Goal: Task Accomplishment & Management: Complete application form

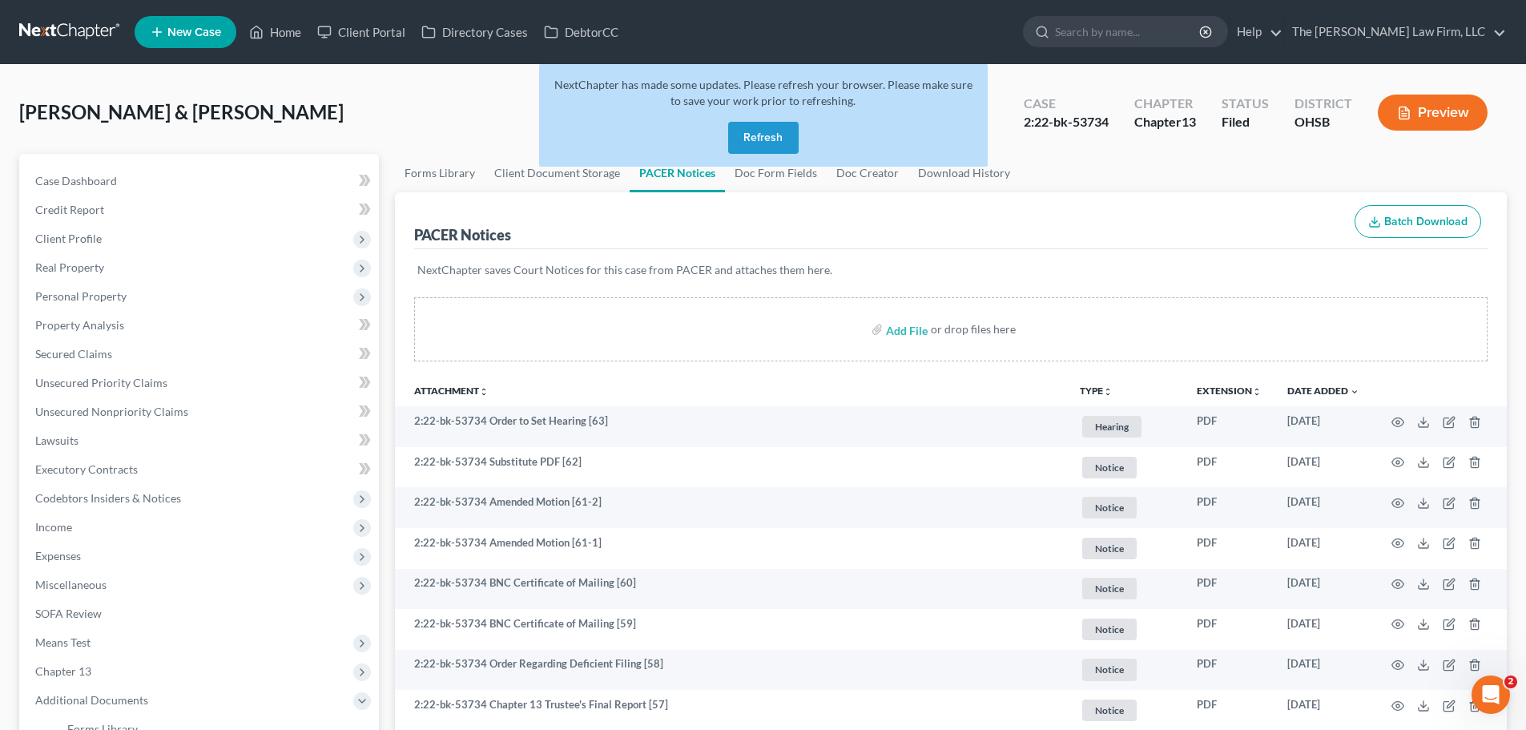
click at [787, 139] on button "Refresh" at bounding box center [763, 138] width 70 height 32
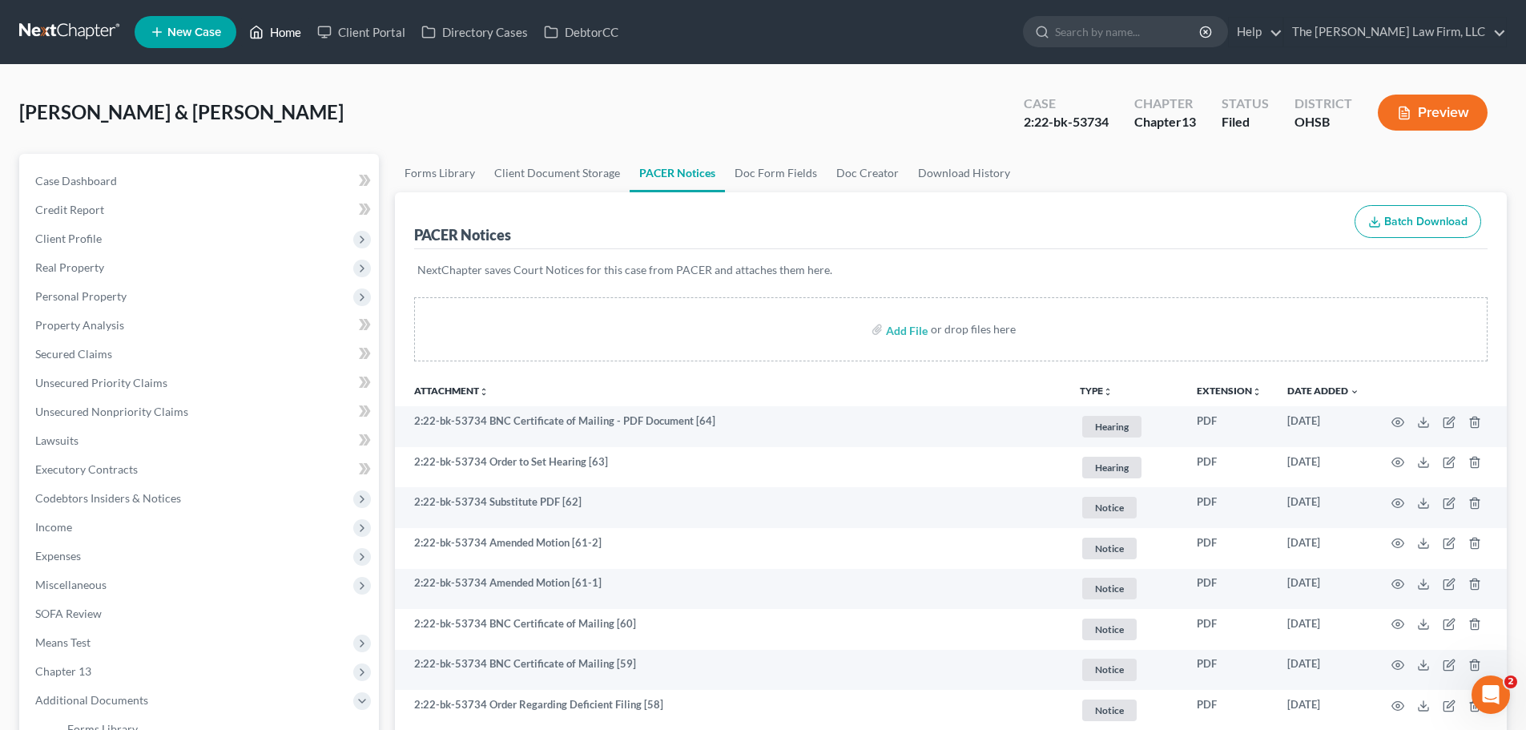
click at [280, 28] on link "Home" at bounding box center [275, 32] width 68 height 29
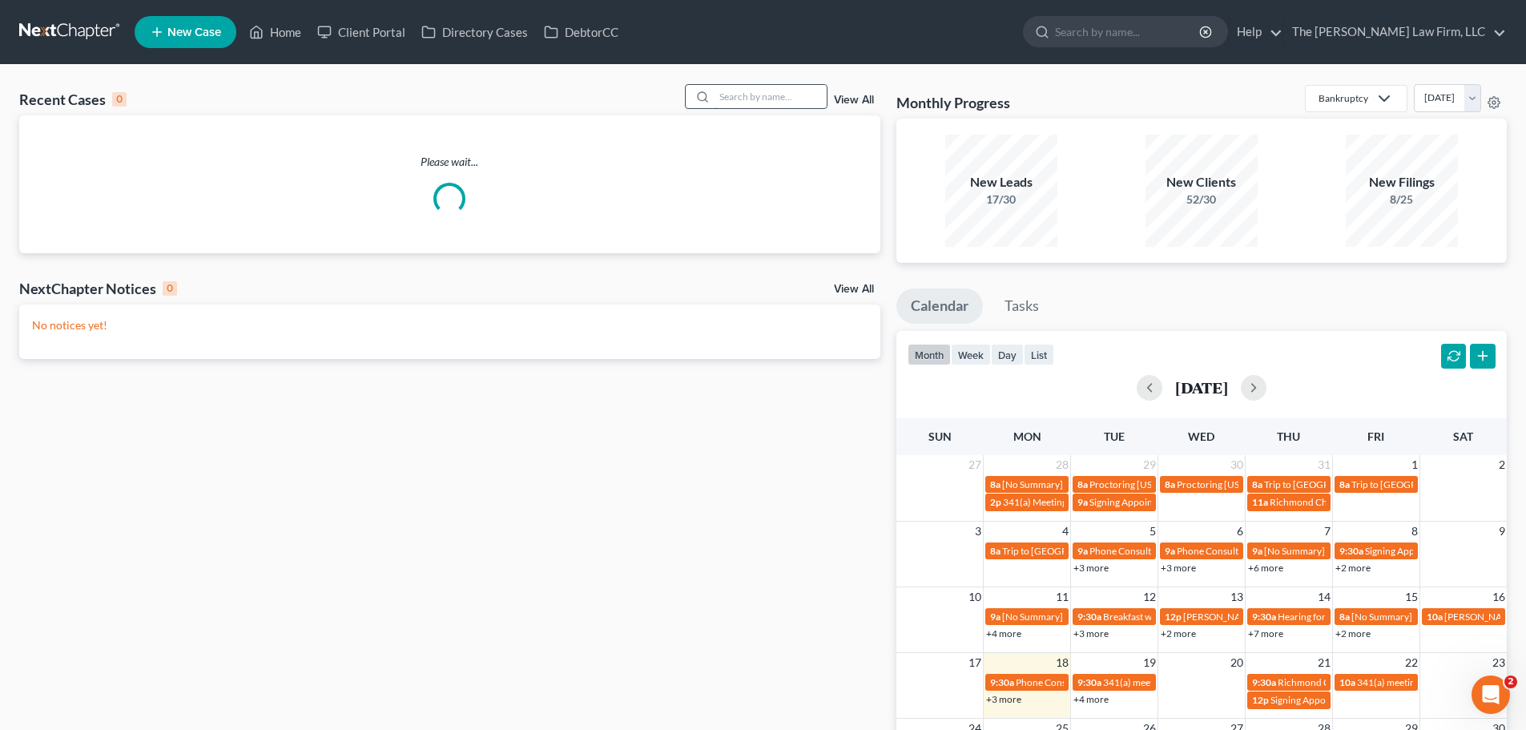
click at [739, 103] on input "search" at bounding box center [770, 96] width 112 height 23
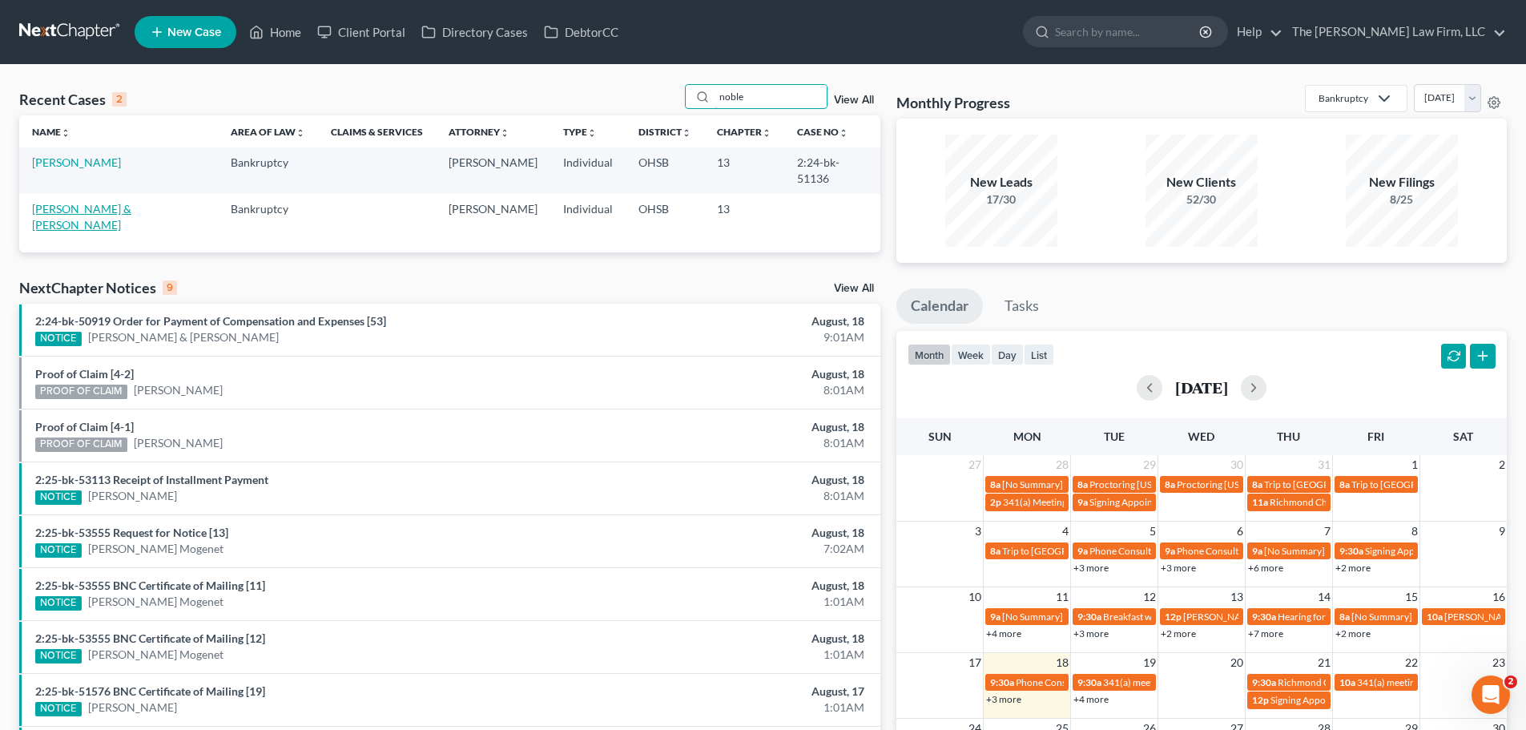
type input "noble"
click at [74, 202] on link "[PERSON_NAME] & [PERSON_NAME]" at bounding box center [81, 217] width 99 height 30
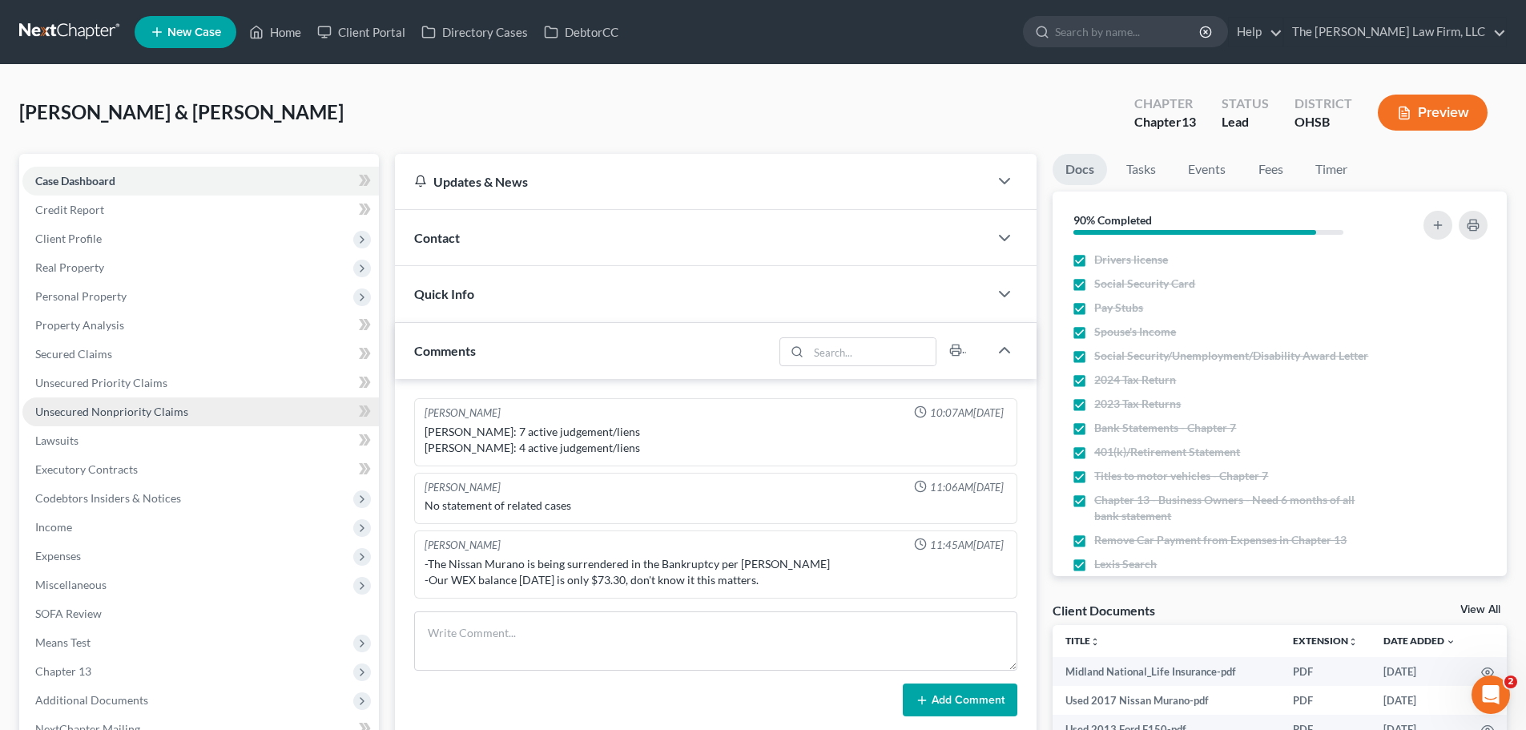
click at [115, 415] on span "Unsecured Nonpriority Claims" at bounding box center [111, 411] width 153 height 14
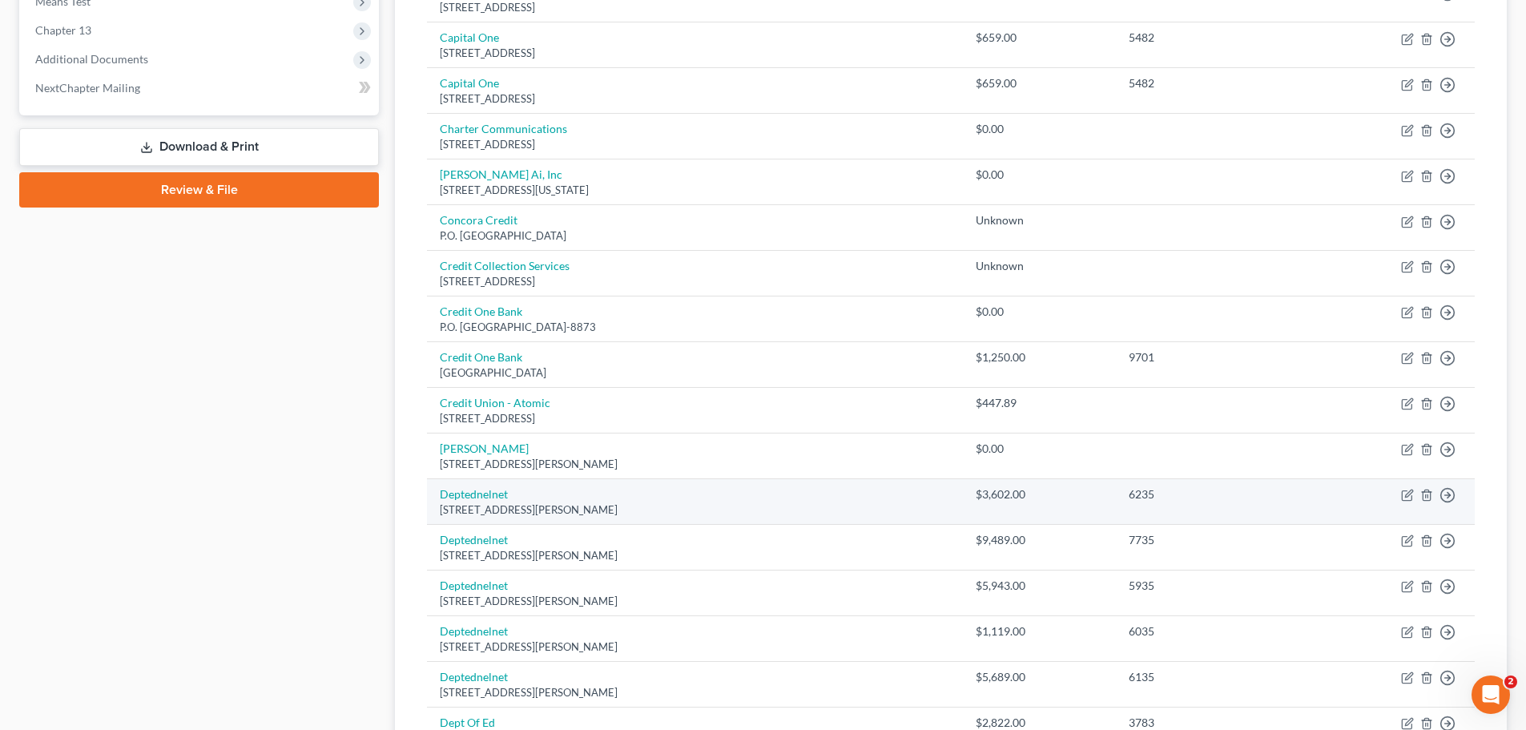
scroll to position [1120, 0]
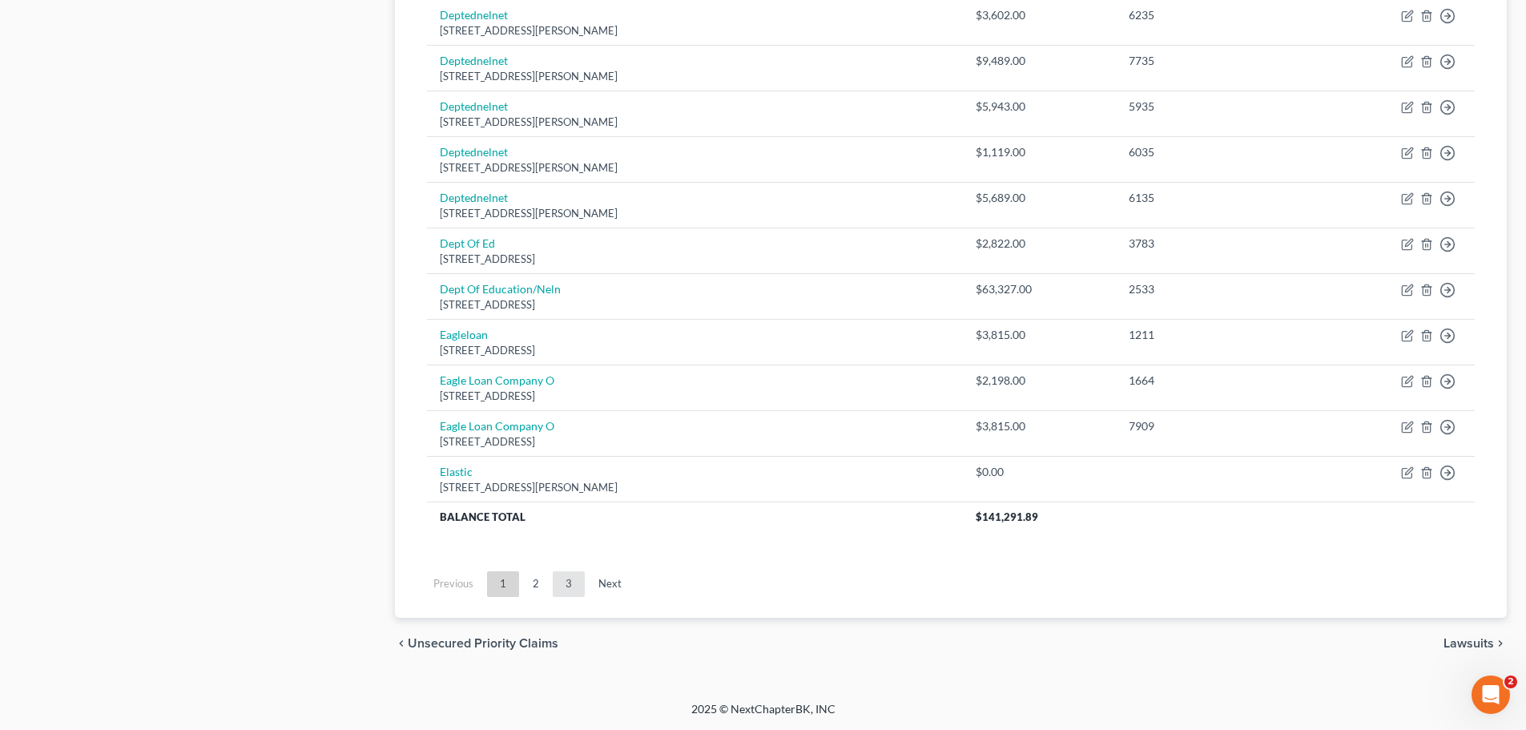
click at [565, 575] on link "3" at bounding box center [569, 584] width 32 height 26
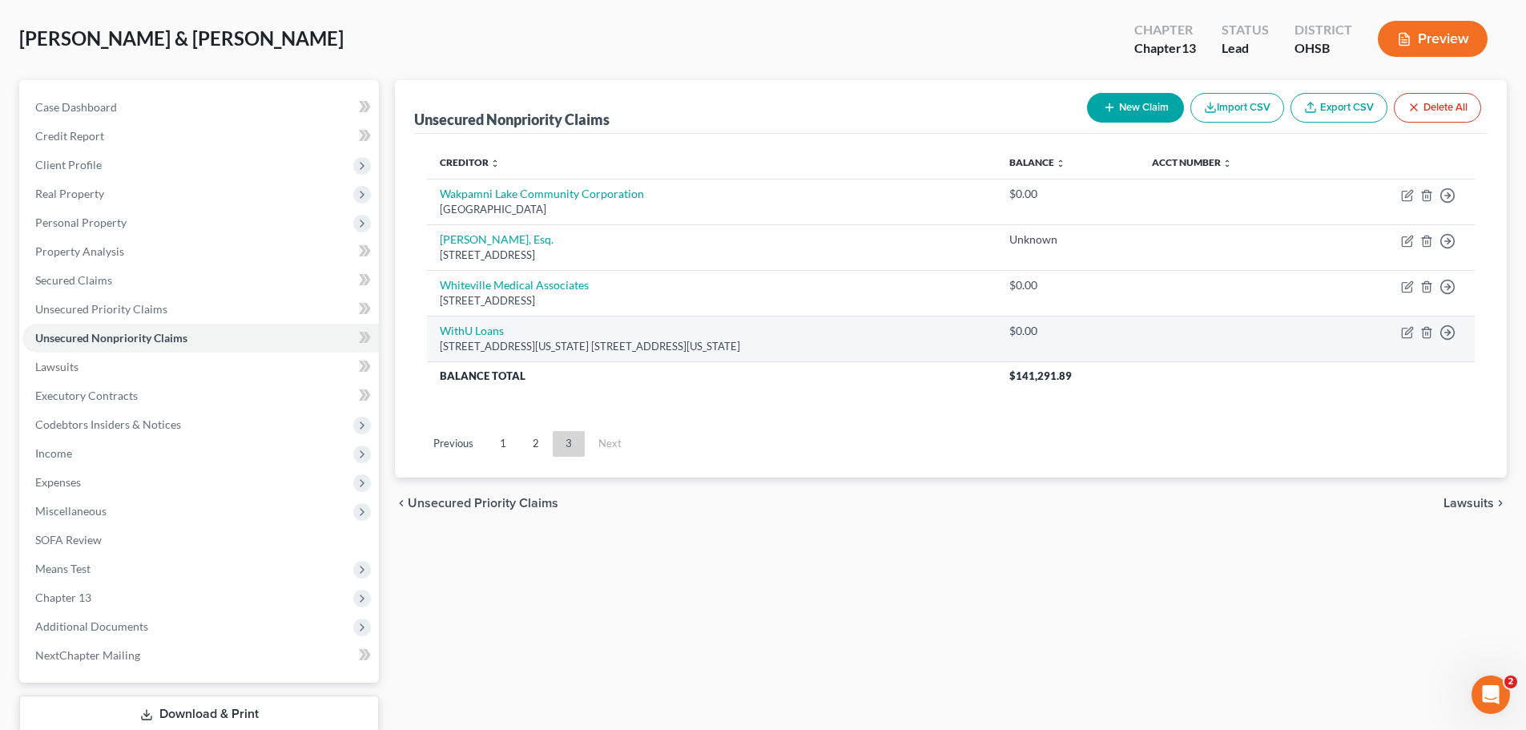
scroll to position [19, 0]
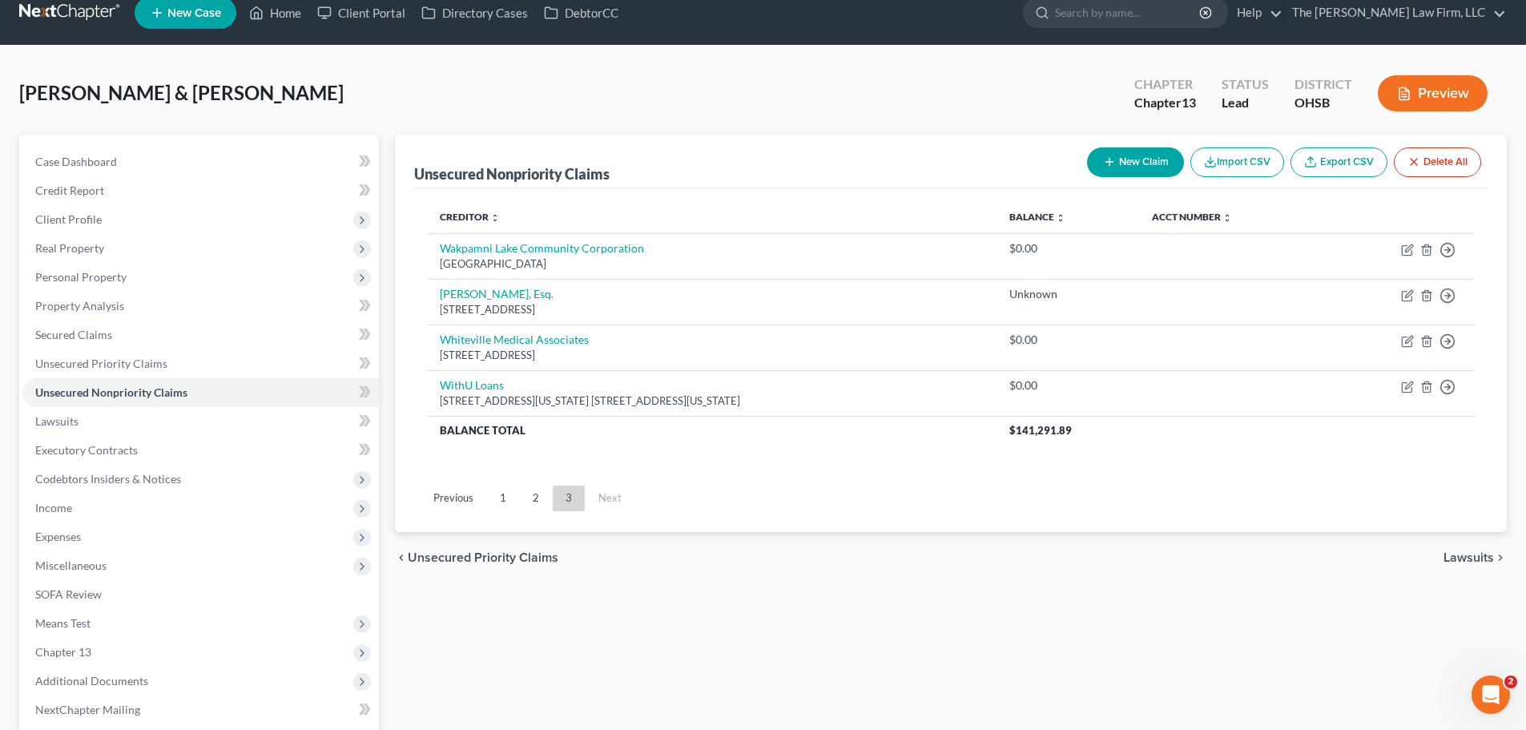
click at [1135, 160] on button "New Claim" at bounding box center [1135, 162] width 97 height 30
select select "2"
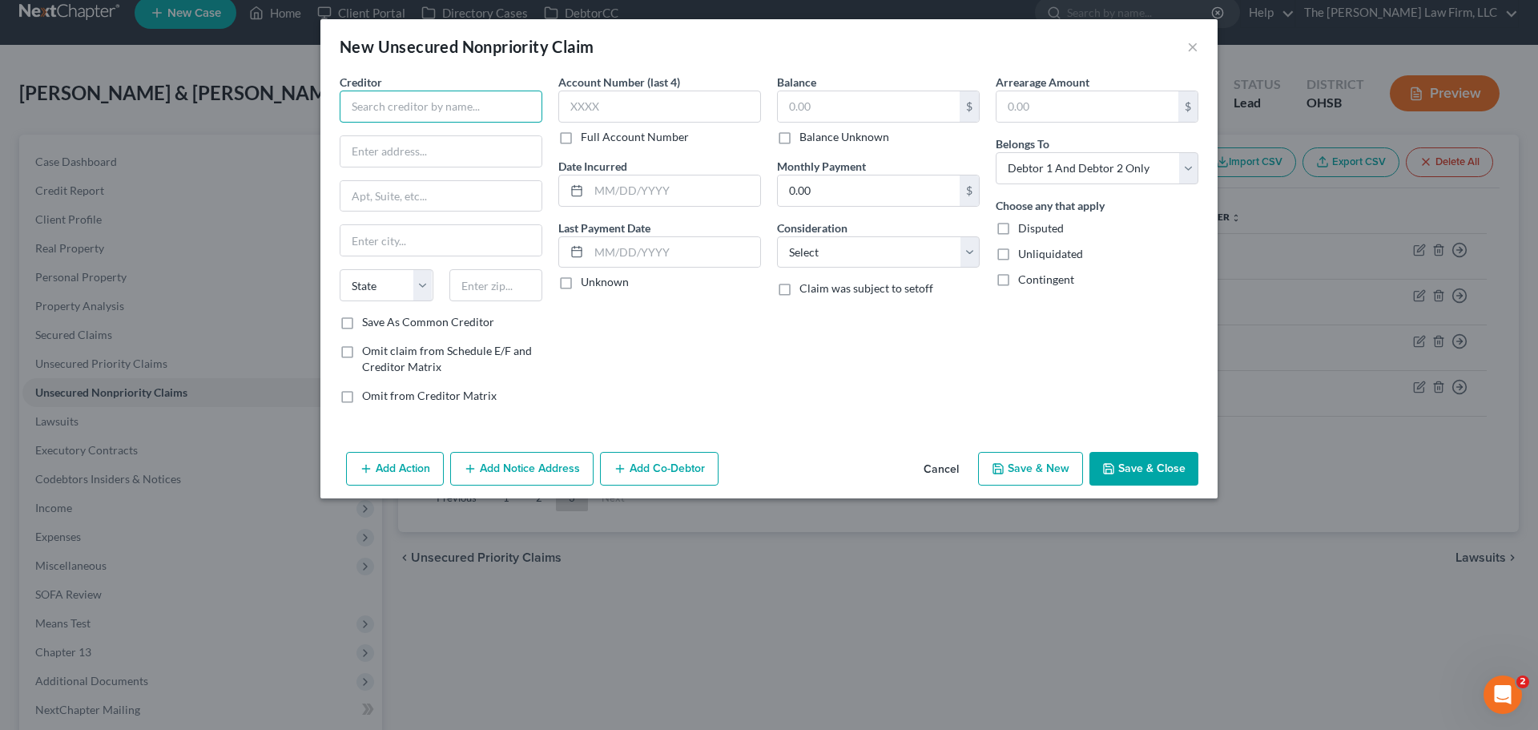
click at [444, 105] on input "text" at bounding box center [441, 107] width 203 height 32
click at [383, 147] on div "One Park Circle, Westfield Center, OH 44251" at bounding box center [435, 150] width 167 height 14
type input "Westfield Insurance Group"
type input "One Park Circle"
type input "Westfield Center"
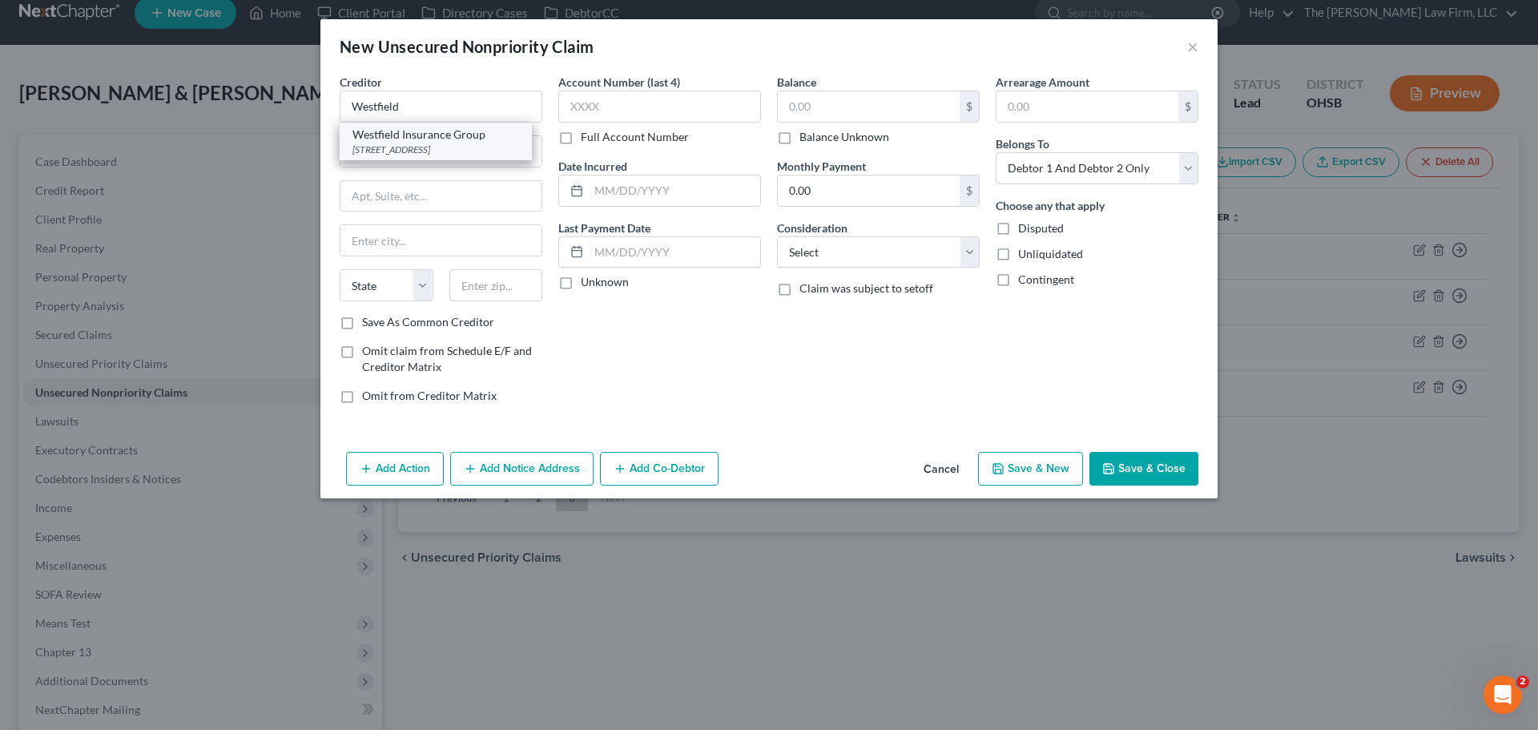
select select "36"
type input "44251"
click at [362, 320] on label "Save As Common Creditor" at bounding box center [428, 322] width 132 height 16
click at [368, 320] on input "Save As Common Creditor" at bounding box center [373, 319] width 10 height 10
click at [1141, 466] on button "Save & Close" at bounding box center [1143, 469] width 109 height 34
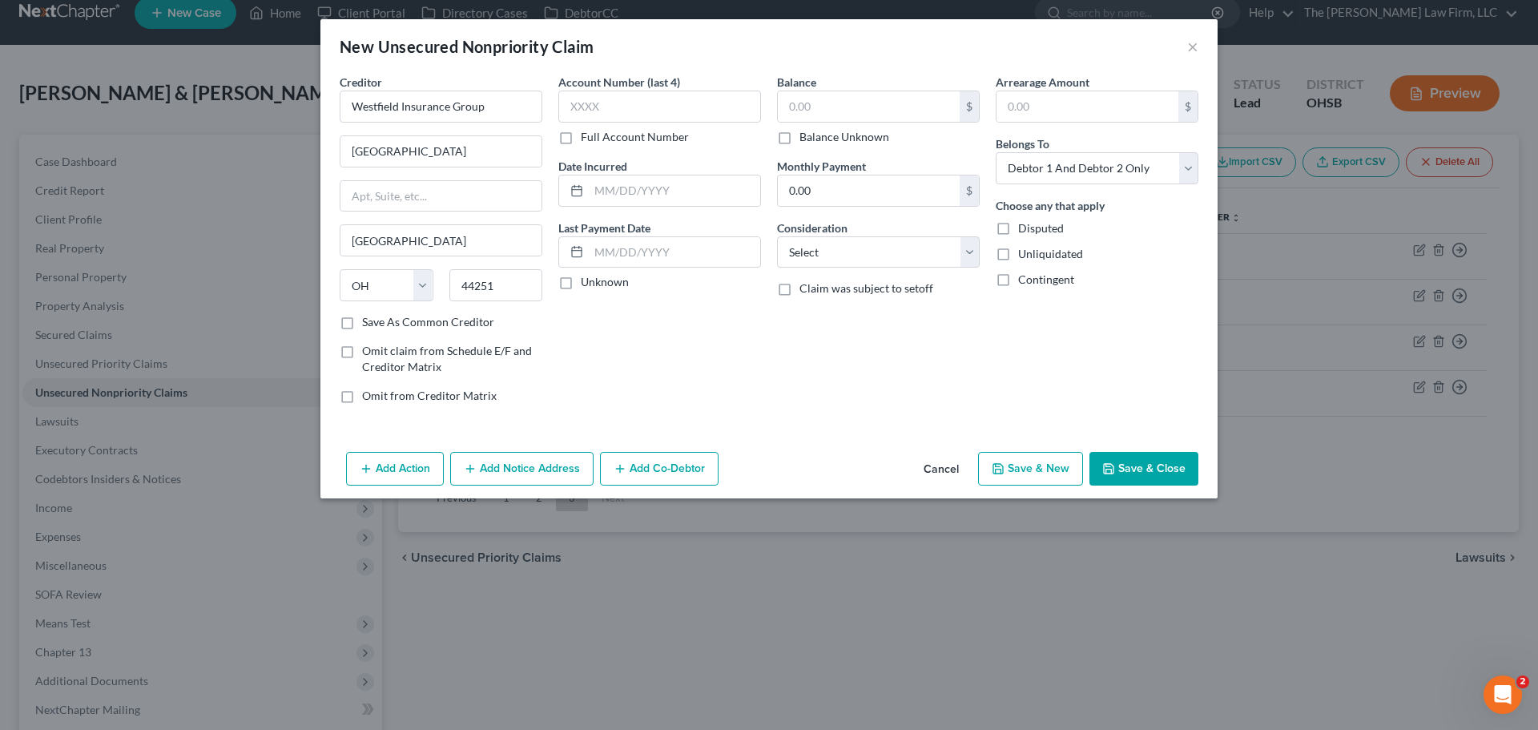
checkbox input "false"
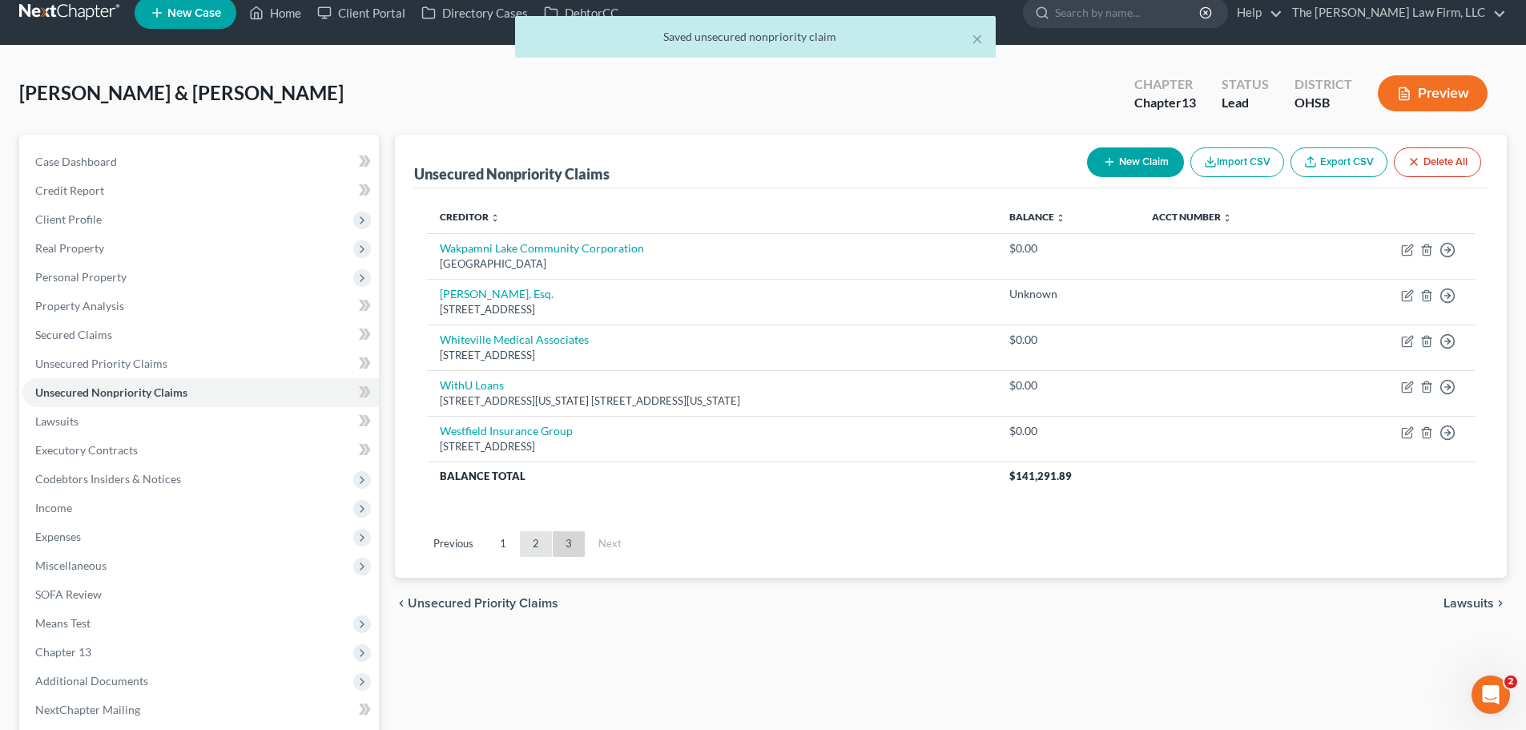
click at [529, 552] on link "2" at bounding box center [536, 544] width 32 height 26
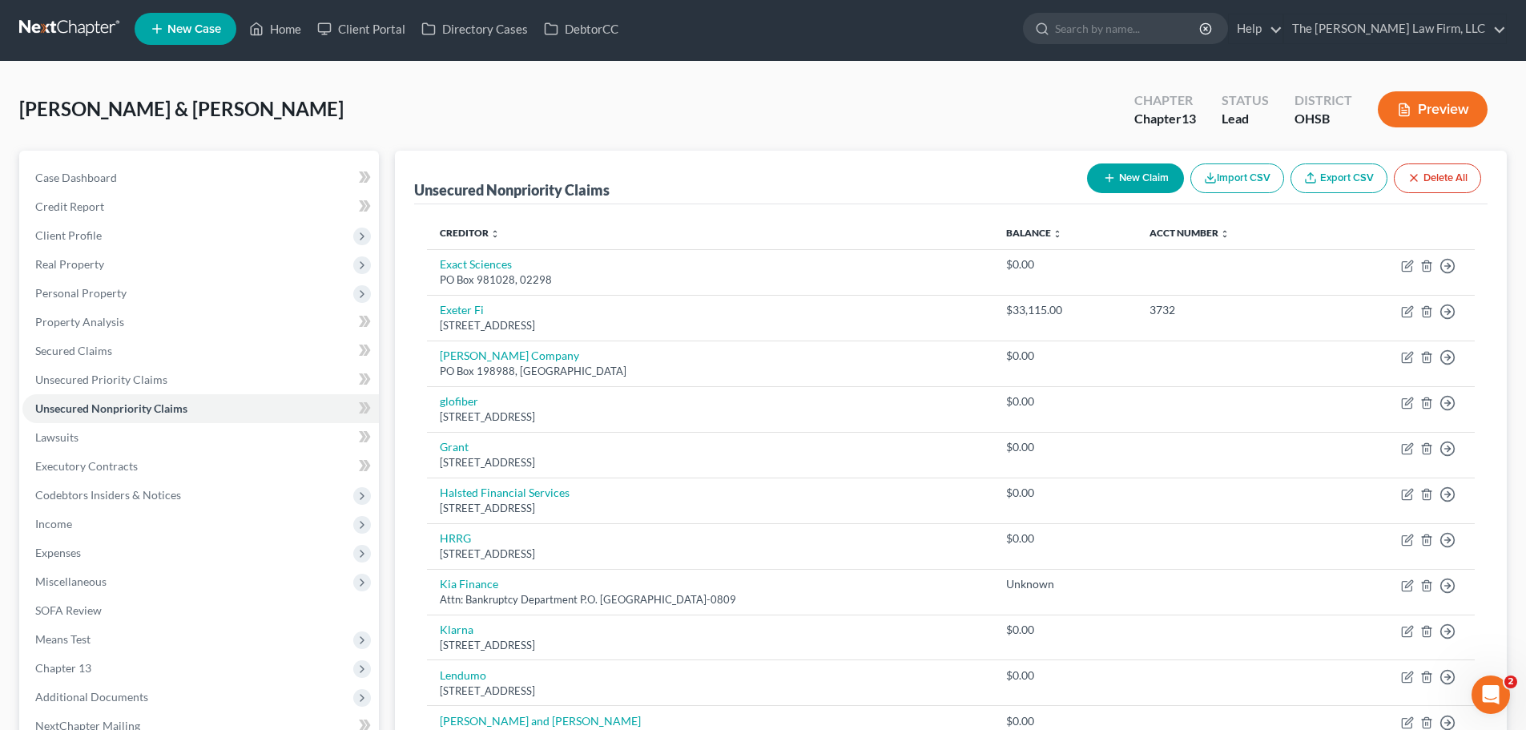
scroll to position [0, 0]
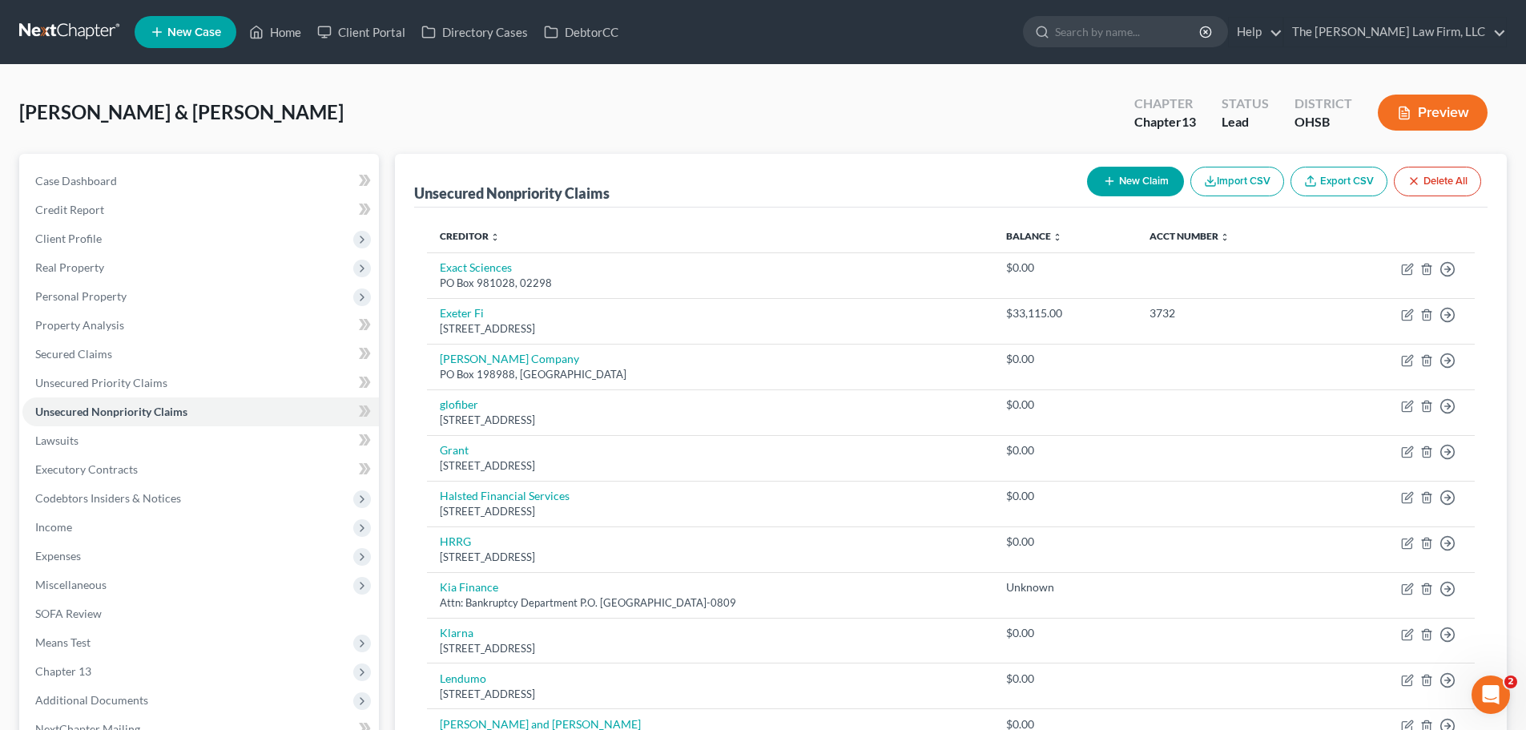
click at [1137, 184] on button "New Claim" at bounding box center [1135, 182] width 97 height 30
select select "2"
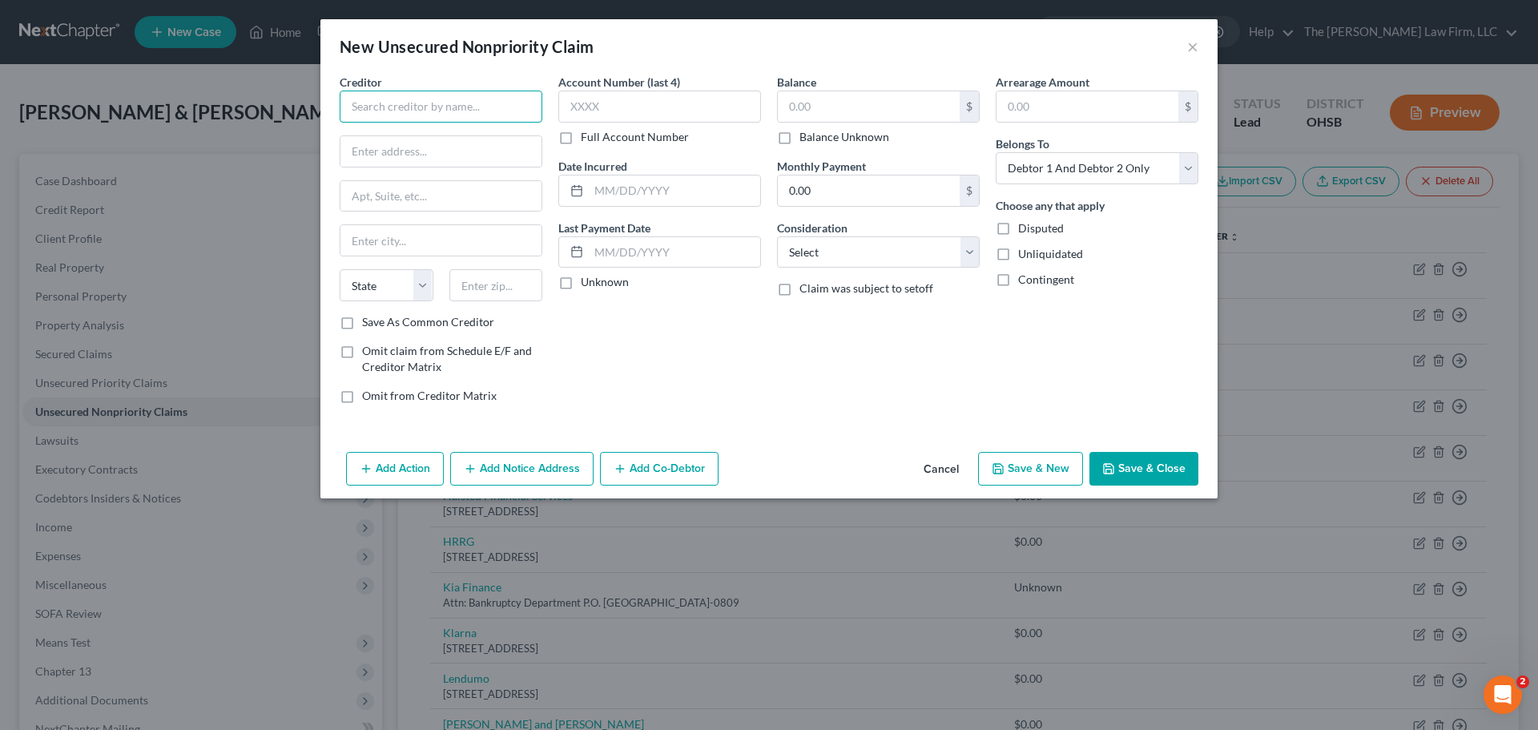
click at [461, 115] on input "text" at bounding box center [441, 107] width 203 height 32
click at [423, 147] on div "PO Box 28067, Columbus, OH 43228-0067" at bounding box center [435, 150] width 167 height 14
type input "Midwestern Auto Finance"
type input "PO Box 28067"
type input "Columbus"
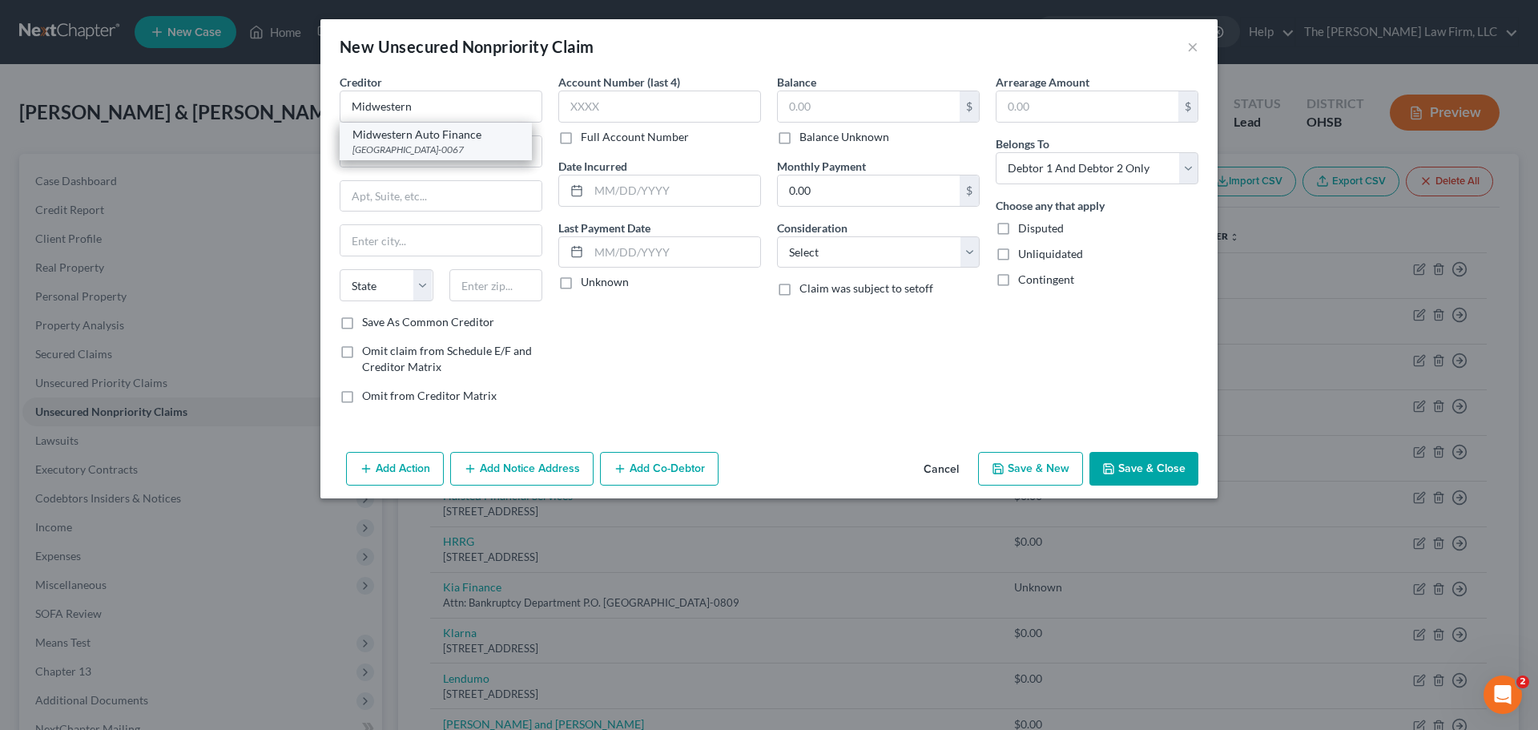
select select "36"
type input "43228-0067"
click at [362, 324] on label "Save As Common Creditor" at bounding box center [428, 322] width 132 height 16
click at [368, 324] on input "Save As Common Creditor" at bounding box center [373, 319] width 10 height 10
click at [1142, 473] on button "Save & Close" at bounding box center [1143, 469] width 109 height 34
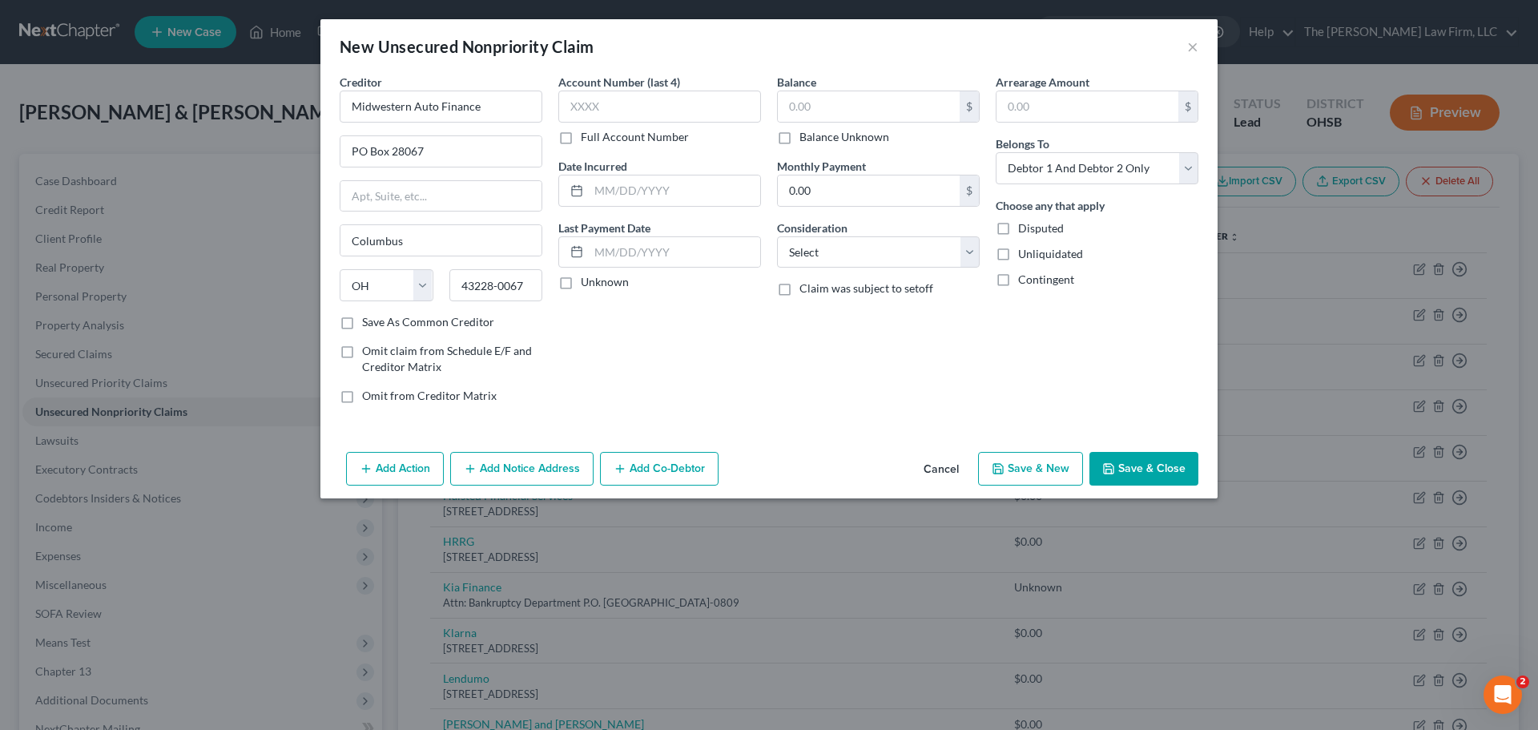
checkbox input "false"
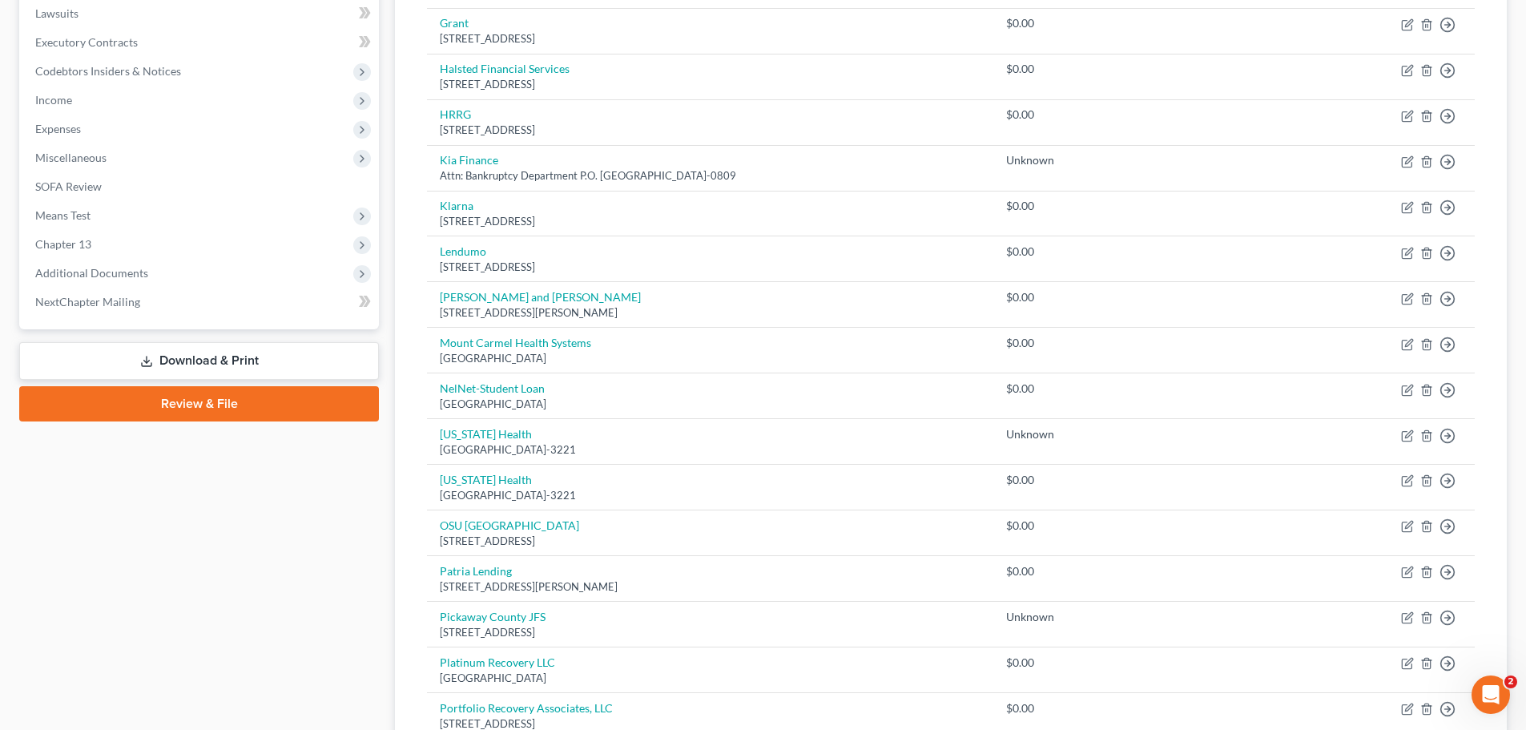
scroll to position [80, 0]
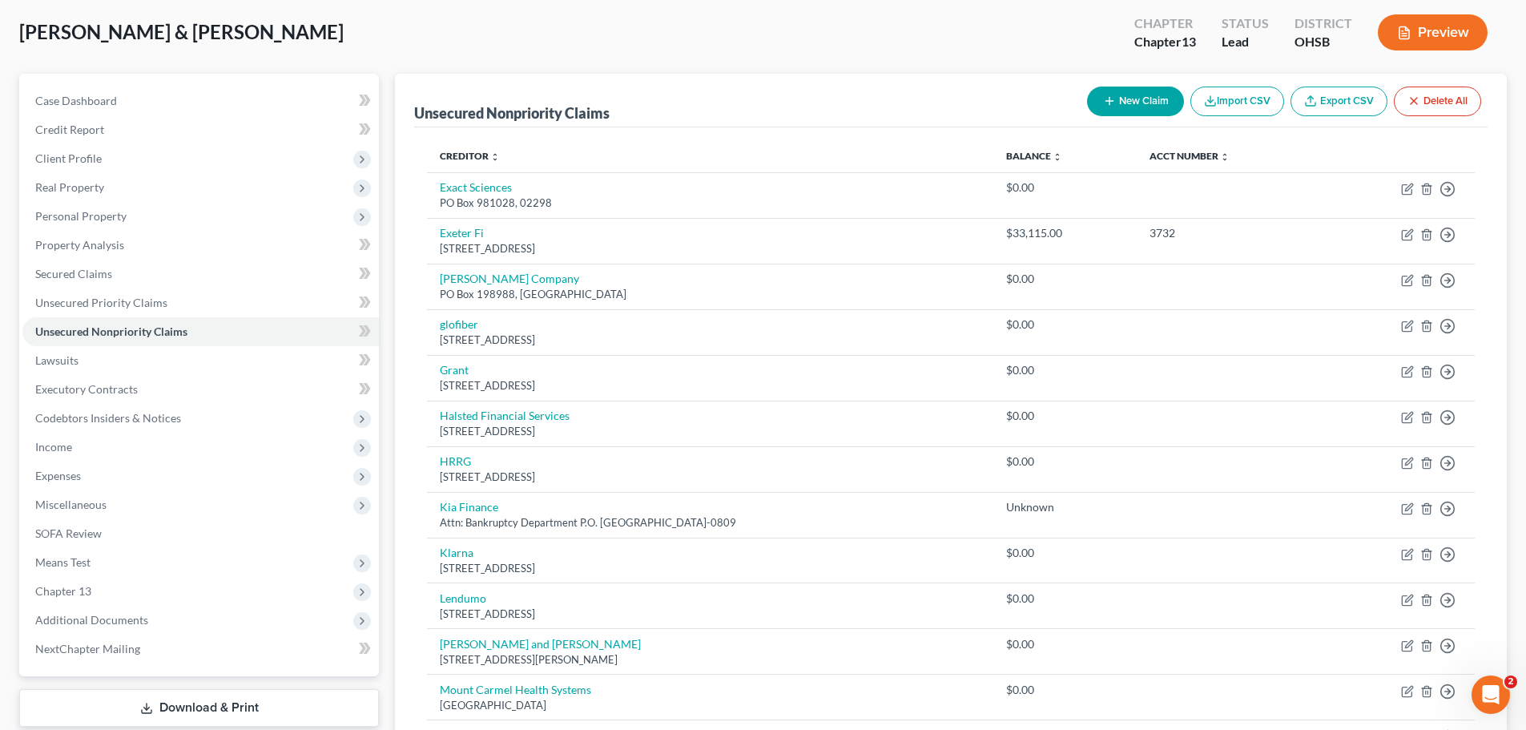
click at [1135, 101] on button "New Claim" at bounding box center [1135, 102] width 97 height 30
select select "2"
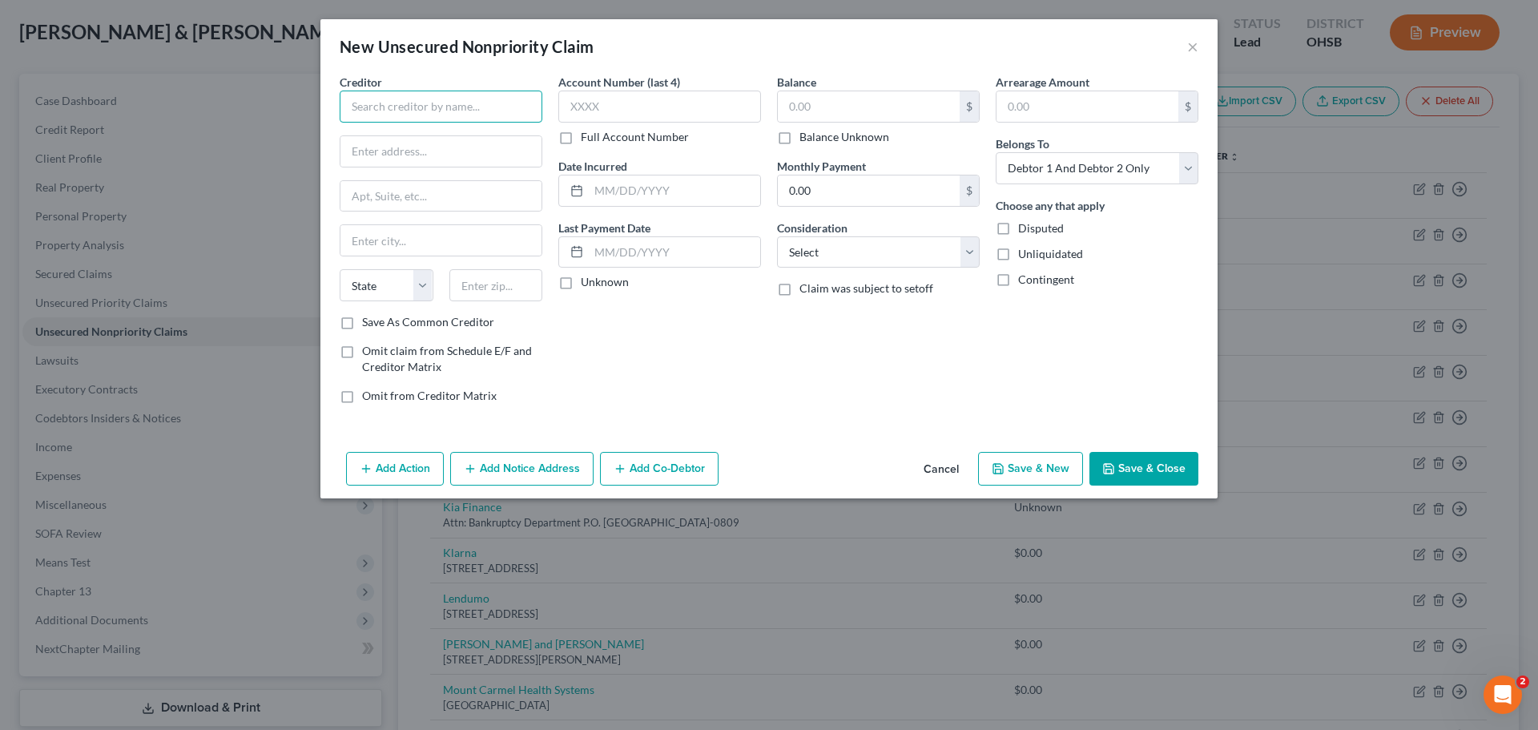
click at [478, 107] on input "text" at bounding box center [441, 107] width 203 height 32
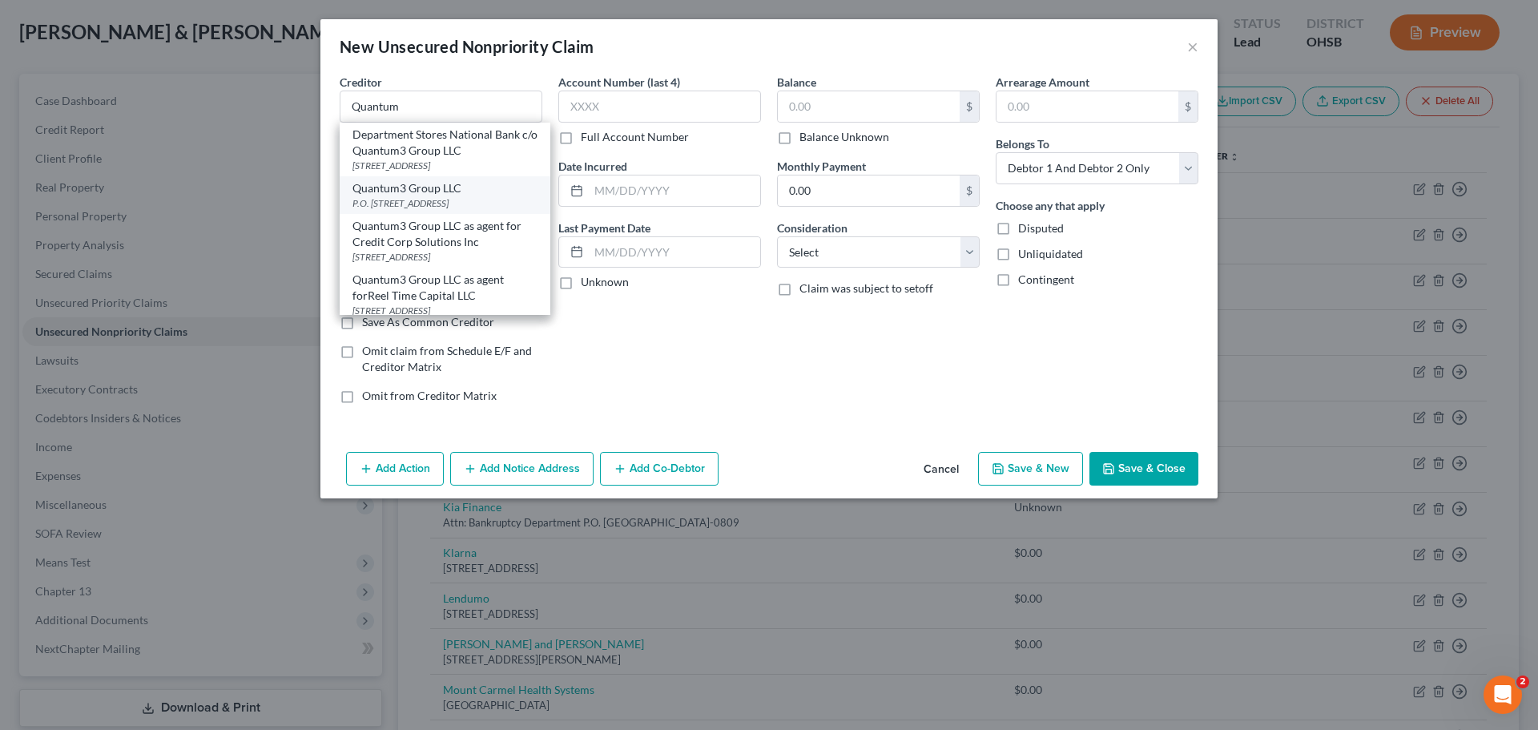
click at [423, 192] on div "Quantum3 Group LLC" at bounding box center [444, 188] width 185 height 16
type input "Quantum3 Group LLC"
type input "P.O. Box 2489"
type input "Kirkland"
select select "50"
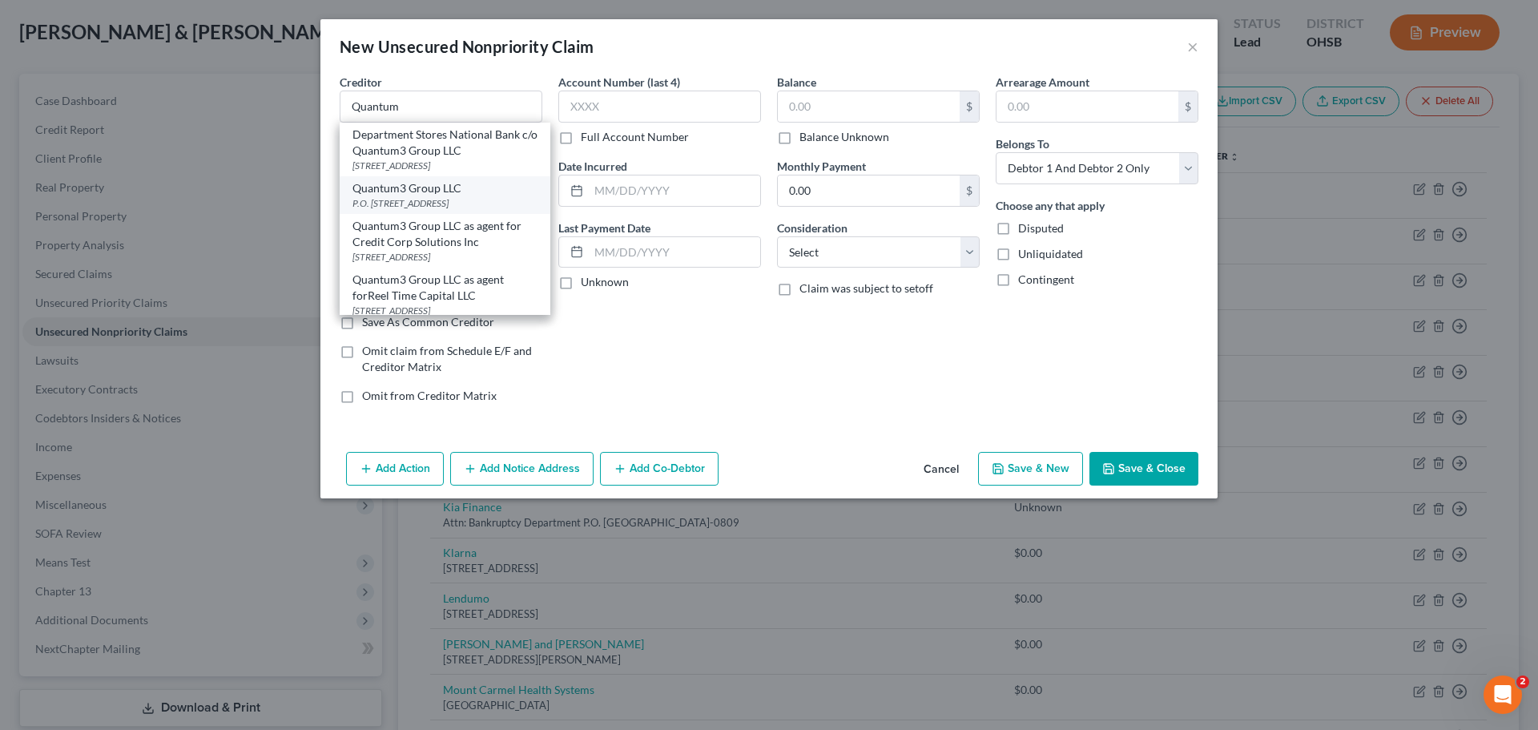
type input "98083"
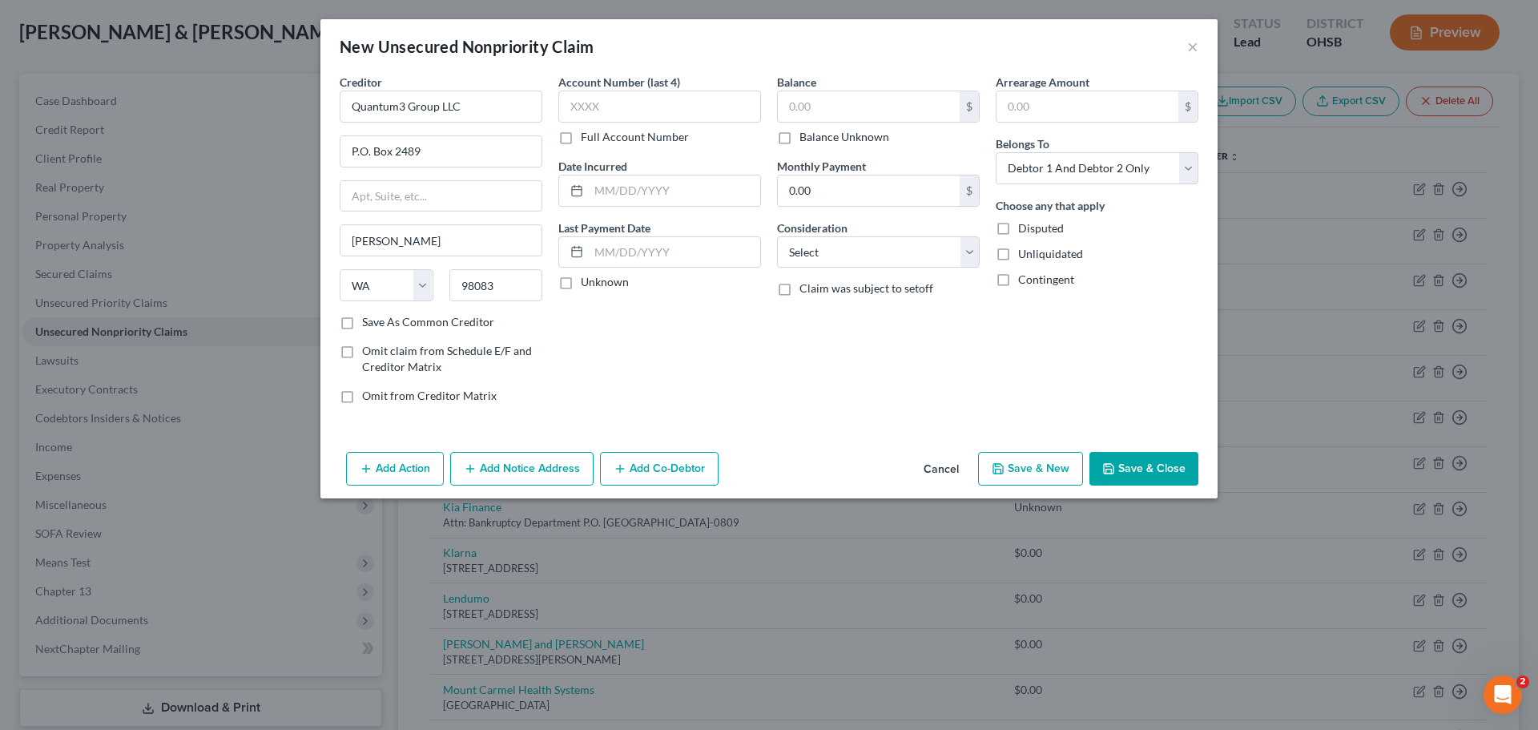
click at [1162, 477] on button "Save & Close" at bounding box center [1143, 469] width 109 height 34
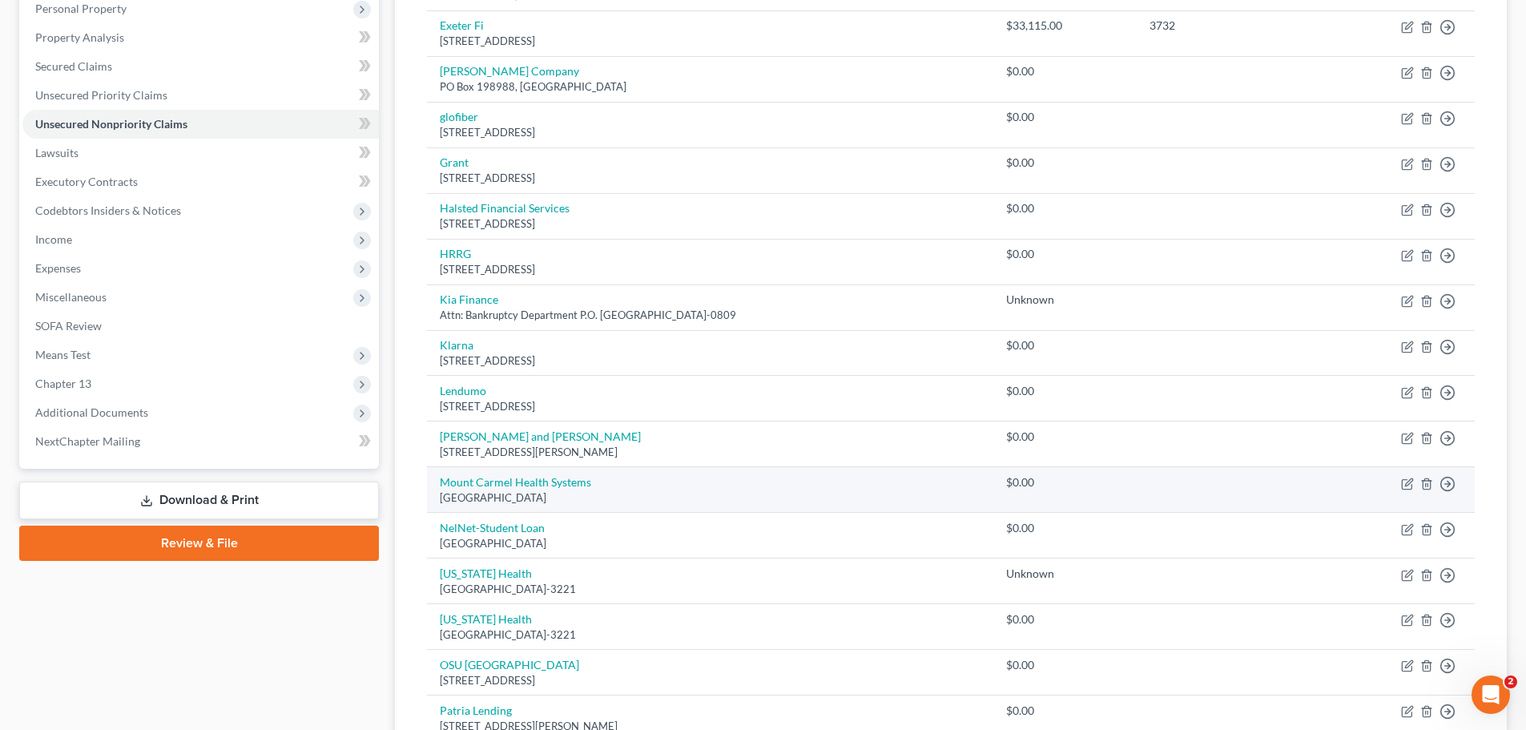
scroll to position [160, 0]
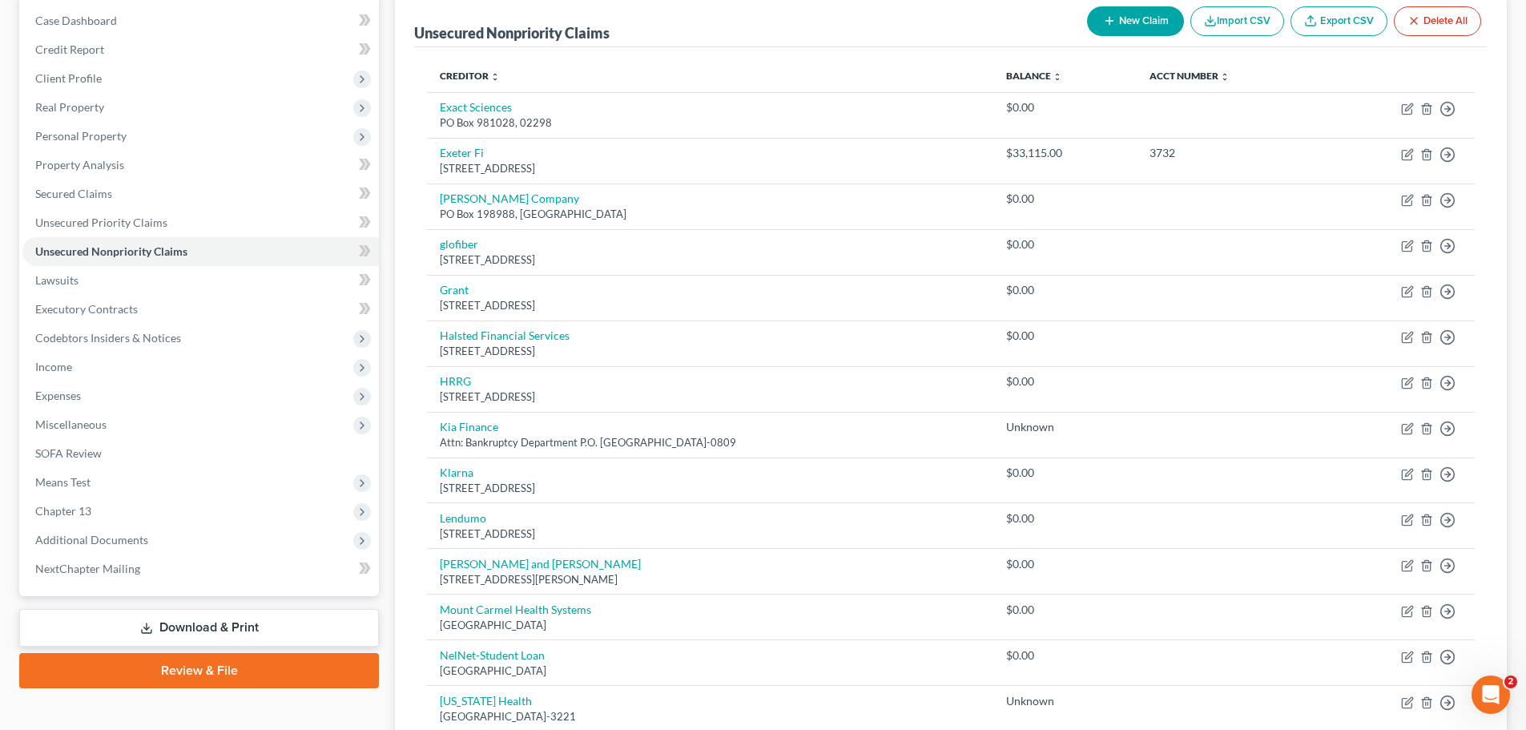
click at [1129, 22] on button "New Claim" at bounding box center [1135, 21] width 97 height 30
select select "2"
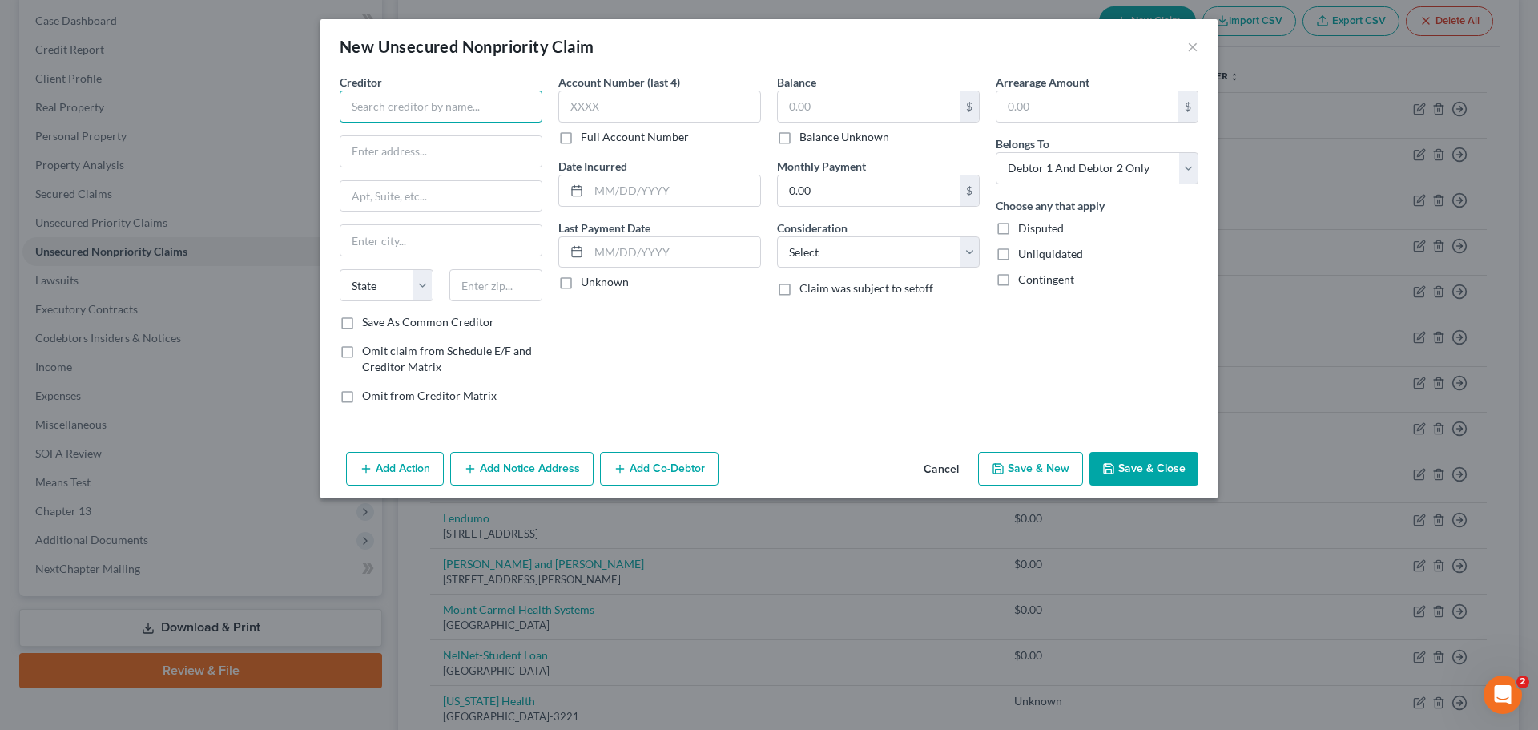
click at [378, 105] on input "text" at bounding box center [441, 107] width 203 height 32
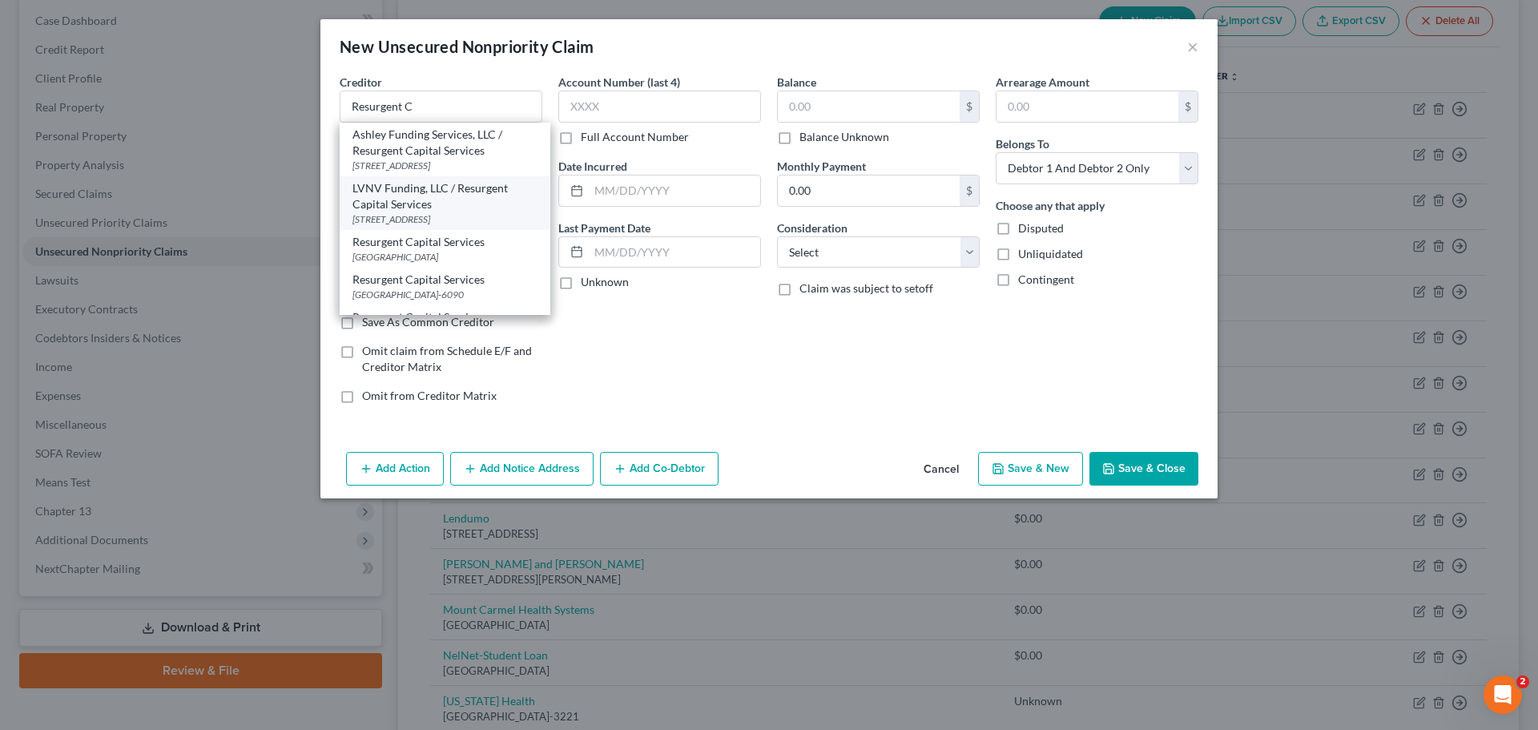
click at [408, 200] on div "LVNV Funding, LLC / Resurgent Capital Services" at bounding box center [444, 196] width 185 height 32
type input "LVNV Funding, LLC / Resurgent Capital Services"
type input "PO Box 10587"
type input "Greenville"
select select "42"
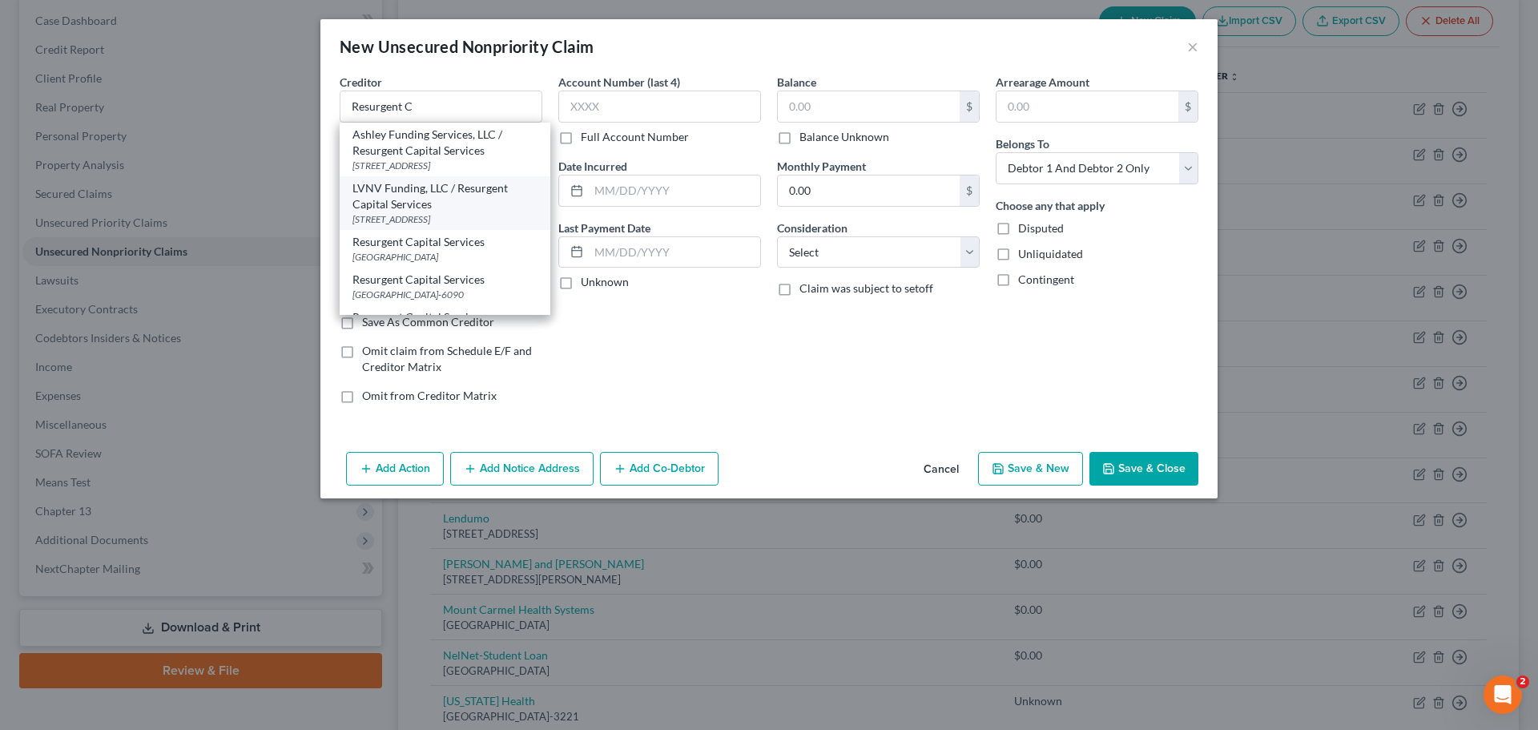
type input "29603-0587"
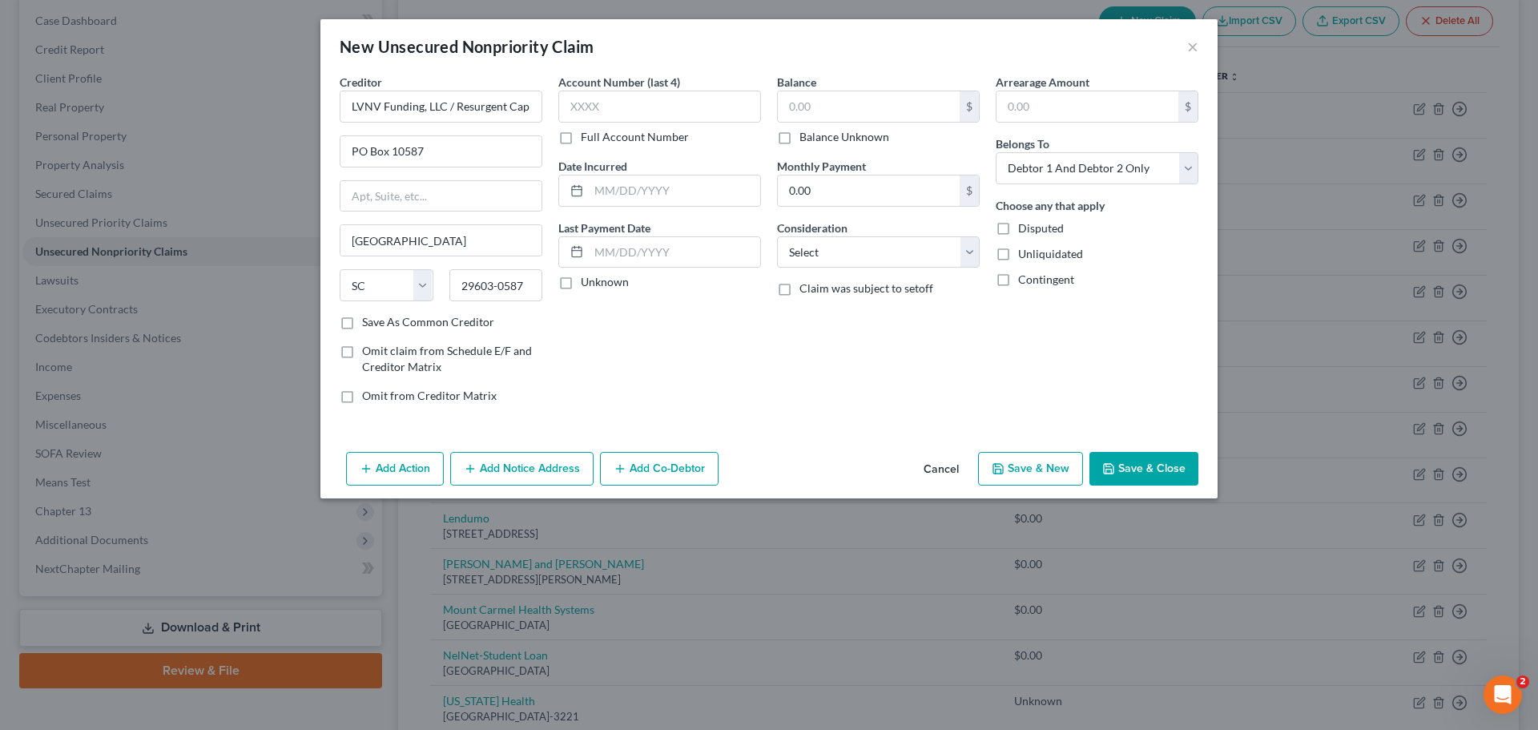
click at [1158, 463] on button "Save & Close" at bounding box center [1143, 469] width 109 height 34
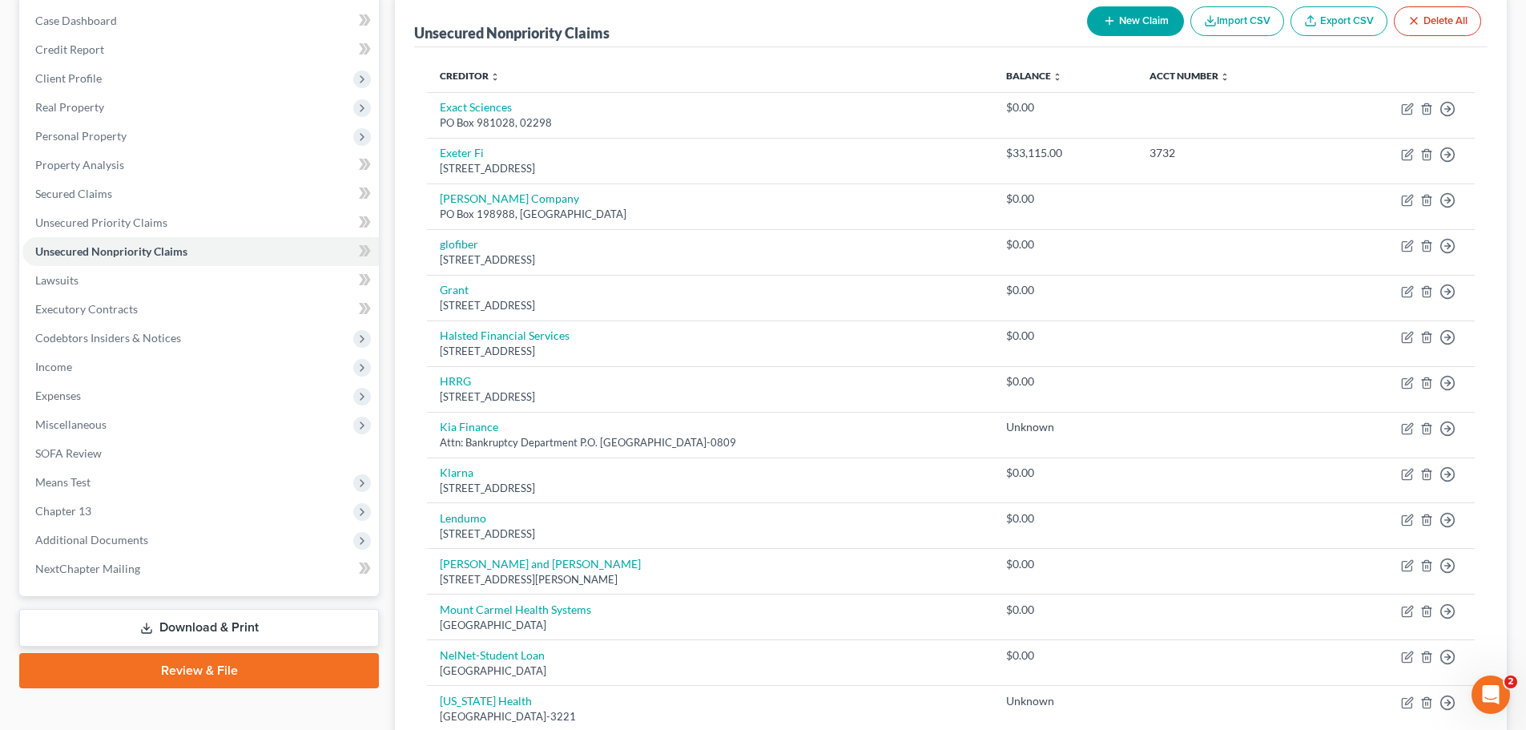
click at [1136, 14] on button "New Claim" at bounding box center [1135, 21] width 97 height 30
select select "2"
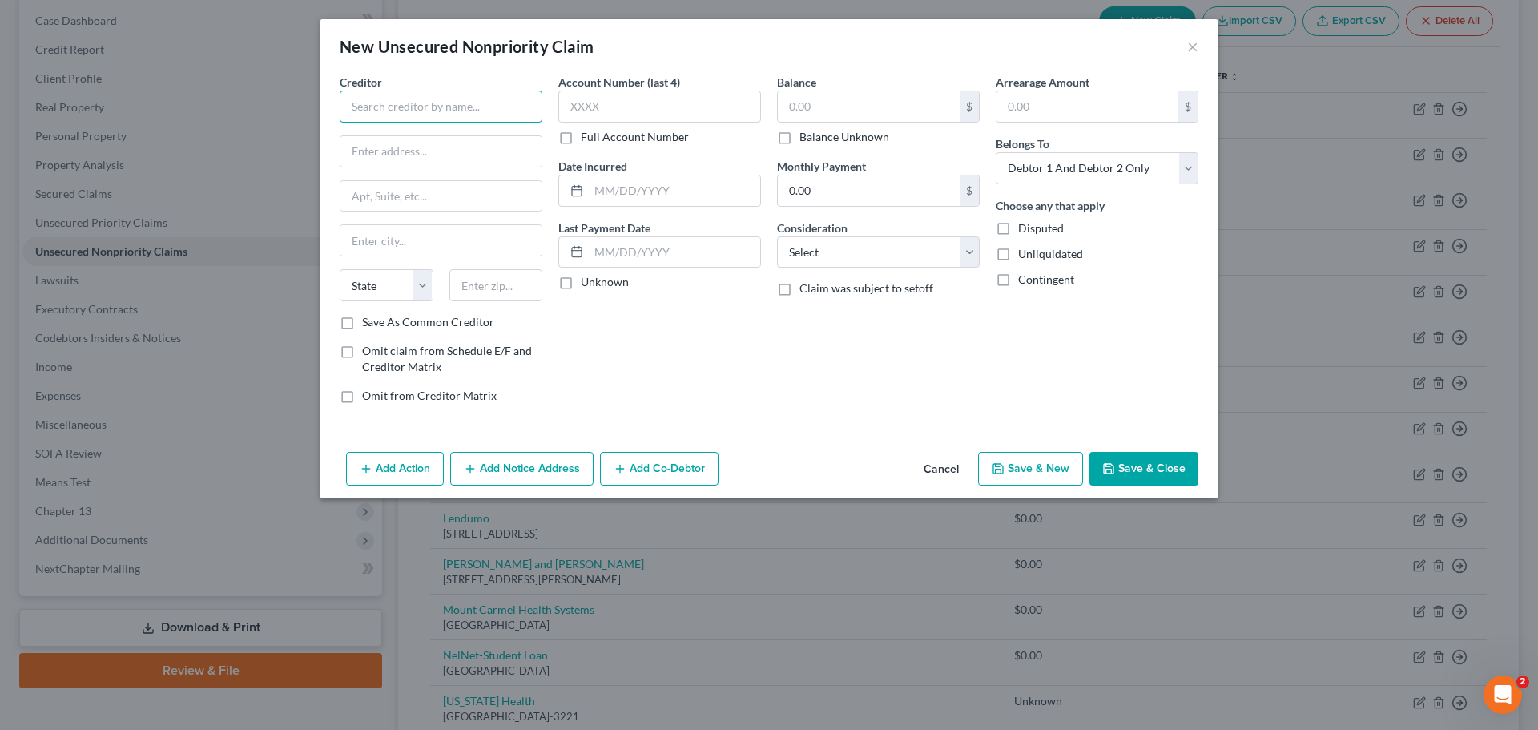
click at [454, 115] on input "text" at bounding box center [441, 107] width 203 height 32
type input "First Premier Credit Card"
type input "PO Box 5524"
type input "57117"
click at [362, 323] on label "Save As Common Creditor" at bounding box center [428, 322] width 132 height 16
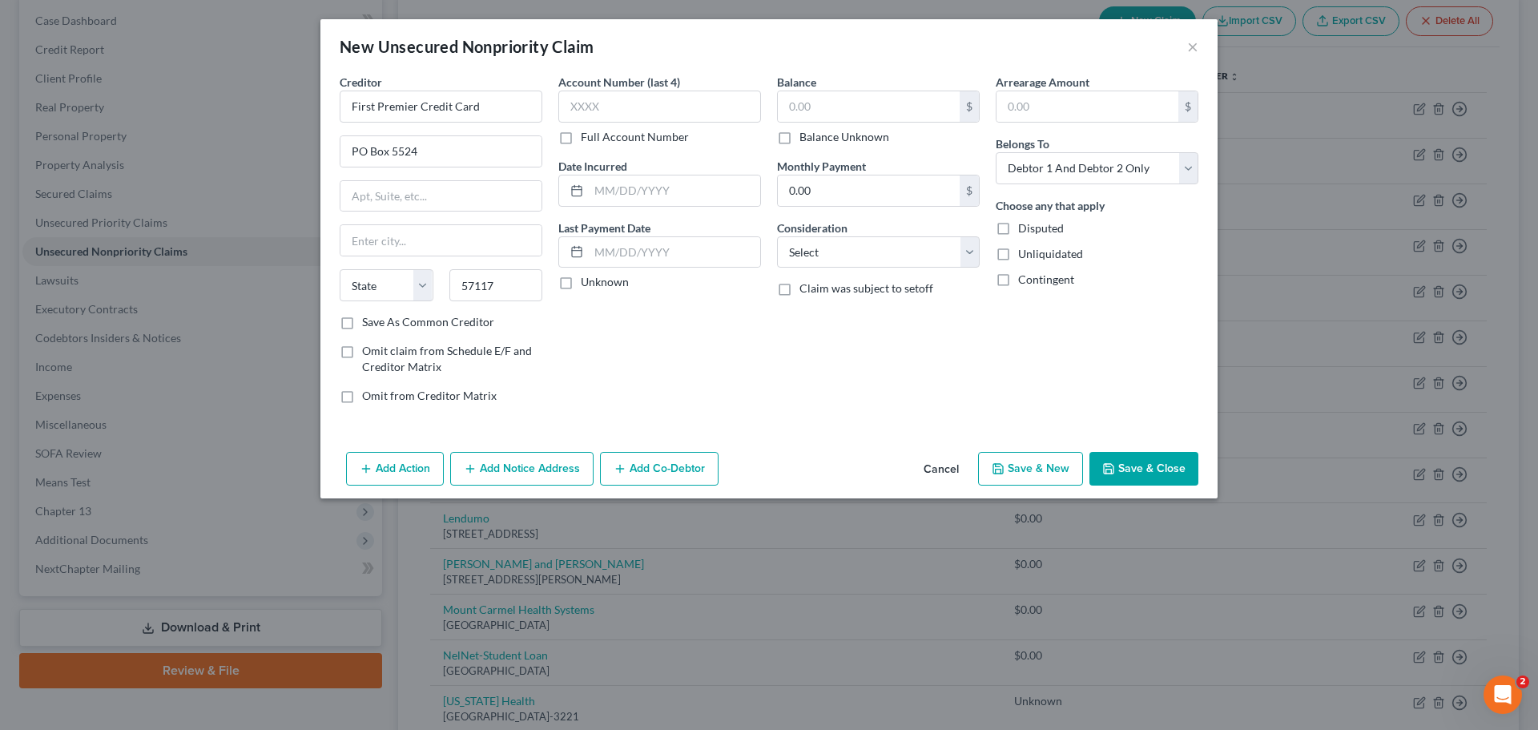
click at [368, 323] on input "Save As Common Creditor" at bounding box center [373, 319] width 10 height 10
checkbox input "true"
type input "Sioux Falls"
select select "43"
click at [1167, 471] on button "Save & Close" at bounding box center [1143, 469] width 109 height 34
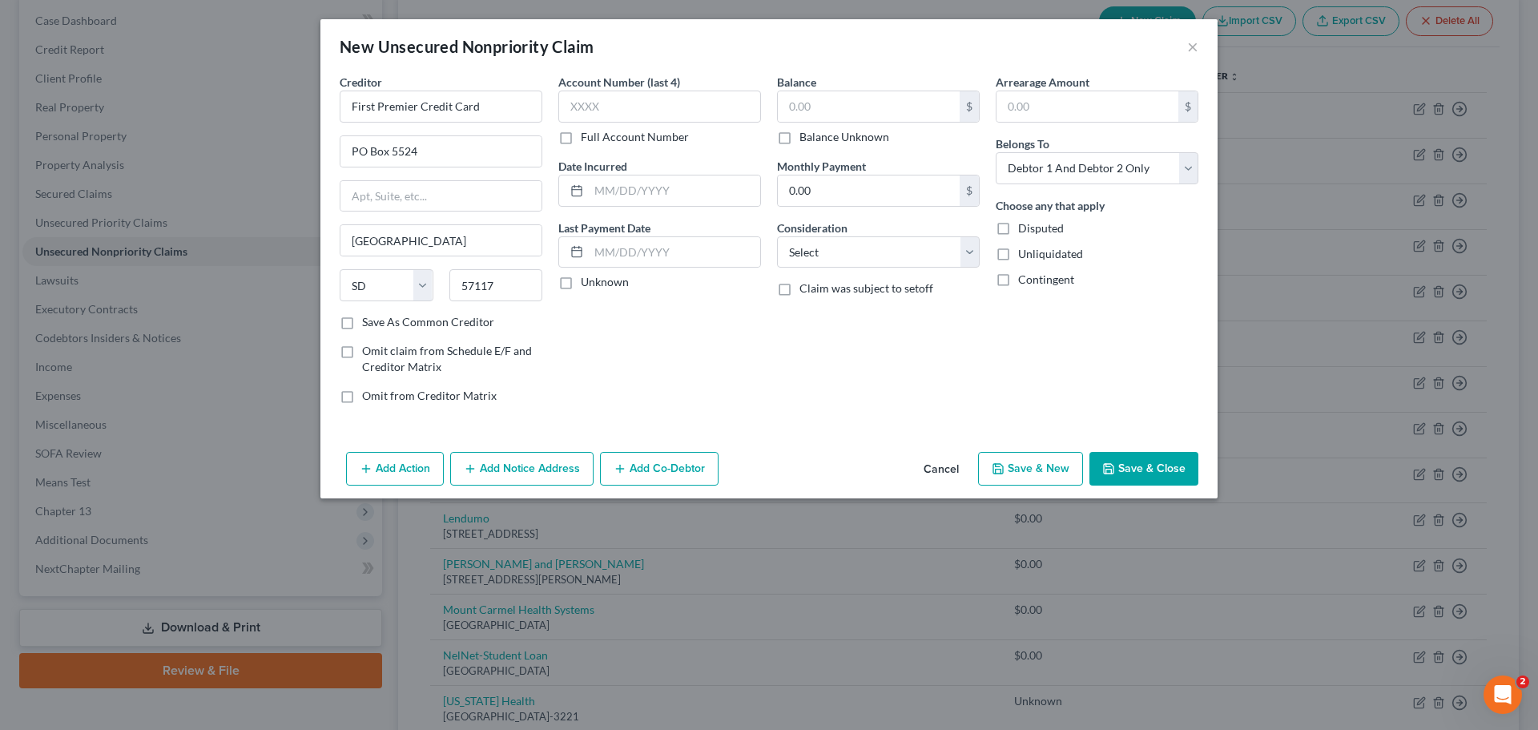
checkbox input "false"
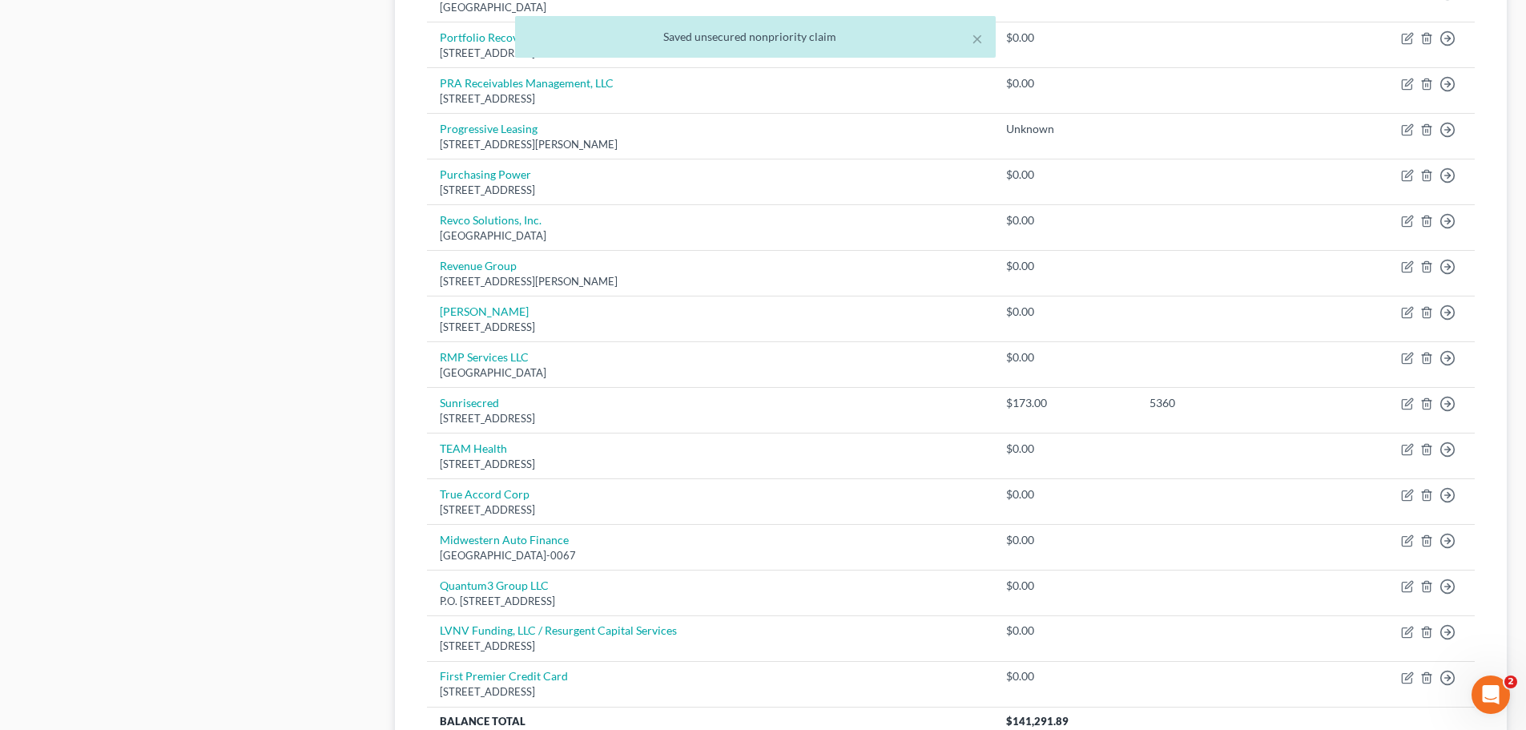
scroll to position [1282, 0]
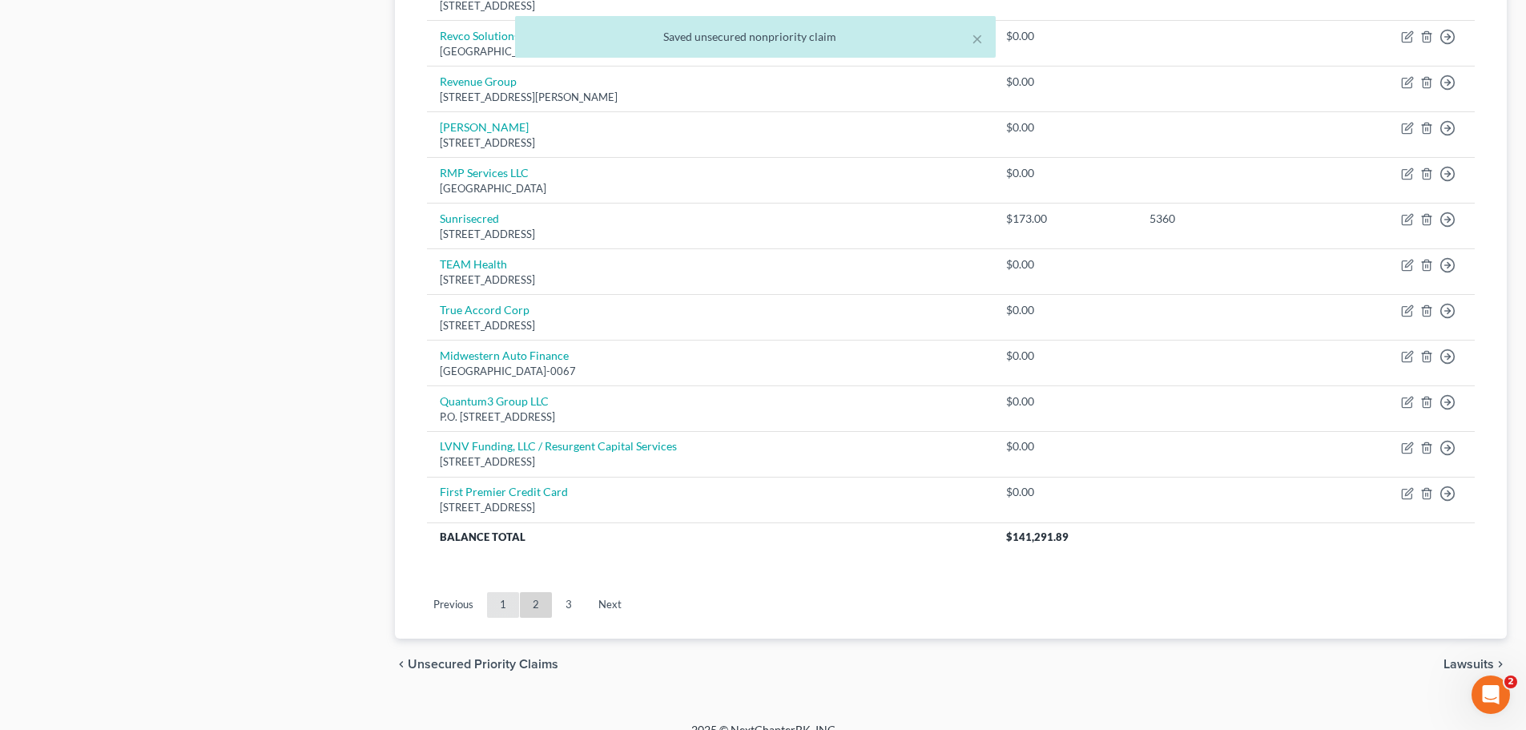
click at [510, 602] on link "1" at bounding box center [503, 605] width 32 height 26
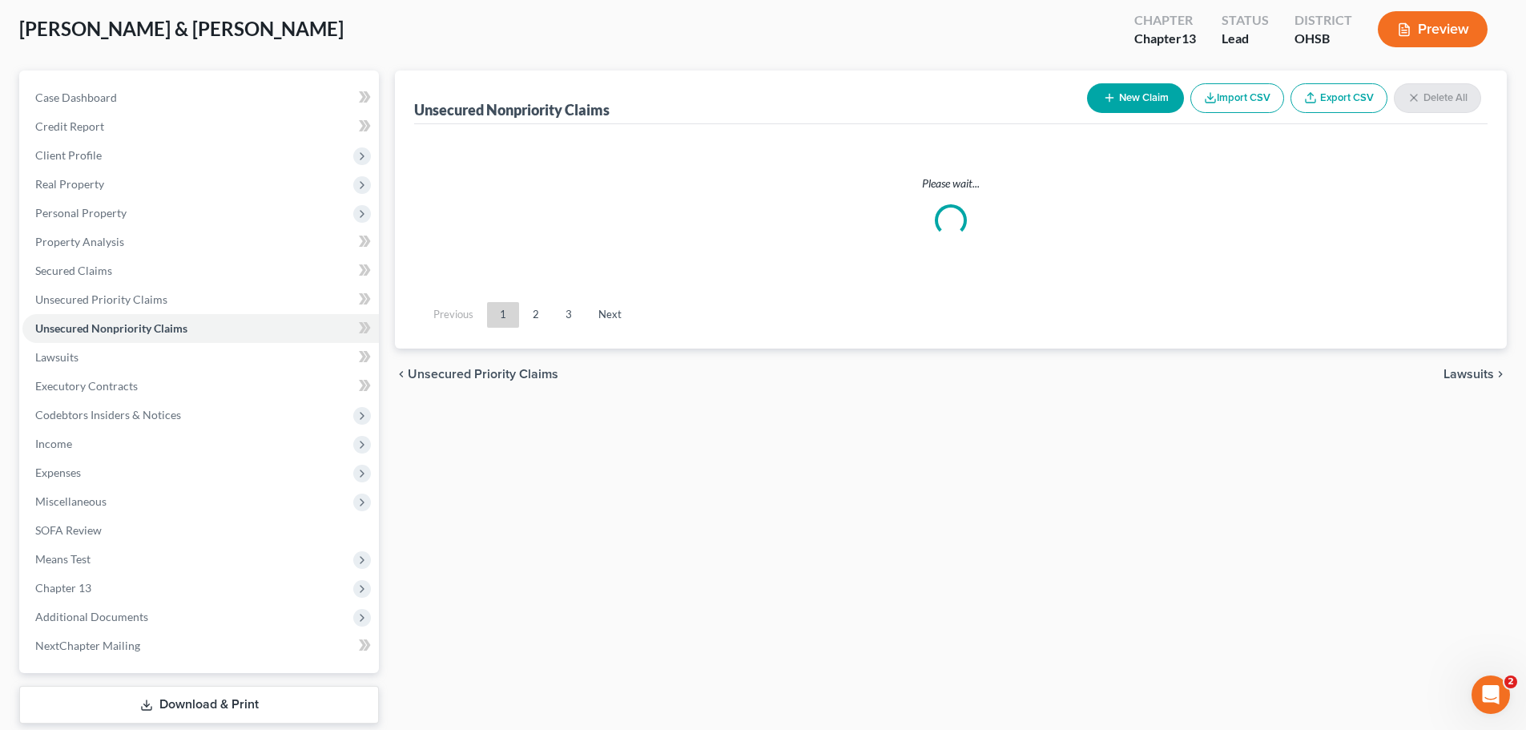
scroll to position [0, 0]
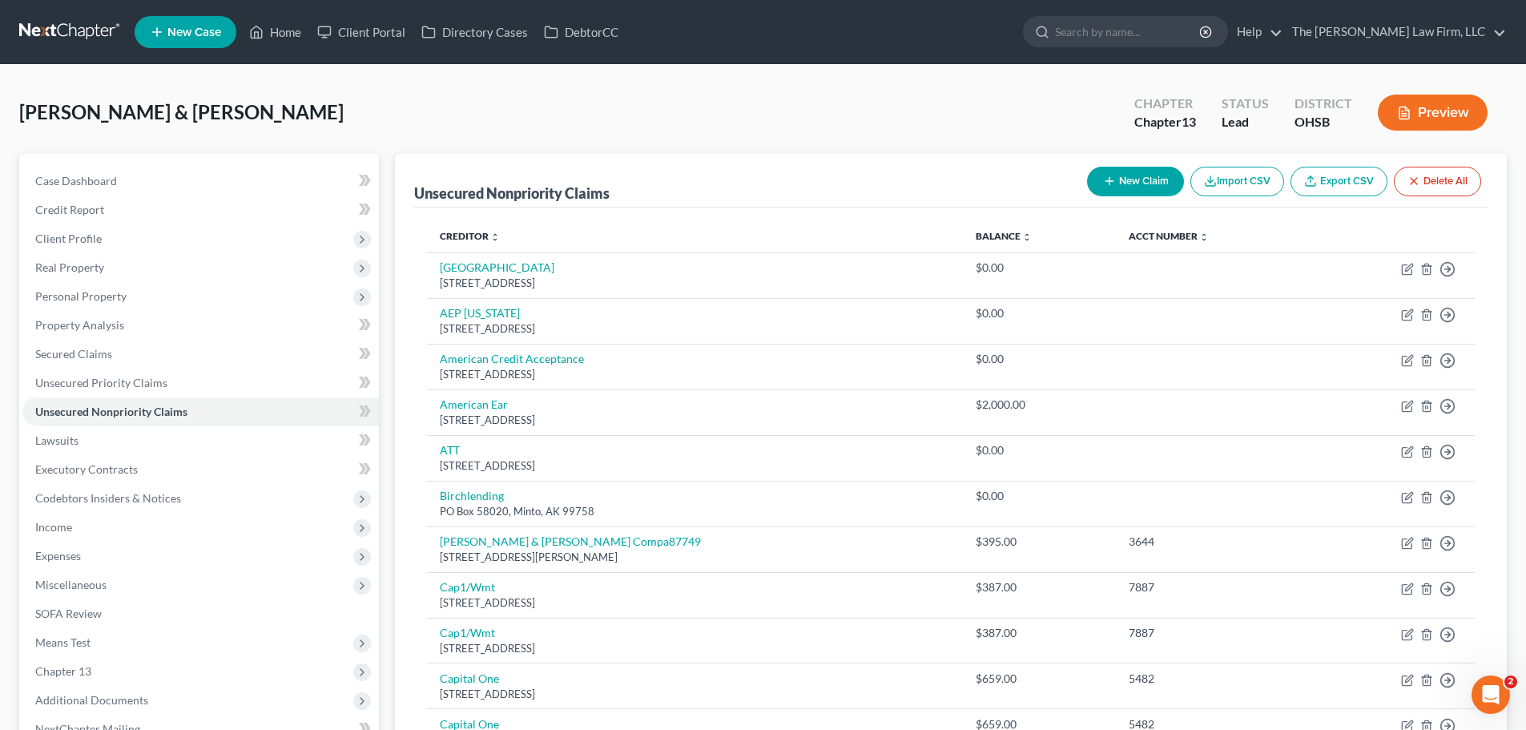
click at [1104, 184] on icon "button" at bounding box center [1109, 181] width 13 height 13
select select "2"
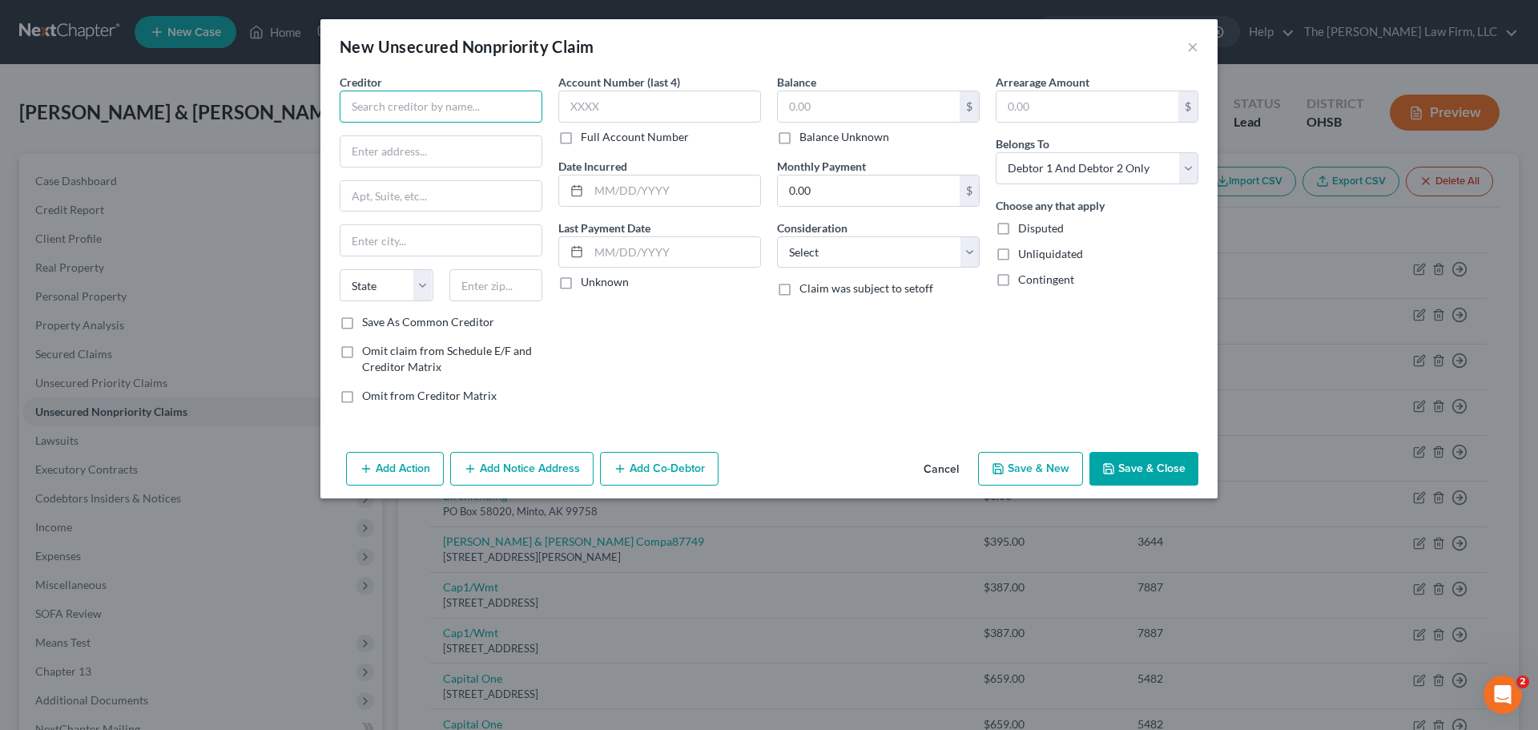
click at [473, 99] on input "text" at bounding box center [441, 107] width 203 height 32
type input "Anytime Fitness"
type input "23585 US 23"
type input "43113"
drag, startPoint x: 619, startPoint y: 378, endPoint x: 433, endPoint y: 305, distance: 200.3
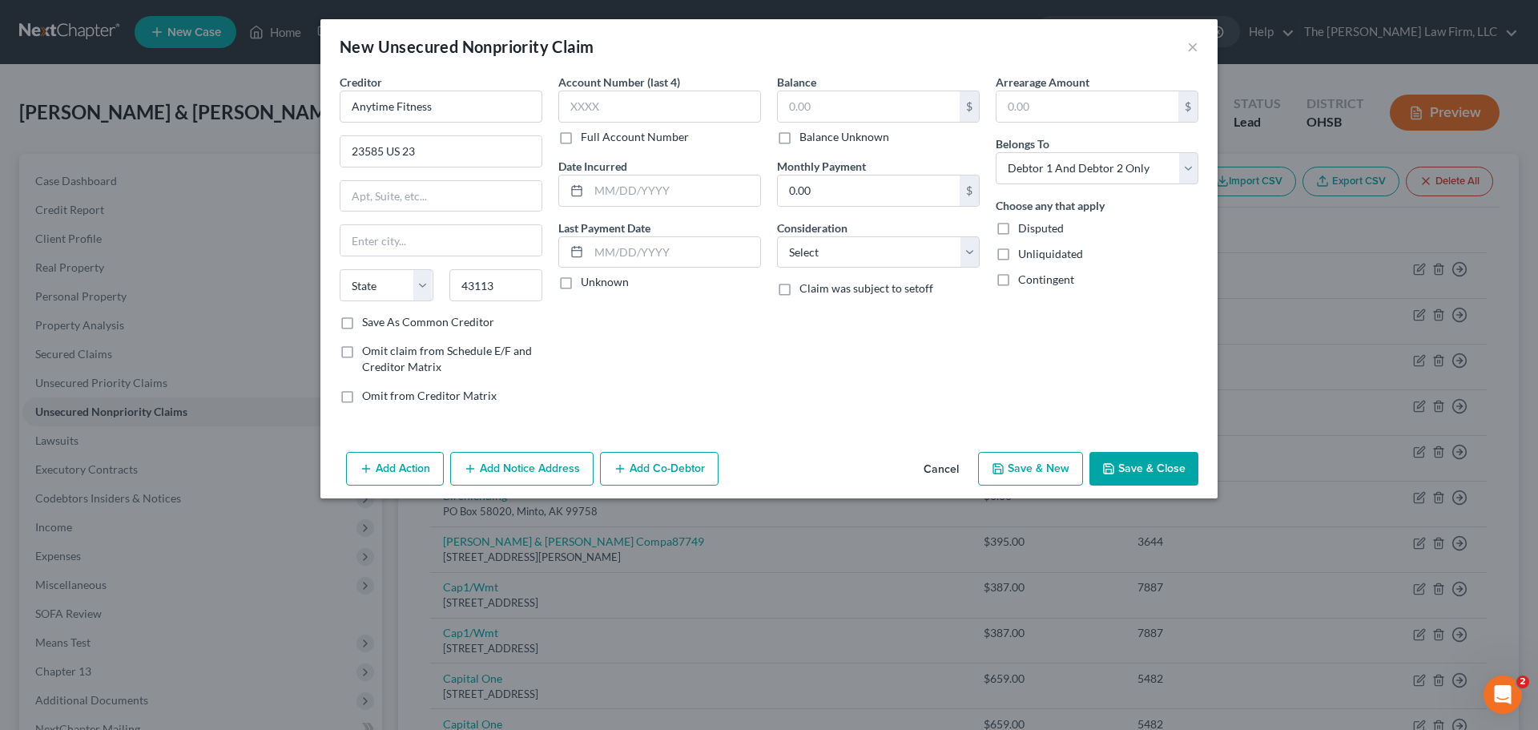
click at [614, 376] on div "Account Number (last 4) Full Account Number Date Incurred Last Payment Date Unk…" at bounding box center [659, 245] width 219 height 343
type input "Circleville"
select select "36"
click at [362, 321] on label "Save As Common Creditor" at bounding box center [428, 322] width 132 height 16
click at [368, 321] on input "Save As Common Creditor" at bounding box center [373, 319] width 10 height 10
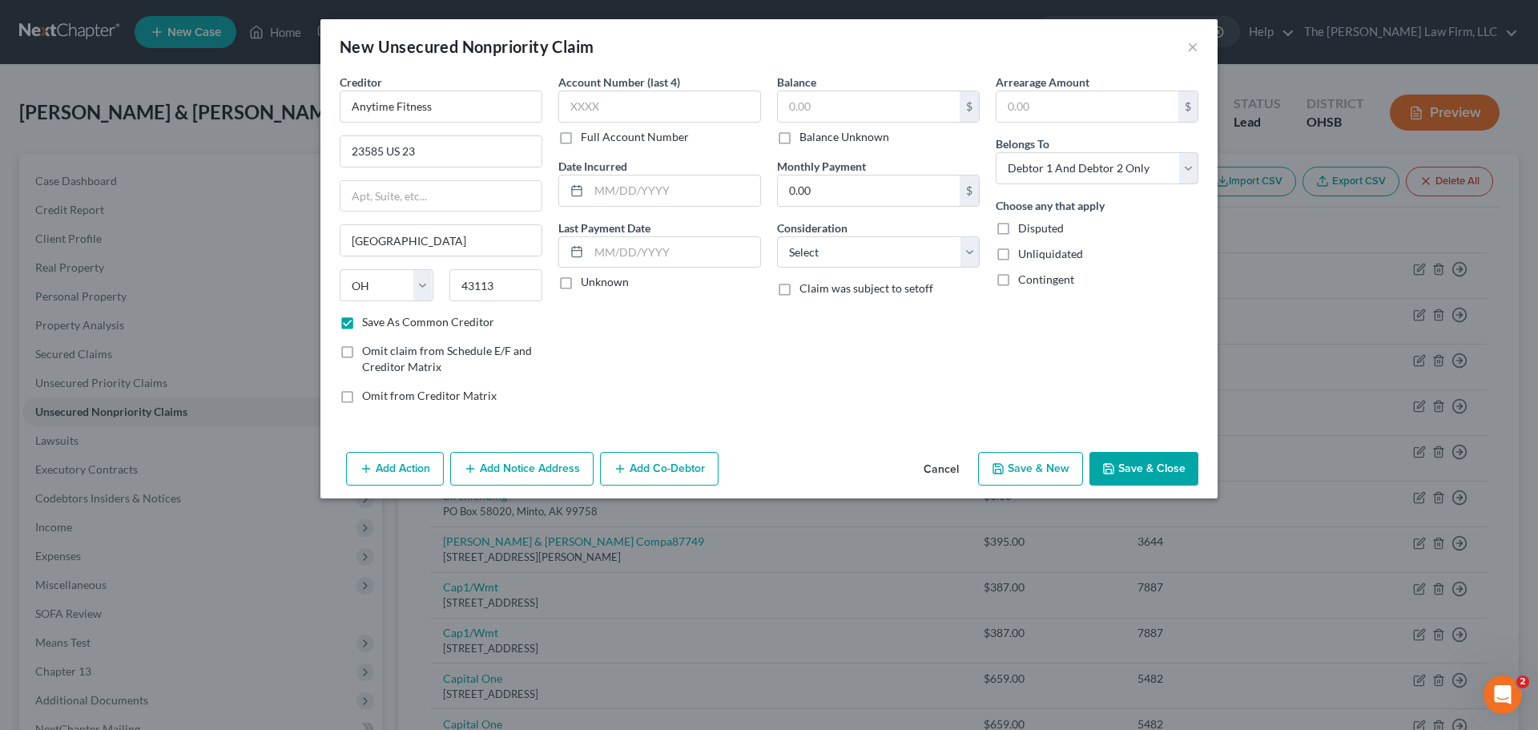
click at [1148, 466] on button "Save & Close" at bounding box center [1143, 469] width 109 height 34
checkbox input "false"
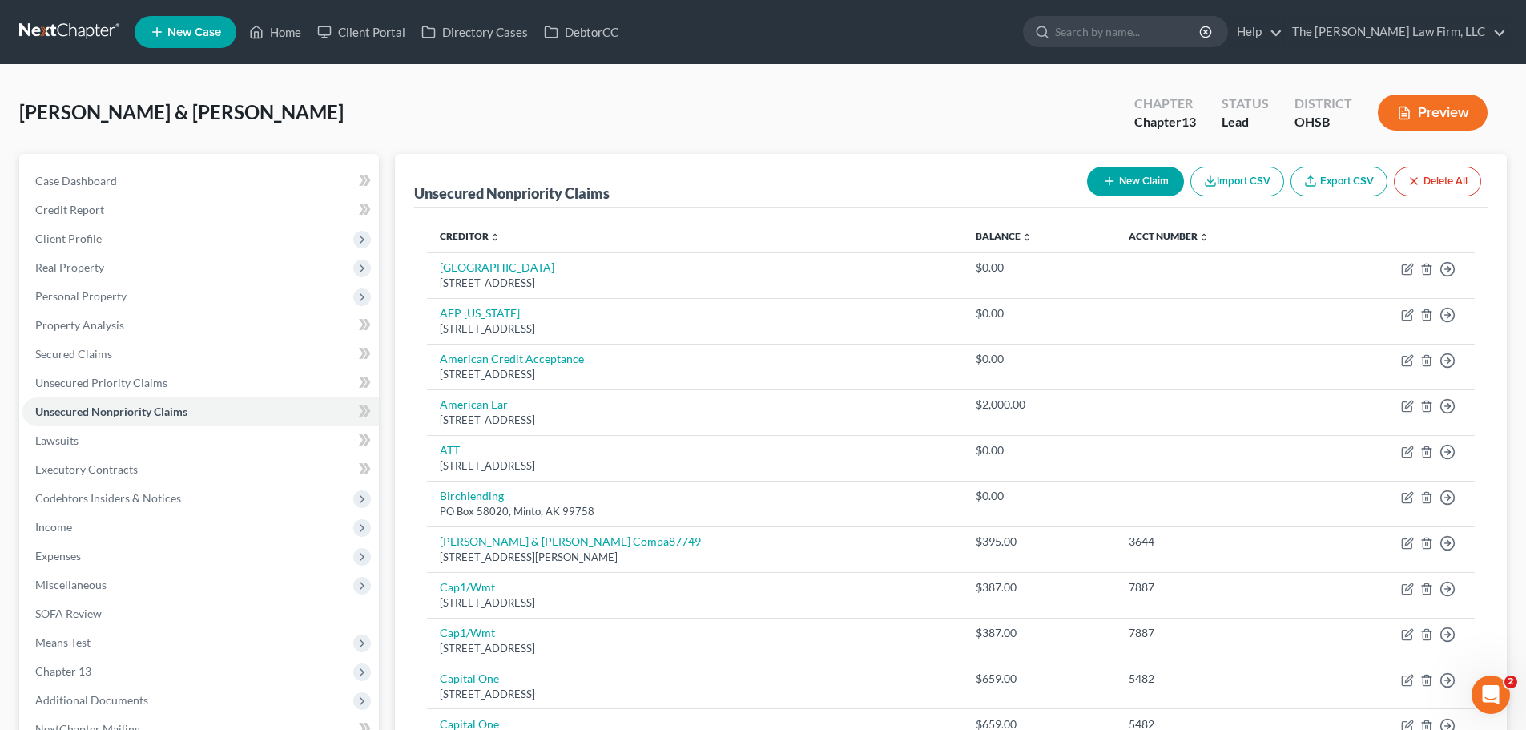
click at [1119, 176] on button "New Claim" at bounding box center [1135, 182] width 97 height 30
select select "2"
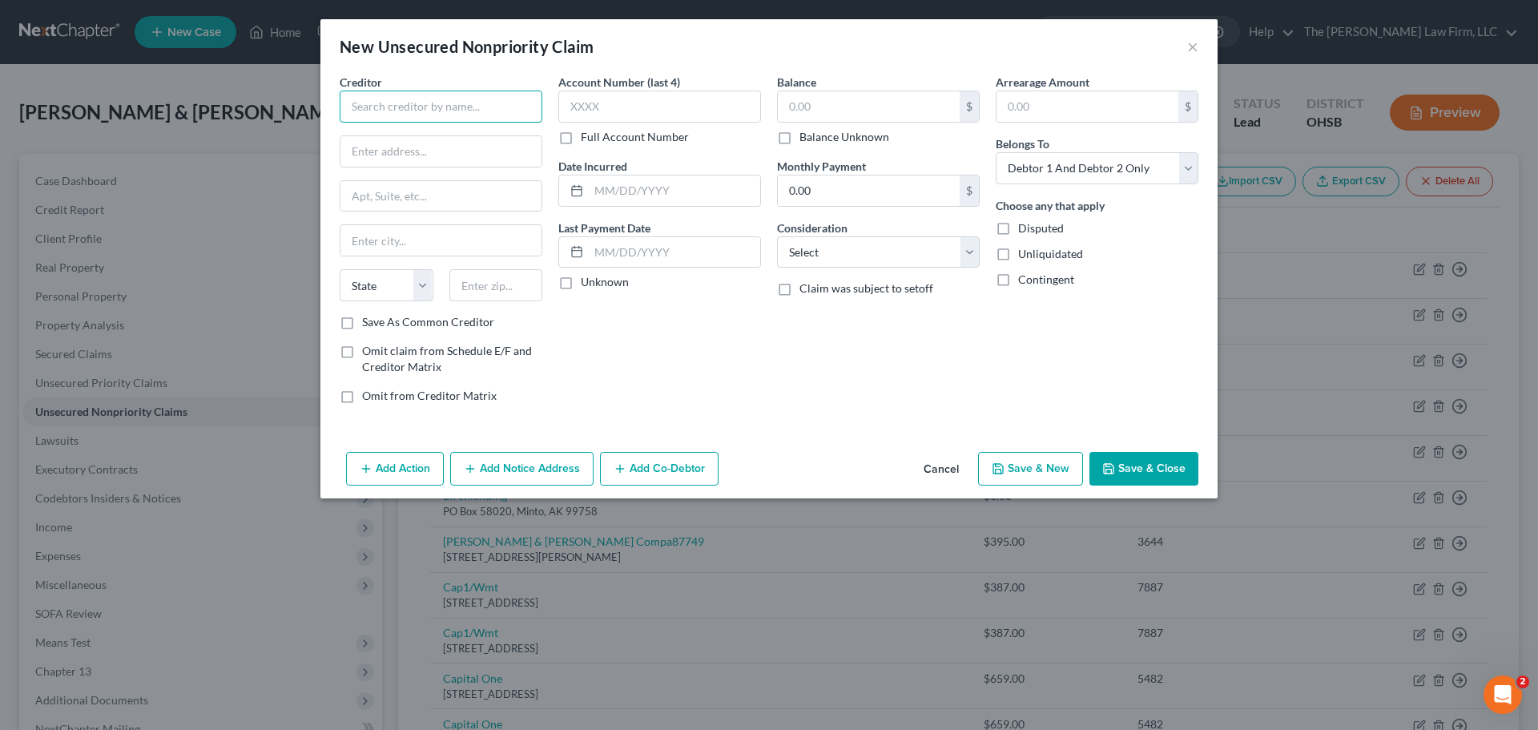
click at [471, 99] on input "text" at bounding box center [441, 107] width 203 height 32
type input "CBCS"
type input "240 East Town St"
type input "43215"
click at [362, 326] on label "Save As Common Creditor" at bounding box center [428, 322] width 132 height 16
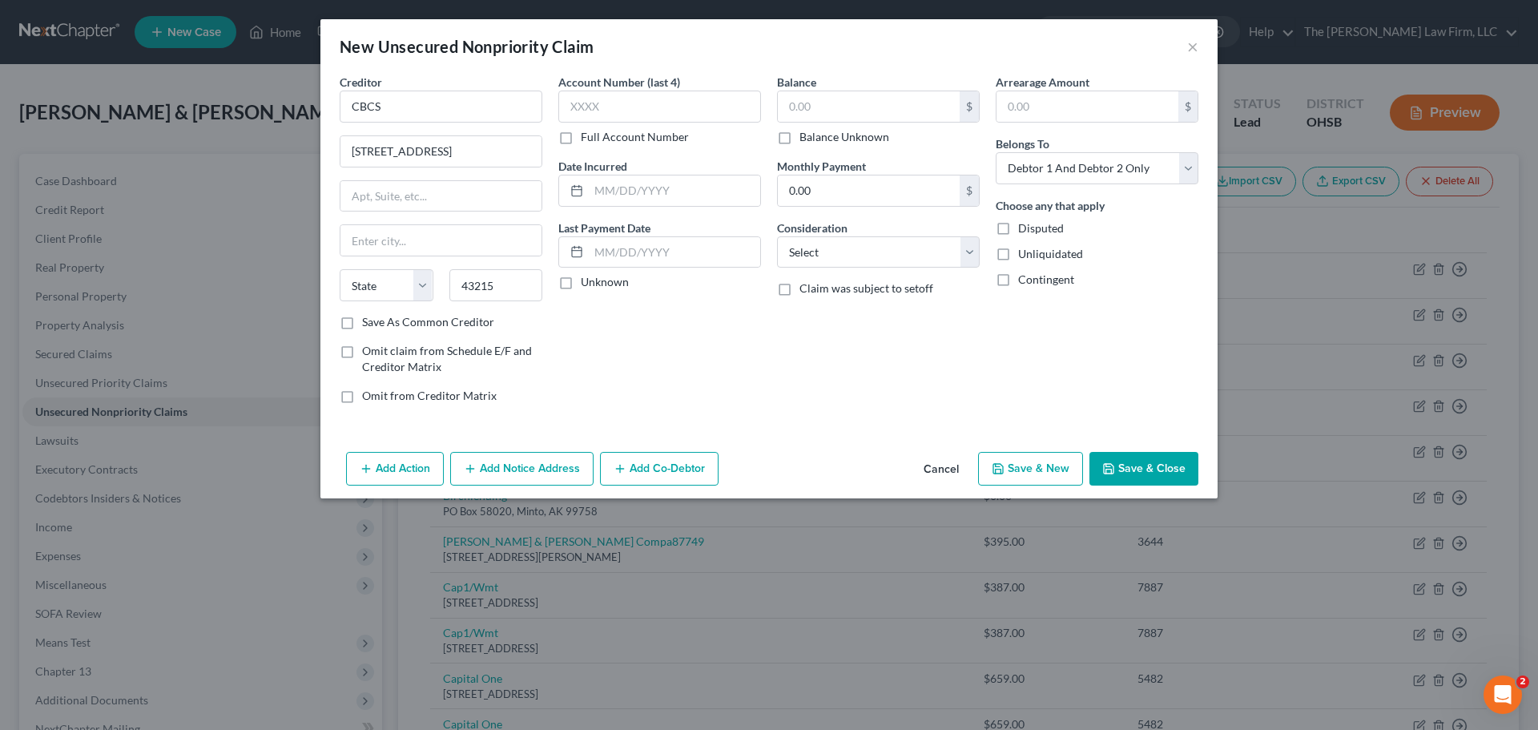
click at [368, 324] on input "Save As Common Creditor" at bounding box center [373, 319] width 10 height 10
checkbox input "true"
type input "Columbus"
select select "36"
click at [1141, 465] on button "Save & Close" at bounding box center [1143, 469] width 109 height 34
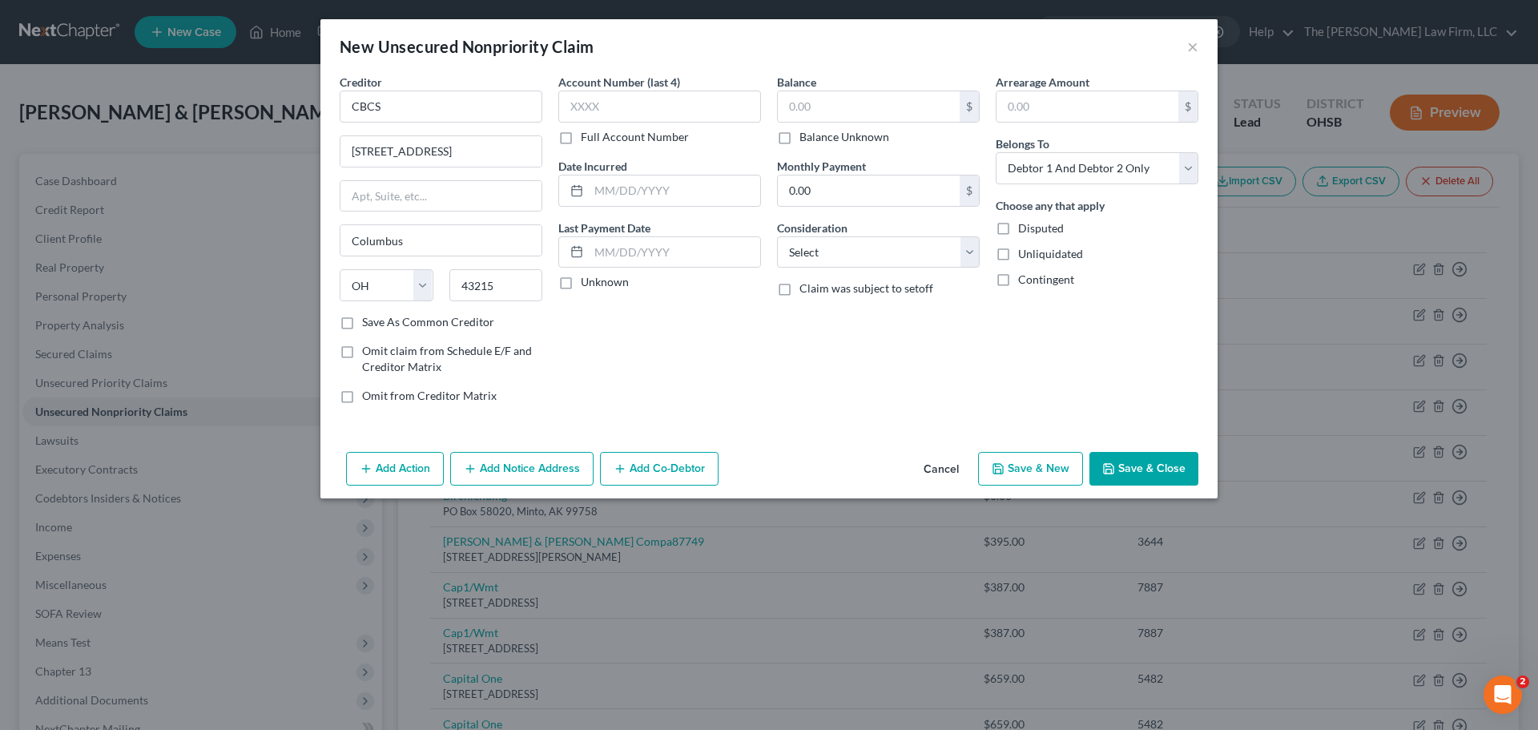
checkbox input "false"
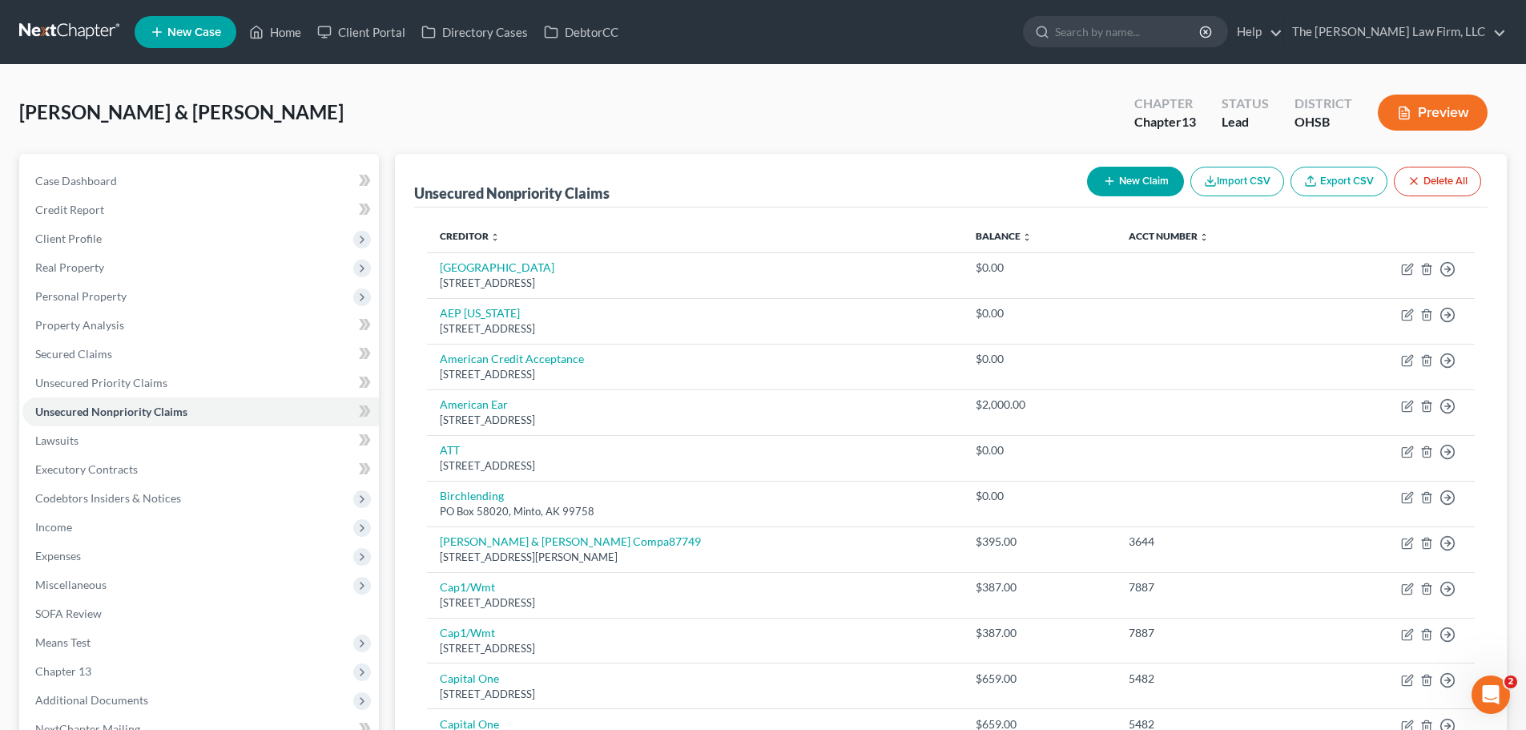
click at [1125, 170] on button "New Claim" at bounding box center [1135, 182] width 97 height 30
select select "2"
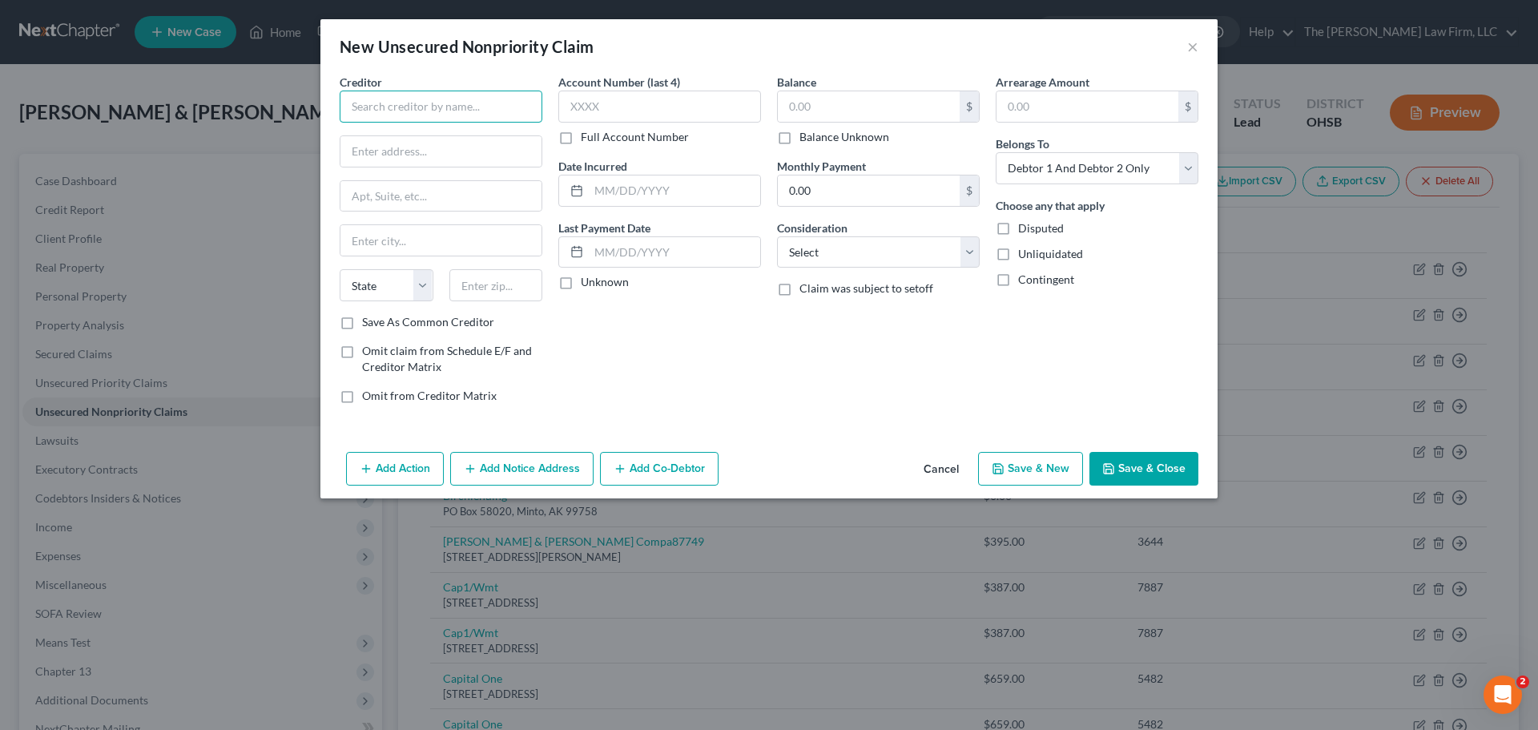
click at [453, 94] on input "text" at bounding box center [441, 107] width 203 height 32
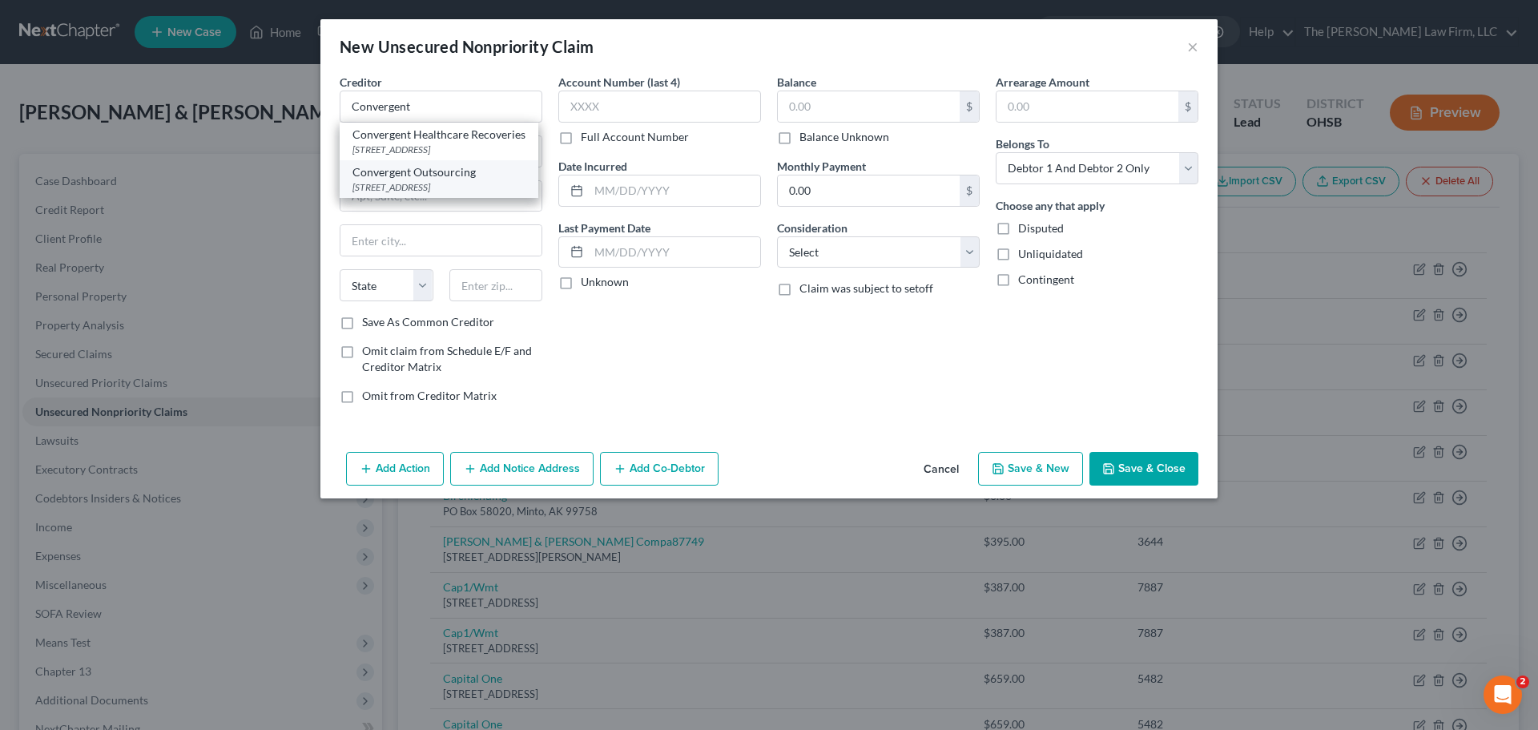
click at [392, 180] on div "Convergent Outsourcing" at bounding box center [438, 172] width 173 height 16
type input "Convergent Outsourcing"
type input "800 SW 39th St"
type input "Renton"
select select "50"
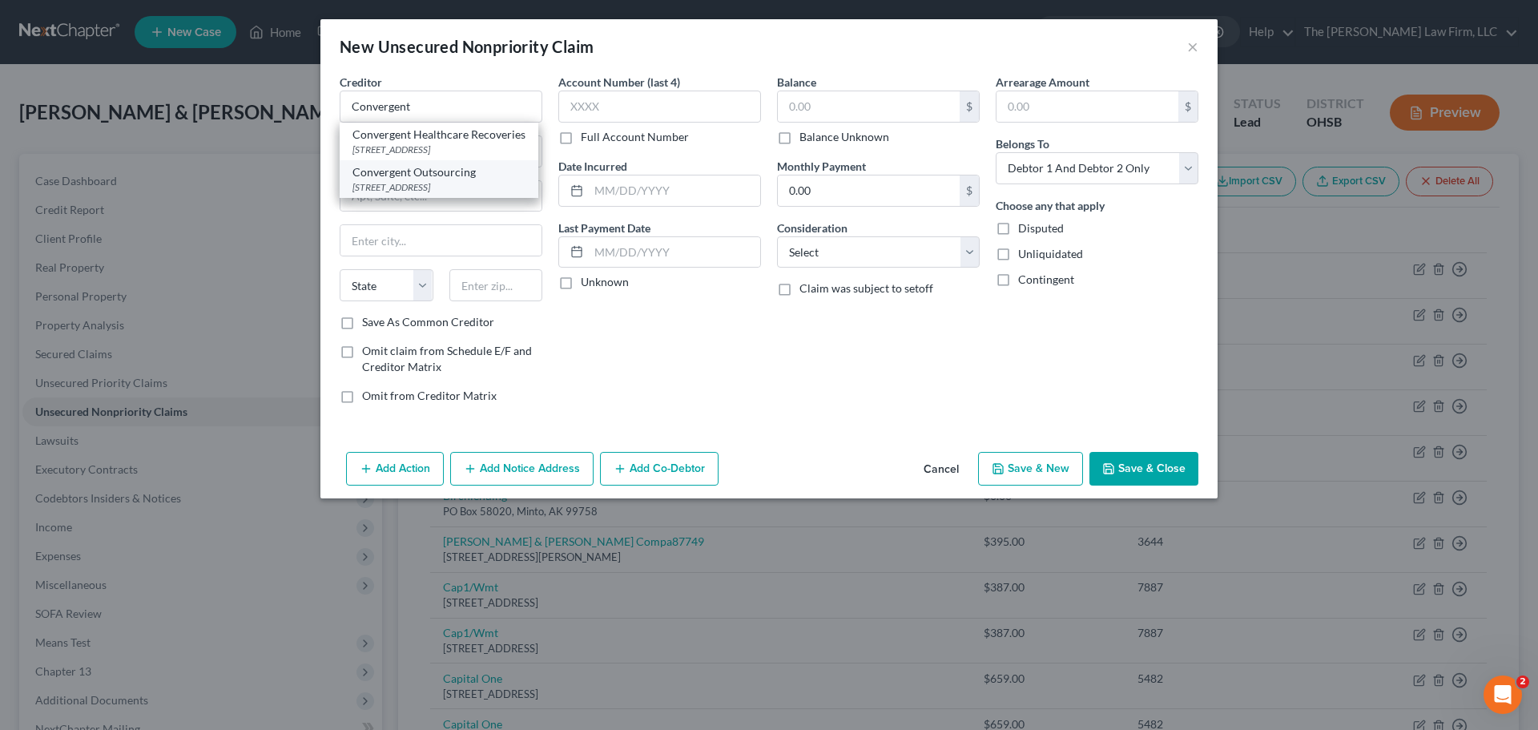
type input "98057"
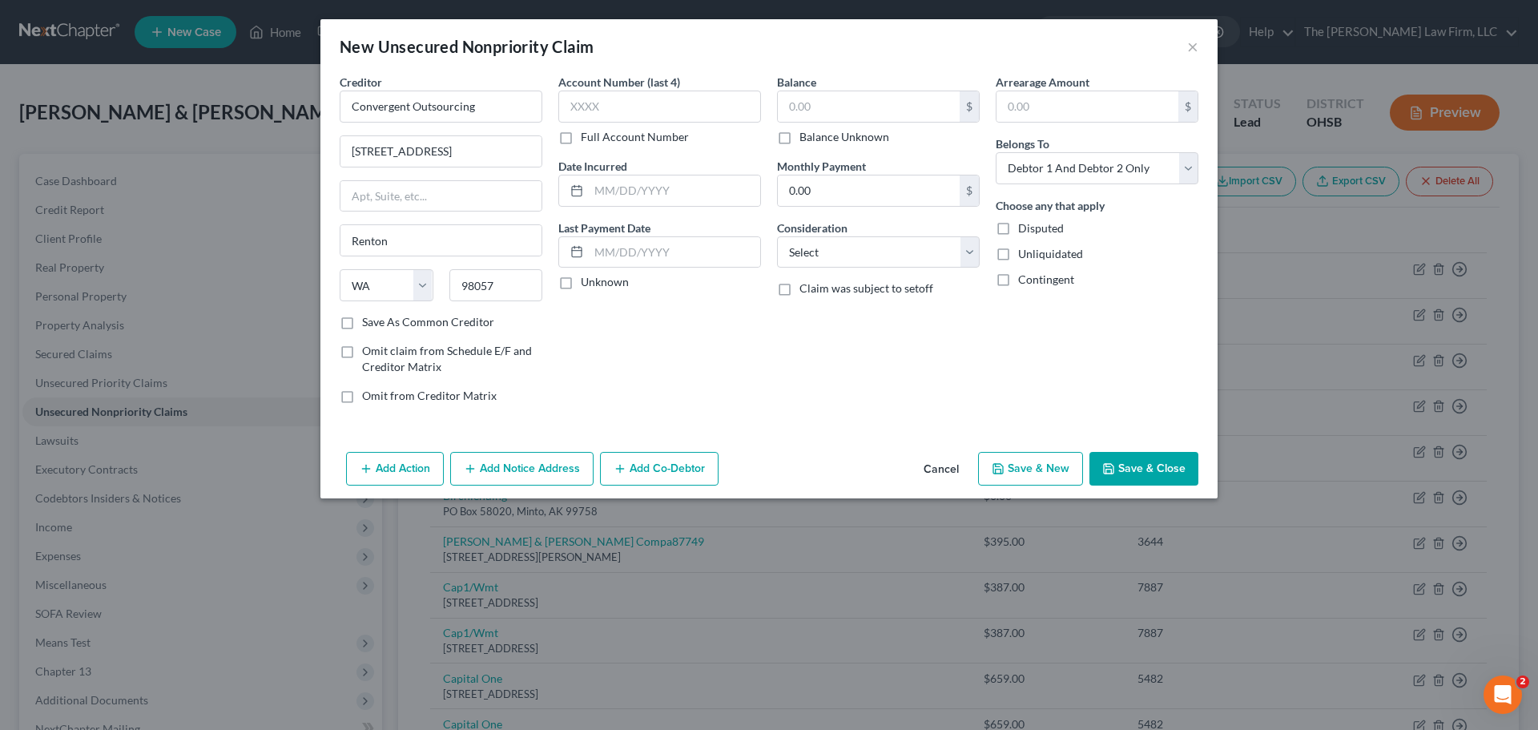
click at [1146, 465] on button "Save & Close" at bounding box center [1143, 469] width 109 height 34
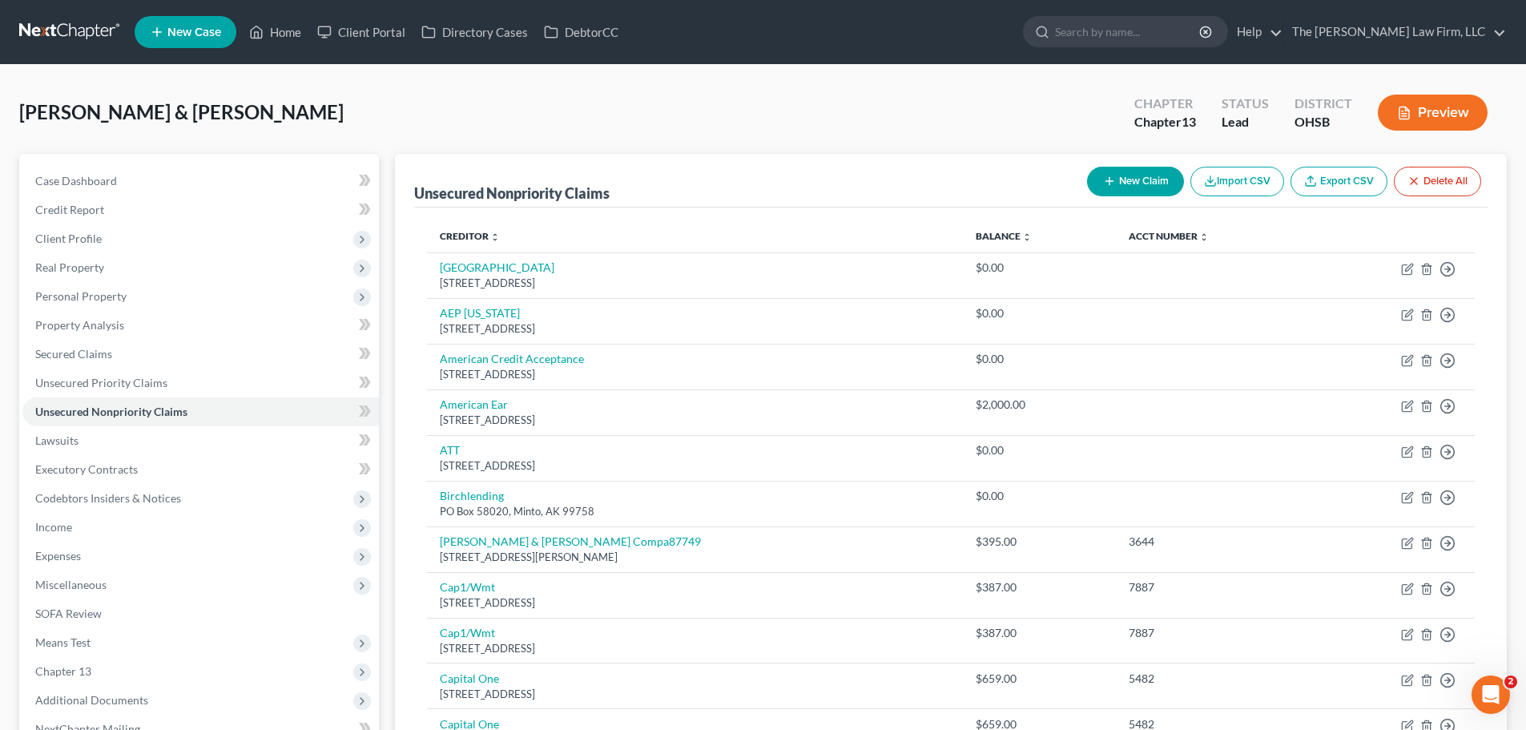
click at [1123, 187] on button "New Claim" at bounding box center [1135, 182] width 97 height 30
select select "2"
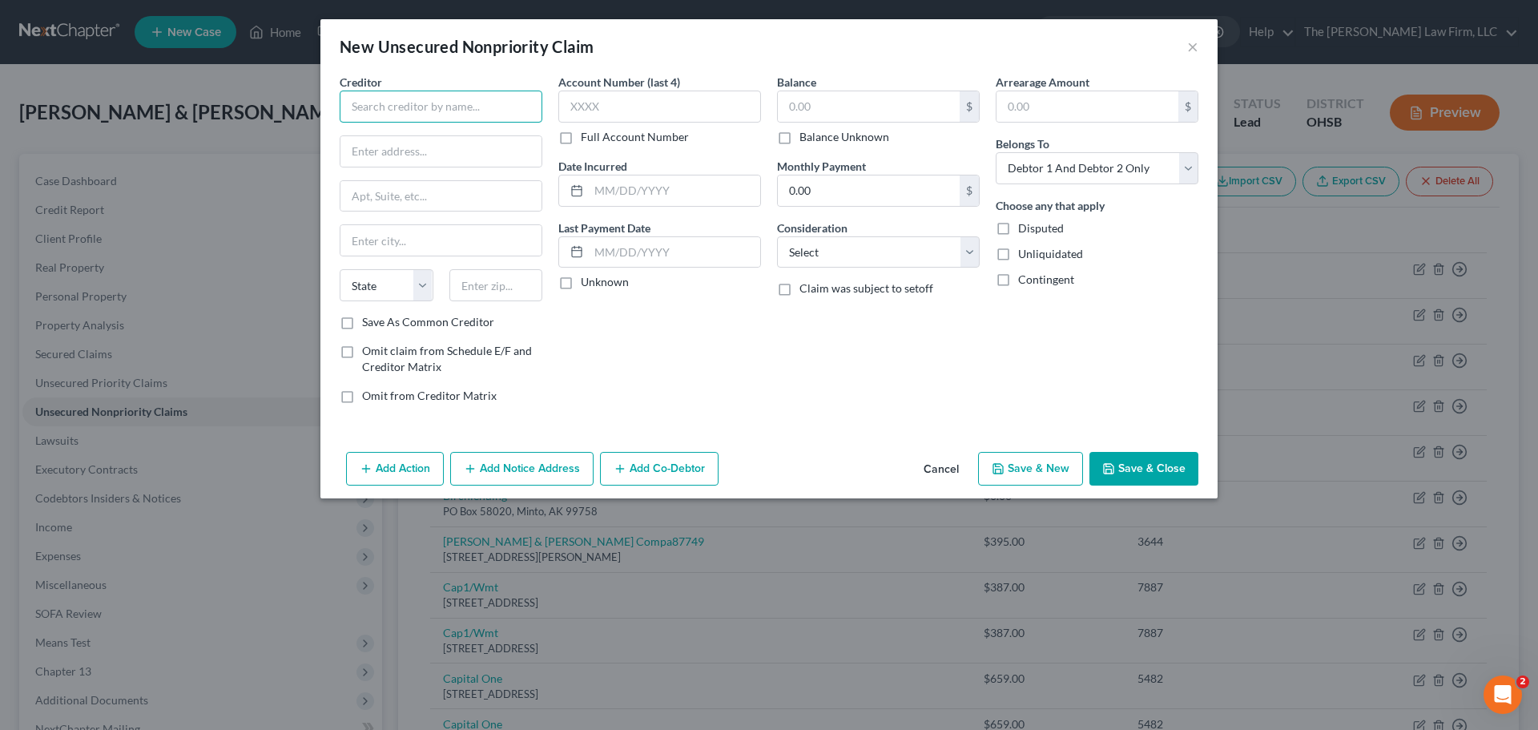
click at [492, 97] on input "text" at bounding box center [441, 107] width 203 height 32
type input "Credit Management, LP"
type input "6080 Tennyson Pkwy"
type input "Suite 100"
type input "75024"
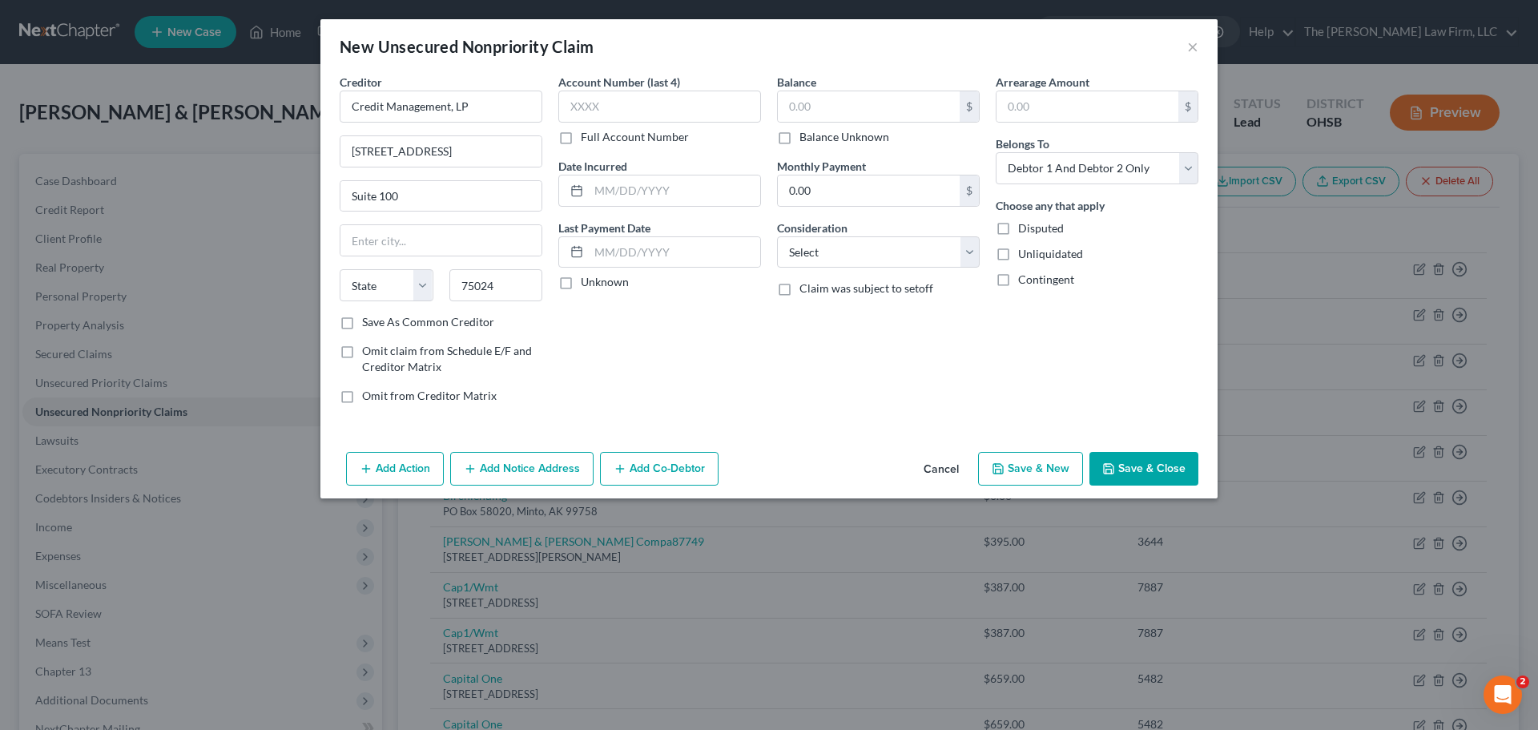
click at [362, 327] on label "Save As Common Creditor" at bounding box center [428, 322] width 132 height 16
click at [368, 324] on input "Save As Common Creditor" at bounding box center [373, 319] width 10 height 10
checkbox input "true"
type input "Plano"
select select "45"
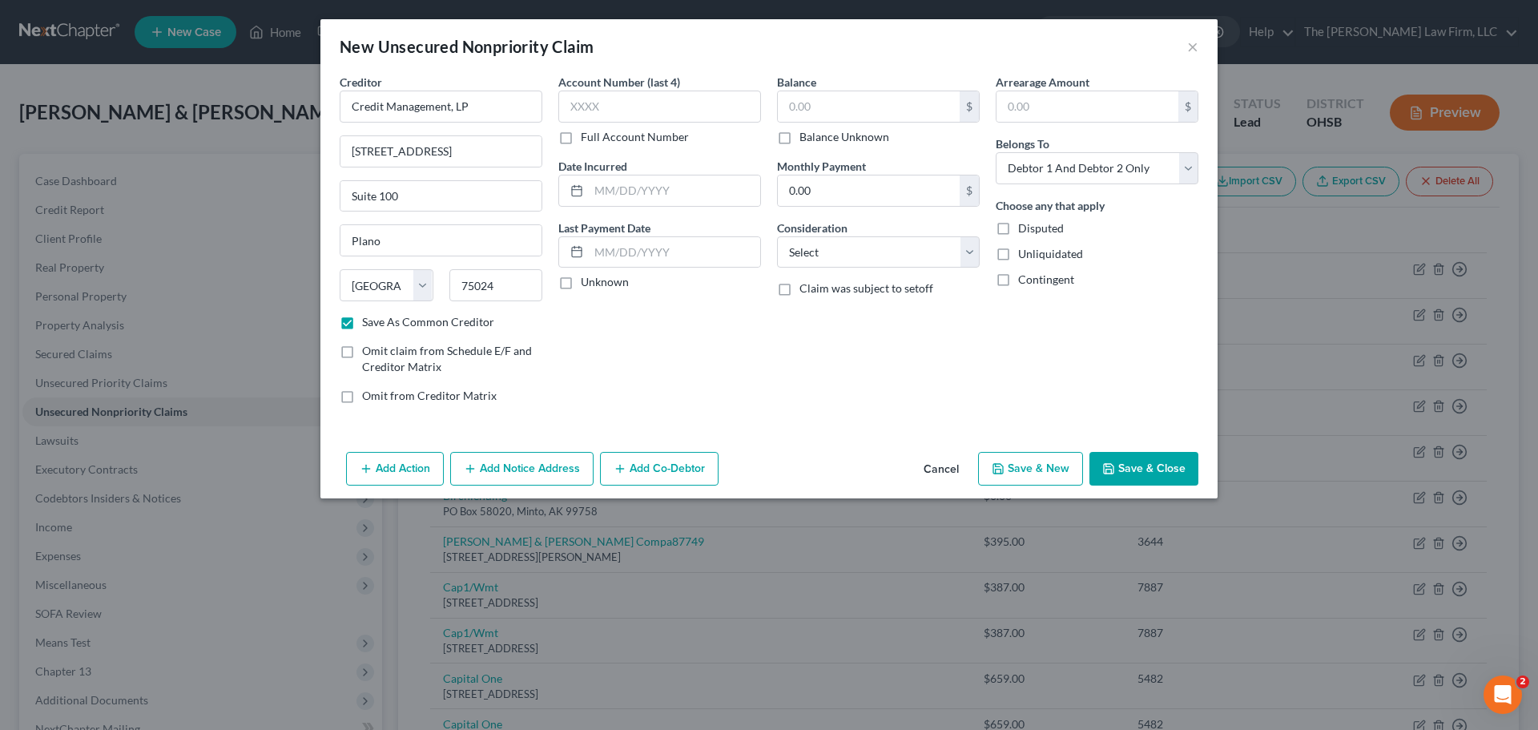
click at [1153, 473] on button "Save & Close" at bounding box center [1143, 469] width 109 height 34
checkbox input "false"
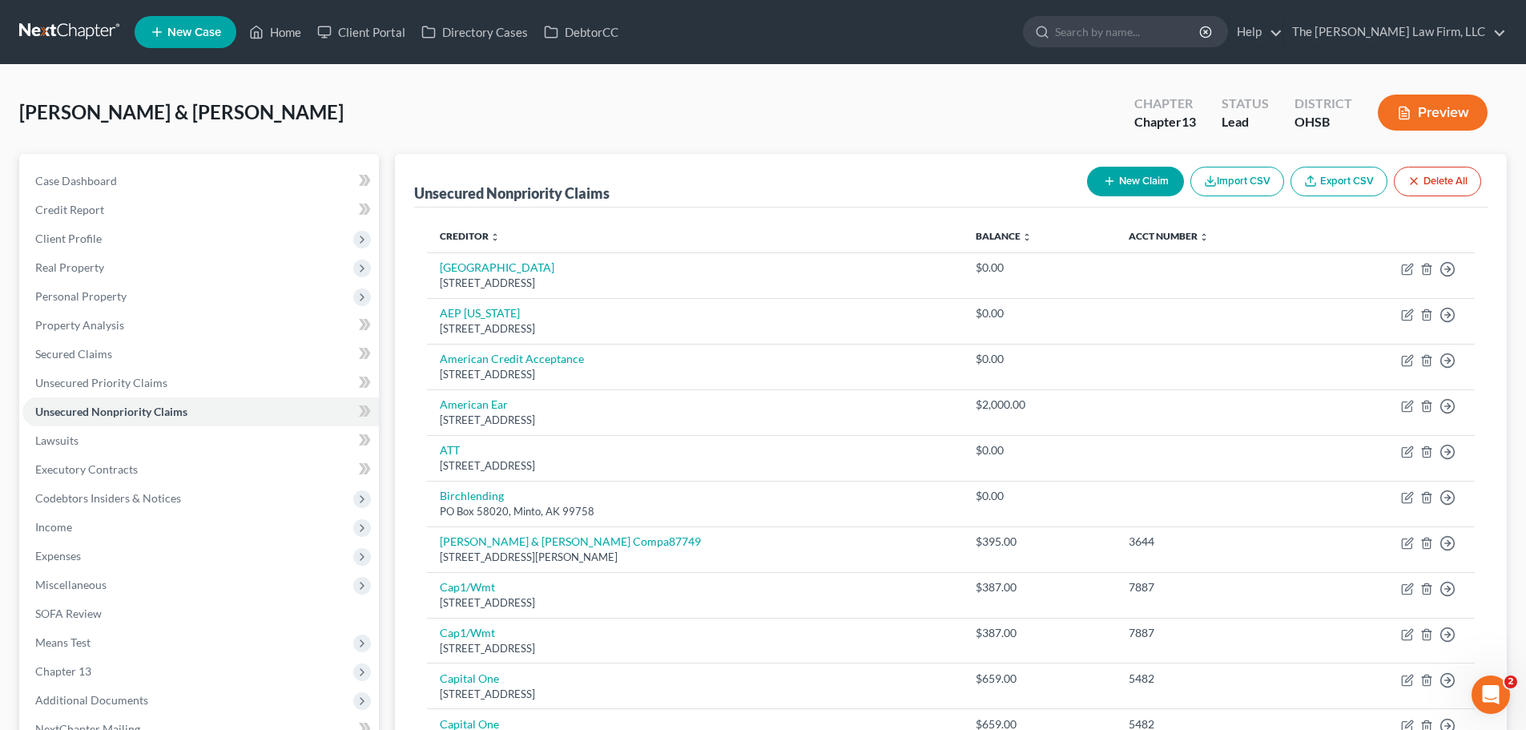
click at [1113, 181] on button "New Claim" at bounding box center [1135, 182] width 97 height 30
select select "2"
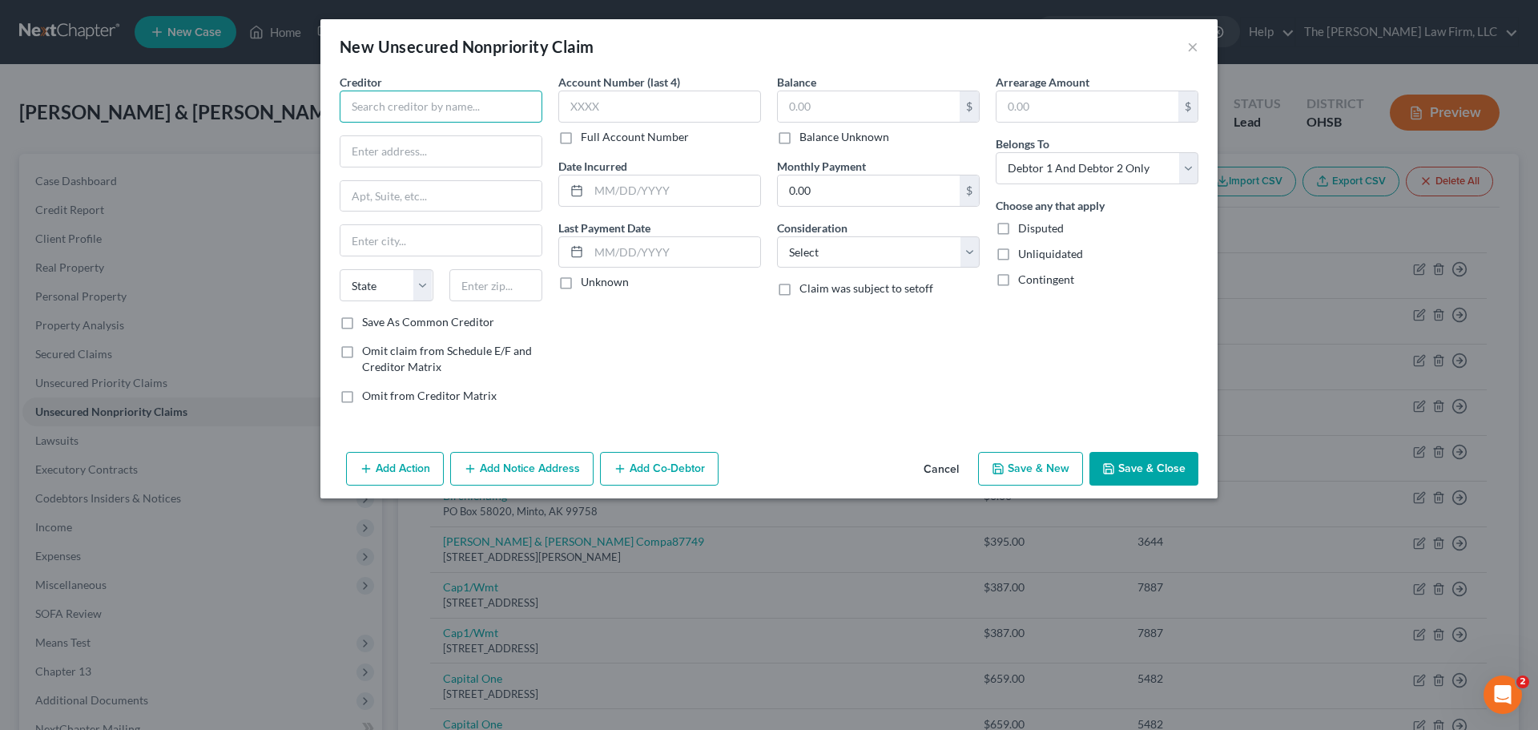
click at [477, 103] on input "text" at bounding box center [441, 107] width 203 height 32
type input "Credit Solutions LLC"
click at [486, 152] on input "text" at bounding box center [440, 151] width 201 height 30
type input "2277 Thunderstick Dr"
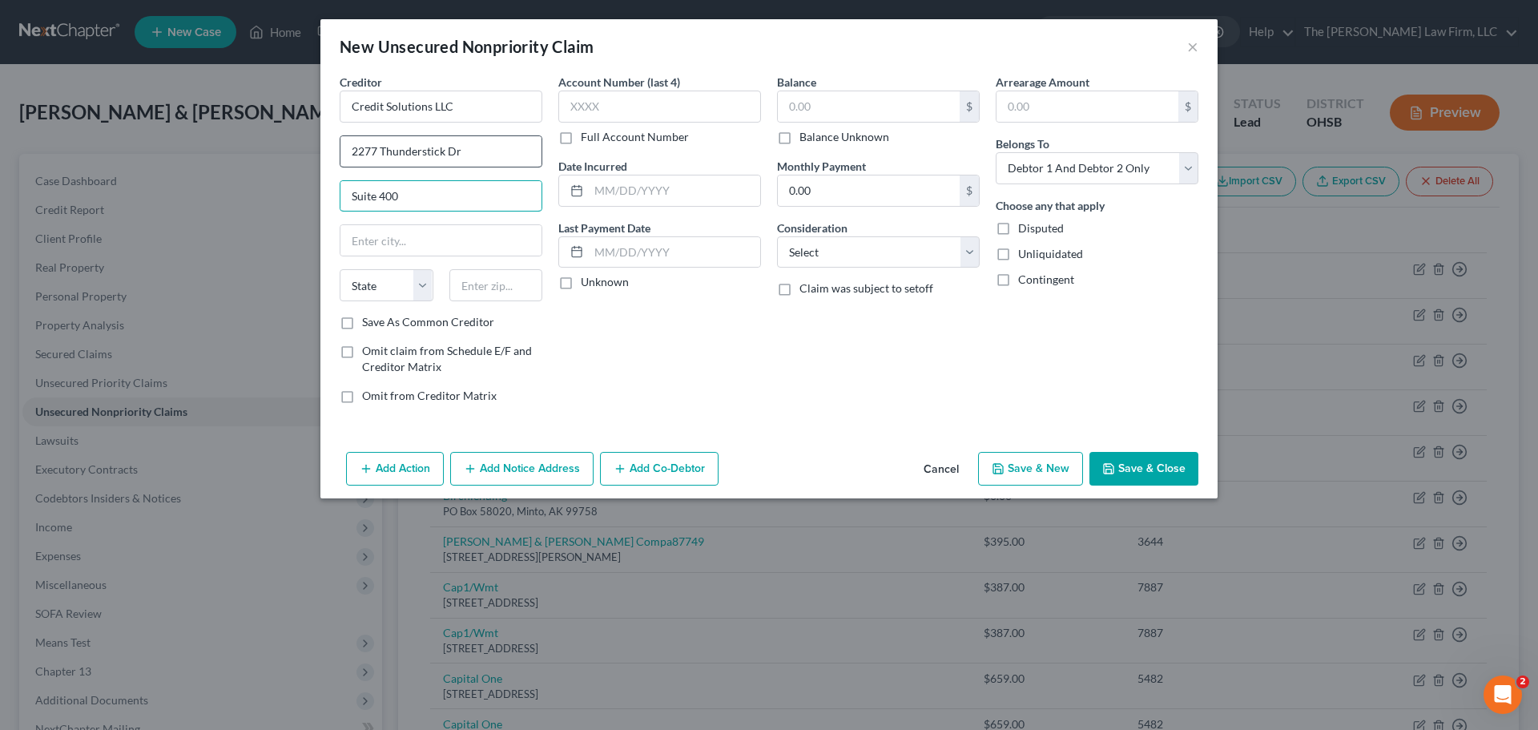
type input "Suite 400"
type input "40505"
click at [362, 323] on label "Save As Common Creditor" at bounding box center [428, 322] width 132 height 16
click at [368, 323] on input "Save As Common Creditor" at bounding box center [373, 319] width 10 height 10
checkbox input "true"
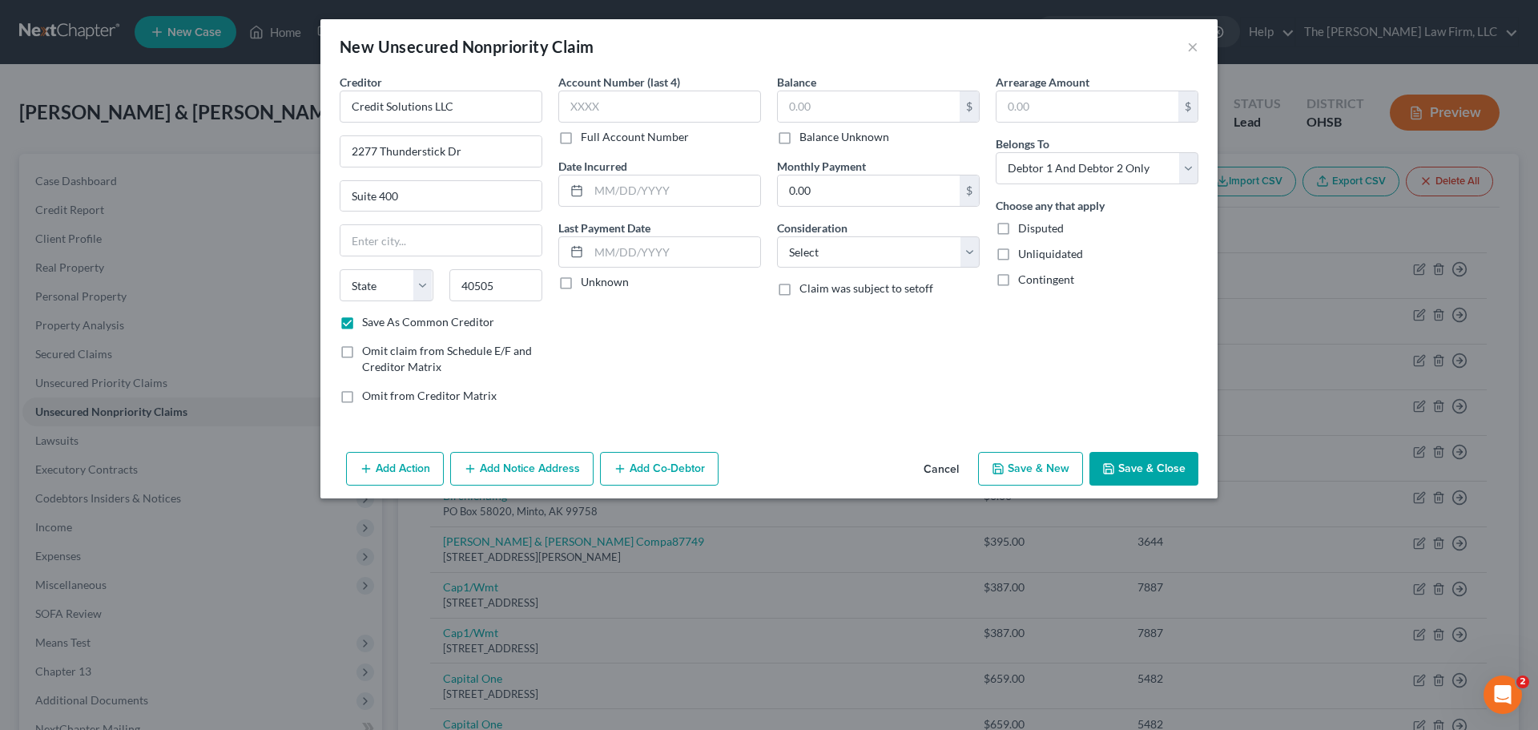
type input "Lexington"
select select "18"
click at [1153, 465] on button "Save & Close" at bounding box center [1143, 469] width 109 height 34
checkbox input "false"
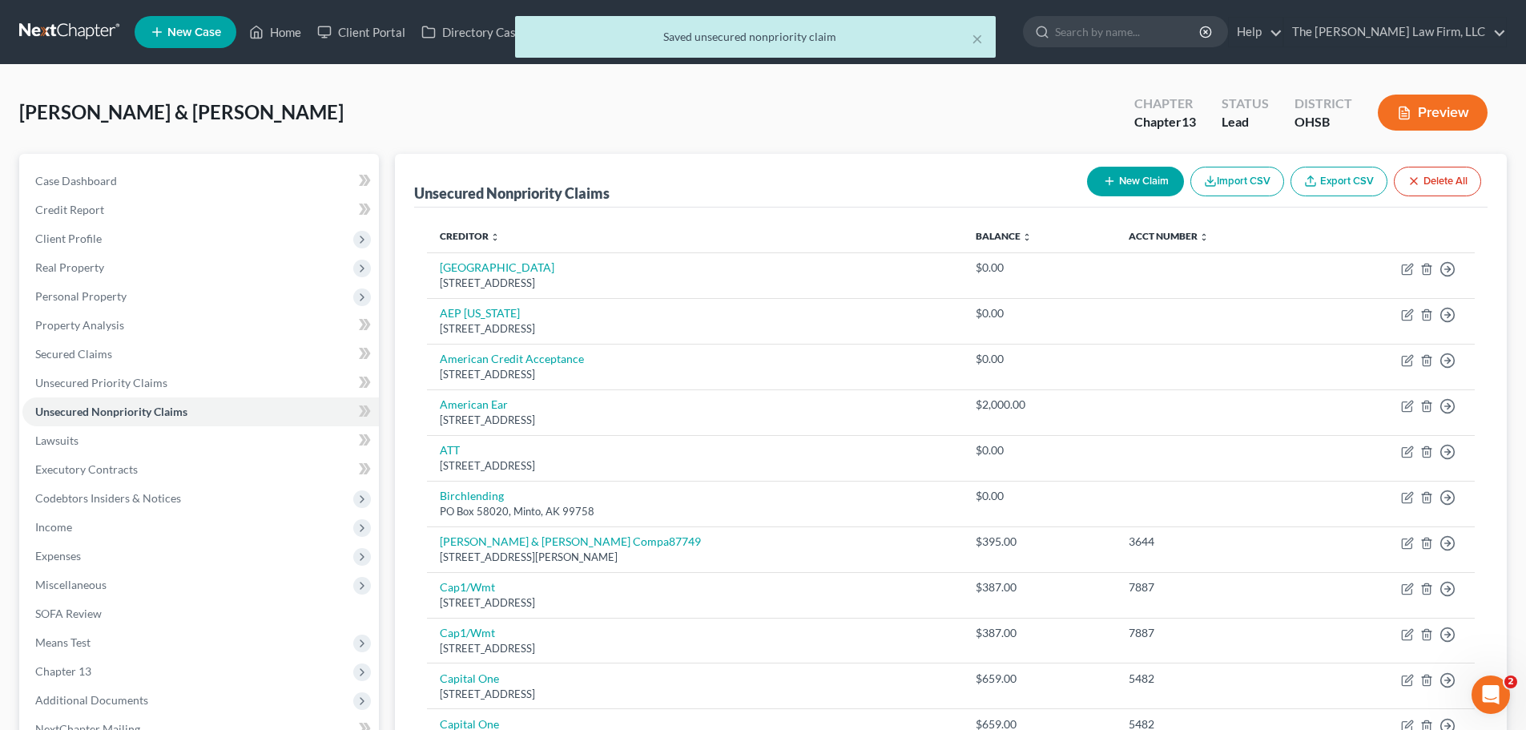
click at [1118, 177] on button "New Claim" at bounding box center [1135, 182] width 97 height 30
select select "2"
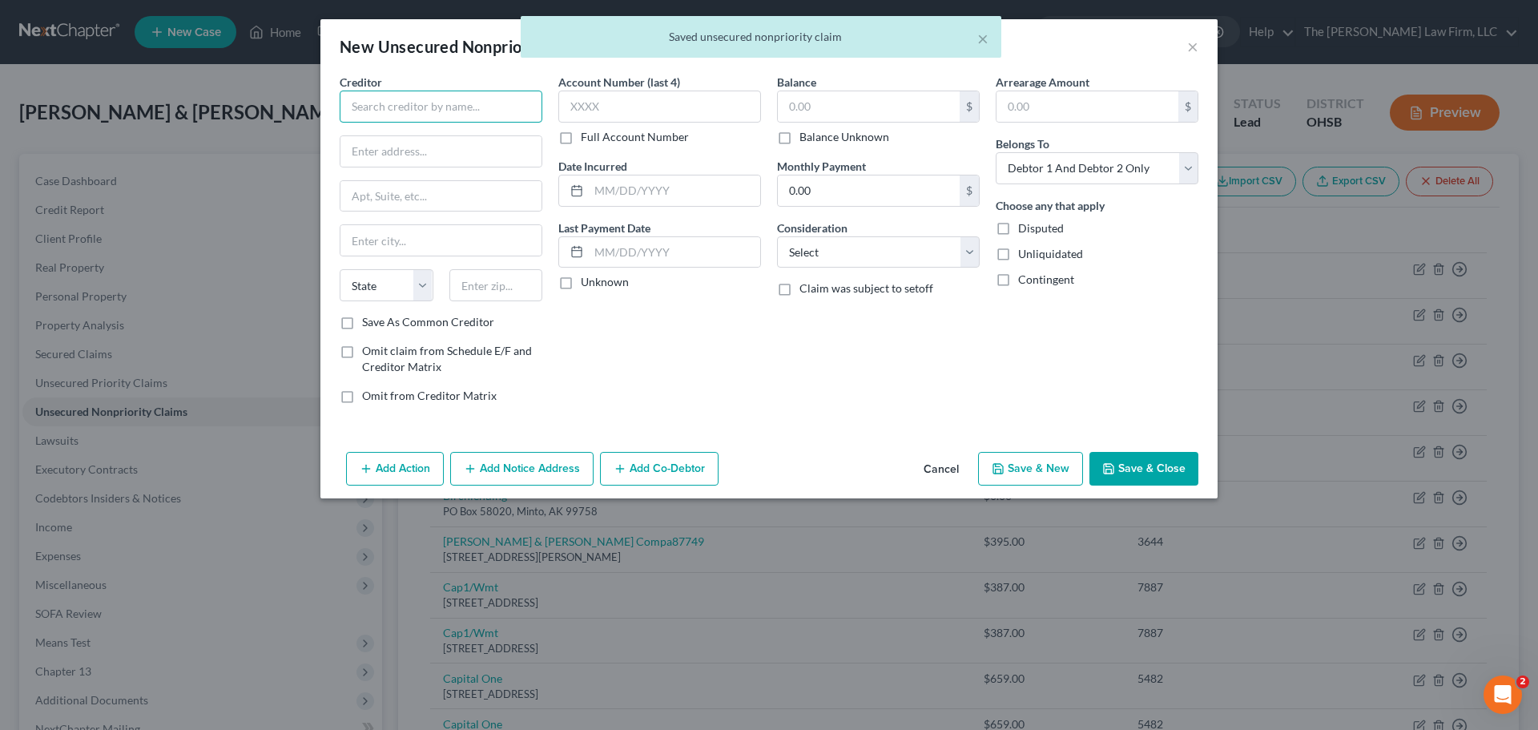
click at [474, 101] on input "text" at bounding box center [441, 107] width 203 height 32
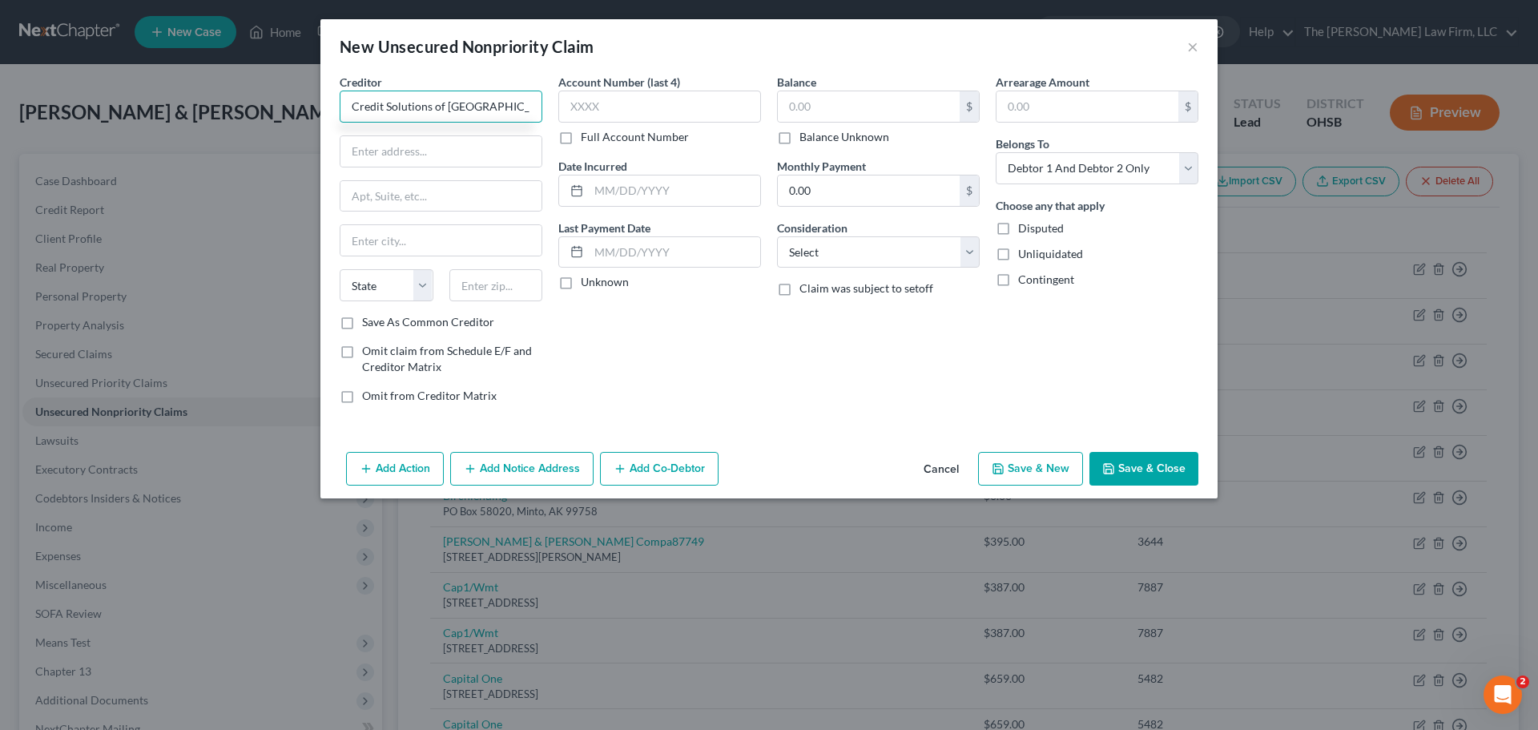
type input "Credit Solutions of [GEOGRAPHIC_DATA]"
type input "PO Box 24710"
type input "40524"
click at [362, 323] on label "Save As Common Creditor" at bounding box center [428, 322] width 132 height 16
click at [368, 323] on input "Save As Common Creditor" at bounding box center [373, 319] width 10 height 10
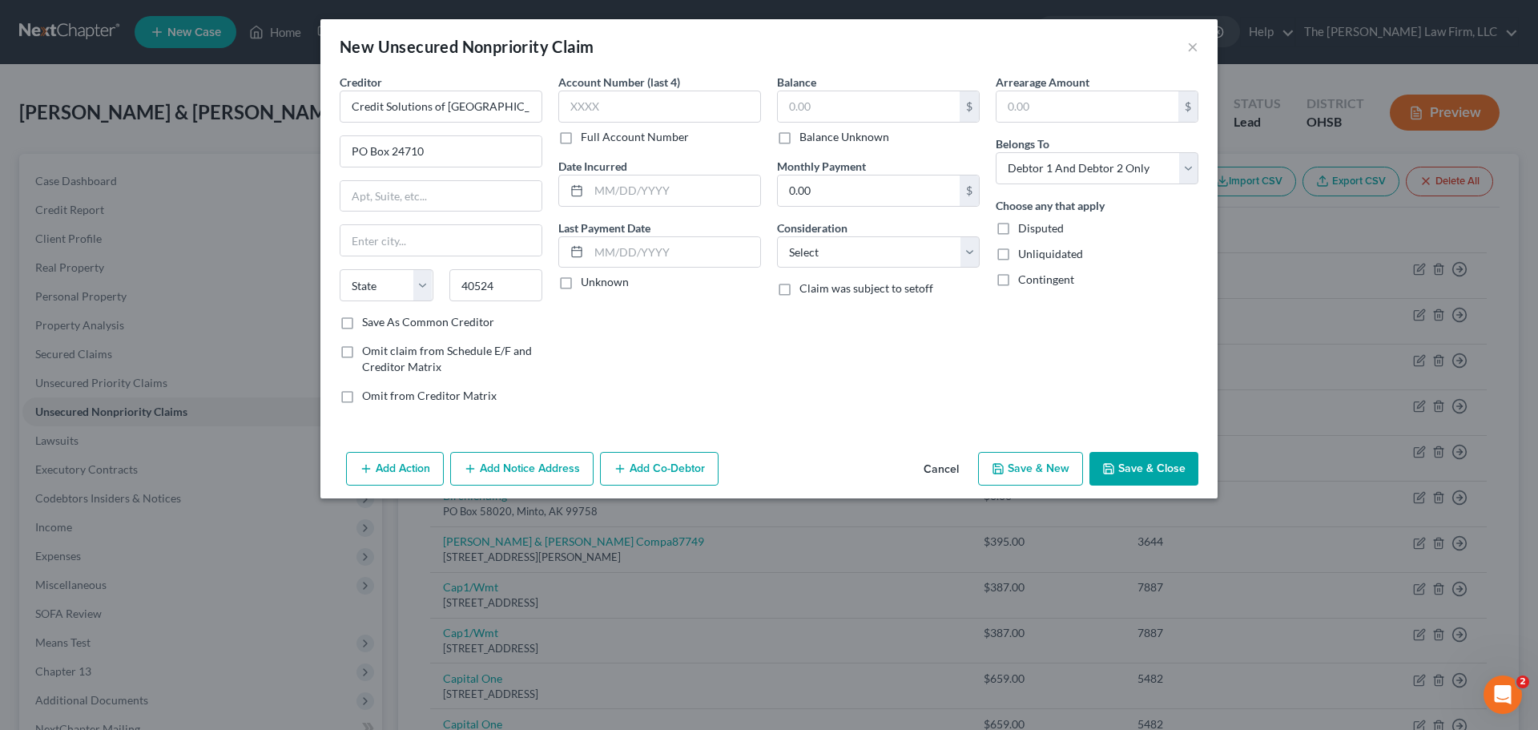
checkbox input "true"
type input "Lexington"
select select "18"
click at [1137, 467] on button "Save & Close" at bounding box center [1143, 469] width 109 height 34
checkbox input "false"
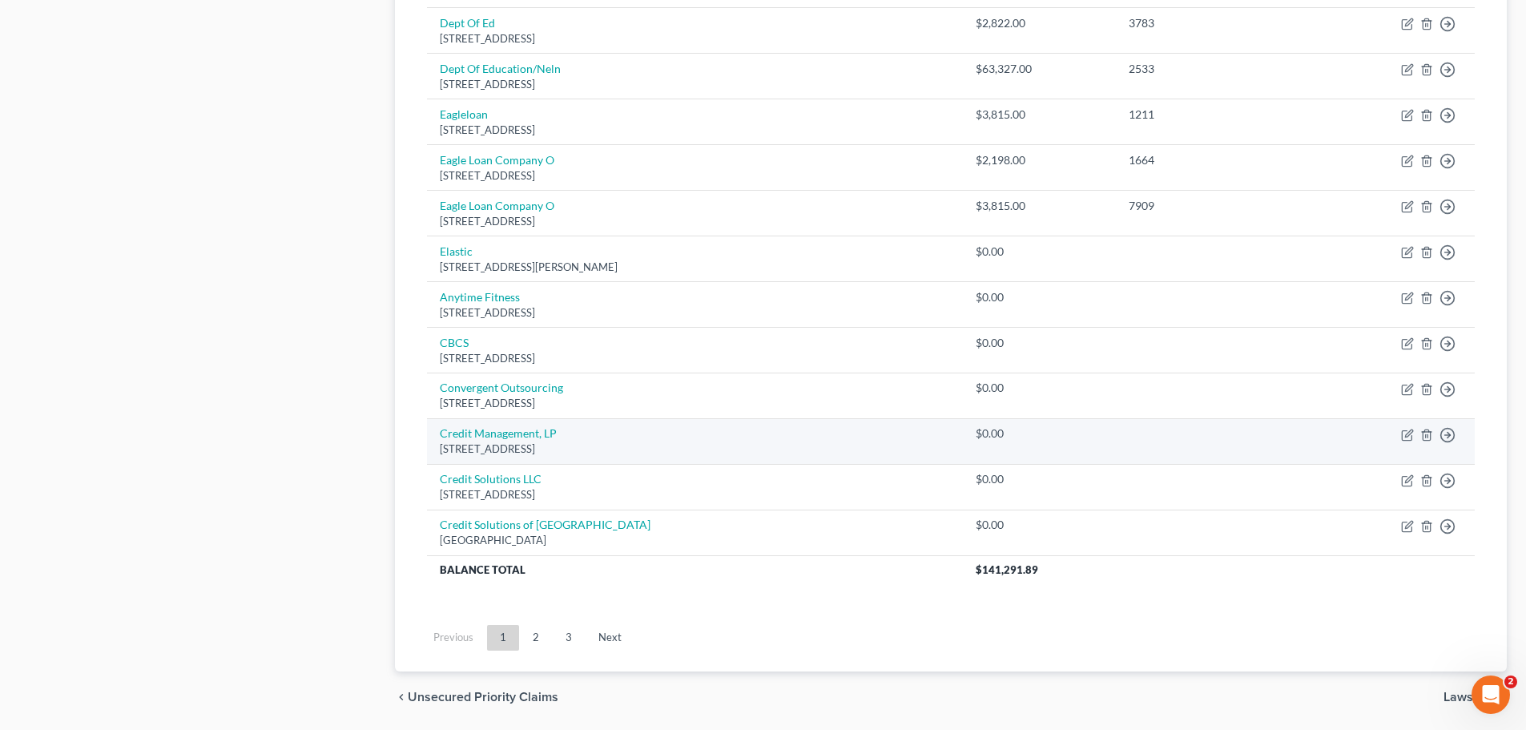
scroll to position [1394, 0]
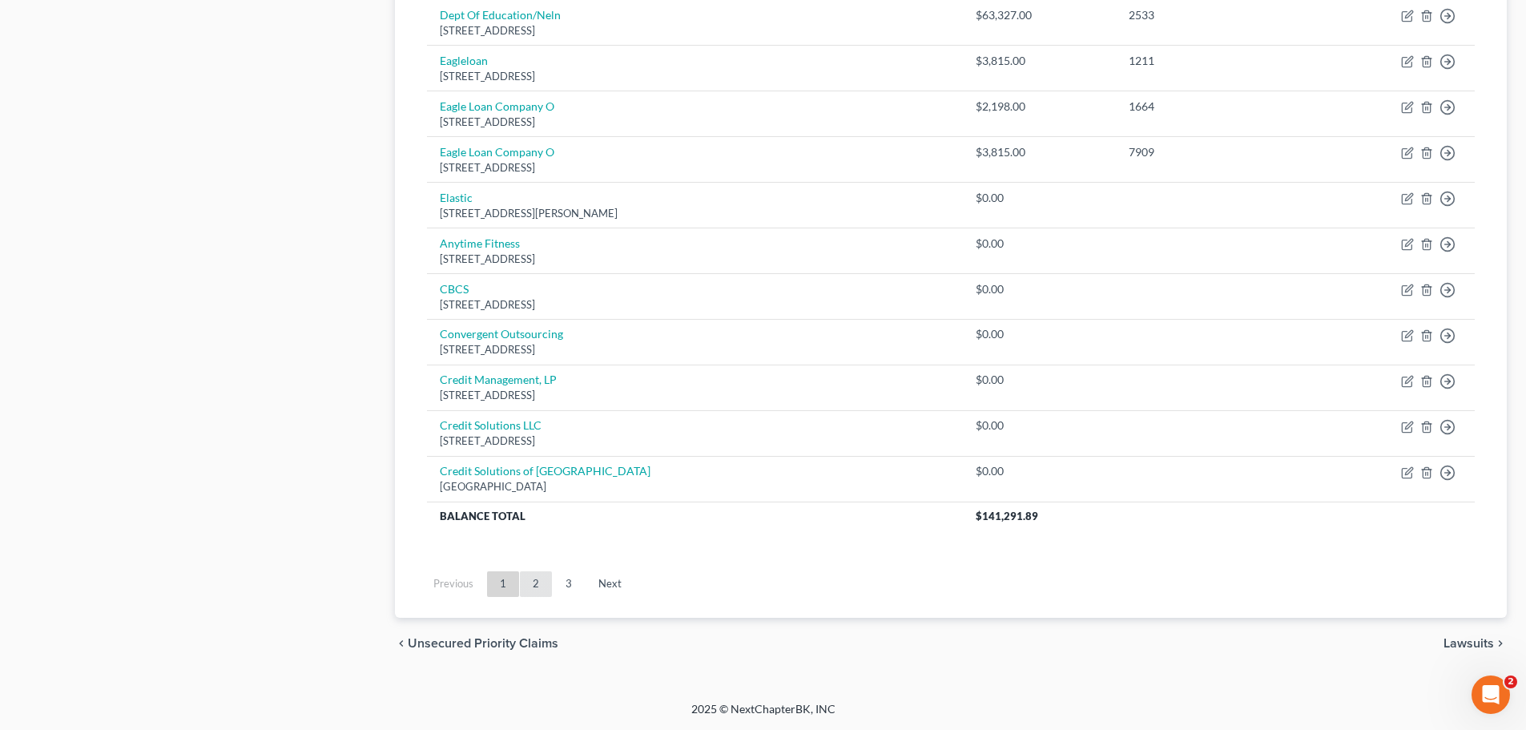
click at [541, 590] on link "2" at bounding box center [536, 584] width 32 height 26
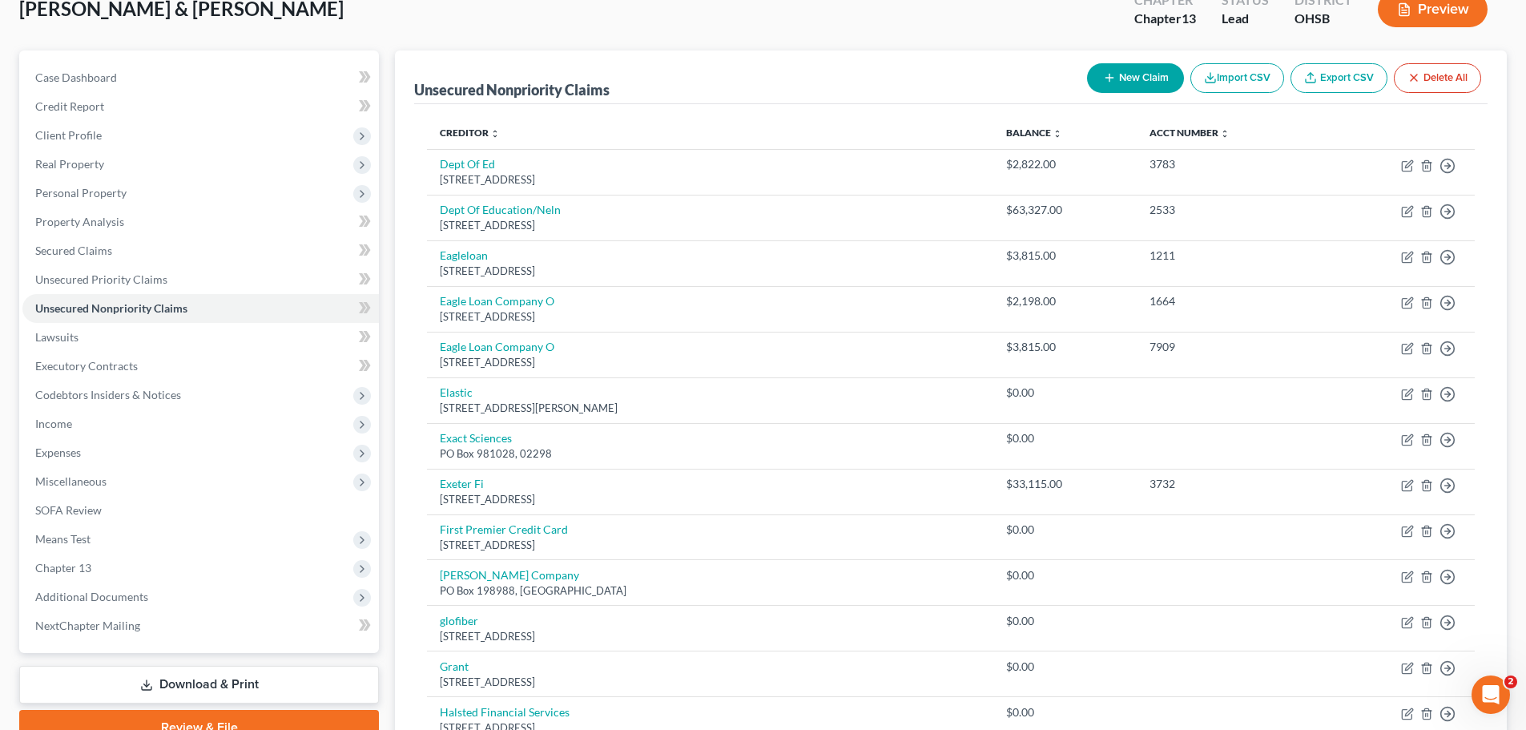
scroll to position [0, 0]
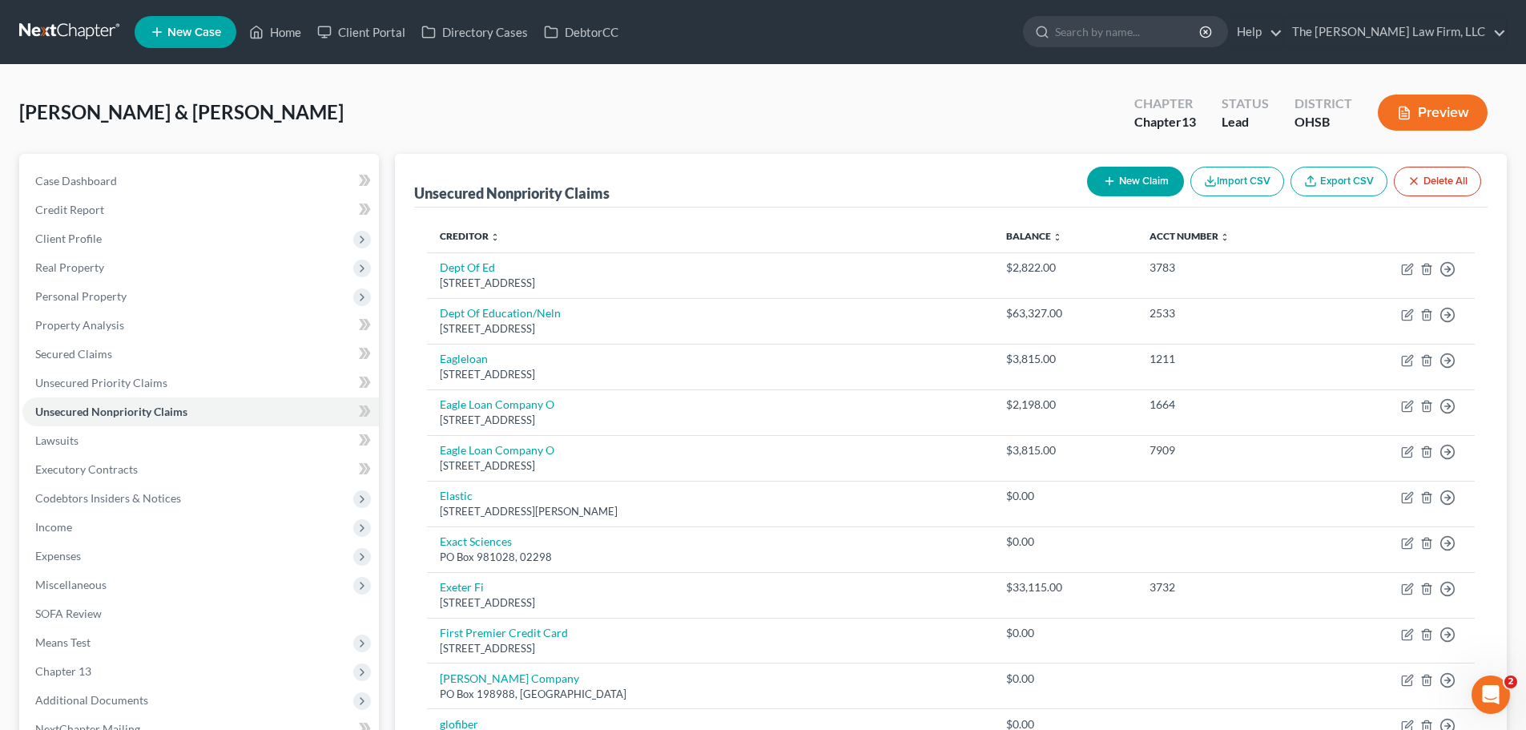
click at [1128, 165] on div "New Claim Import CSV Export CSV Delete All" at bounding box center [1283, 181] width 407 height 42
click at [1125, 171] on button "New Claim" at bounding box center [1135, 182] width 97 height 30
select select "2"
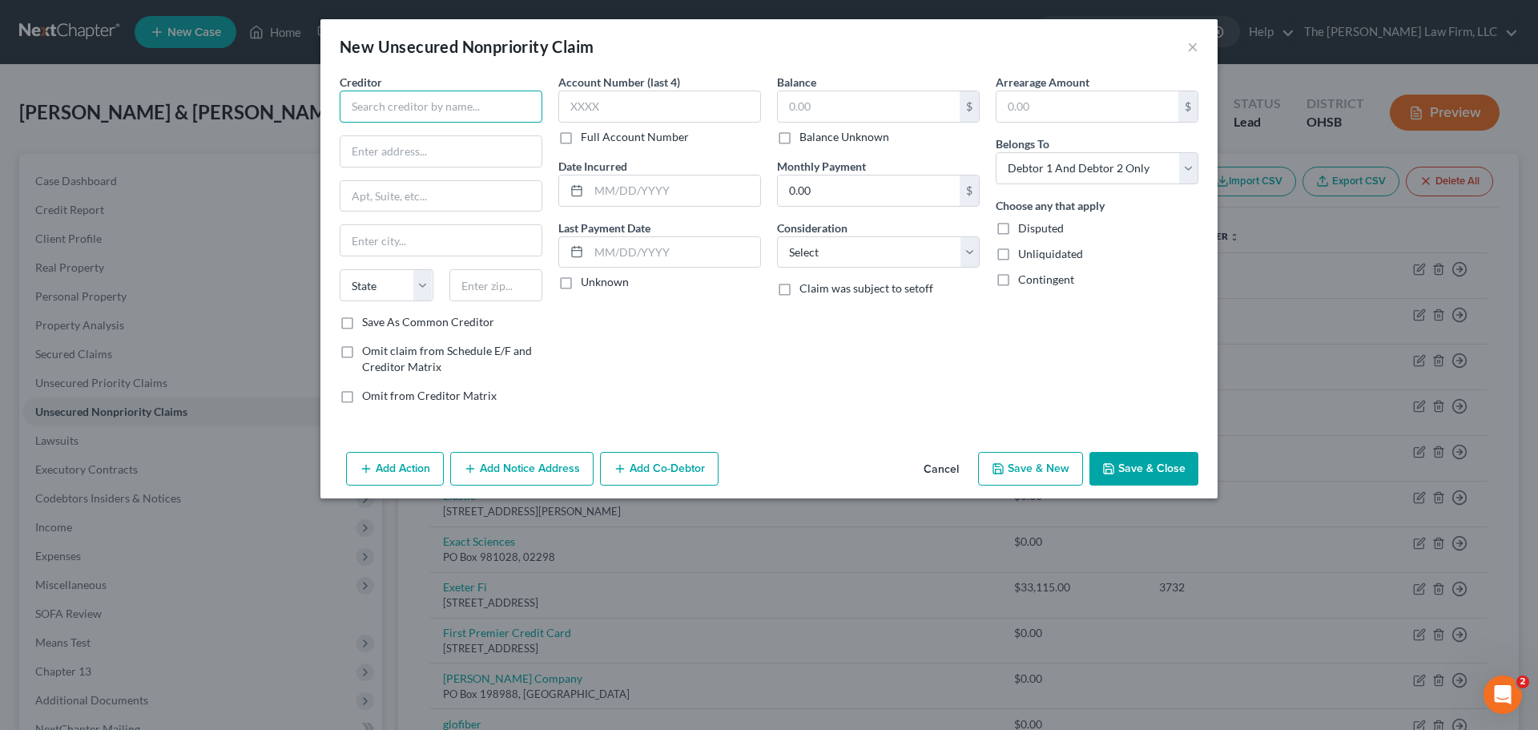
click at [481, 116] on input "text" at bounding box center [441, 107] width 203 height 32
type input "Geico"
type input "One Geico Plaza"
type input "20811"
click at [362, 325] on label "Save As Common Creditor" at bounding box center [428, 322] width 132 height 16
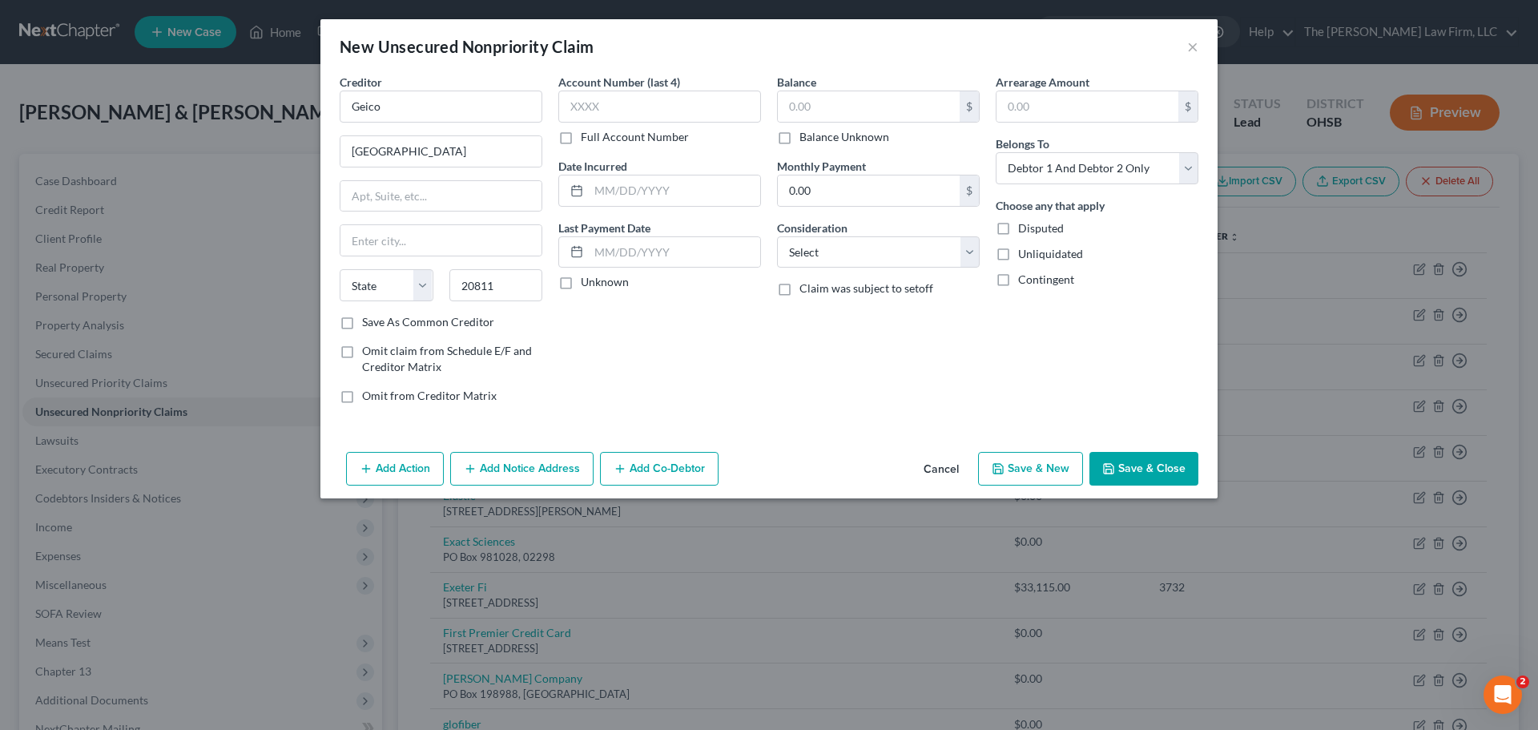
click at [368, 324] on input "Save As Common Creditor" at bounding box center [373, 319] width 10 height 10
checkbox input "true"
click at [837, 385] on div "Balance $ Balance Unknown Balance Undetermined $ Balance Unknown Monthly Paymen…" at bounding box center [878, 245] width 219 height 343
click at [383, 288] on select "State AL AK AR AZ CA CO CT DE DC FL GA GU HI ID IL IN IA KS KY LA ME MD MA MI M…" at bounding box center [387, 285] width 94 height 32
select select "21"
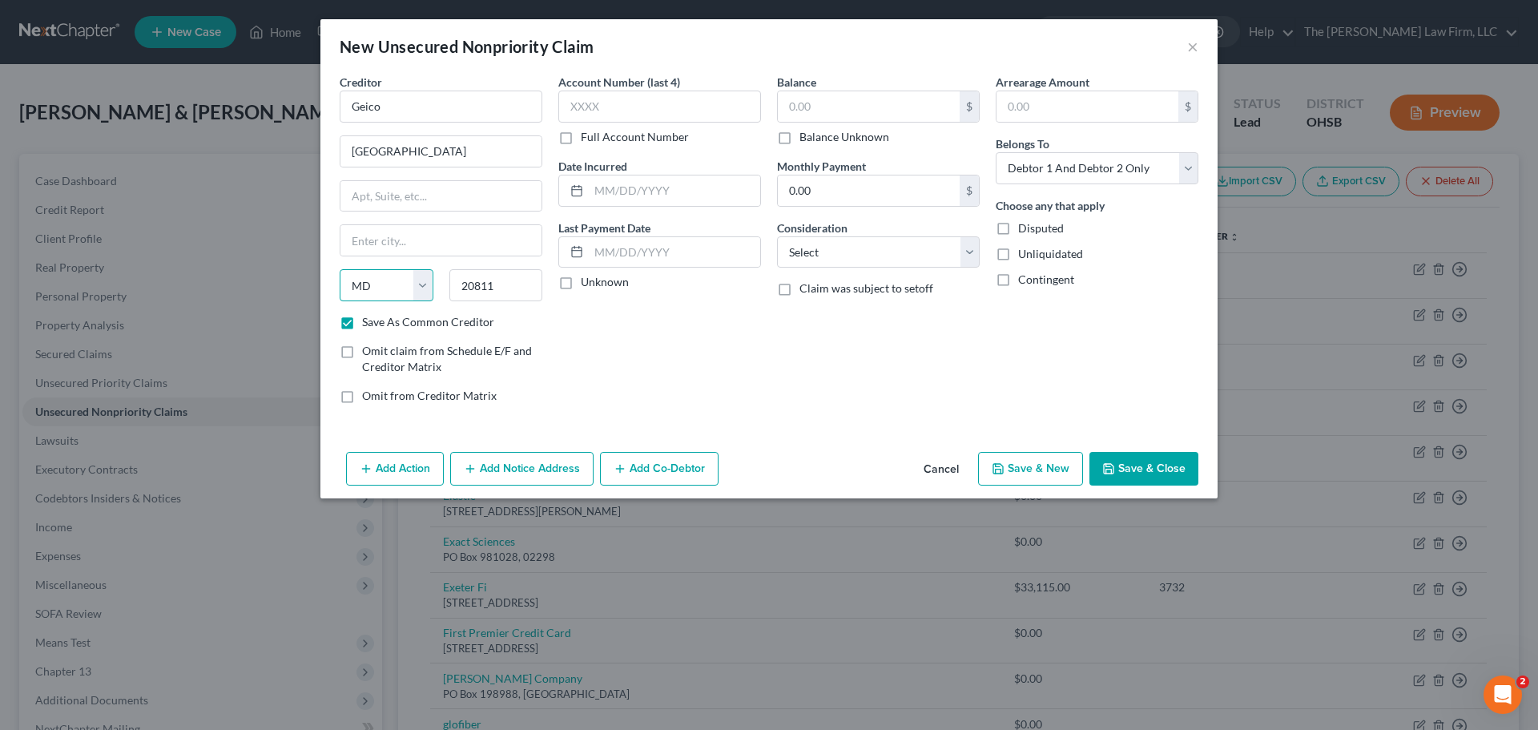
click at [340, 269] on select "State AL AK AR AZ CA CO CT DE DC FL GA GU HI ID IL IN IA KS KY LA ME MD MA MI M…" at bounding box center [387, 285] width 94 height 32
click at [402, 244] on input "text" at bounding box center [440, 240] width 201 height 30
type input "Bethesda"
click at [659, 332] on div "Account Number (last 4) Full Account Number Date Incurred Last Payment Date Unk…" at bounding box center [659, 245] width 219 height 343
click at [1141, 463] on button "Save & Close" at bounding box center [1143, 469] width 109 height 34
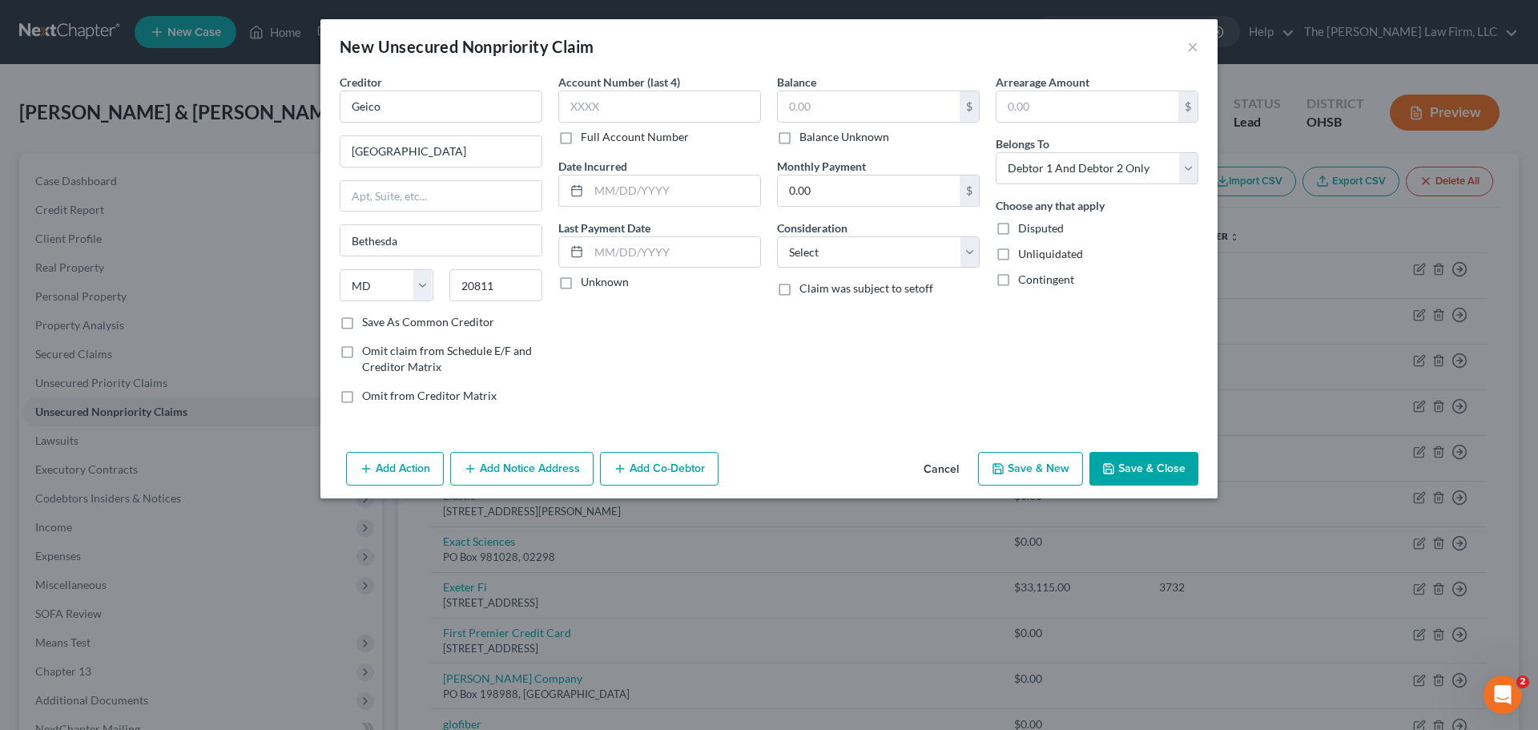
checkbox input "false"
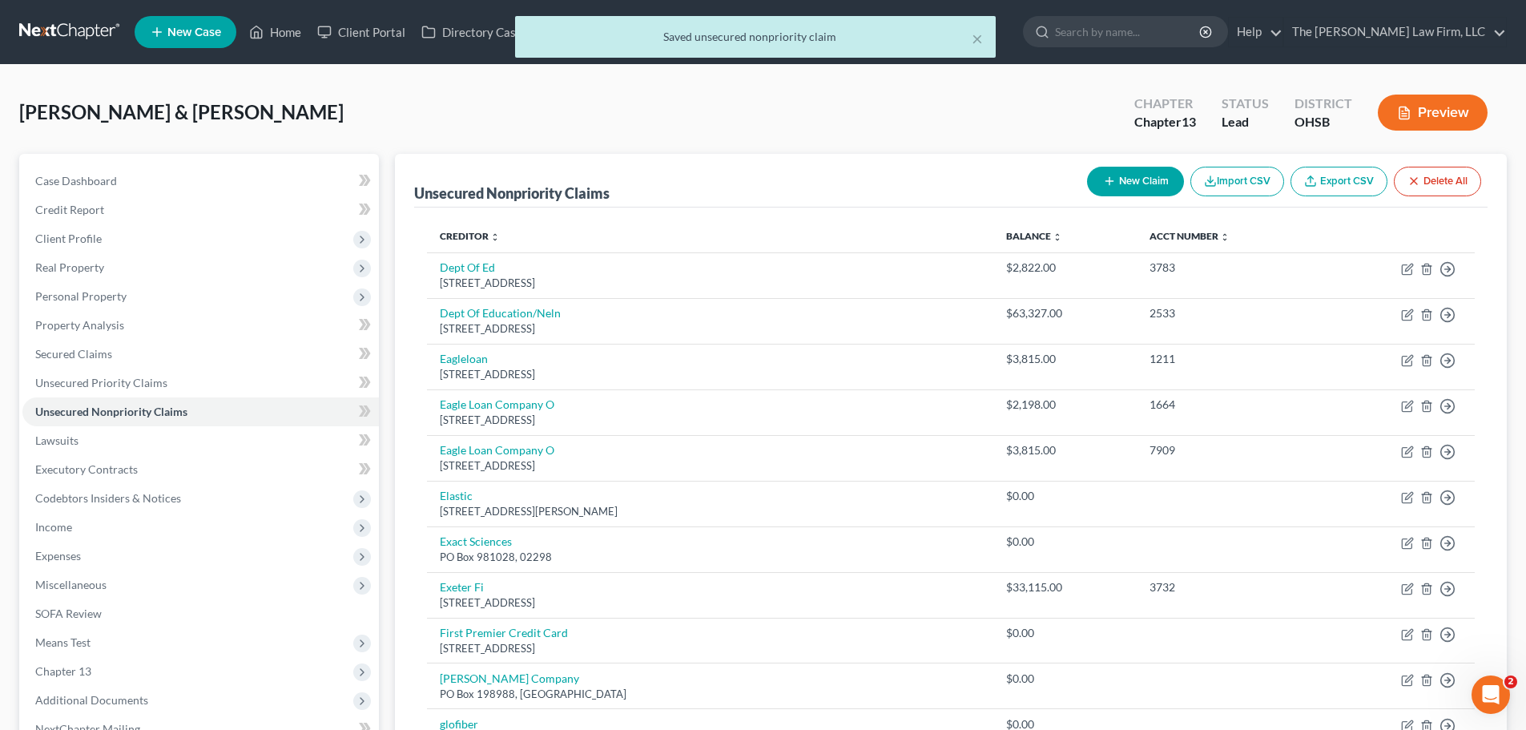
click at [1130, 174] on button "New Claim" at bounding box center [1135, 182] width 97 height 30
select select "2"
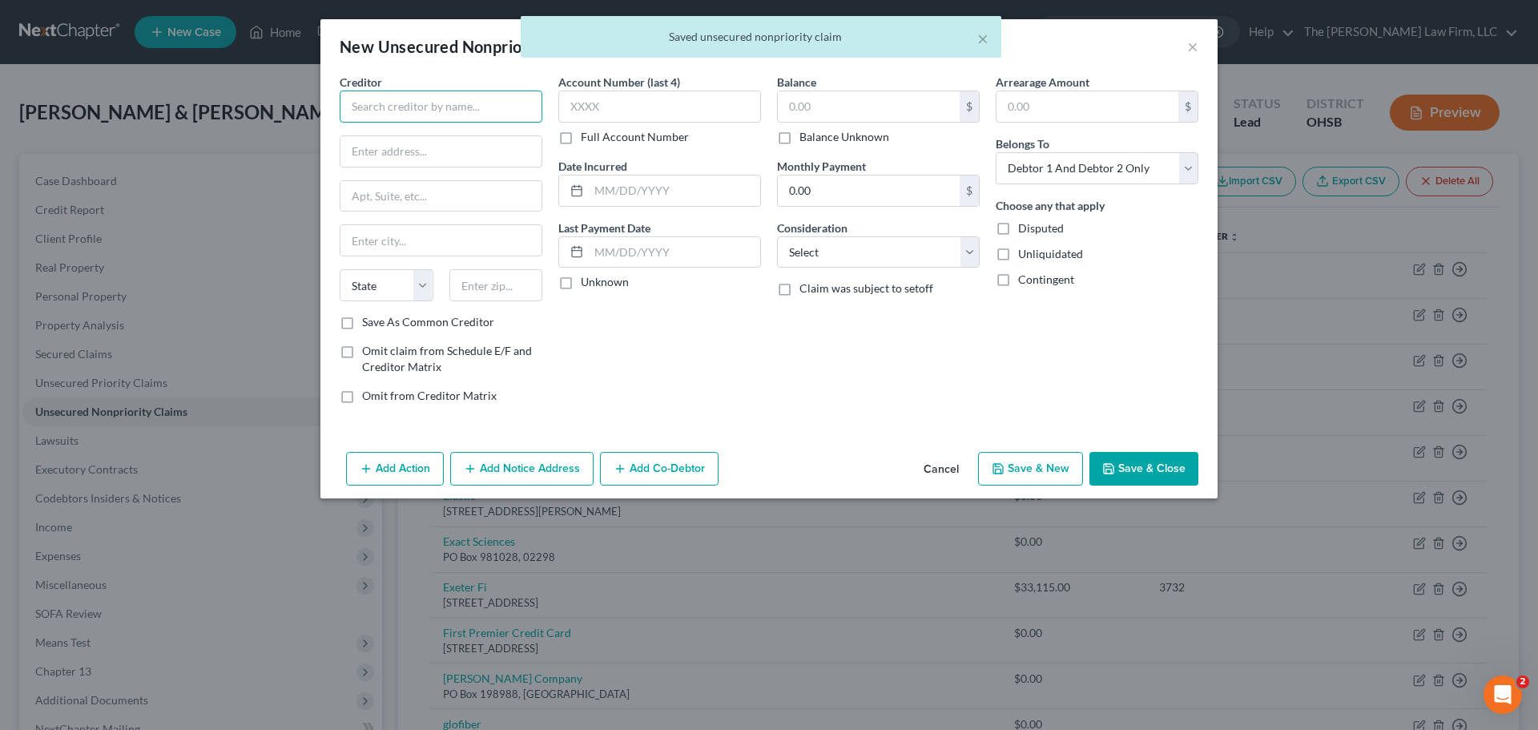
click at [455, 109] on input "text" at bounding box center [441, 107] width 203 height 32
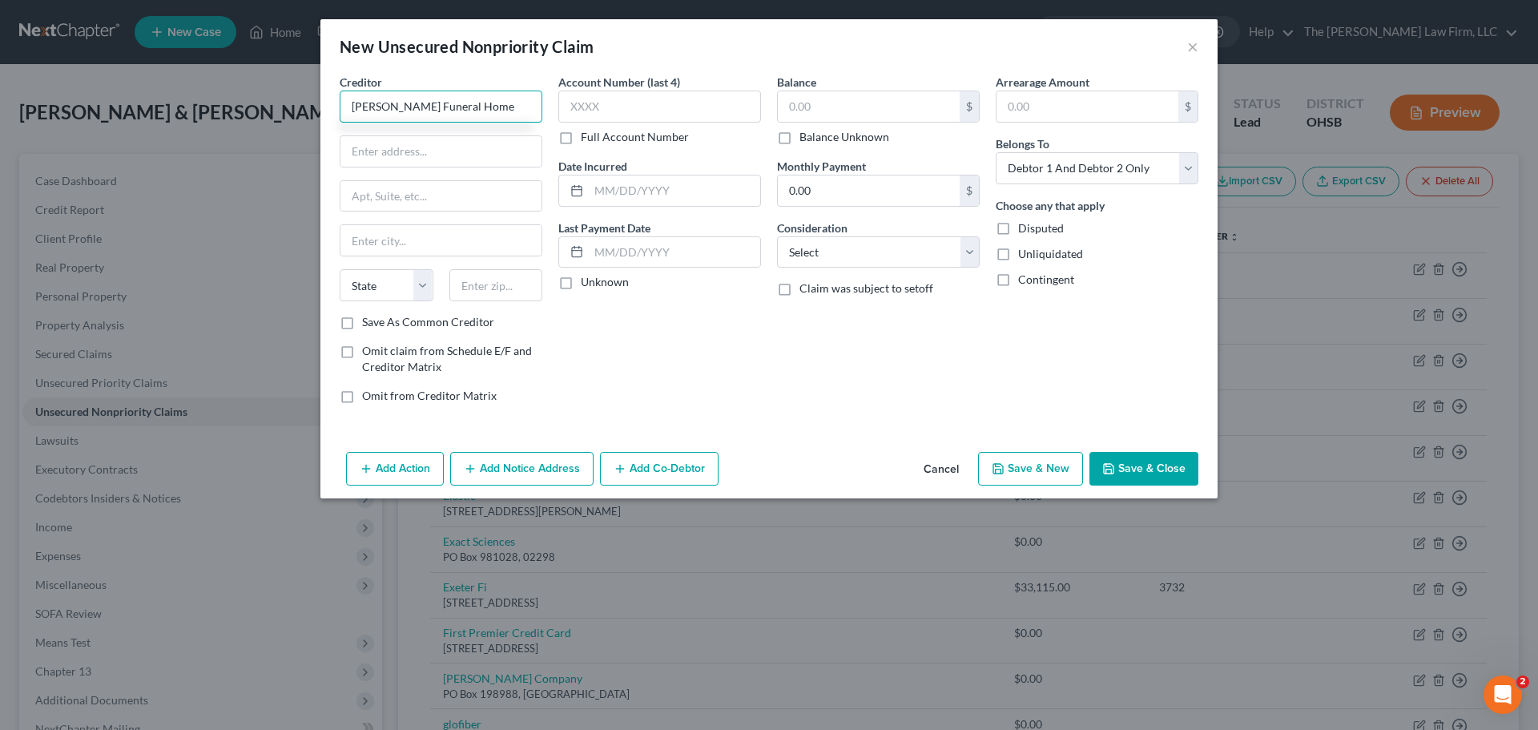
type input "Haller Funeral Home"
type input "1661 Western Avenue"
type input "45601"
click at [613, 372] on div "Account Number (last 4) Full Account Number Date Incurred Last Payment Date Unk…" at bounding box center [659, 245] width 219 height 343
type input "Chillicothe"
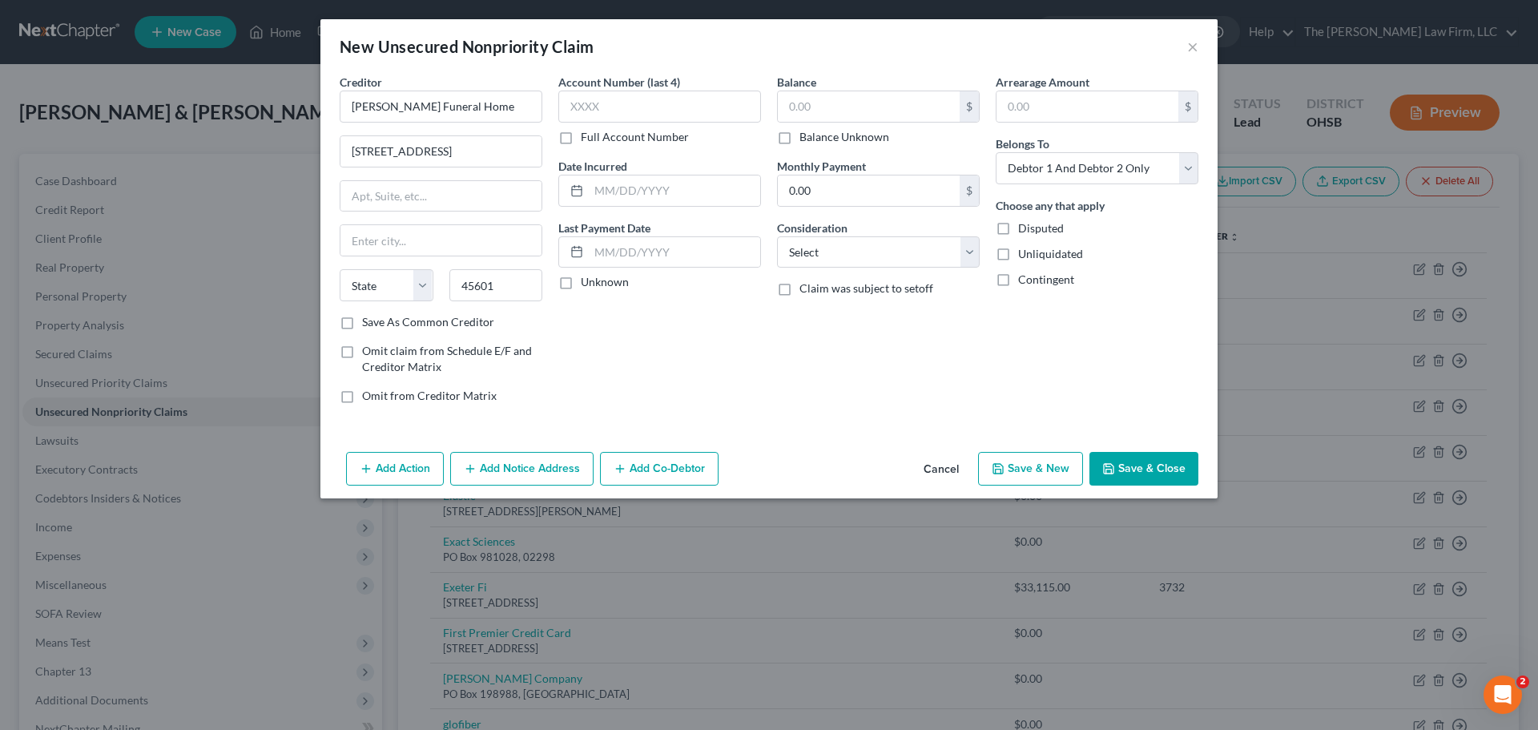
select select "36"
click at [362, 320] on label "Save As Common Creditor" at bounding box center [428, 322] width 132 height 16
click at [368, 320] on input "Save As Common Creditor" at bounding box center [373, 319] width 10 height 10
click at [1147, 460] on button "Save & Close" at bounding box center [1143, 469] width 109 height 34
checkbox input "false"
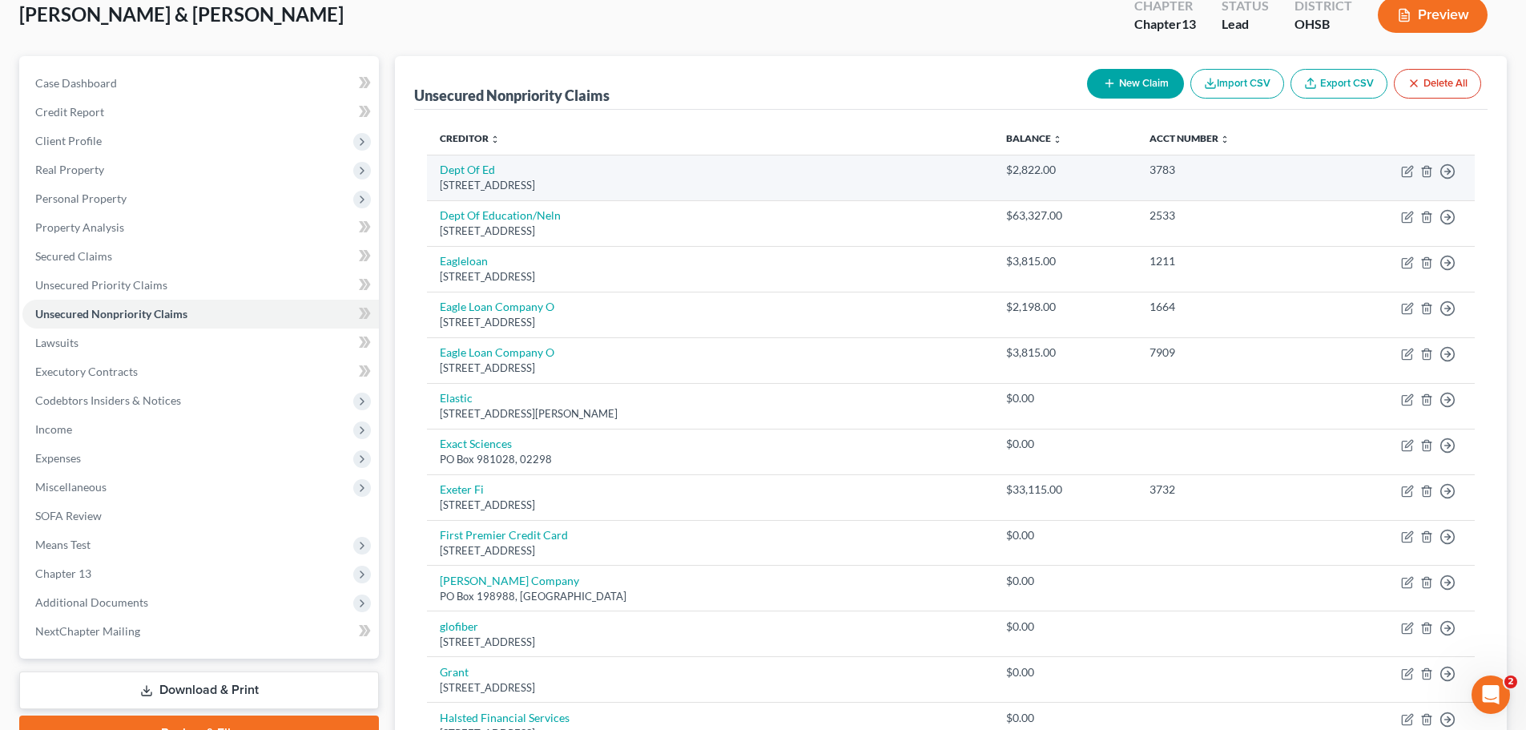
scroll to position [80, 0]
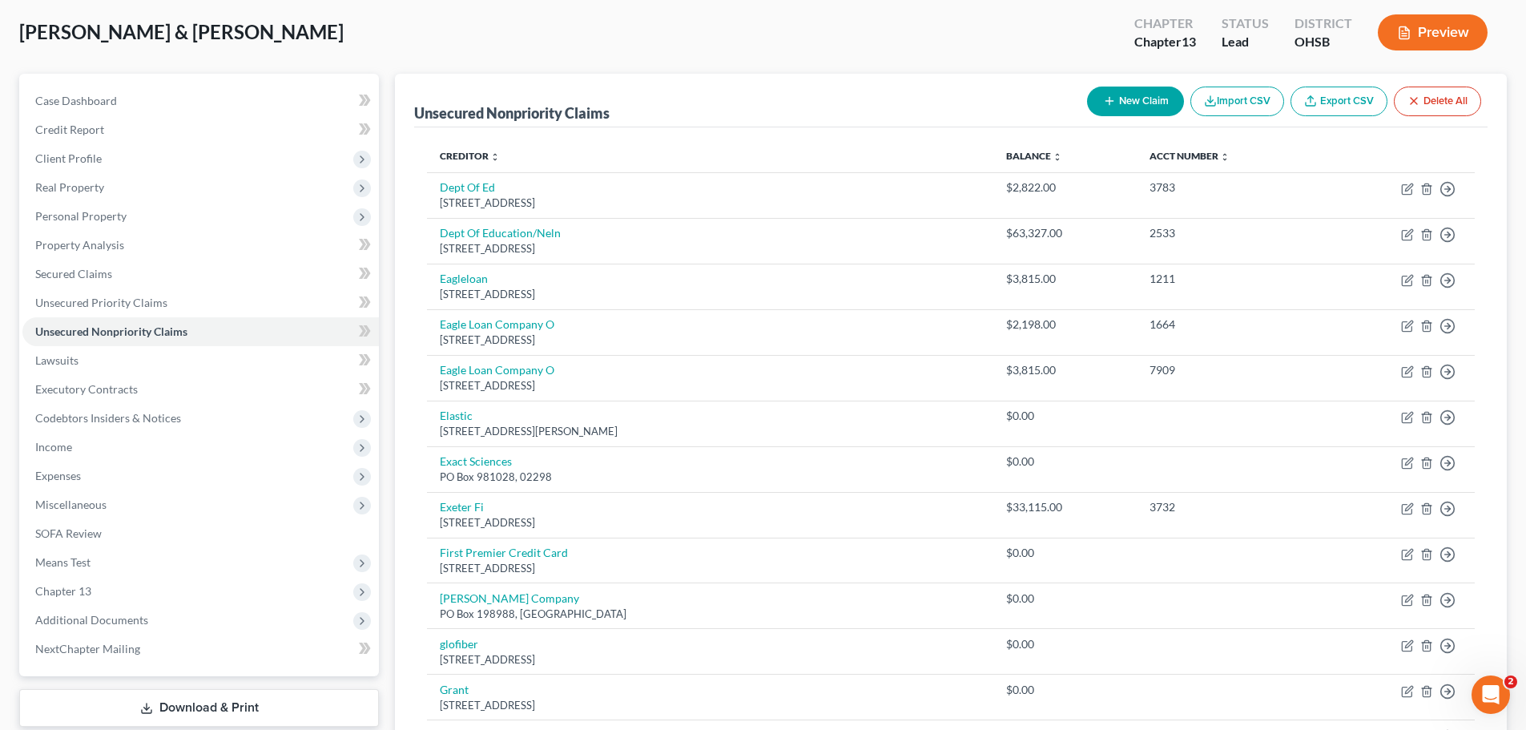
click at [1128, 98] on button "New Claim" at bounding box center [1135, 102] width 97 height 30
select select "2"
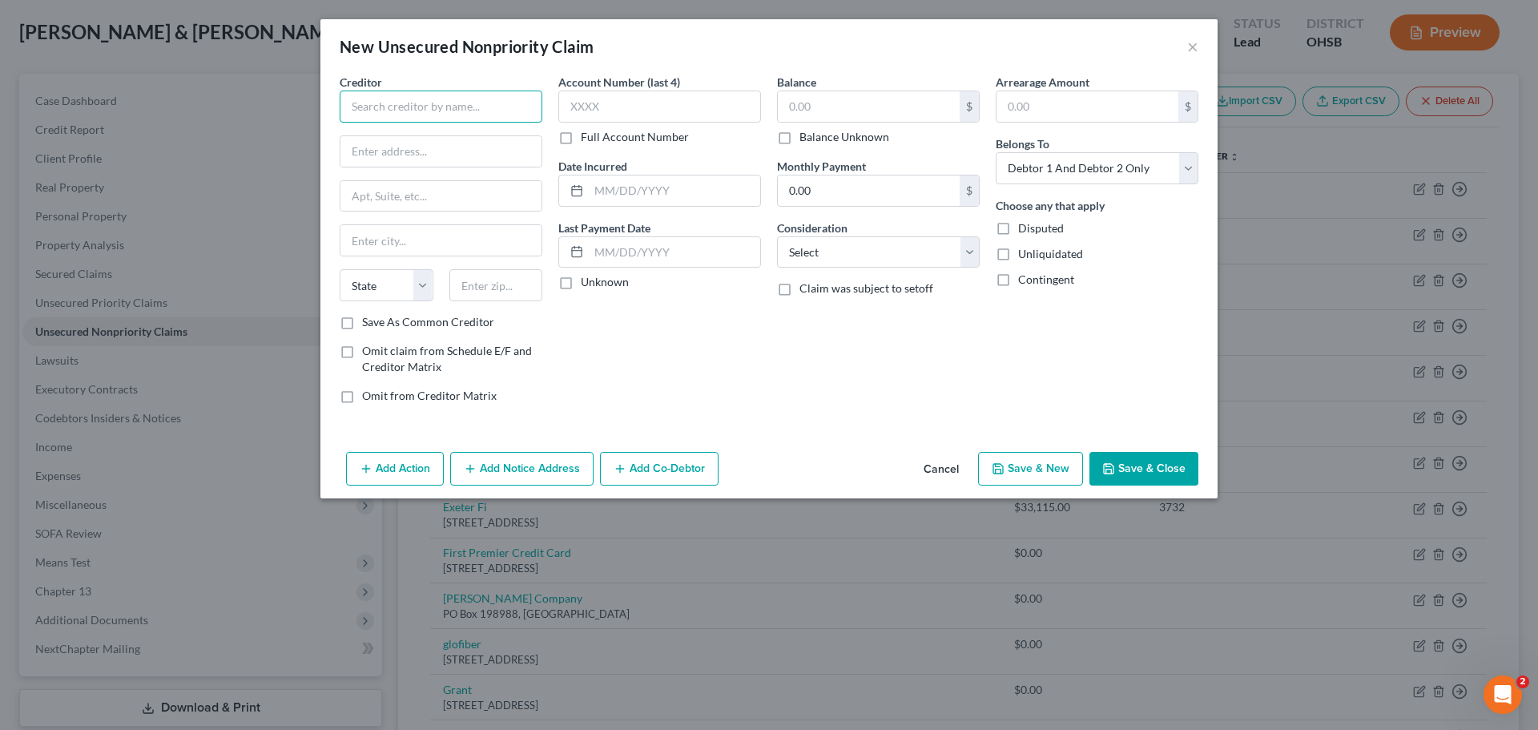
click at [428, 115] on input "text" at bounding box center [441, 107] width 203 height 32
type input "Gillespie & Murphy, PA"
type input "PO Drawer 888"
type input "28563"
click at [362, 325] on label "Save As Common Creditor" at bounding box center [428, 322] width 132 height 16
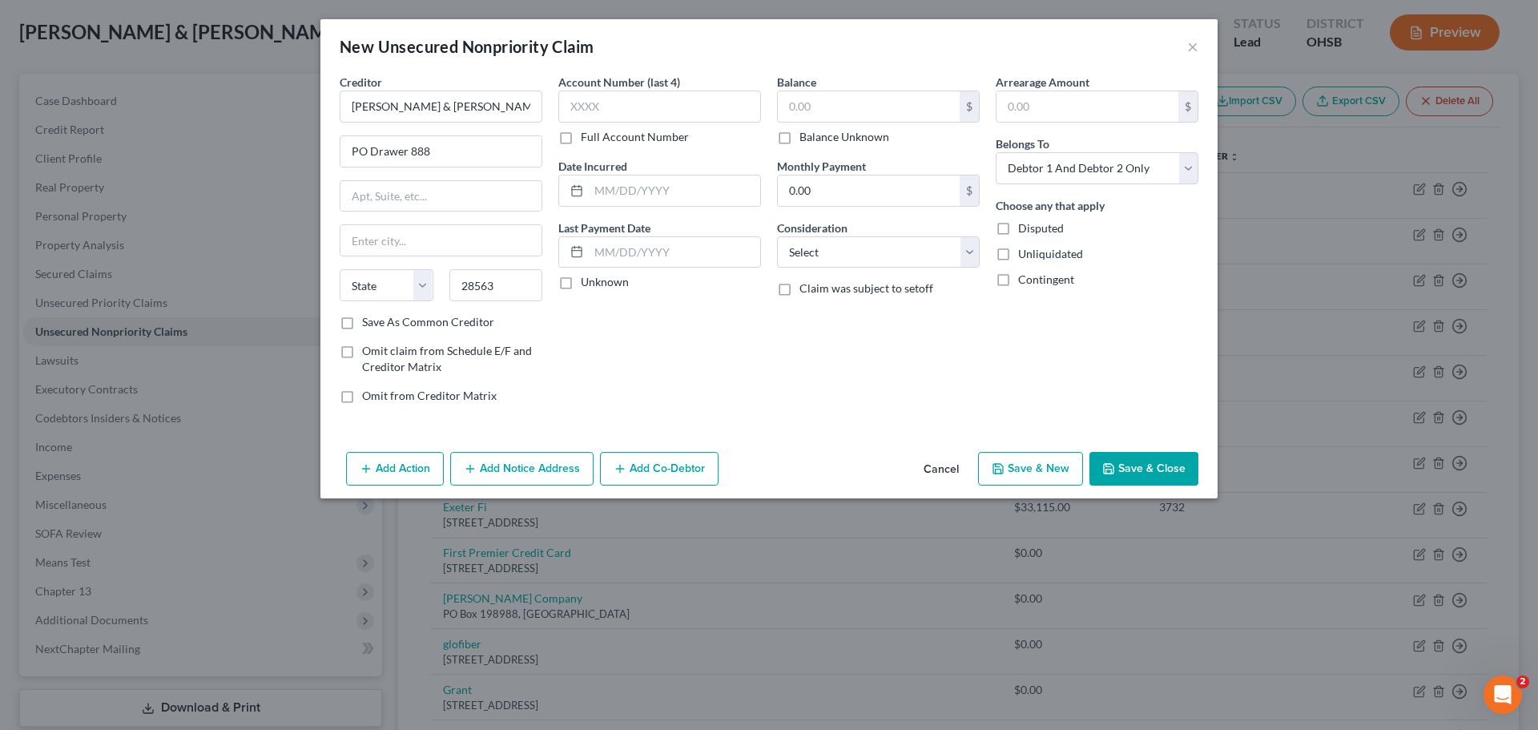
click at [368, 324] on input "Save As Common Creditor" at bounding box center [373, 319] width 10 height 10
checkbox input "true"
type input "New Bern"
select select "28"
click at [1153, 466] on button "Save & Close" at bounding box center [1143, 469] width 109 height 34
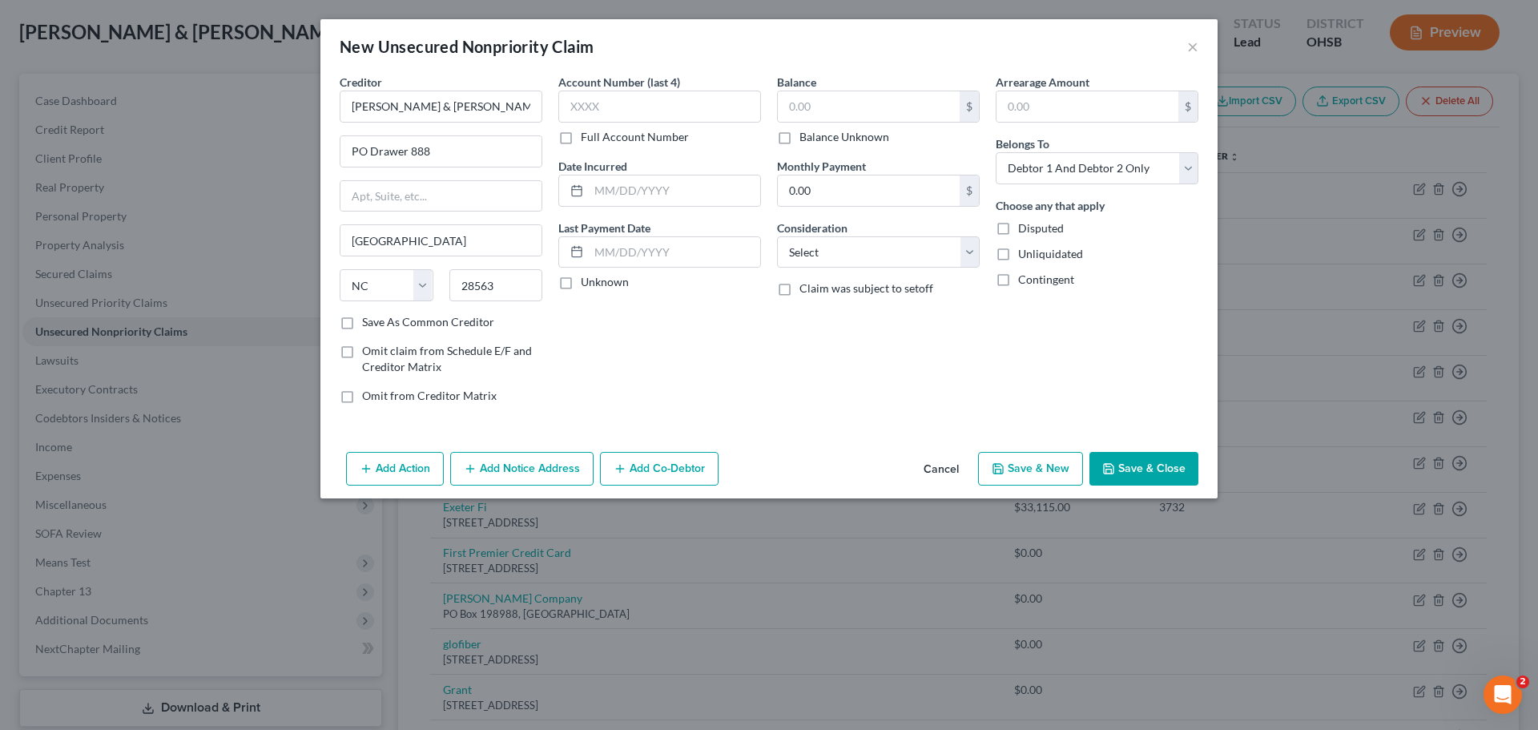
checkbox input "false"
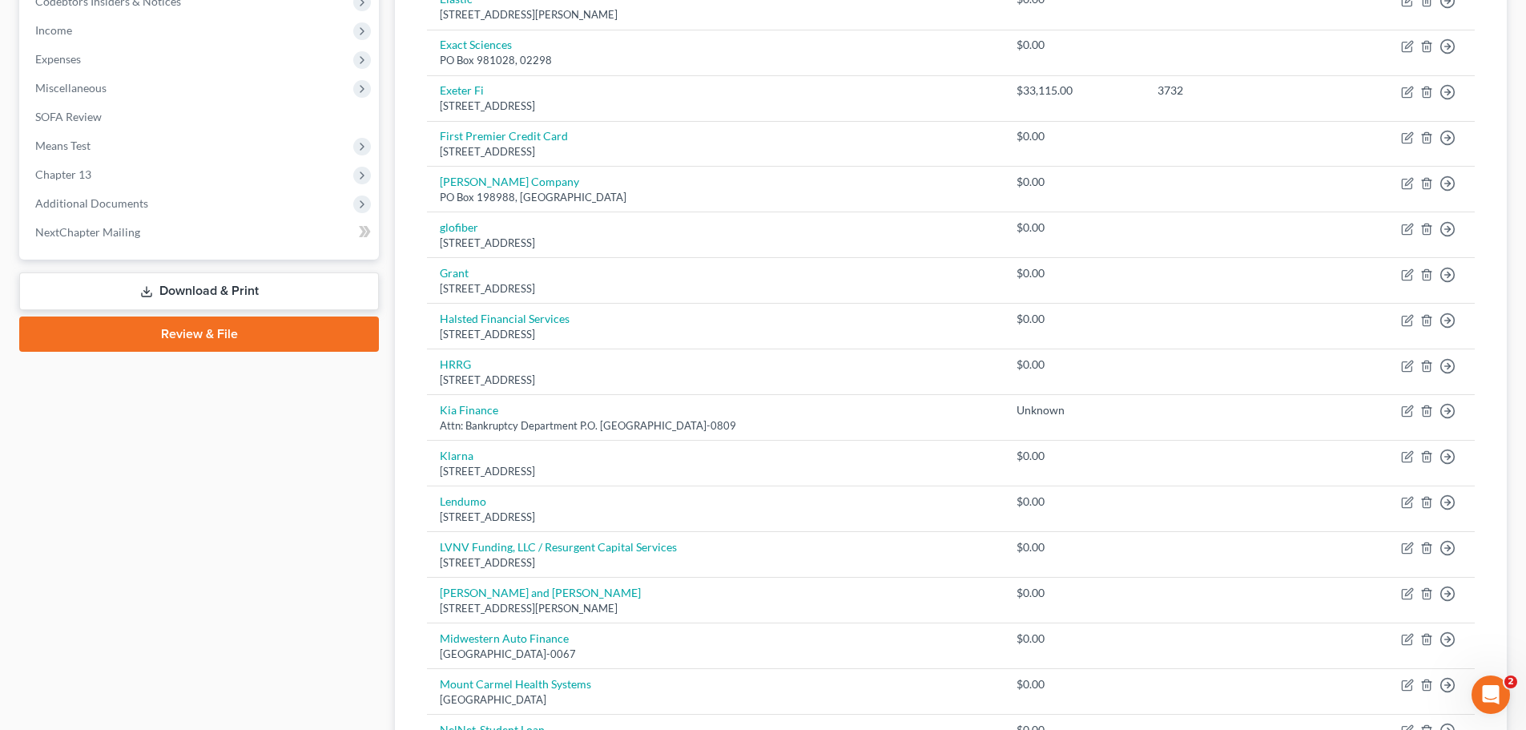
scroll to position [481, 0]
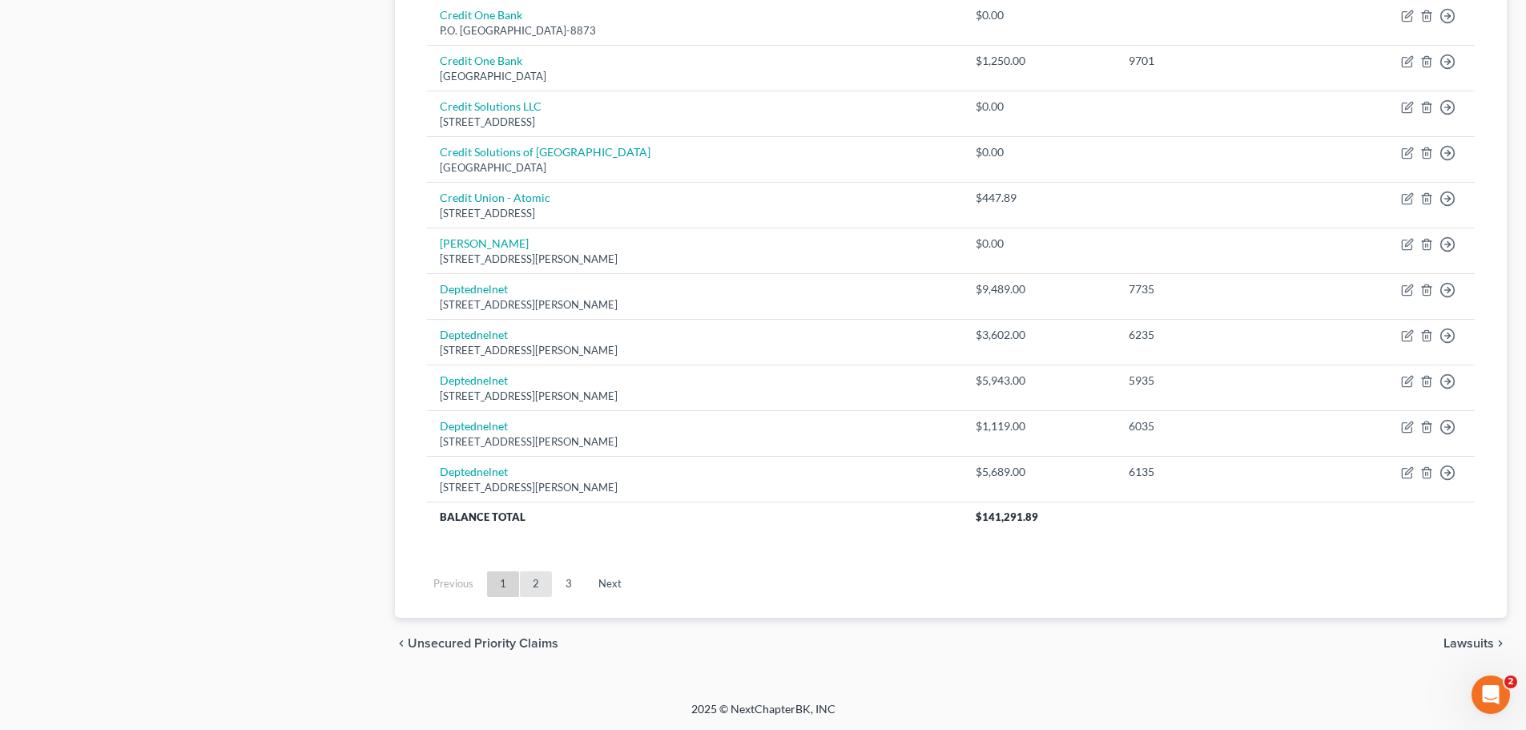
click at [529, 587] on link "2" at bounding box center [536, 584] width 32 height 26
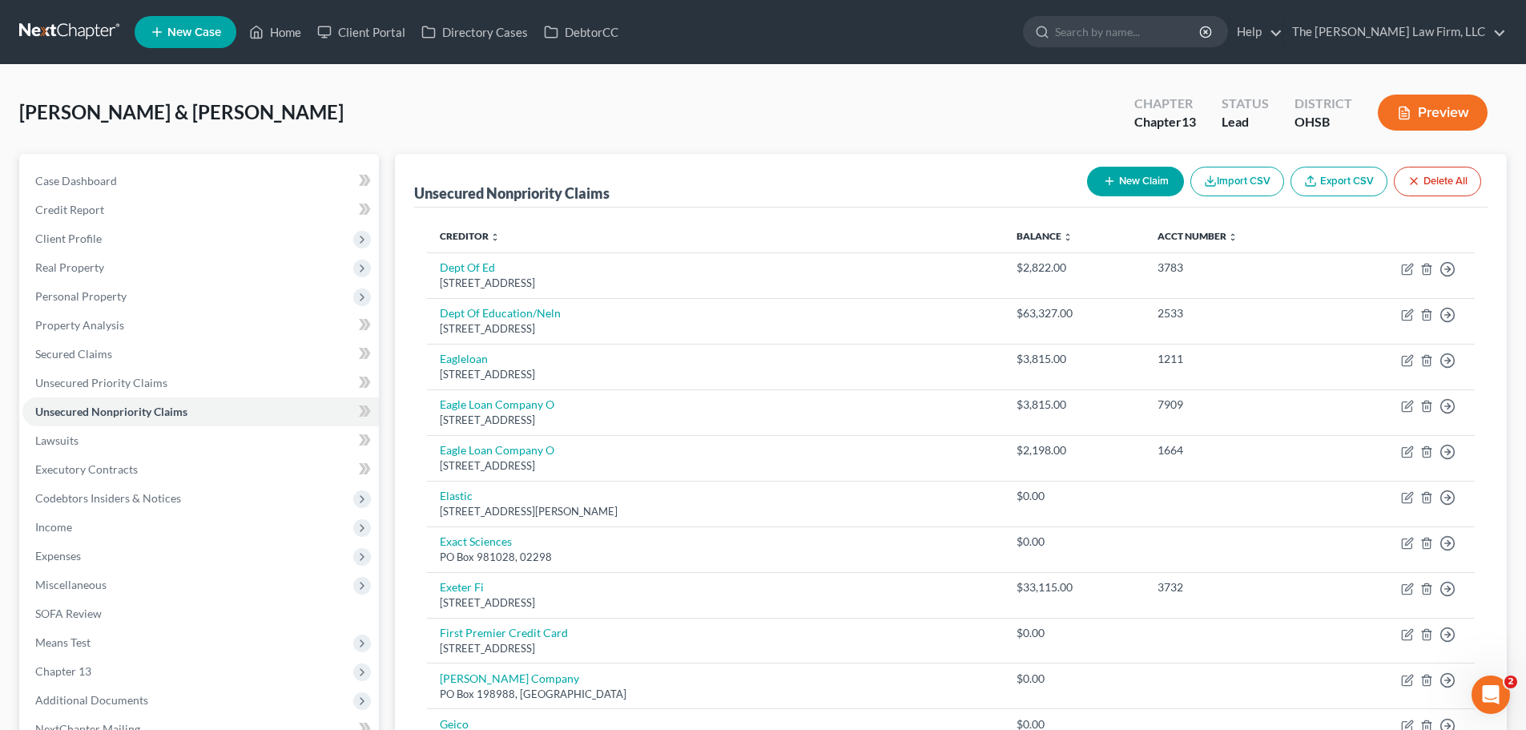
click at [1130, 190] on button "New Claim" at bounding box center [1135, 182] width 97 height 30
select select "2"
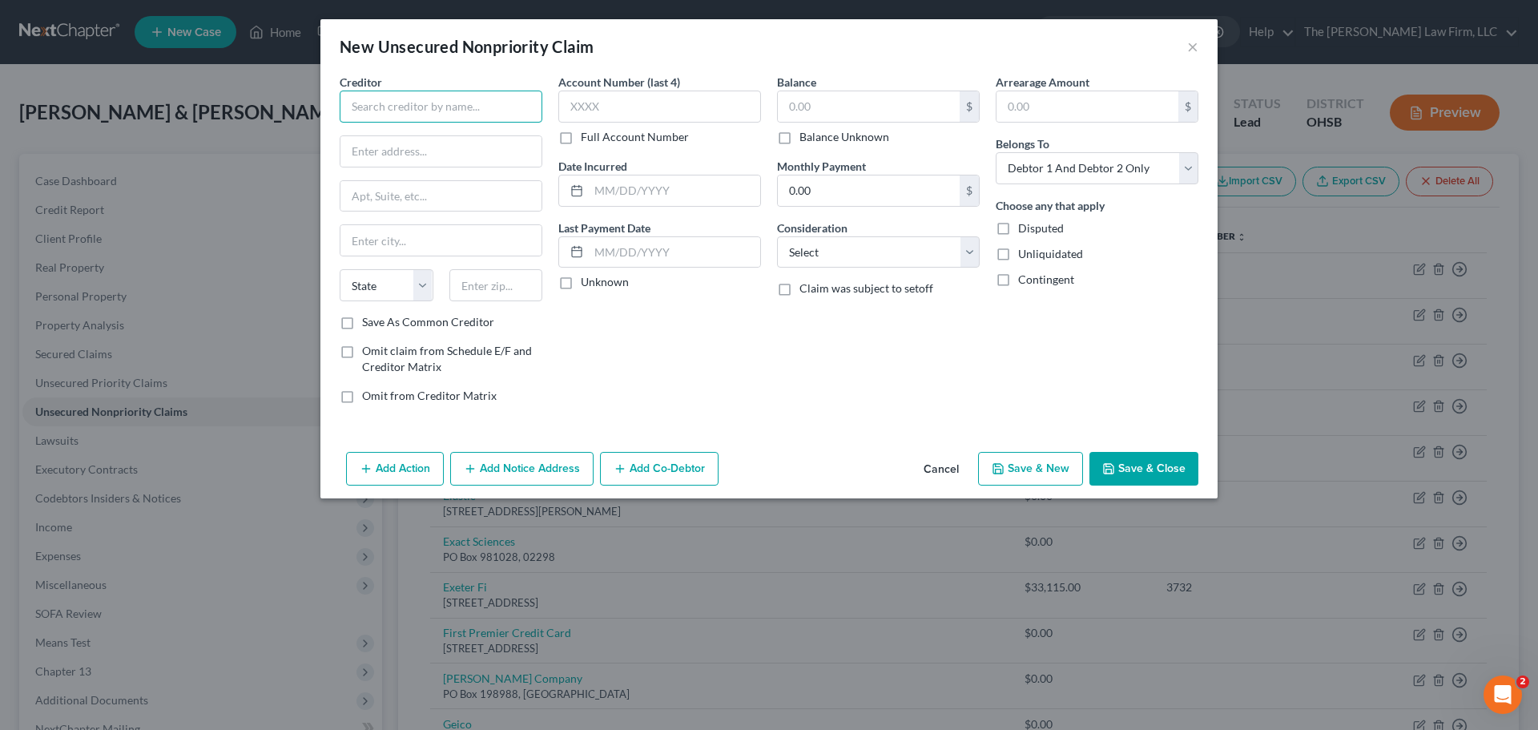
click at [433, 104] on input "text" at bounding box center [441, 107] width 203 height 32
click at [376, 152] on div "P.O. Box 183221, Columbus, OH 43218-3221" at bounding box center [435, 150] width 167 height 14
type input "JP Recovery Services"
type input "P.O. Box 183221"
type input "Columbus"
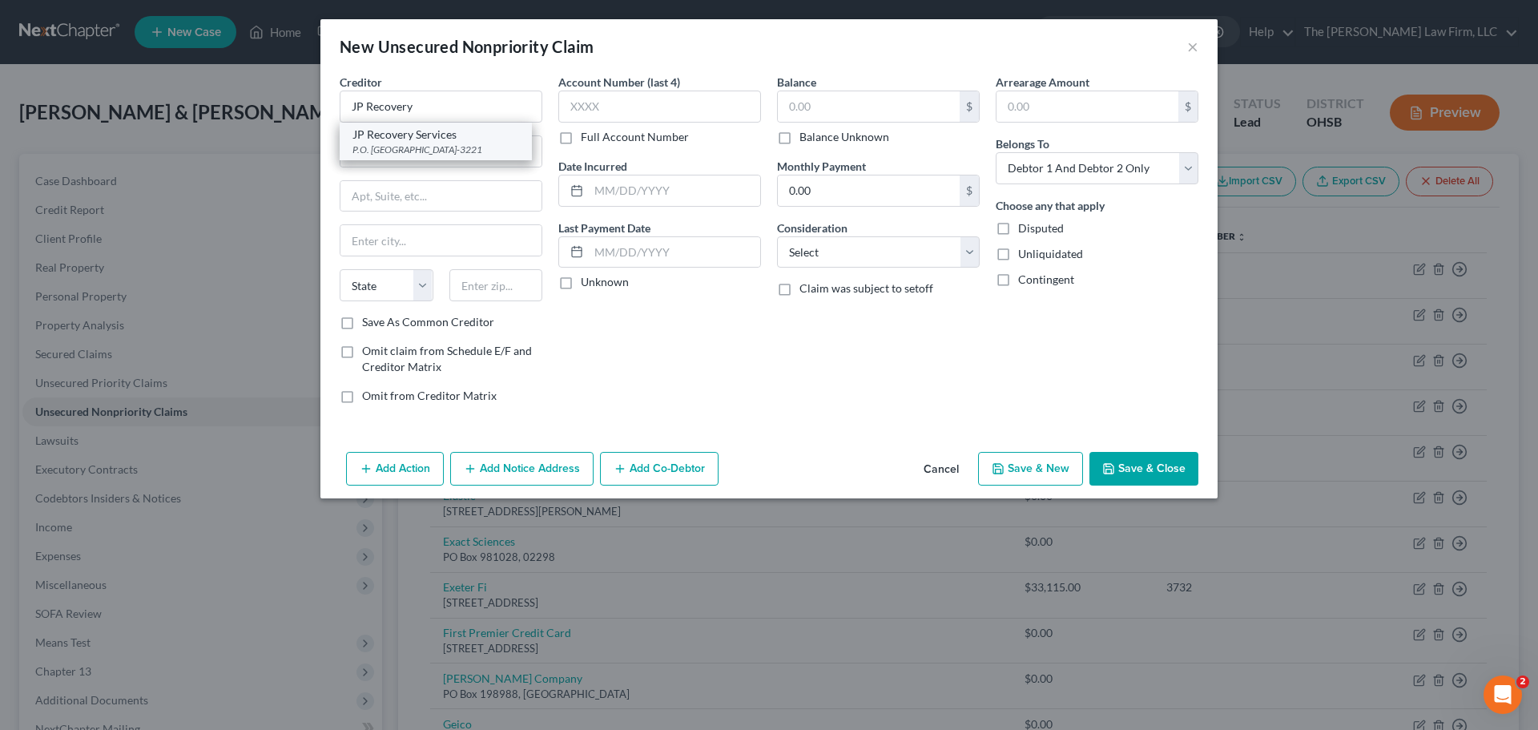
select select "36"
type input "43218-3221"
click at [1132, 472] on button "Save & Close" at bounding box center [1143, 469] width 109 height 34
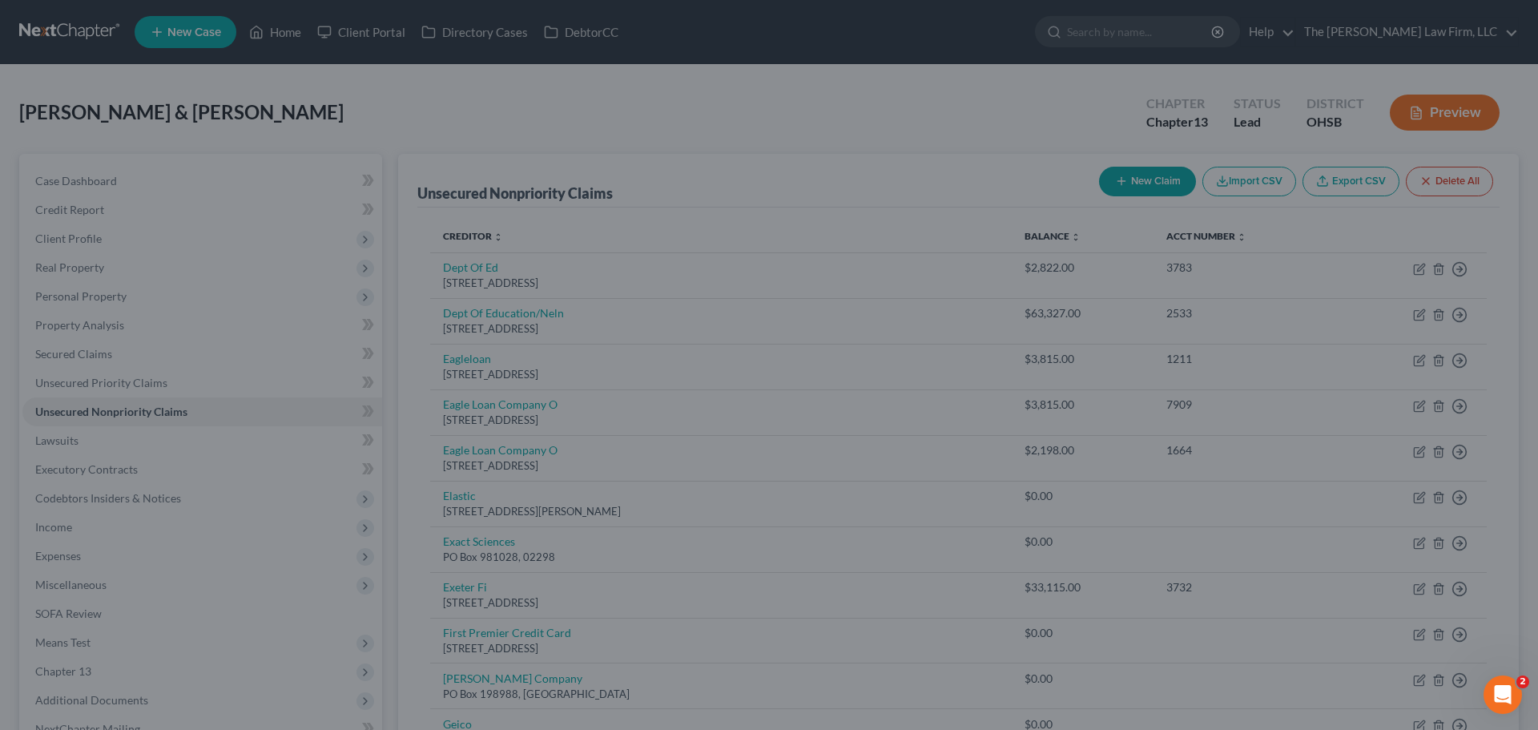
type input "0.00"
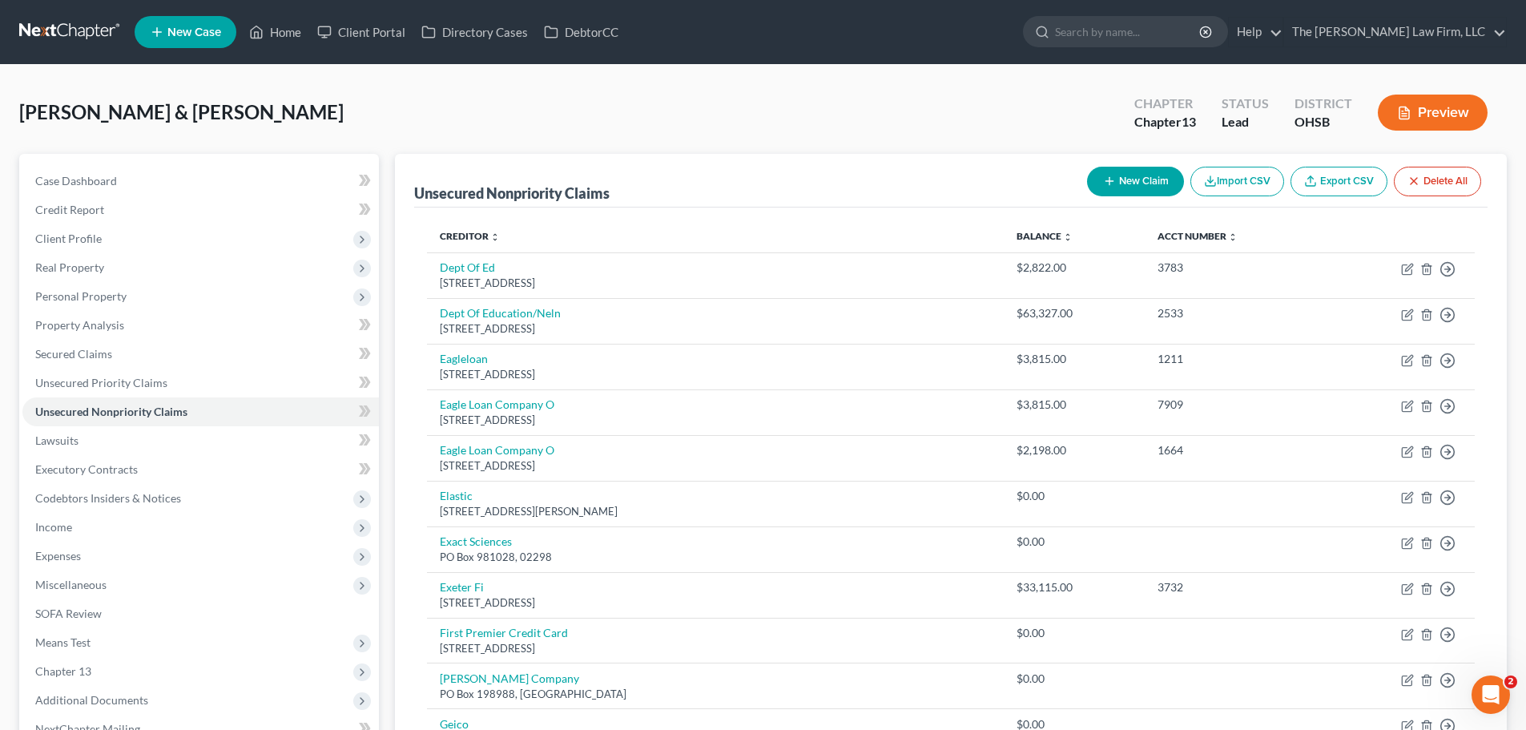
click at [1101, 174] on button "New Claim" at bounding box center [1135, 182] width 97 height 30
select select "2"
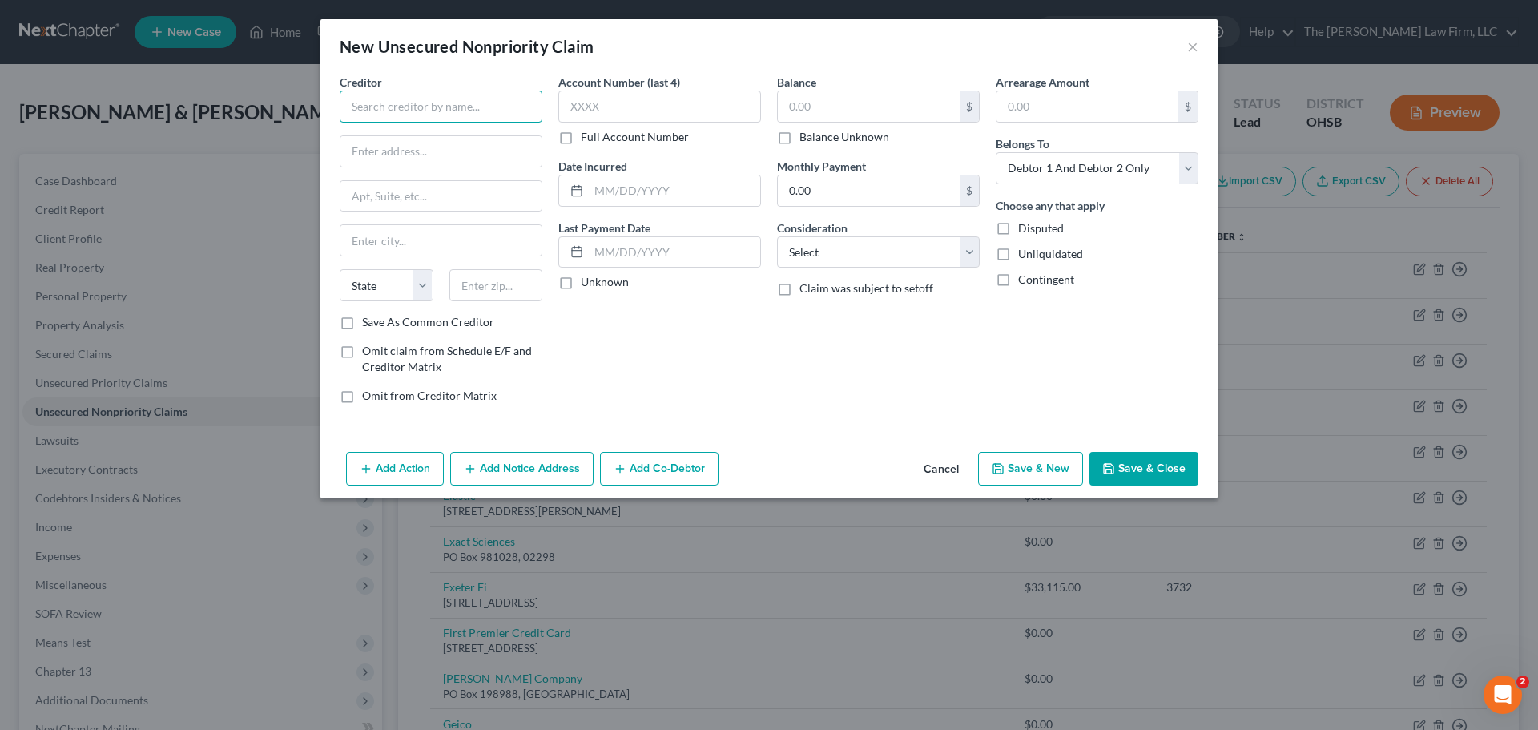
click at [439, 96] on input "text" at bounding box center [441, 107] width 203 height 32
type input "Meade & Associates"
type input "737 Enterprise Dr"
type input "43035"
click at [362, 330] on label "Save As Common Creditor" at bounding box center [428, 322] width 132 height 16
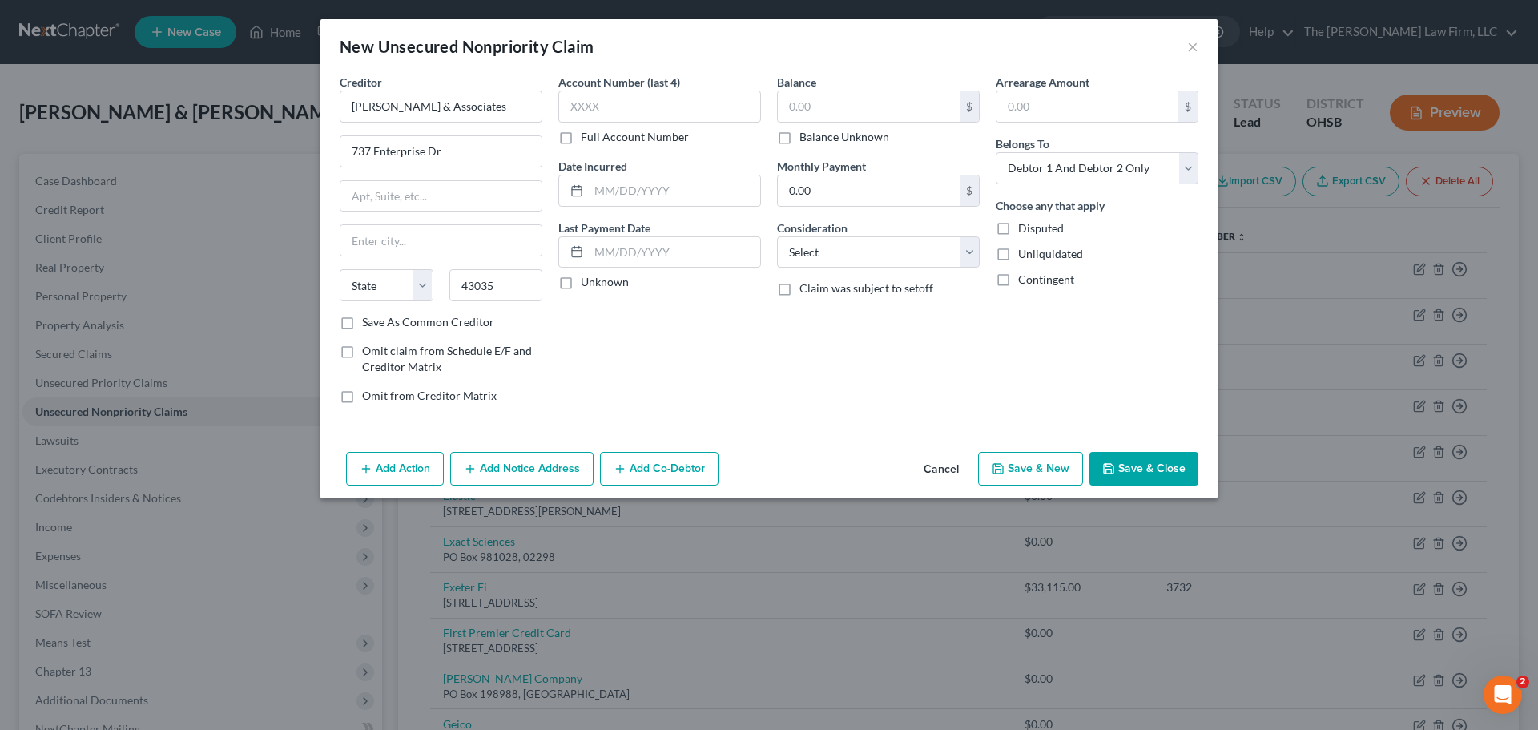
click at [368, 324] on input "Save As Common Creditor" at bounding box center [373, 319] width 10 height 10
checkbox input "true"
type input "Lewis Center"
select select "36"
click at [1171, 469] on button "Save & Close" at bounding box center [1143, 469] width 109 height 34
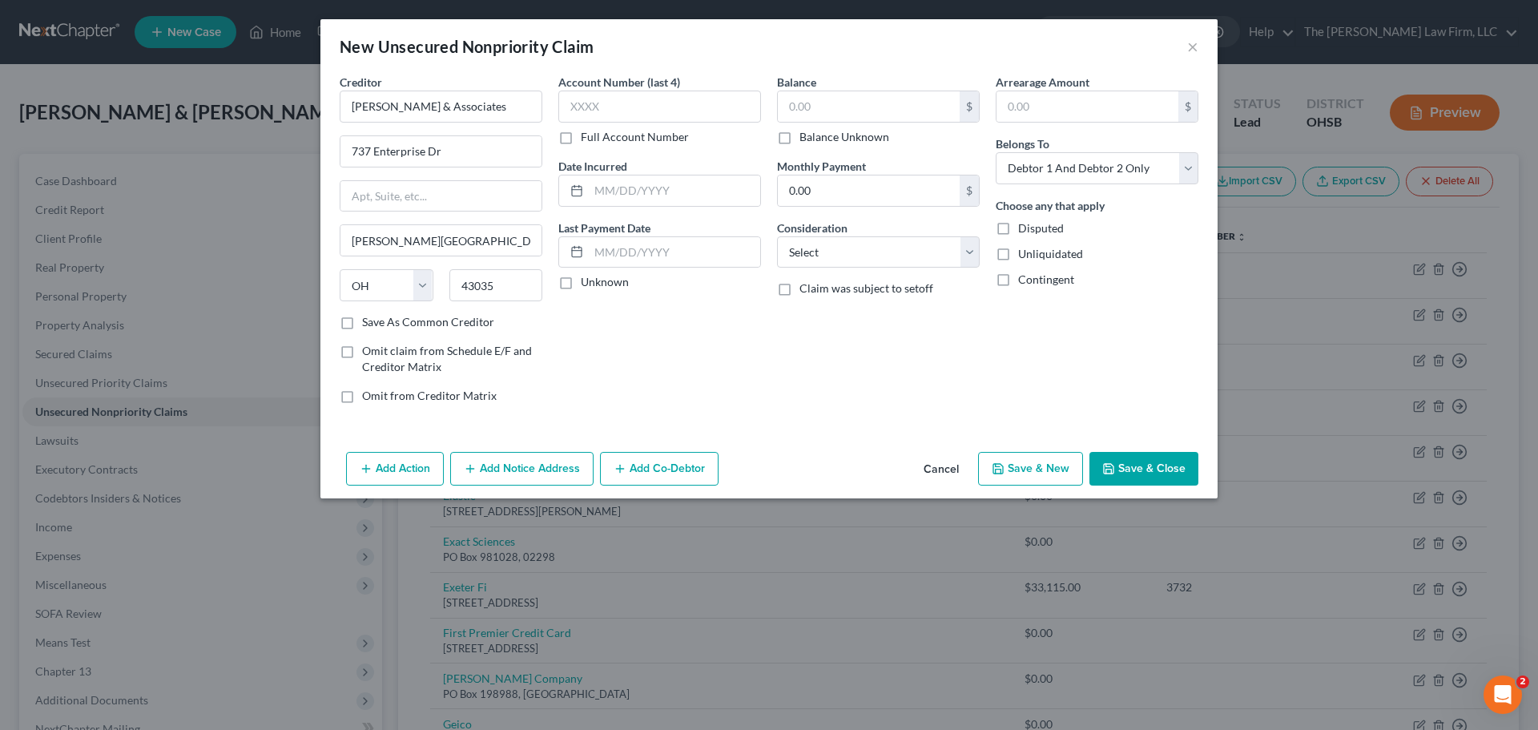
checkbox input "false"
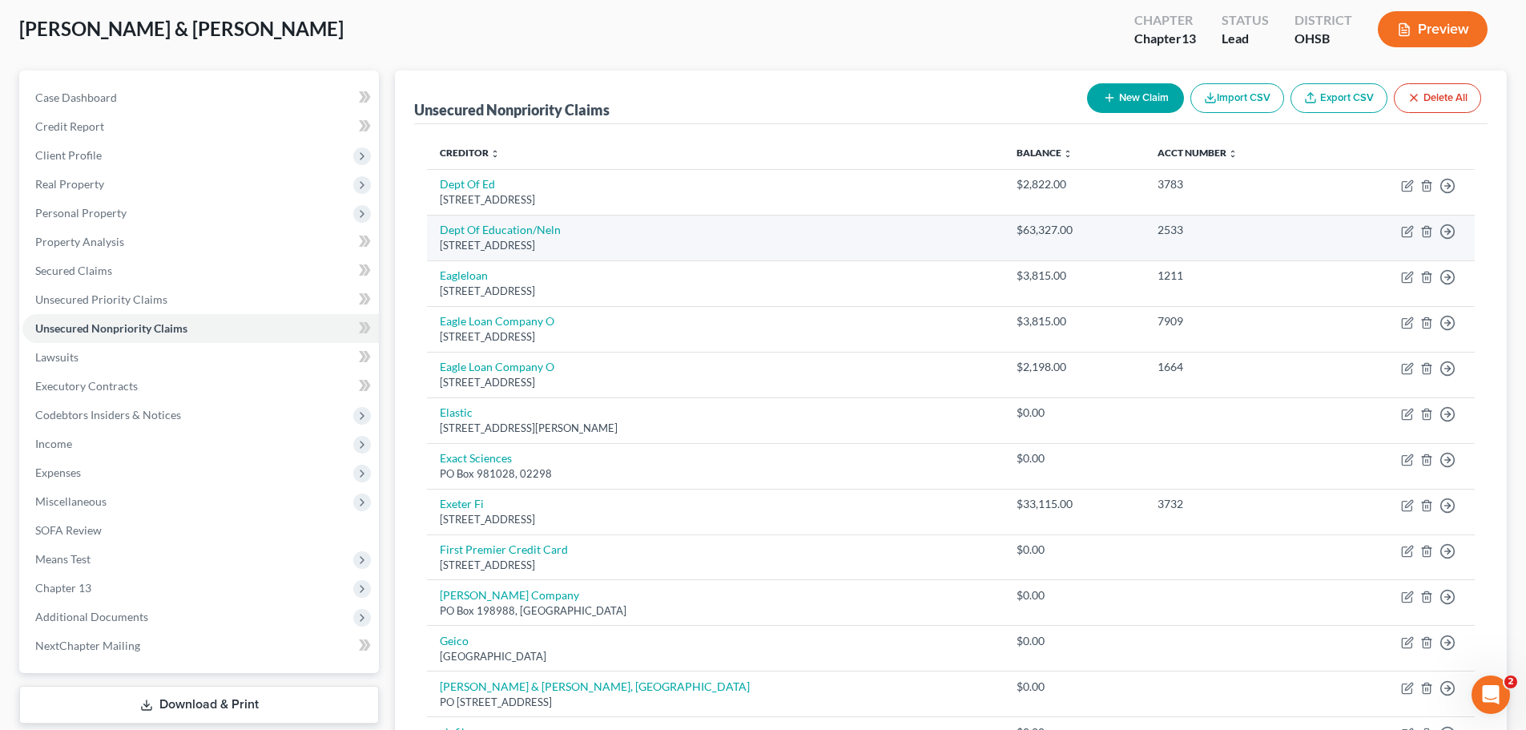
scroll to position [80, 0]
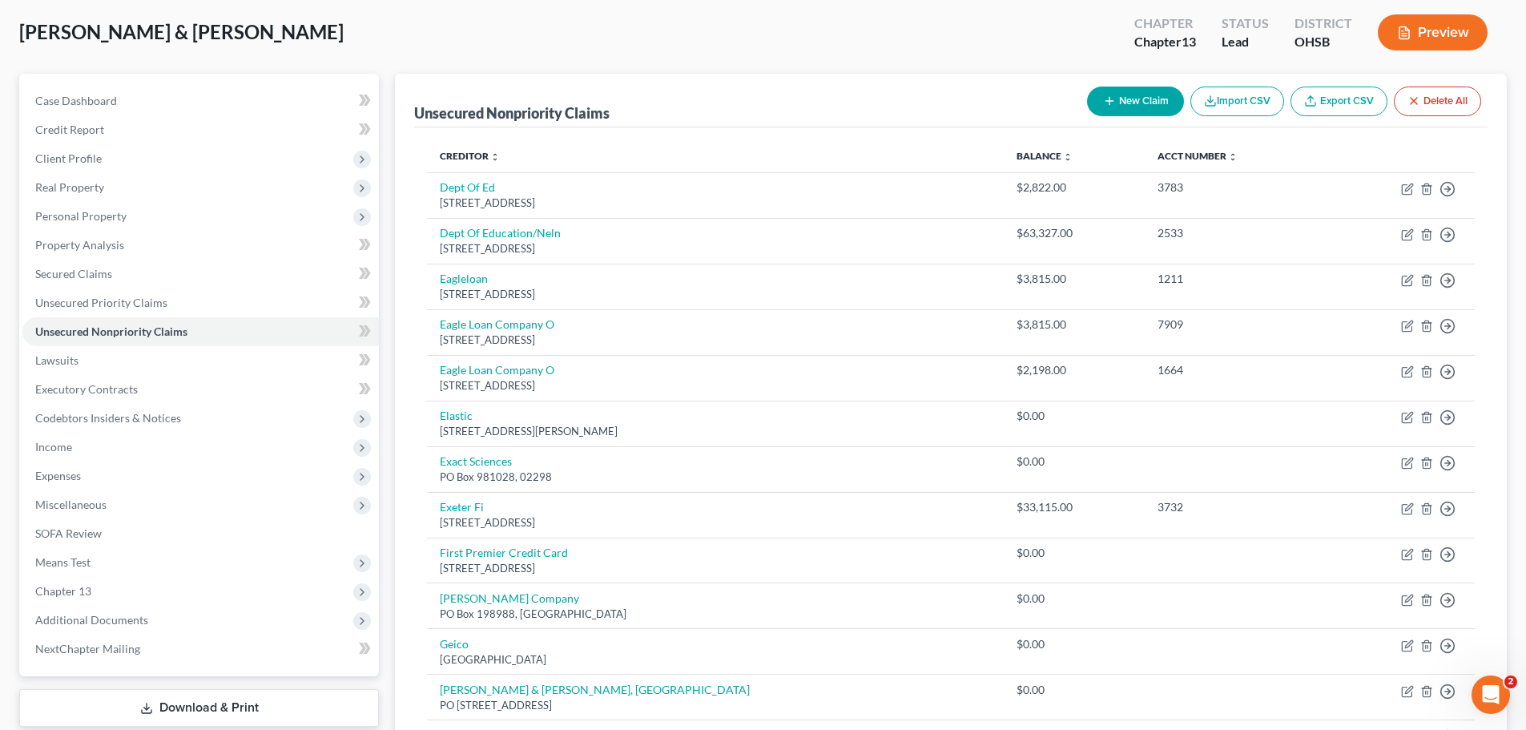
click at [1133, 99] on button "New Claim" at bounding box center [1135, 102] width 97 height 30
select select "2"
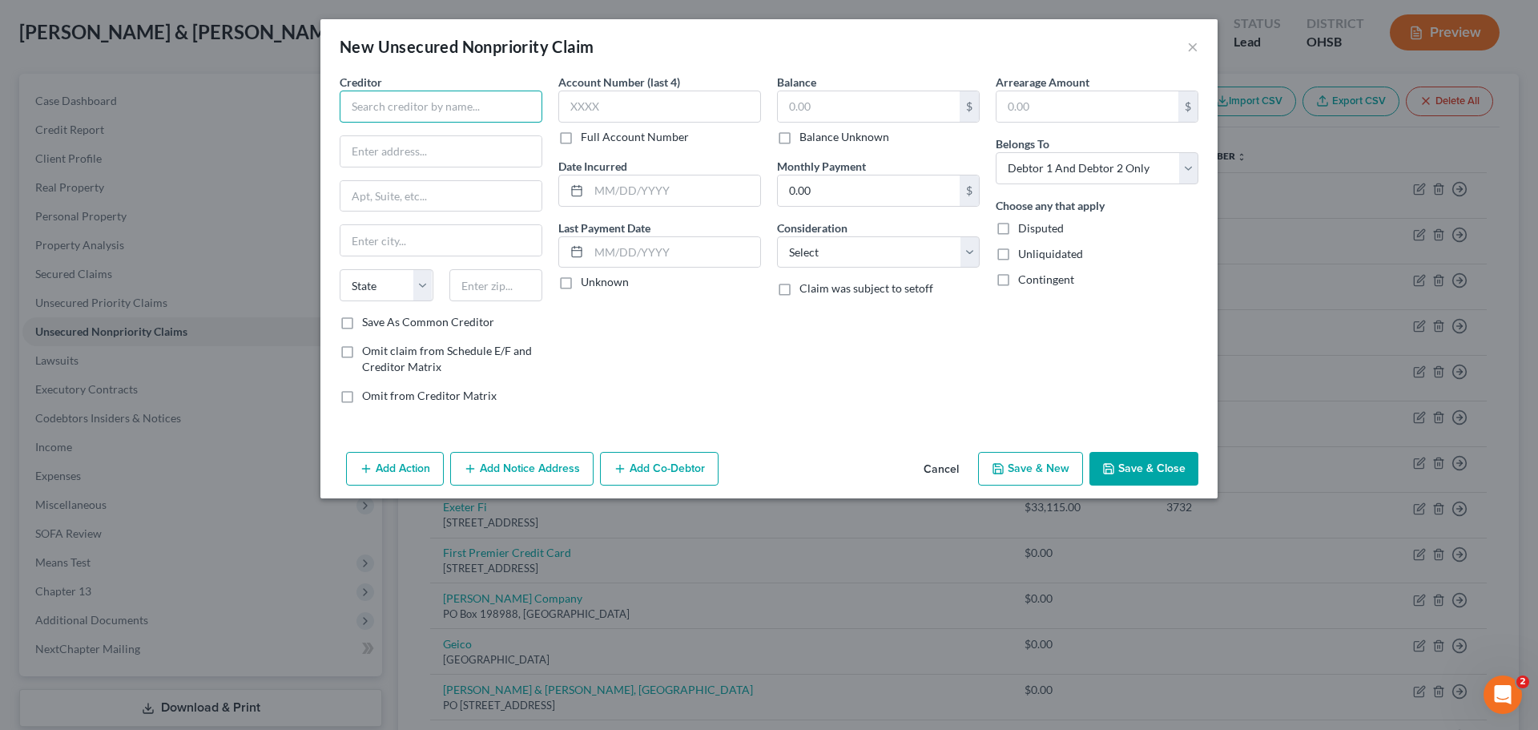
click at [477, 103] on input "text" at bounding box center [441, 107] width 203 height 32
type input "National Credit Systems"
click at [462, 157] on input "text" at bounding box center [440, 151] width 201 height 30
type input "PO Box 312125"
click at [517, 297] on input "text" at bounding box center [496, 285] width 94 height 32
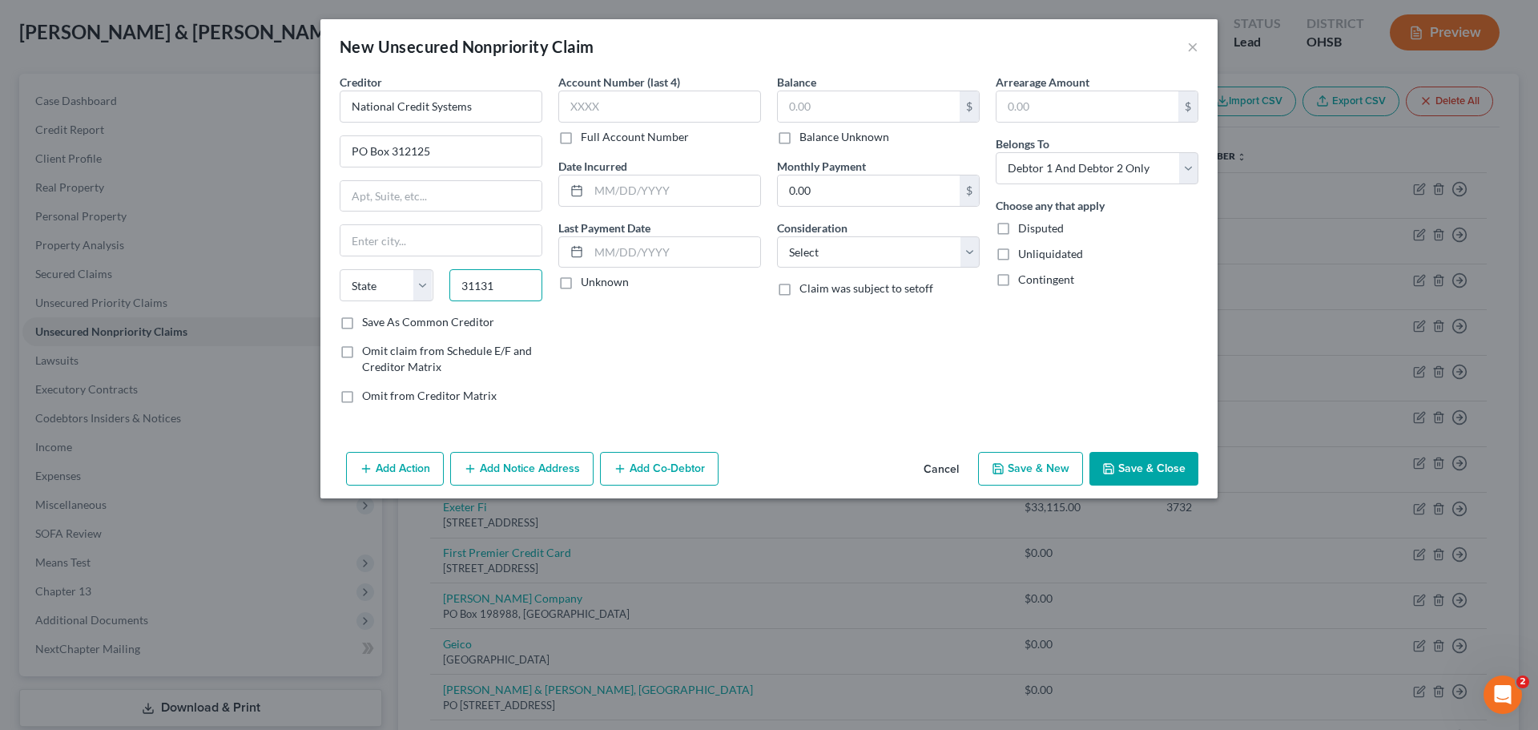
type input "31131"
click at [362, 321] on label "Save As Common Creditor" at bounding box center [428, 322] width 132 height 16
click at [368, 321] on input "Save As Common Creditor" at bounding box center [373, 319] width 10 height 10
checkbox input "true"
type input "Atlanta"
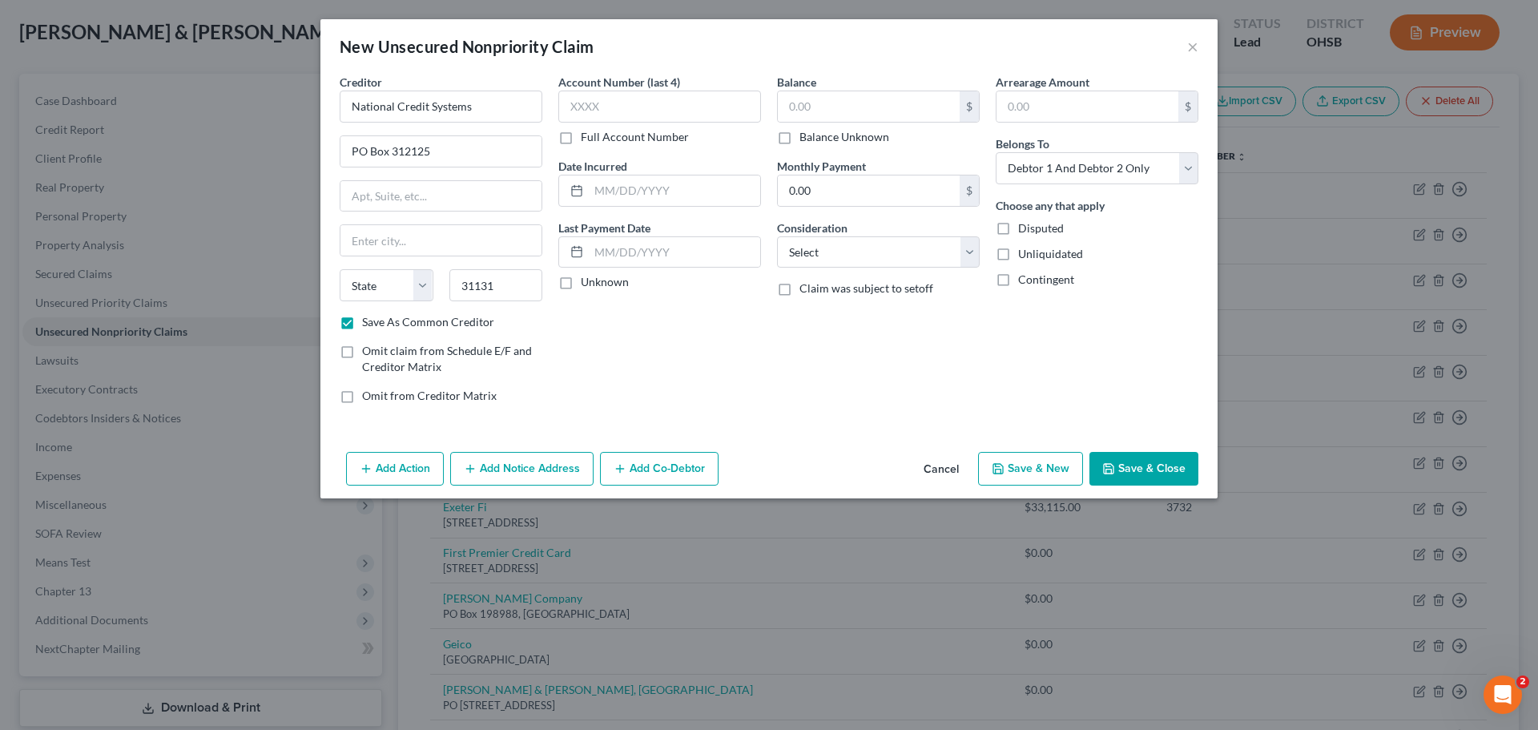
select select "10"
click at [1147, 469] on button "Save & Close" at bounding box center [1143, 469] width 109 height 34
checkbox input "false"
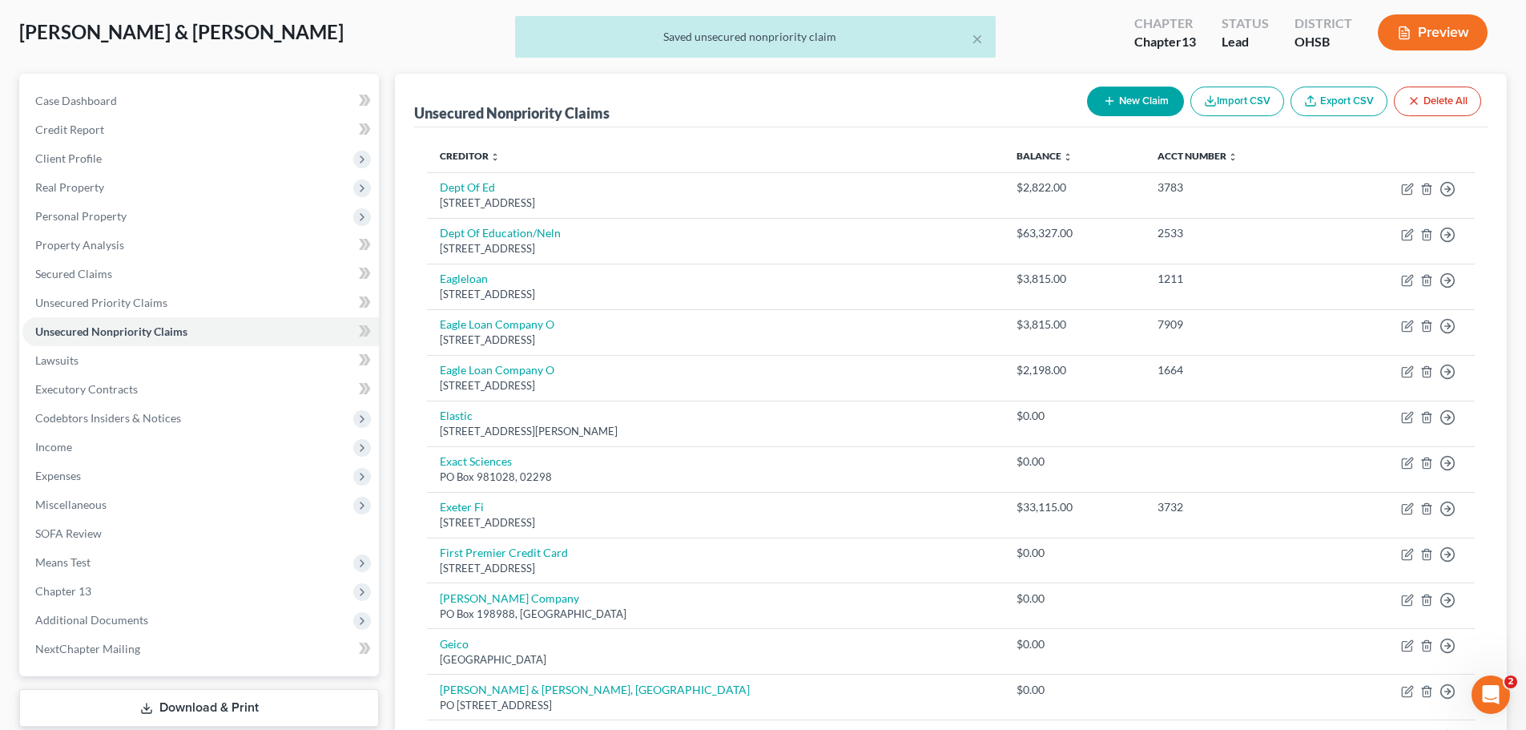
click at [1152, 95] on button "New Claim" at bounding box center [1135, 102] width 97 height 30
select select "2"
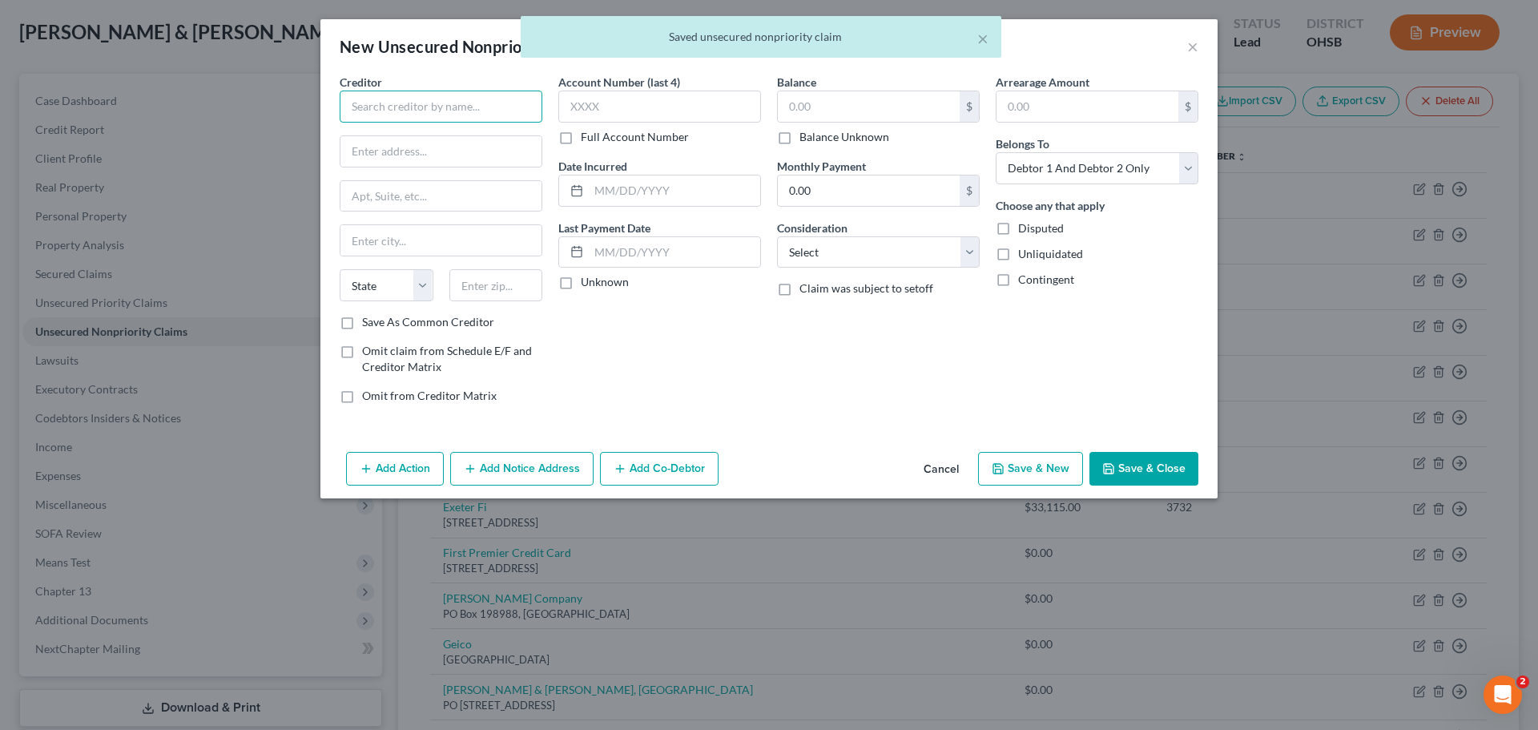
click at [465, 97] on input "text" at bounding box center [441, 107] width 203 height 32
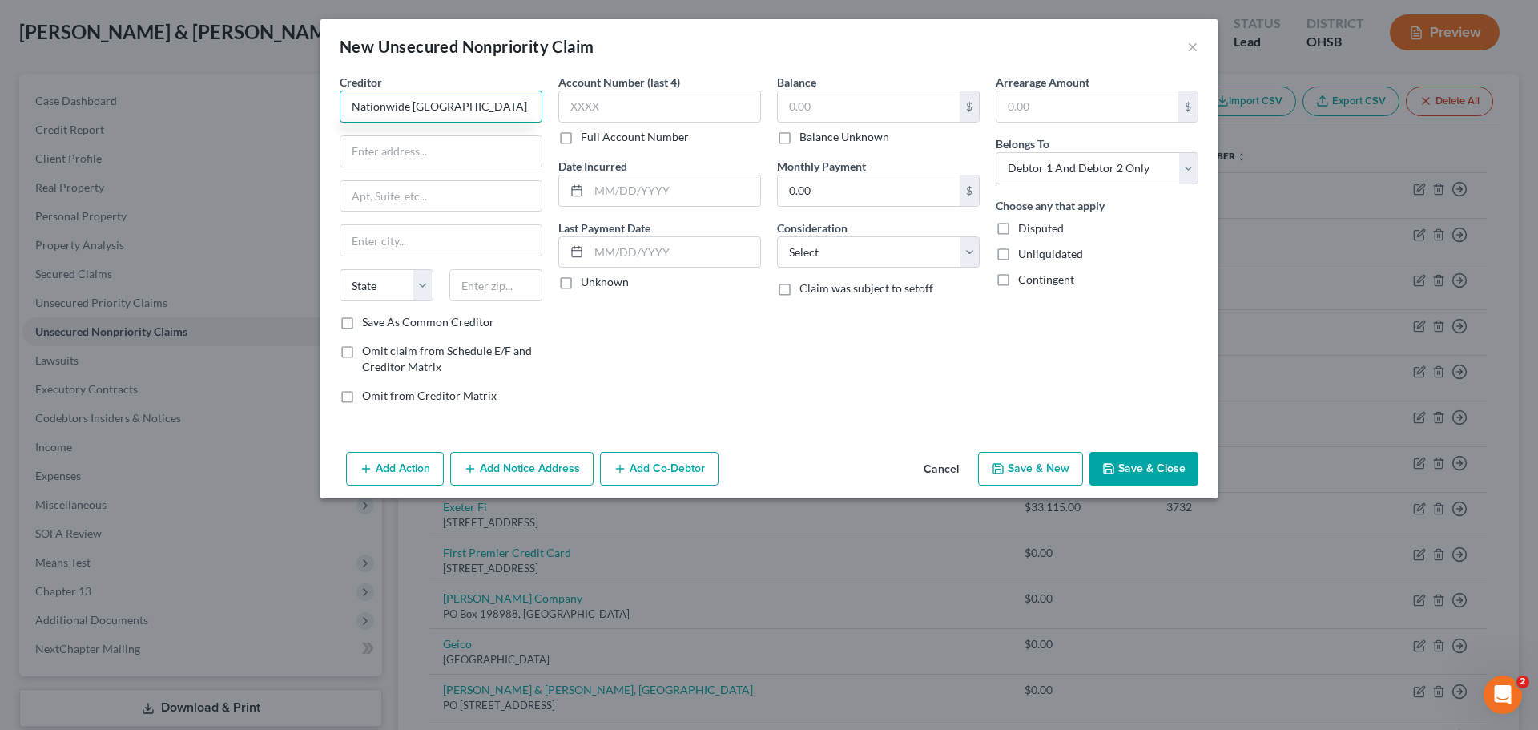
type input "Nationwide Children's Hospital"
type input "515 E. Main St"
type input "43215"
click at [362, 328] on label "Save As Common Creditor" at bounding box center [428, 322] width 132 height 16
click at [368, 324] on input "Save As Common Creditor" at bounding box center [373, 319] width 10 height 10
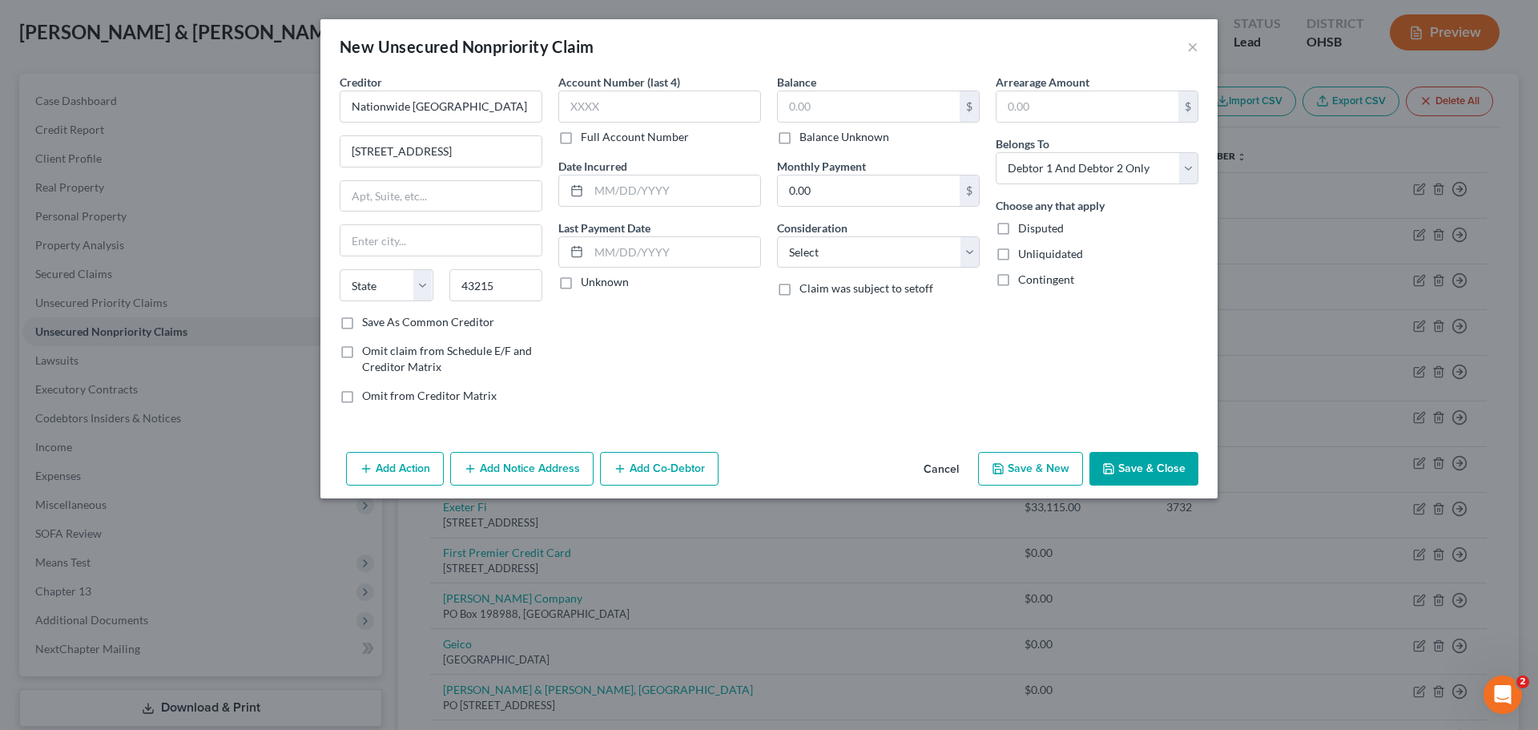
checkbox input "true"
type input "Columbus"
select select "36"
click at [1160, 460] on button "Save & Close" at bounding box center [1143, 469] width 109 height 34
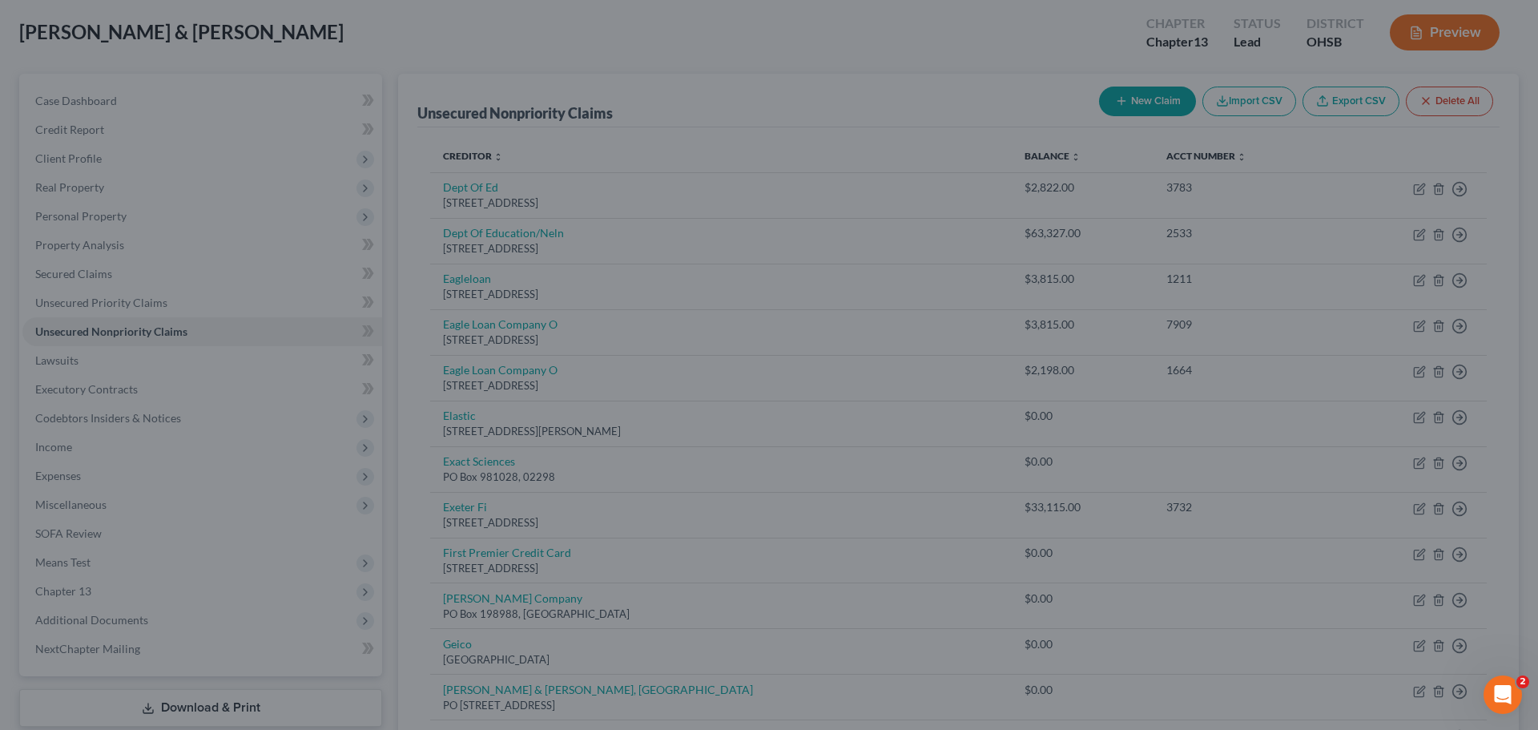
checkbox input "false"
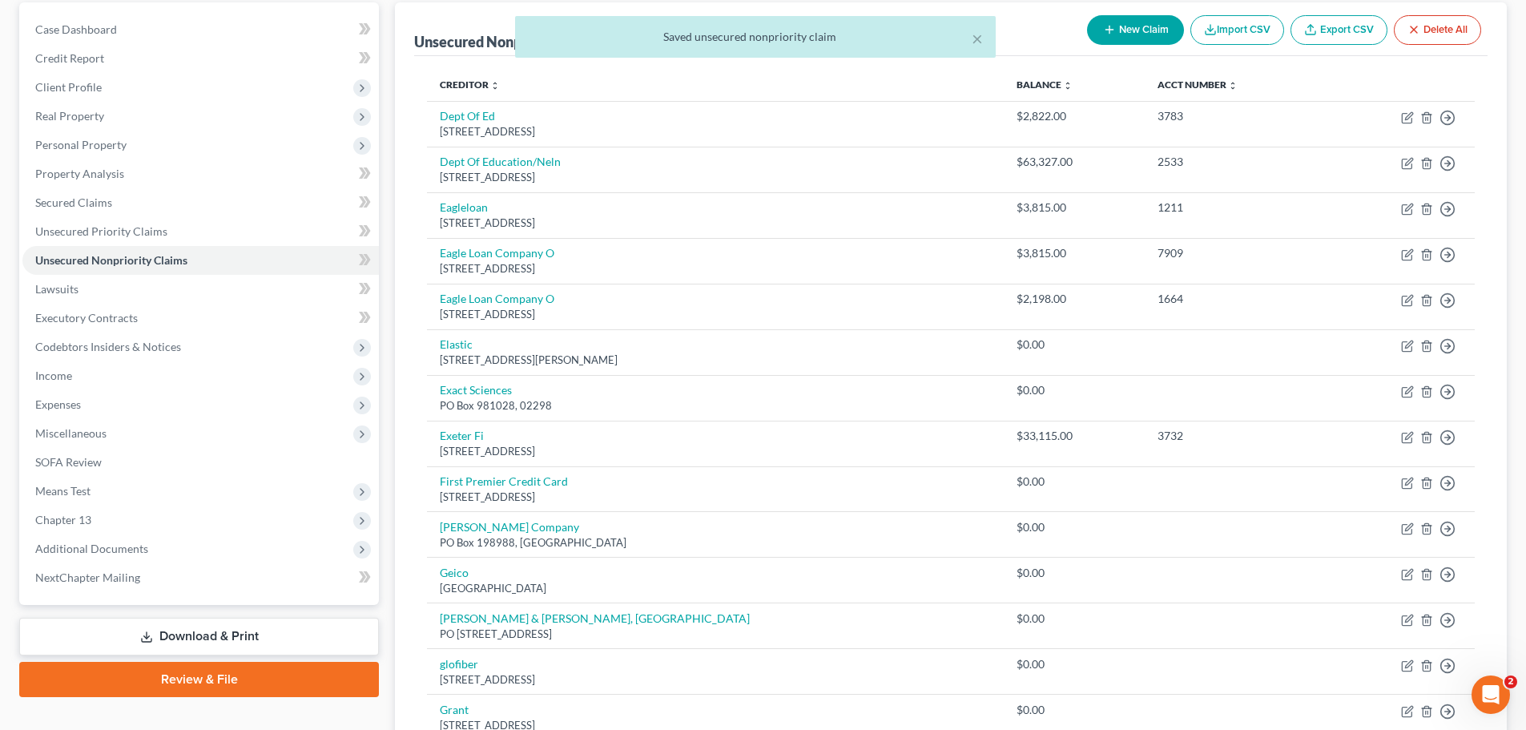
scroll to position [0, 0]
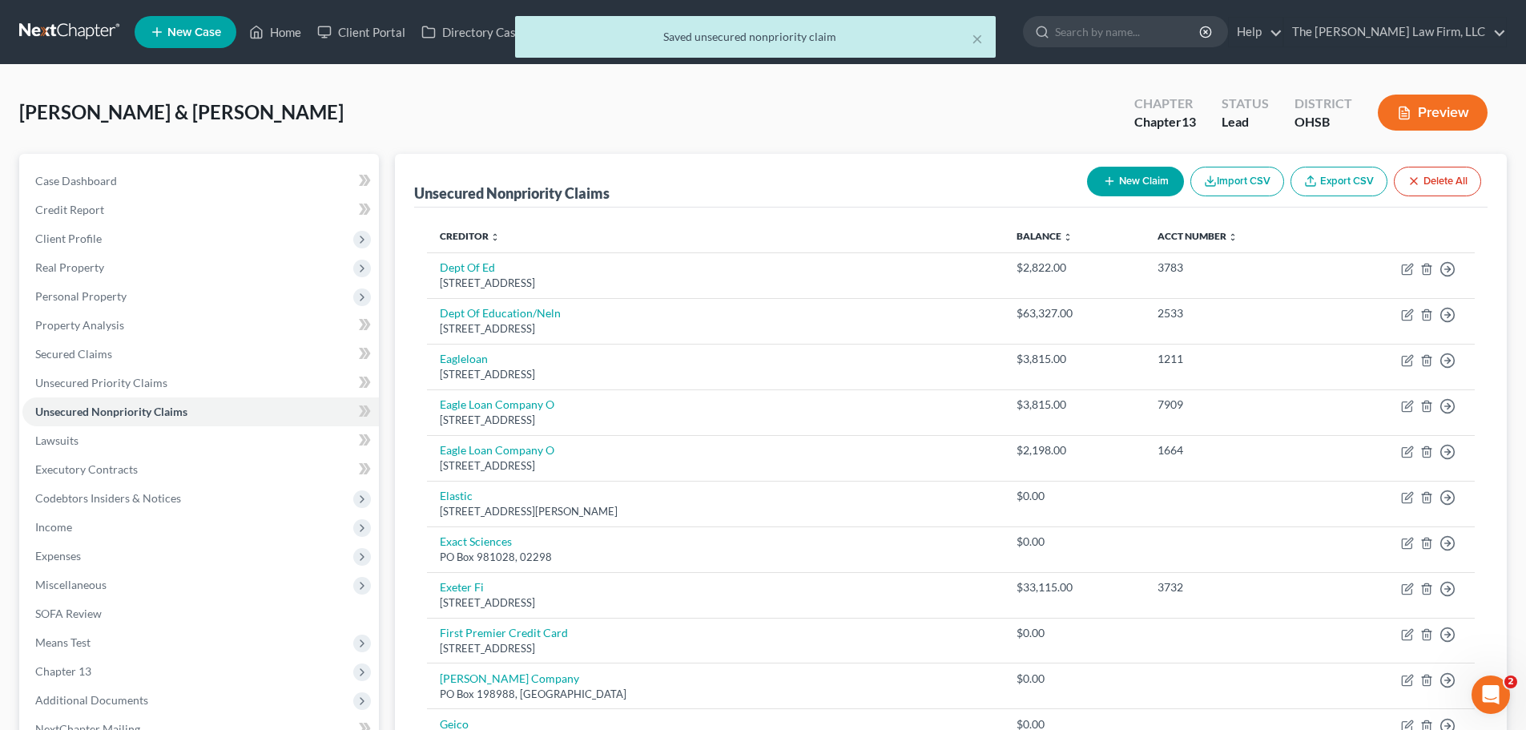
click at [1133, 175] on button "New Claim" at bounding box center [1135, 182] width 97 height 30
select select "2"
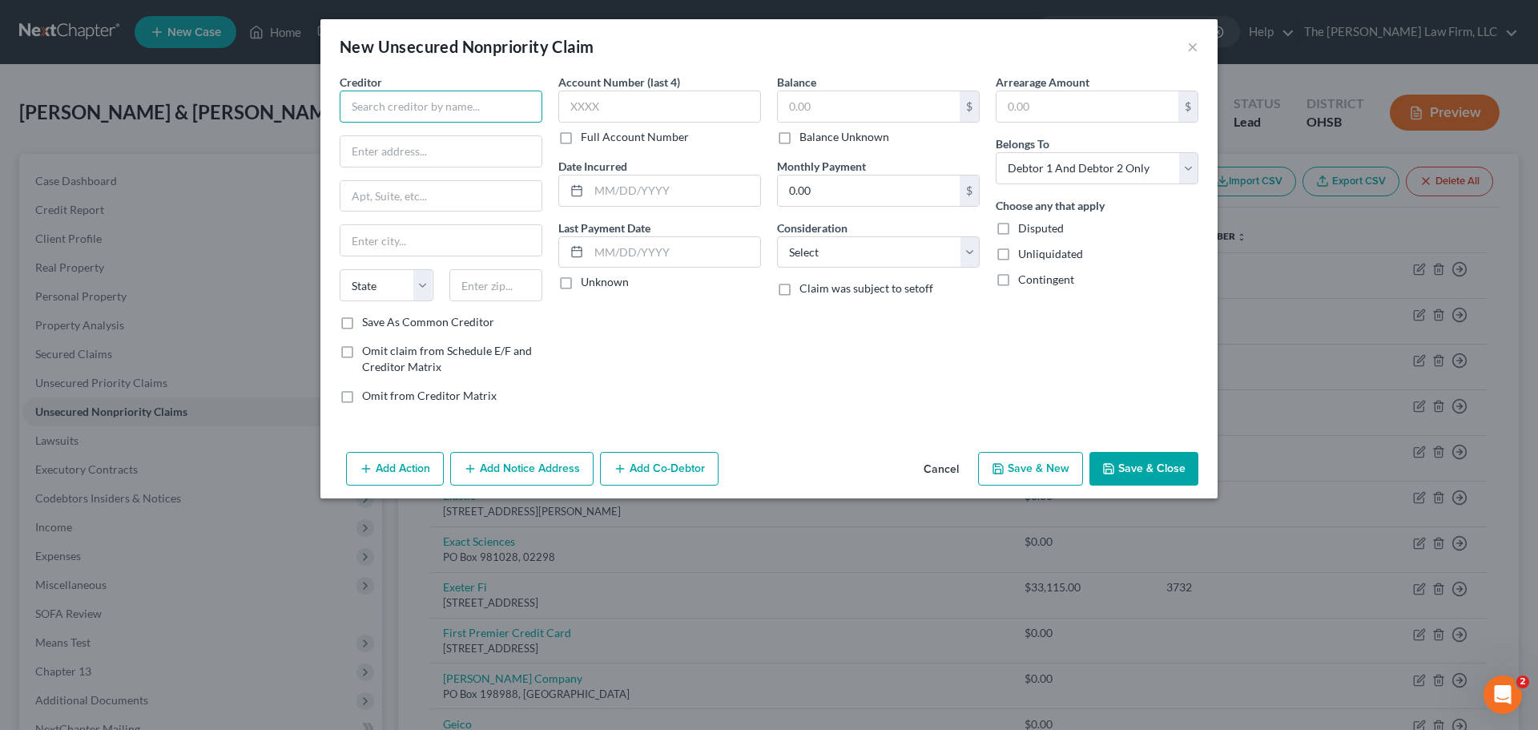
click at [467, 107] on input "text" at bounding box center [441, 107] width 203 height 32
type input "NCSA"
type input "1333 N Kingsbury Street"
type input "60642"
click at [362, 325] on label "Save As Common Creditor" at bounding box center [428, 322] width 132 height 16
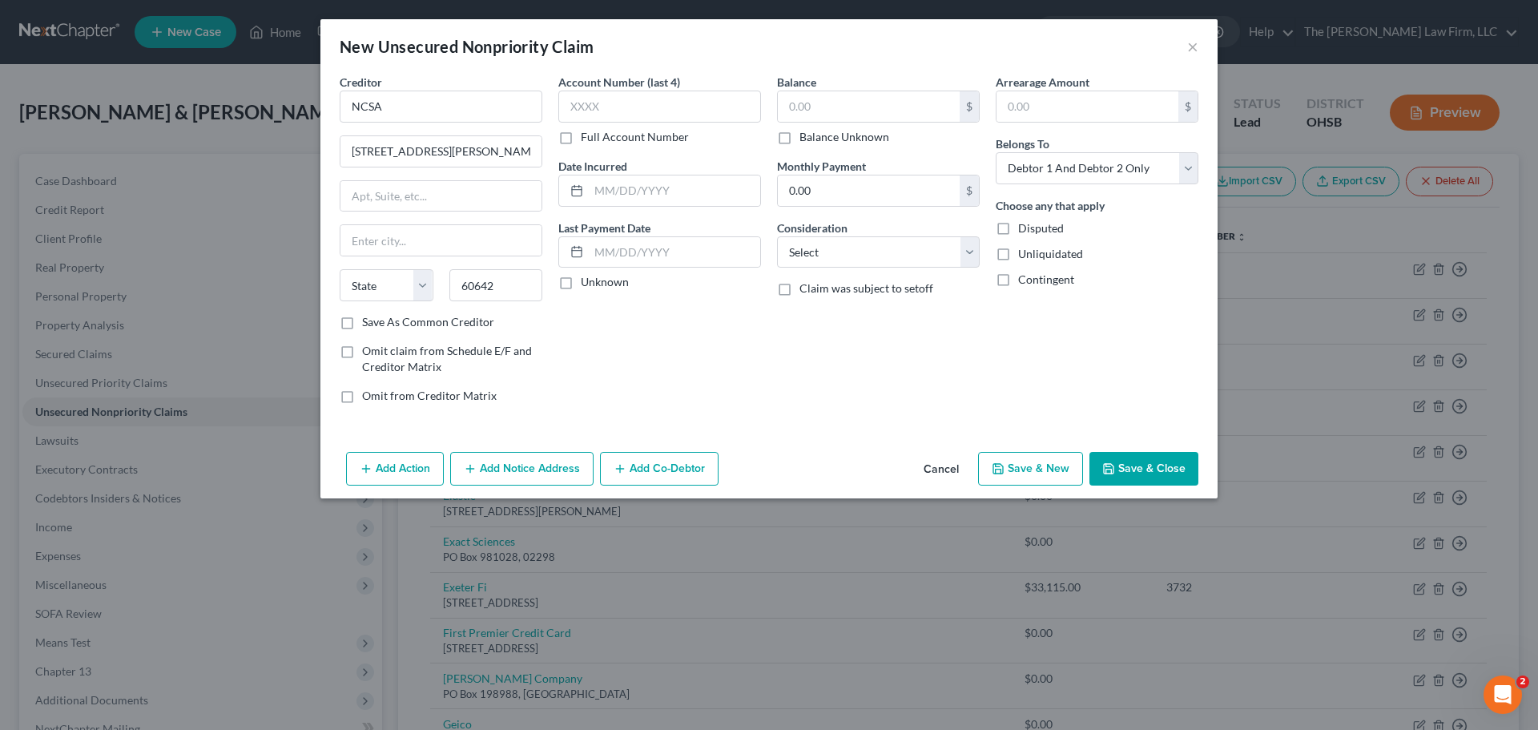
click at [368, 324] on input "Save As Common Creditor" at bounding box center [373, 319] width 10 height 10
checkbox input "true"
drag, startPoint x: 776, startPoint y: 368, endPoint x: 657, endPoint y: 373, distance: 119.5
click at [775, 368] on div "Balance $ Balance Unknown Balance Undetermined $ Balance Unknown Monthly Paymen…" at bounding box center [878, 245] width 219 height 343
click at [396, 234] on input "text" at bounding box center [440, 240] width 201 height 30
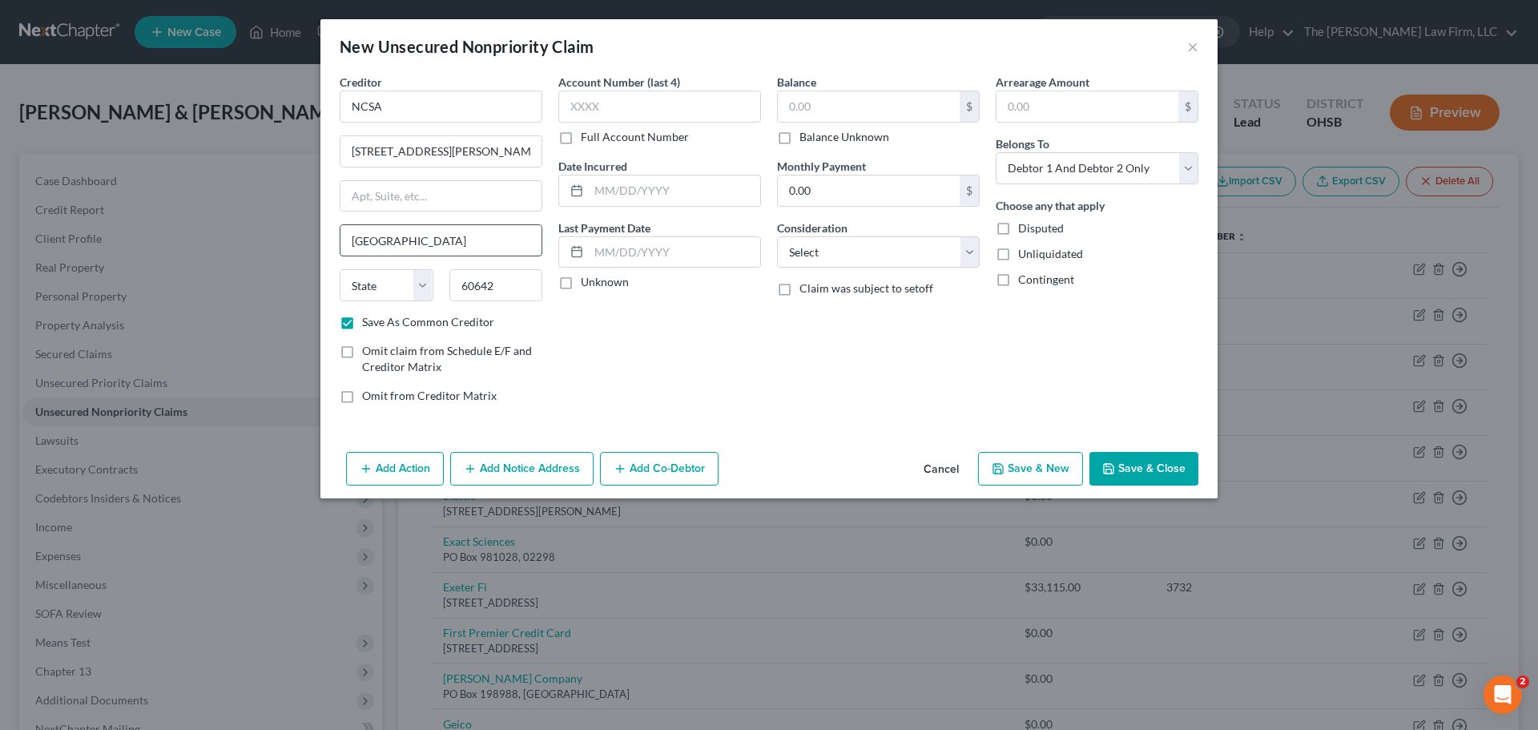
type input "Chicago"
select select "14"
click at [1158, 470] on button "Save & Close" at bounding box center [1143, 469] width 109 height 34
checkbox input "false"
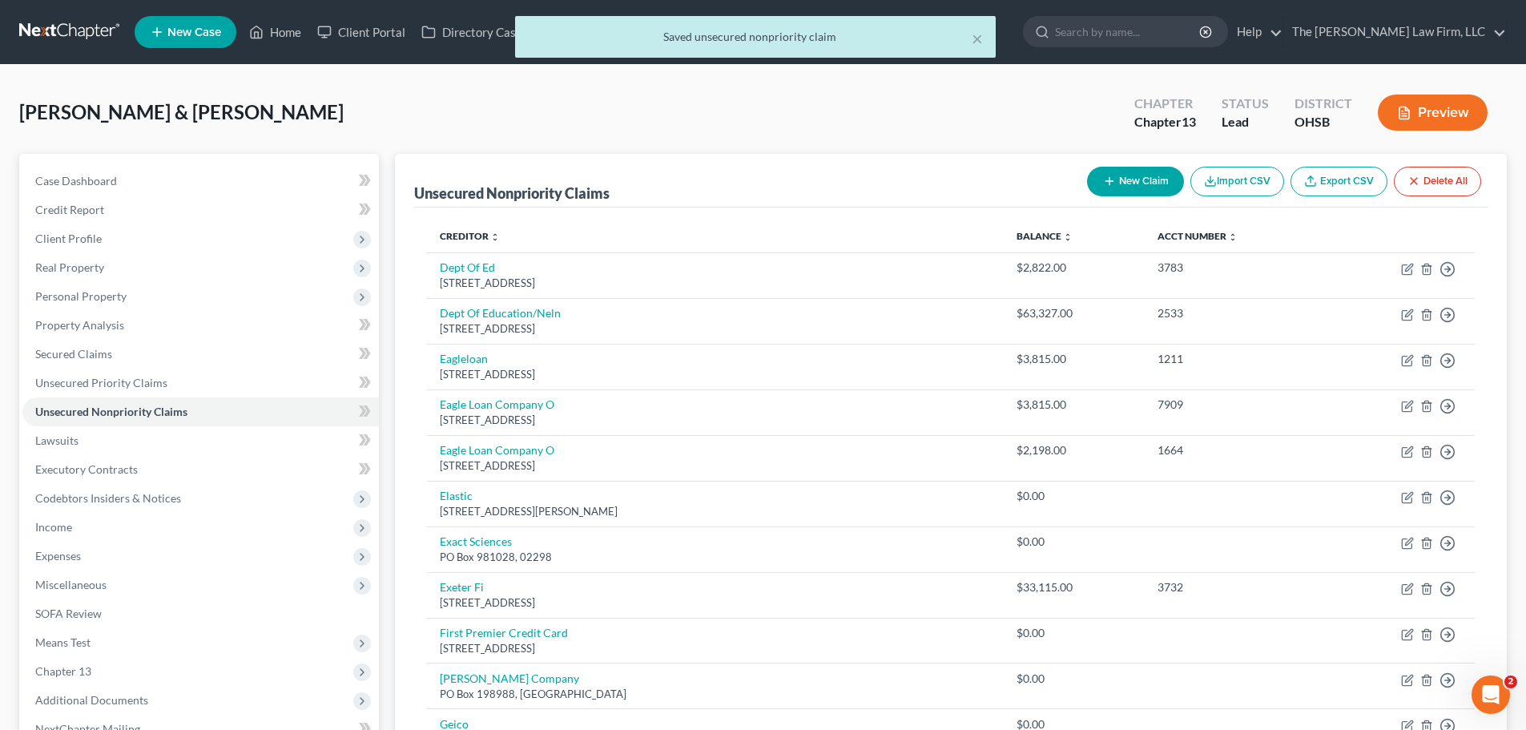
click at [1133, 177] on button "New Claim" at bounding box center [1135, 182] width 97 height 30
select select "2"
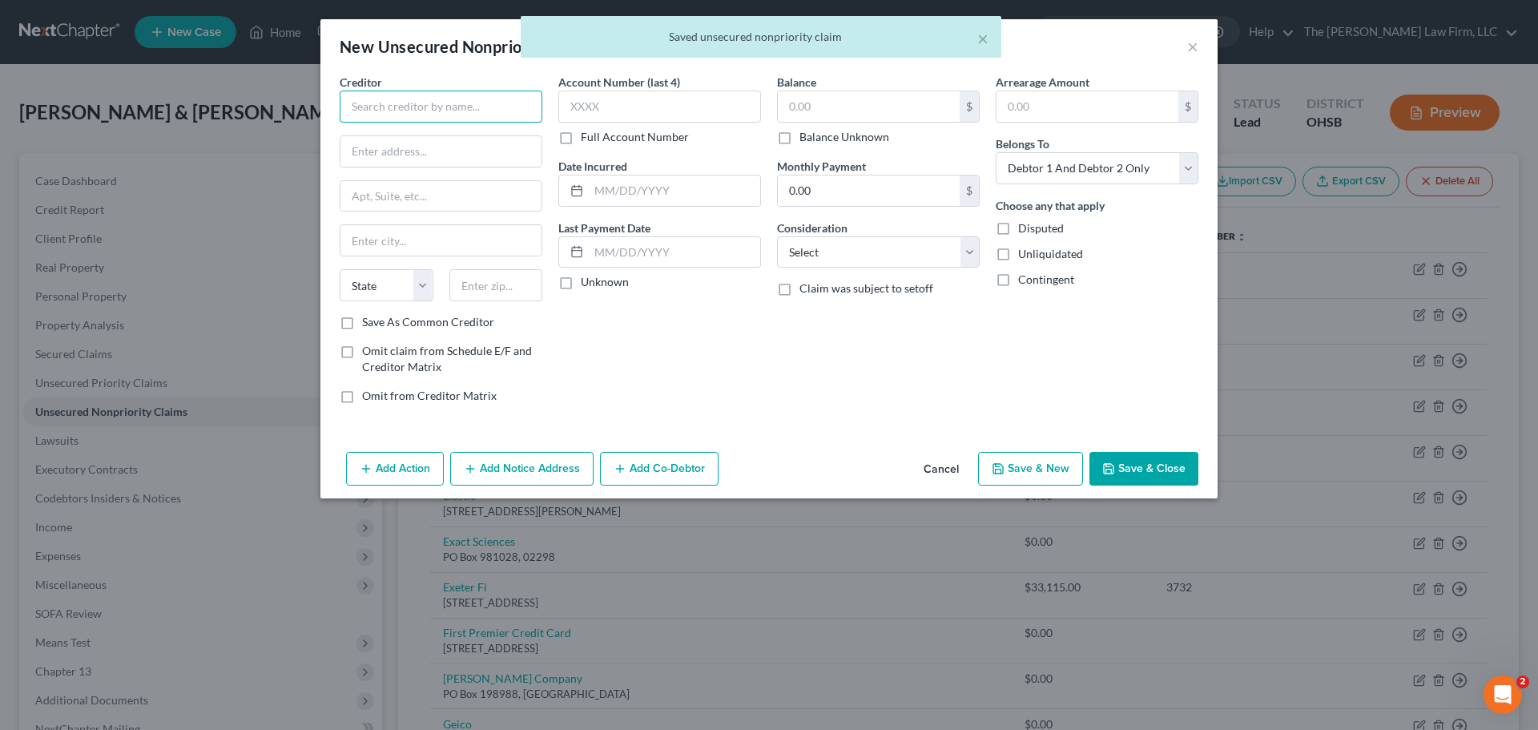
click at [436, 103] on input "text" at bounding box center [441, 107] width 203 height 32
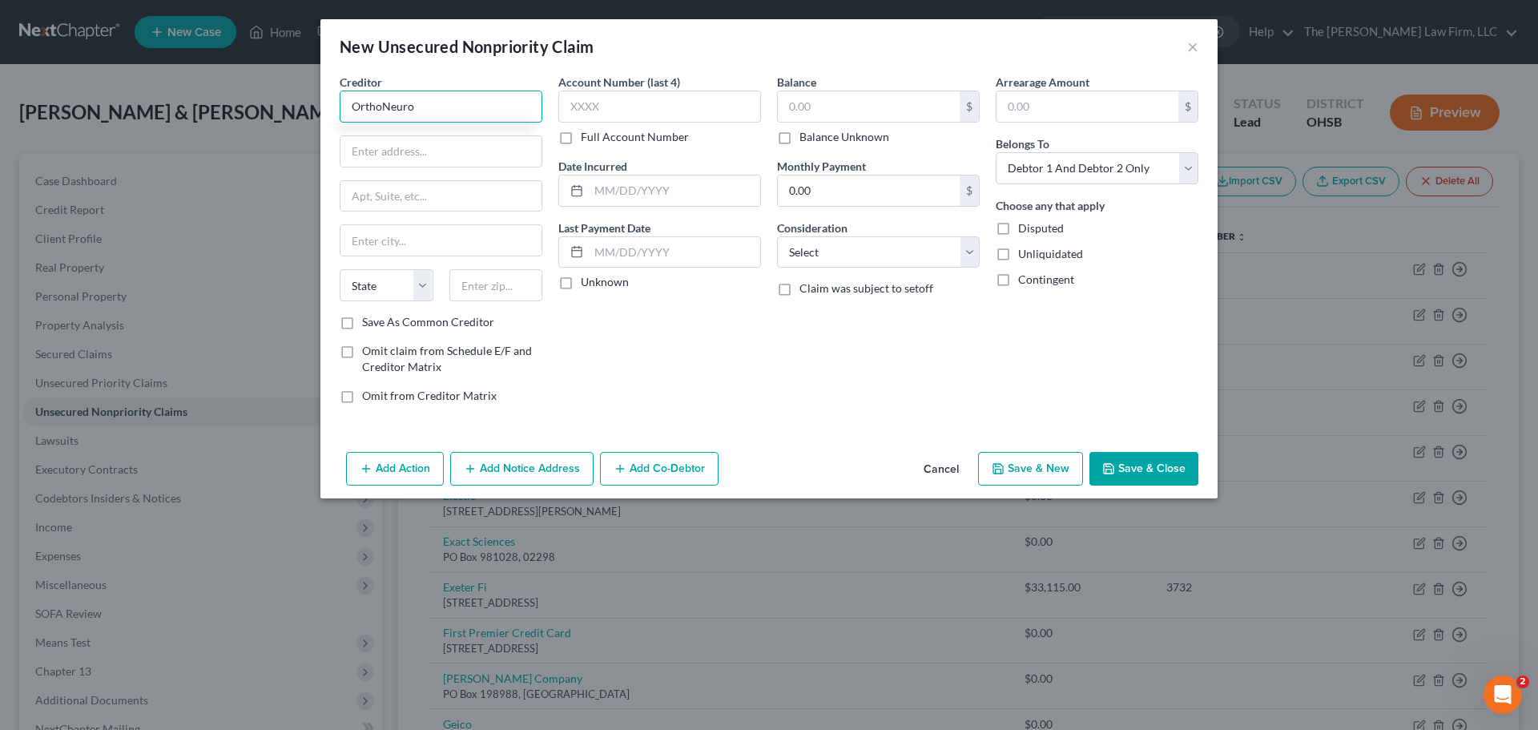
type input "OrthoNeuro"
type input "PO Box 182139"
click at [479, 284] on input "text" at bounding box center [496, 285] width 94 height 32
type input "43218"
click at [655, 375] on div "Account Number (last 4) Full Account Number Date Incurred Last Payment Date Unk…" at bounding box center [659, 245] width 219 height 343
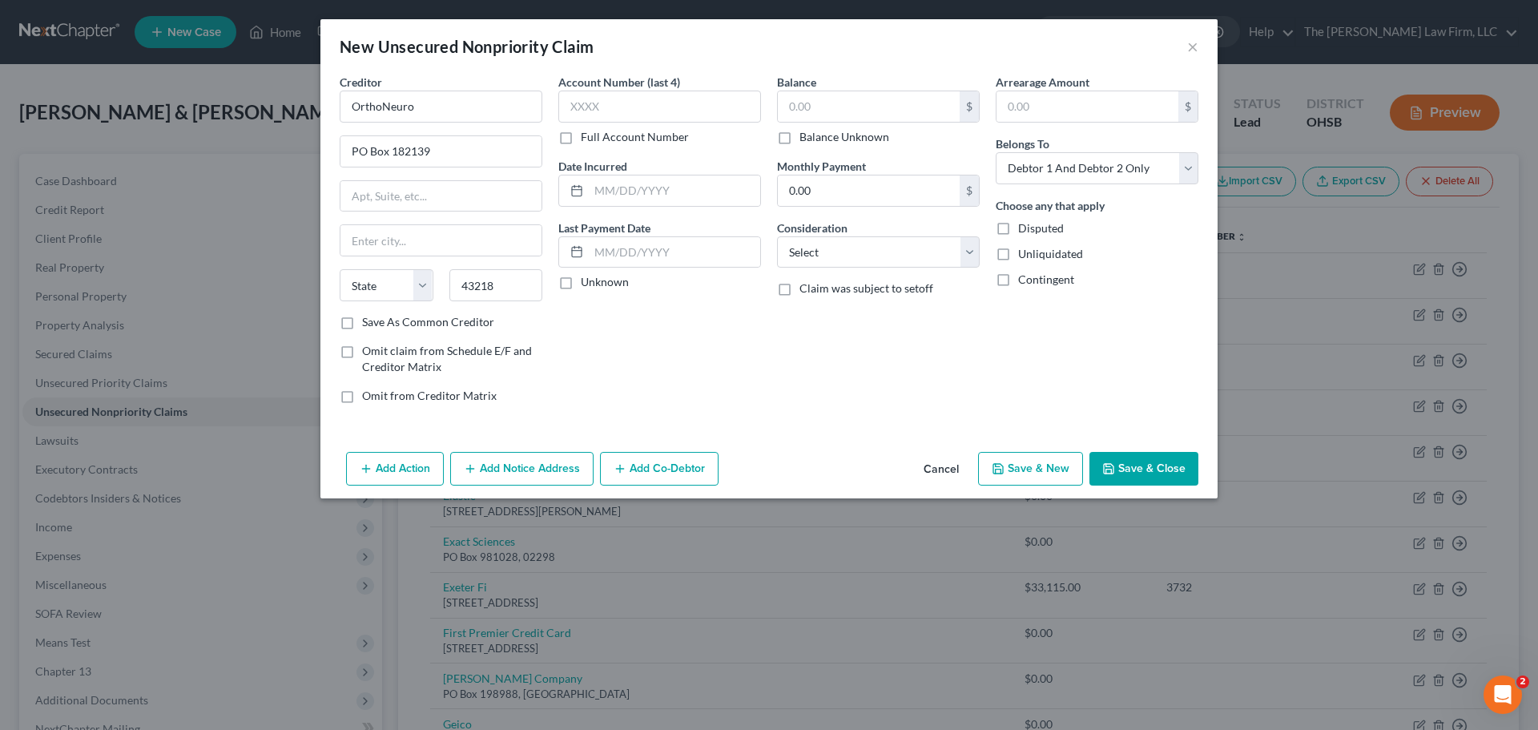
type input "Columbus"
select select "36"
click at [362, 316] on label "Save As Common Creditor" at bounding box center [428, 322] width 132 height 16
click at [368, 316] on input "Save As Common Creditor" at bounding box center [373, 319] width 10 height 10
click at [1133, 471] on button "Save & Close" at bounding box center [1143, 469] width 109 height 34
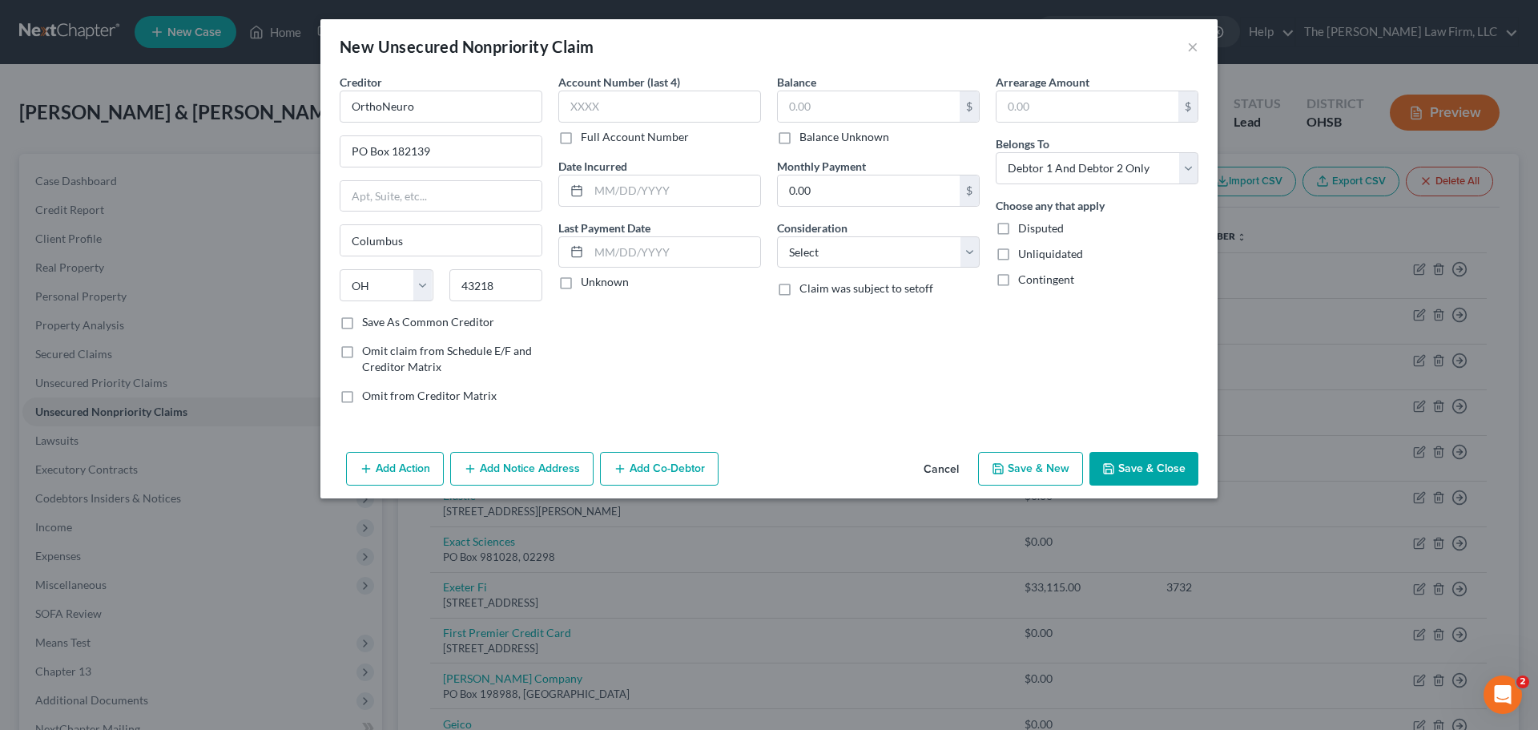
checkbox input "false"
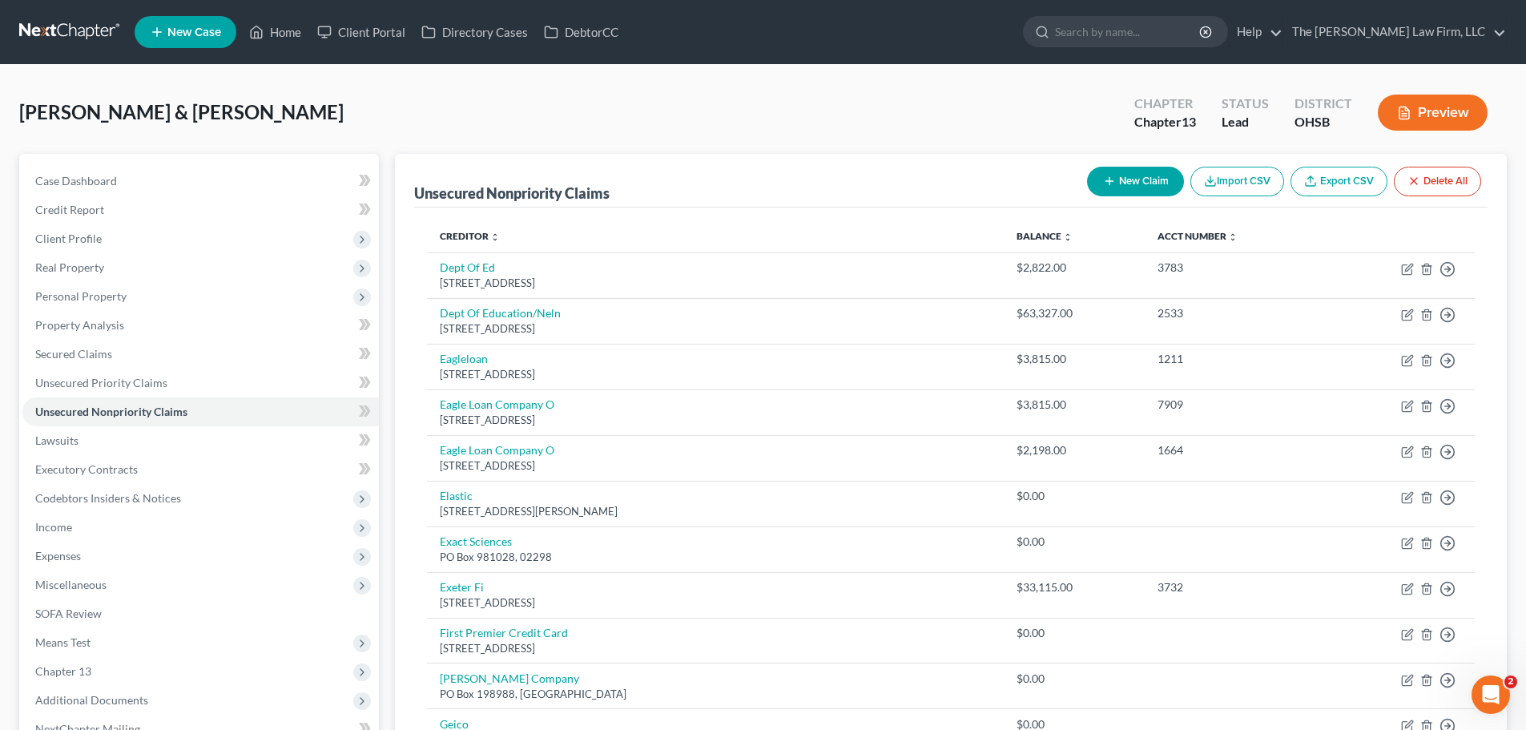
click at [1141, 191] on button "New Claim" at bounding box center [1135, 182] width 97 height 30
select select "2"
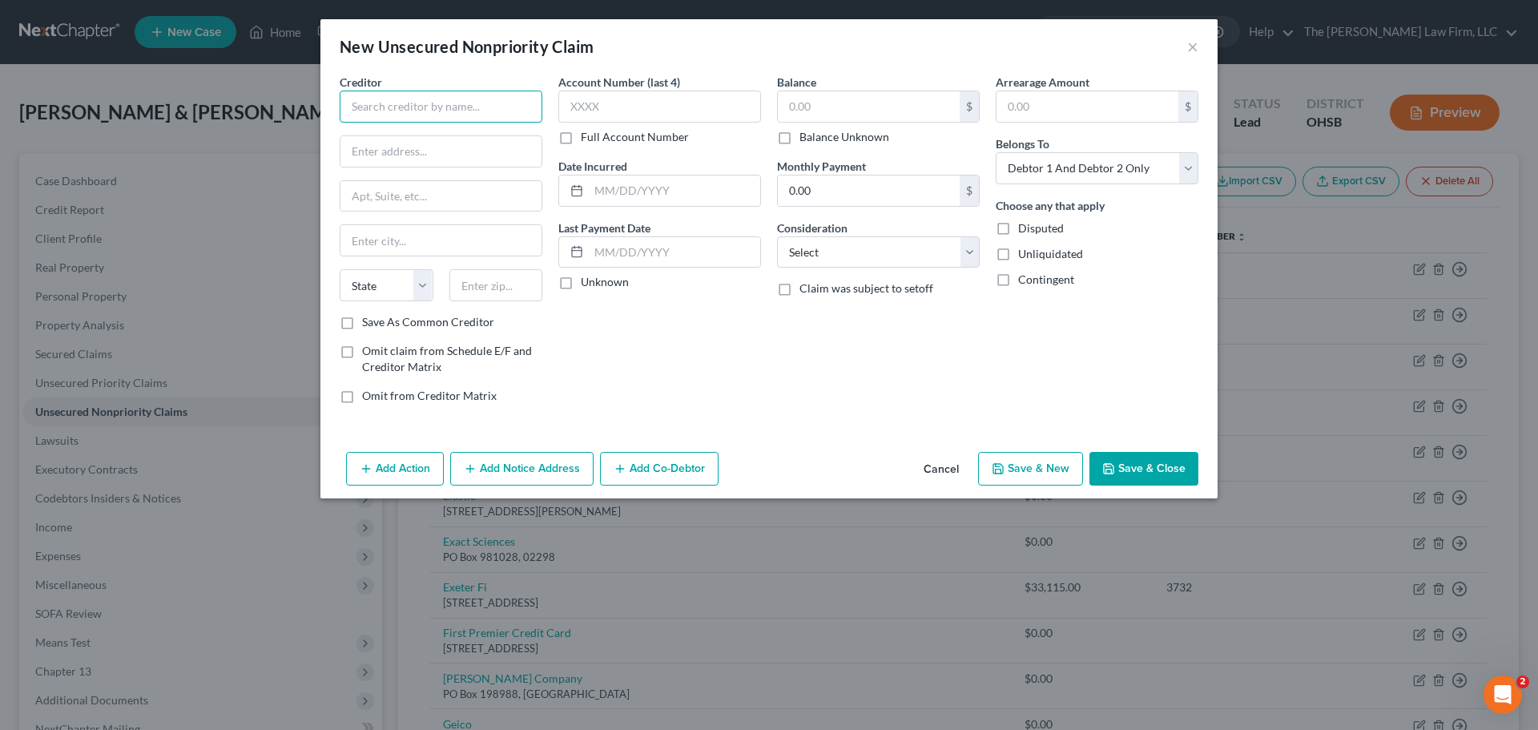
click at [465, 107] on input "text" at bounding box center [441, 107] width 203 height 32
type input "Premier Bankcard"
type input "PO Box 7999"
click at [513, 282] on input "text" at bounding box center [496, 285] width 94 height 32
type input "56302"
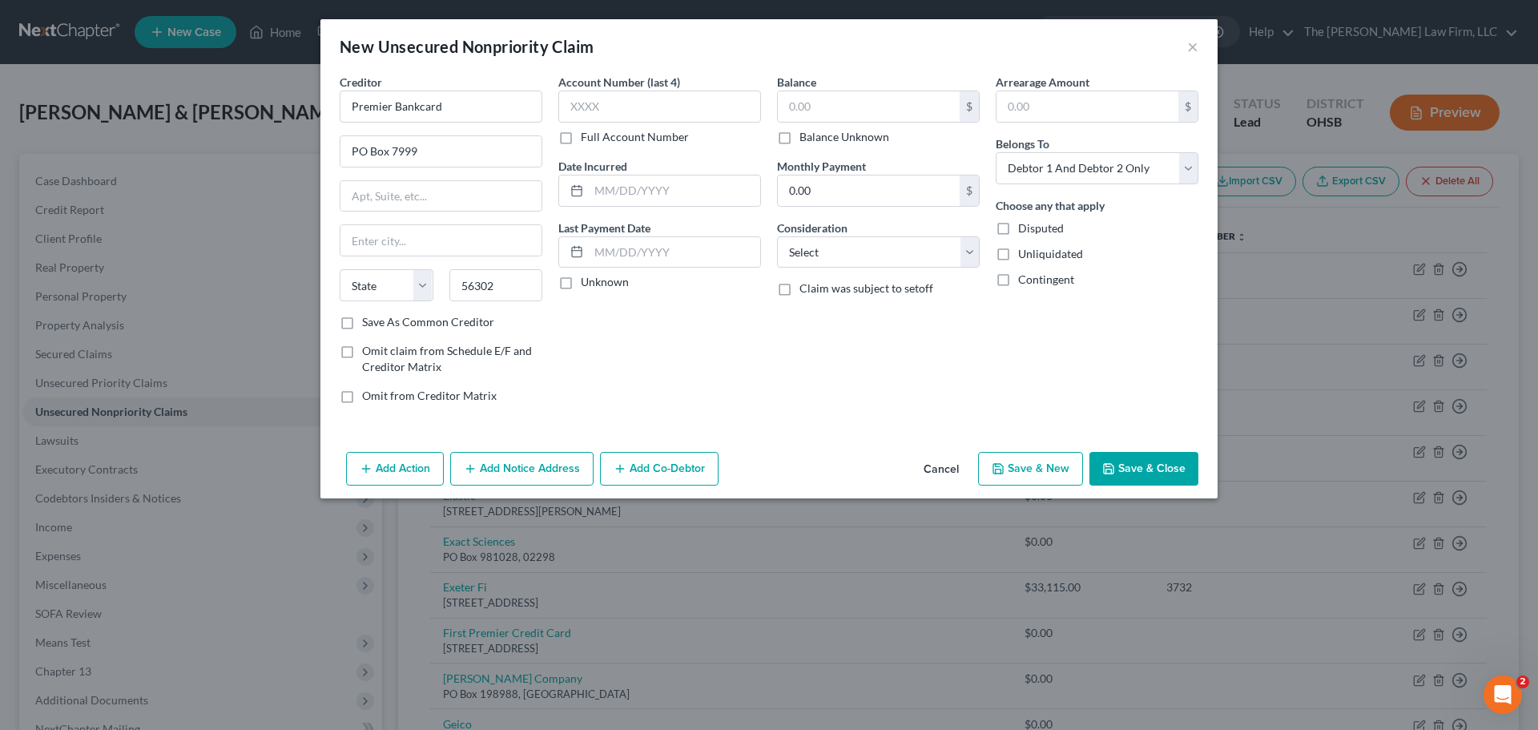
click at [362, 324] on label "Save As Common Creditor" at bounding box center [428, 322] width 132 height 16
click at [368, 324] on input "Save As Common Creditor" at bounding box center [373, 319] width 10 height 10
checkbox input "true"
type input "Saint Cloud"
select select "24"
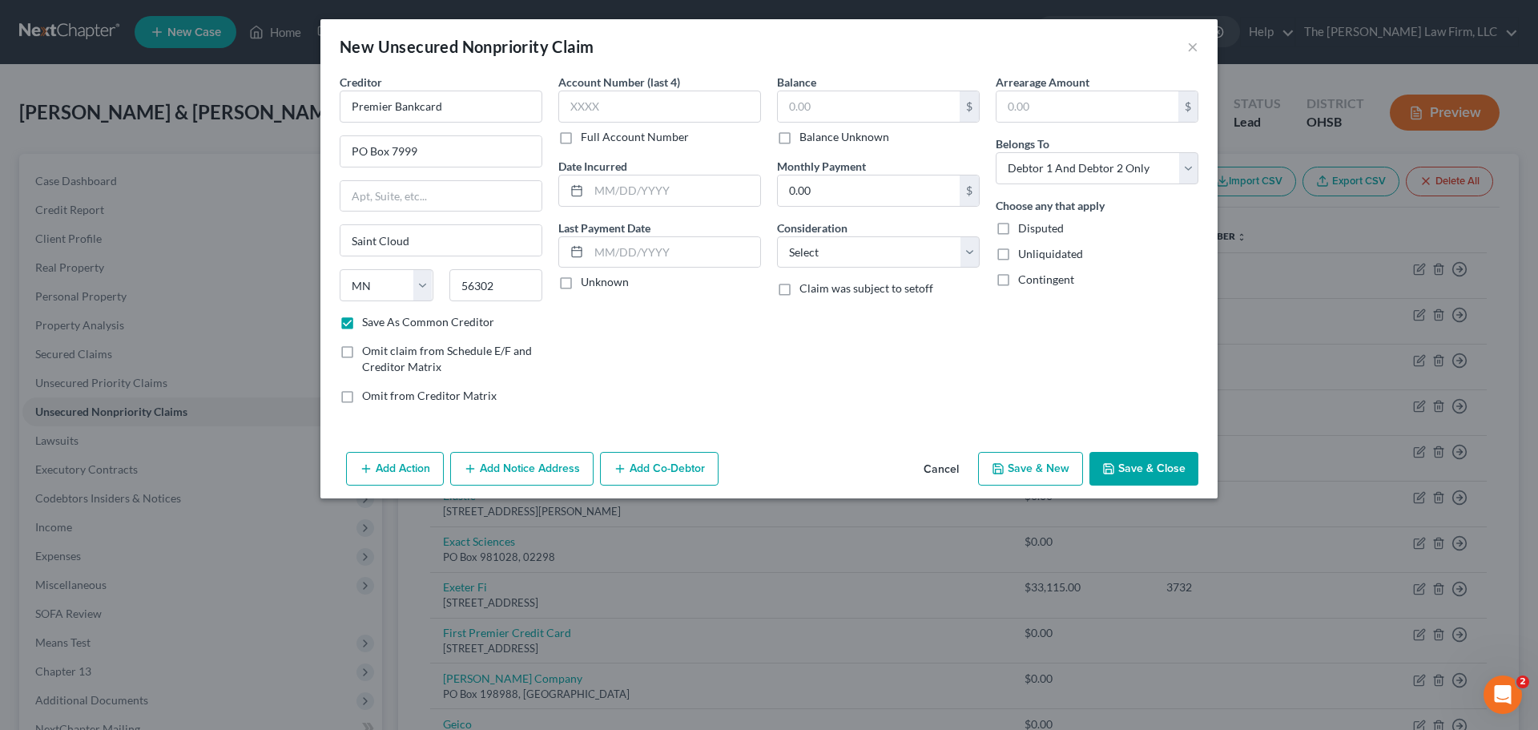
click at [1154, 461] on button "Save & Close" at bounding box center [1143, 469] width 109 height 34
checkbox input "false"
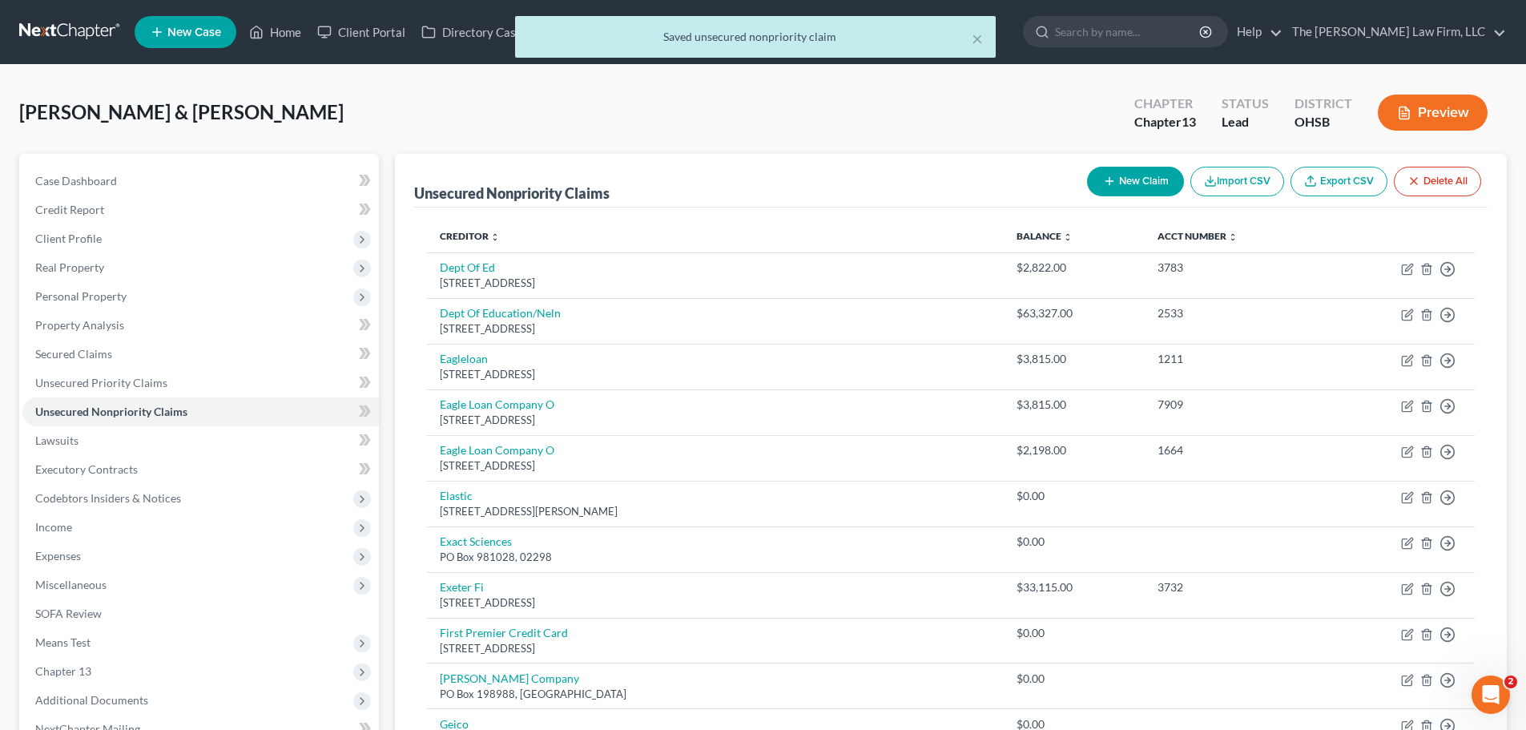
click at [1136, 179] on button "New Claim" at bounding box center [1135, 182] width 97 height 30
select select "2"
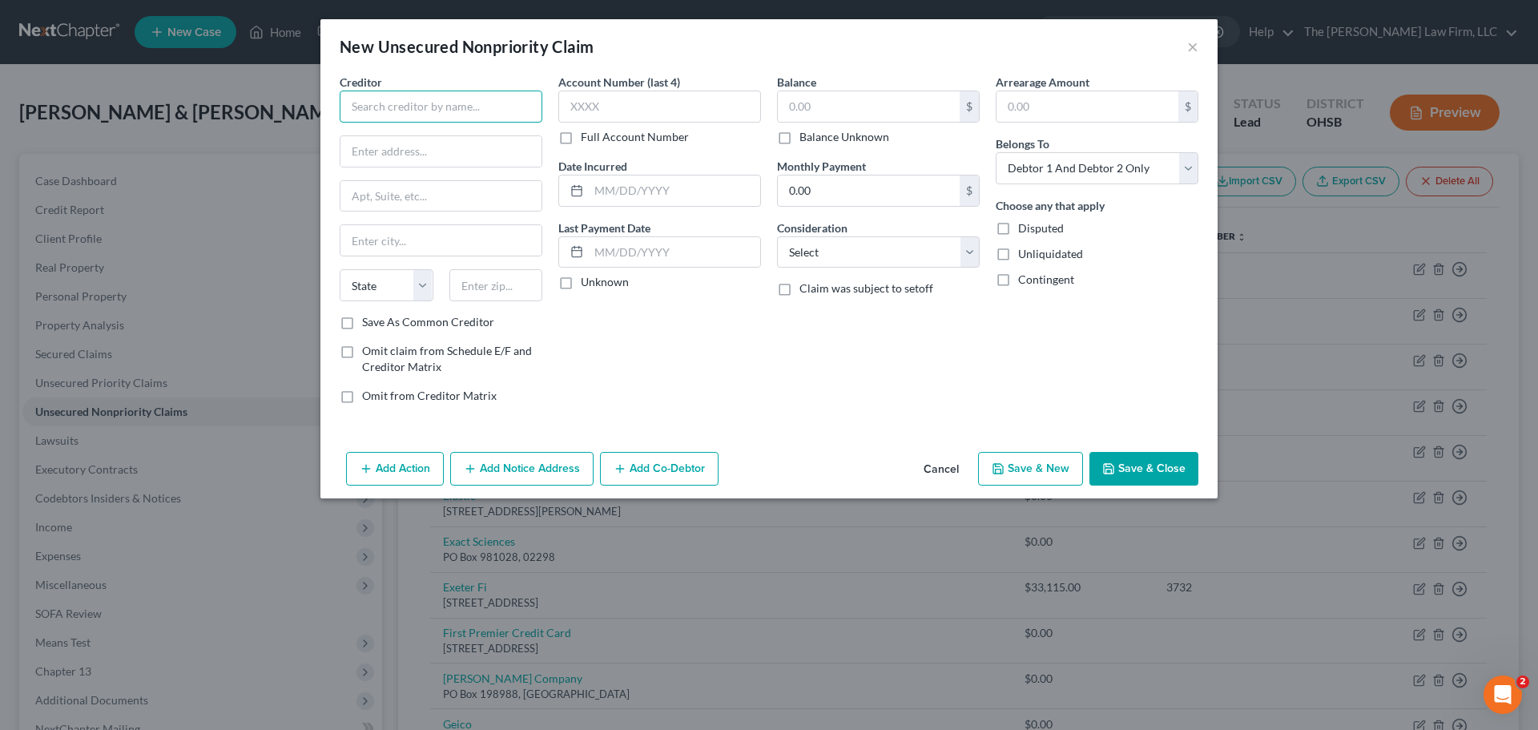
click at [420, 110] on input "text" at bounding box center [441, 107] width 203 height 32
type input "Sequium Asset Solutions"
type input "1130 Northcase Parkway"
type input "Suite 150"
type input "30067"
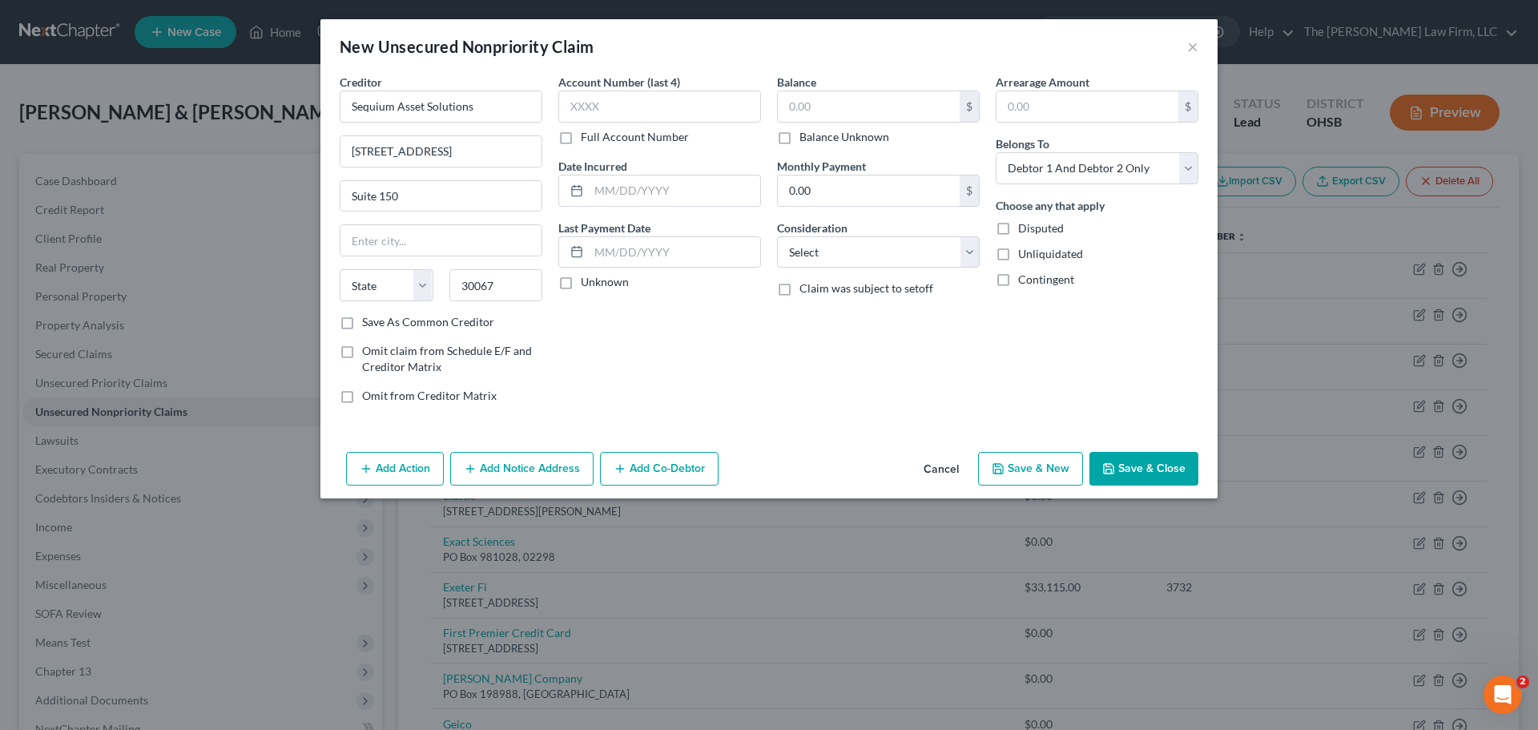
click at [362, 320] on label "Save As Common Creditor" at bounding box center [428, 322] width 132 height 16
click at [368, 320] on input "Save As Common Creditor" at bounding box center [373, 319] width 10 height 10
checkbox input "true"
type input "Marietta"
select select "10"
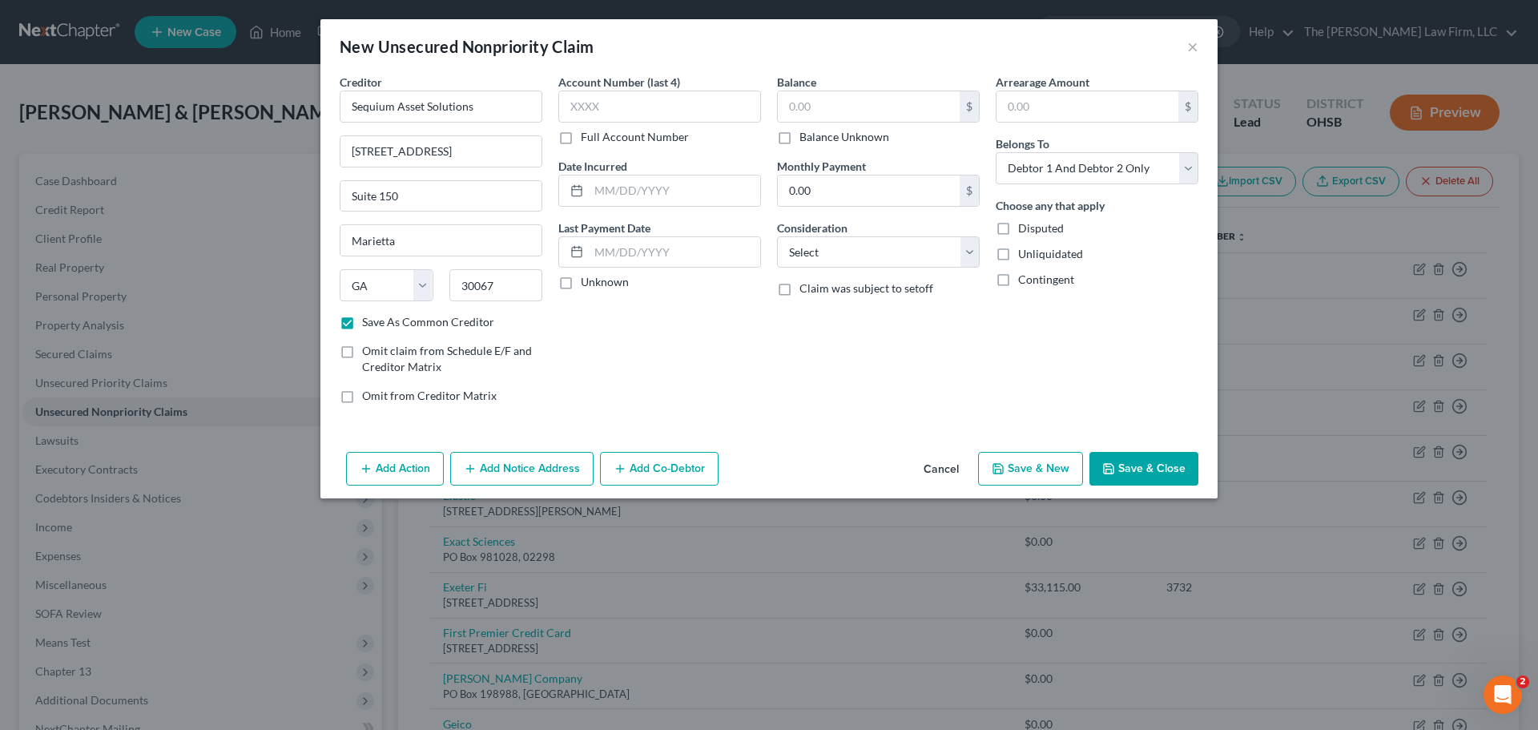
click at [1142, 463] on button "Save & Close" at bounding box center [1143, 469] width 109 height 34
checkbox input "false"
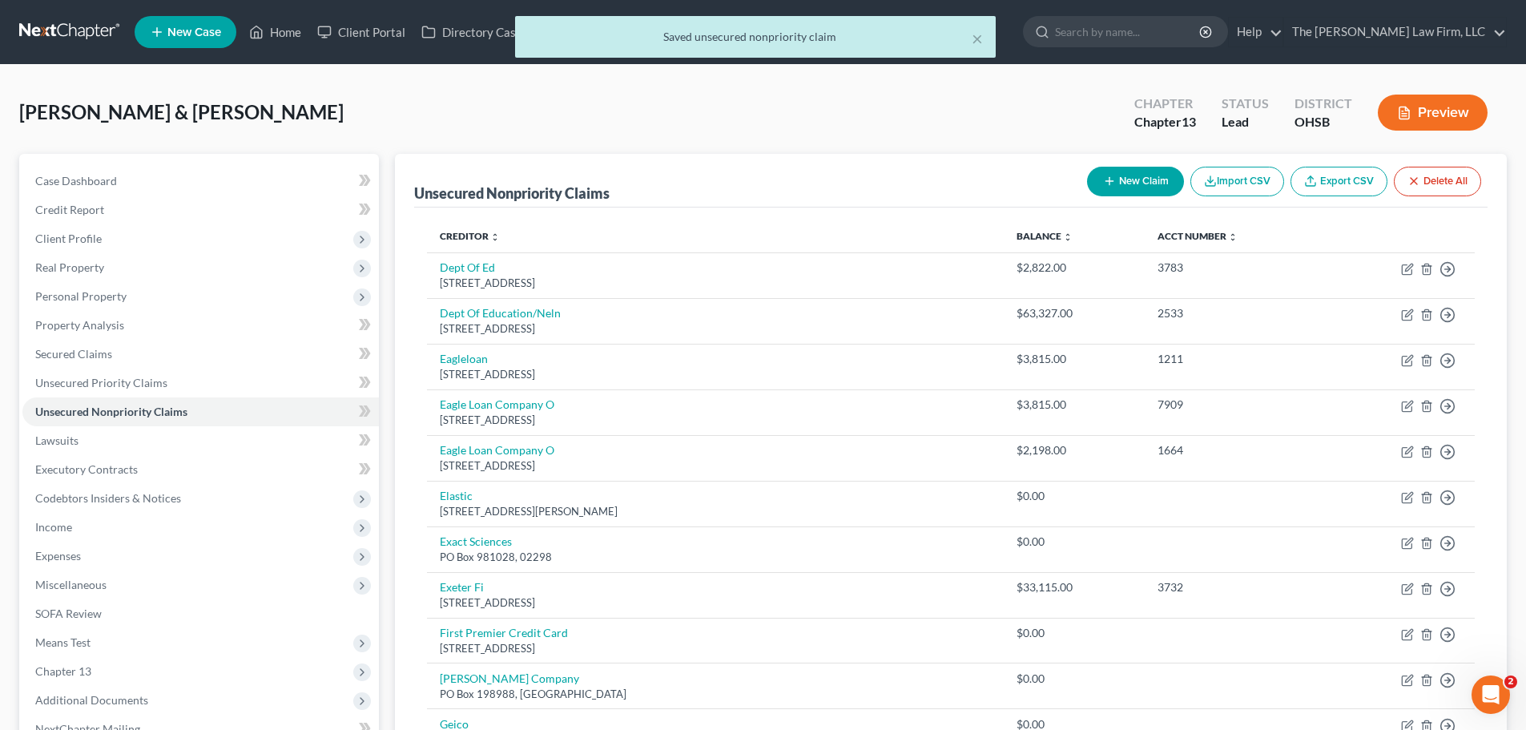
click at [1140, 175] on button "New Claim" at bounding box center [1135, 182] width 97 height 30
select select "2"
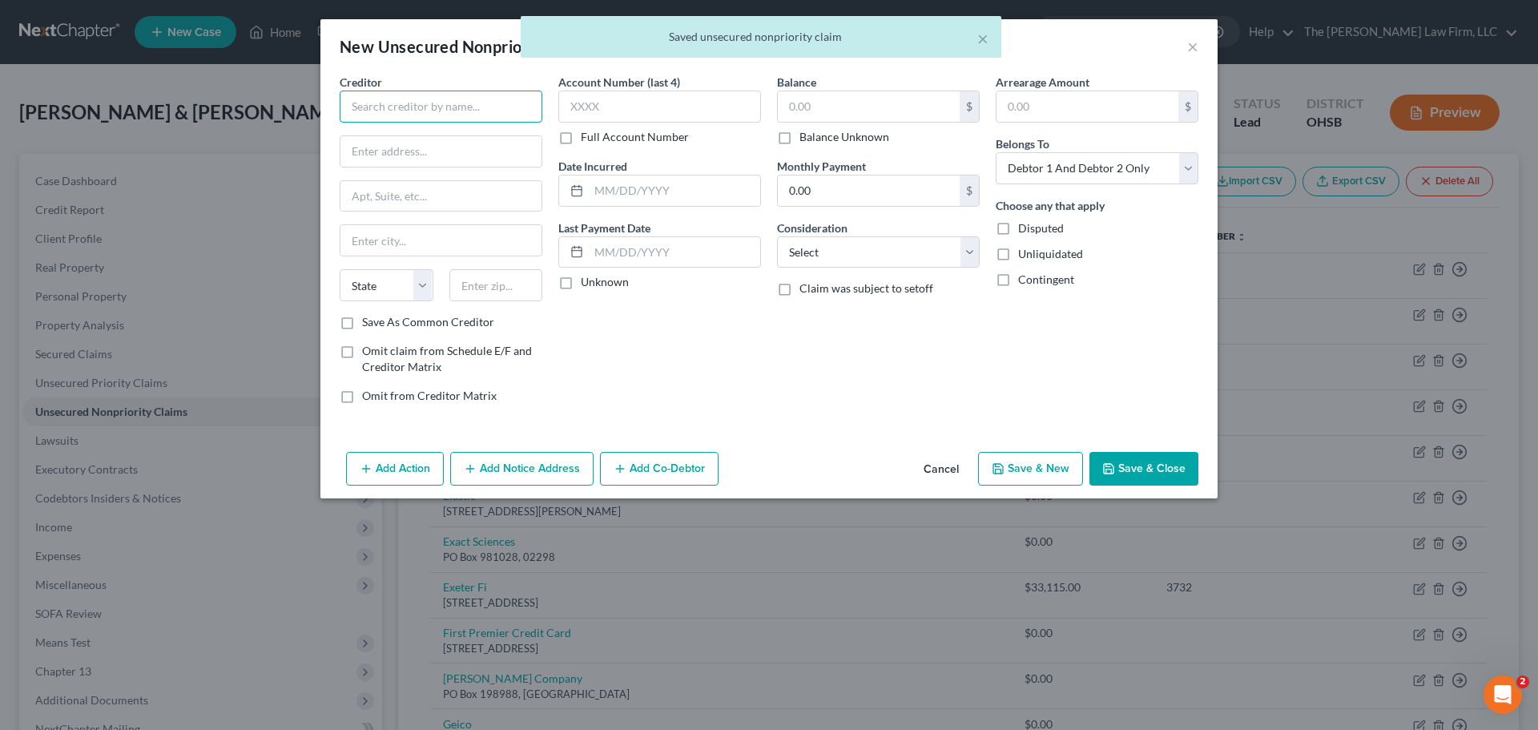
click at [421, 105] on input "text" at bounding box center [441, 107] width 203 height 32
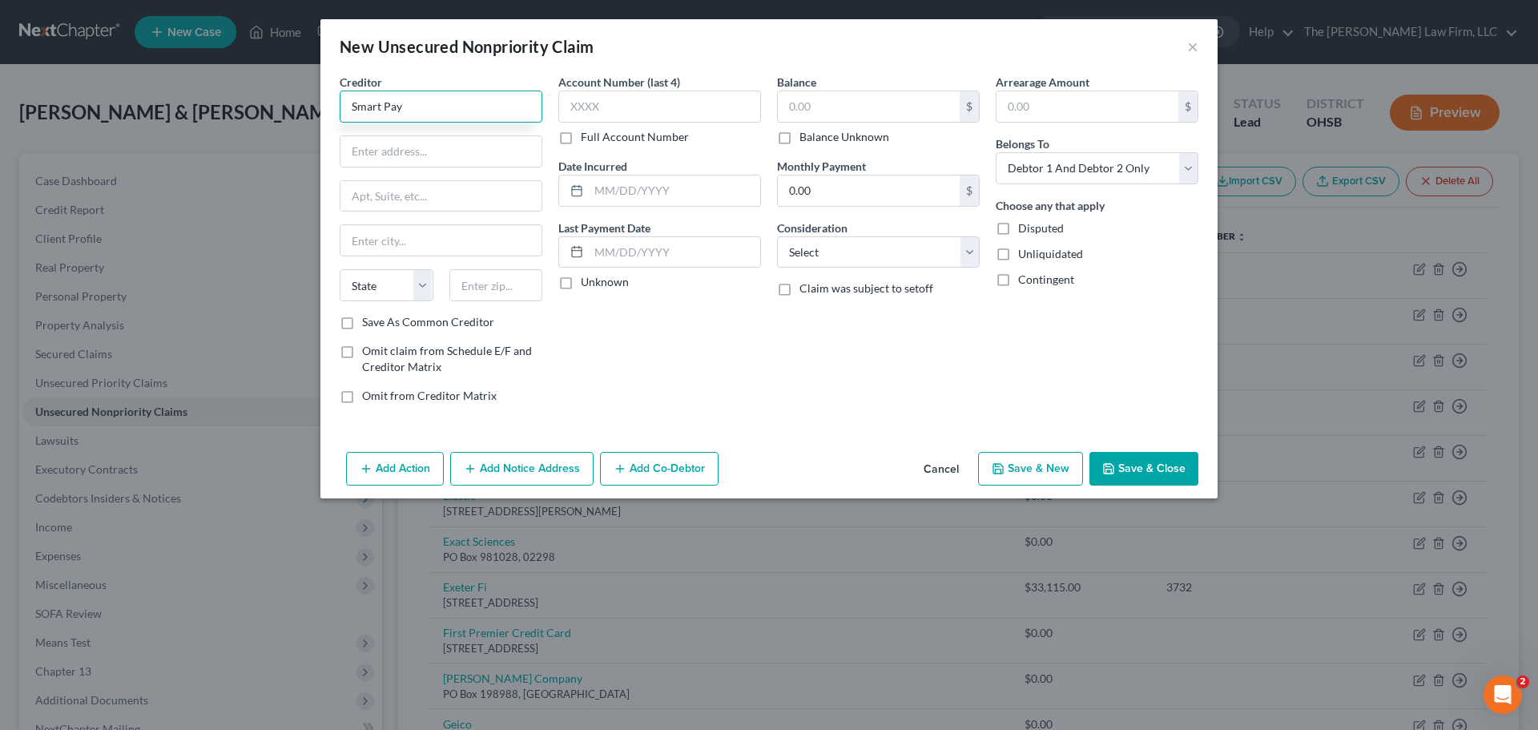
type input "Smart Pay"
type input "720 E Pete Rose"
type input "Suite 400"
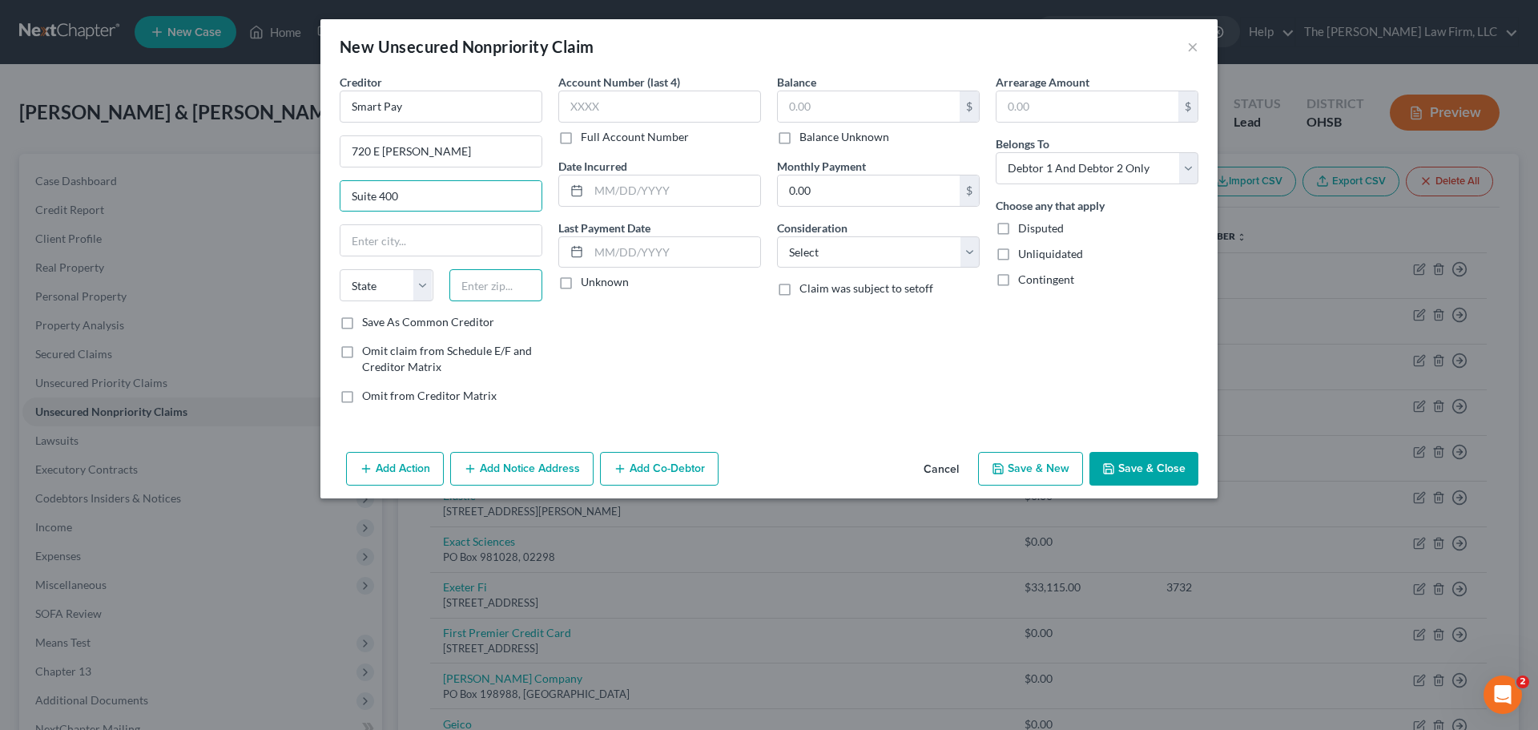
click at [489, 294] on input "text" at bounding box center [496, 285] width 94 height 32
type input "45202"
click at [362, 323] on label "Save As Common Creditor" at bounding box center [428, 322] width 132 height 16
click at [368, 323] on input "Save As Common Creditor" at bounding box center [373, 319] width 10 height 10
checkbox input "true"
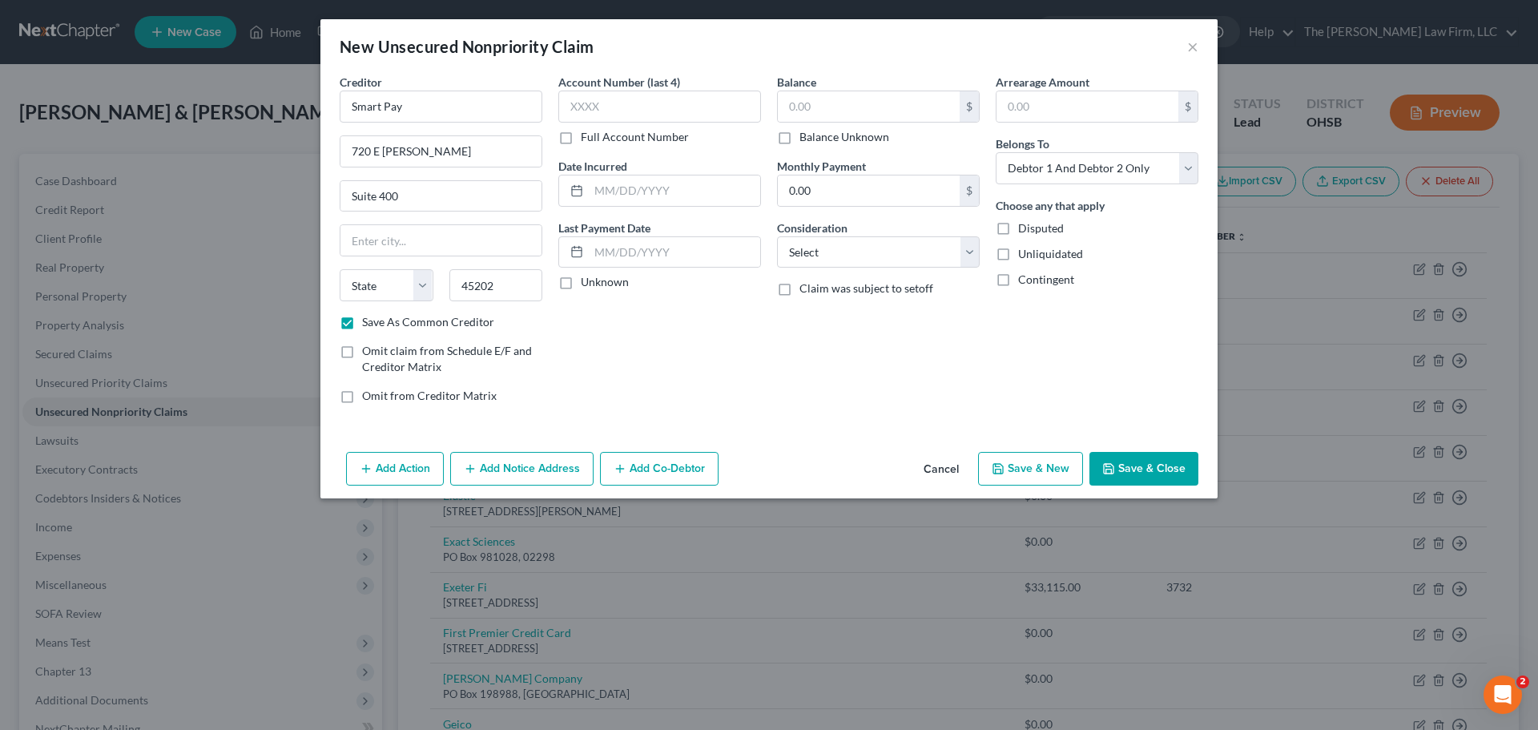
type input "Cincinnati"
select select "36"
click at [1138, 471] on button "Save & Close" at bounding box center [1143, 469] width 109 height 34
checkbox input "false"
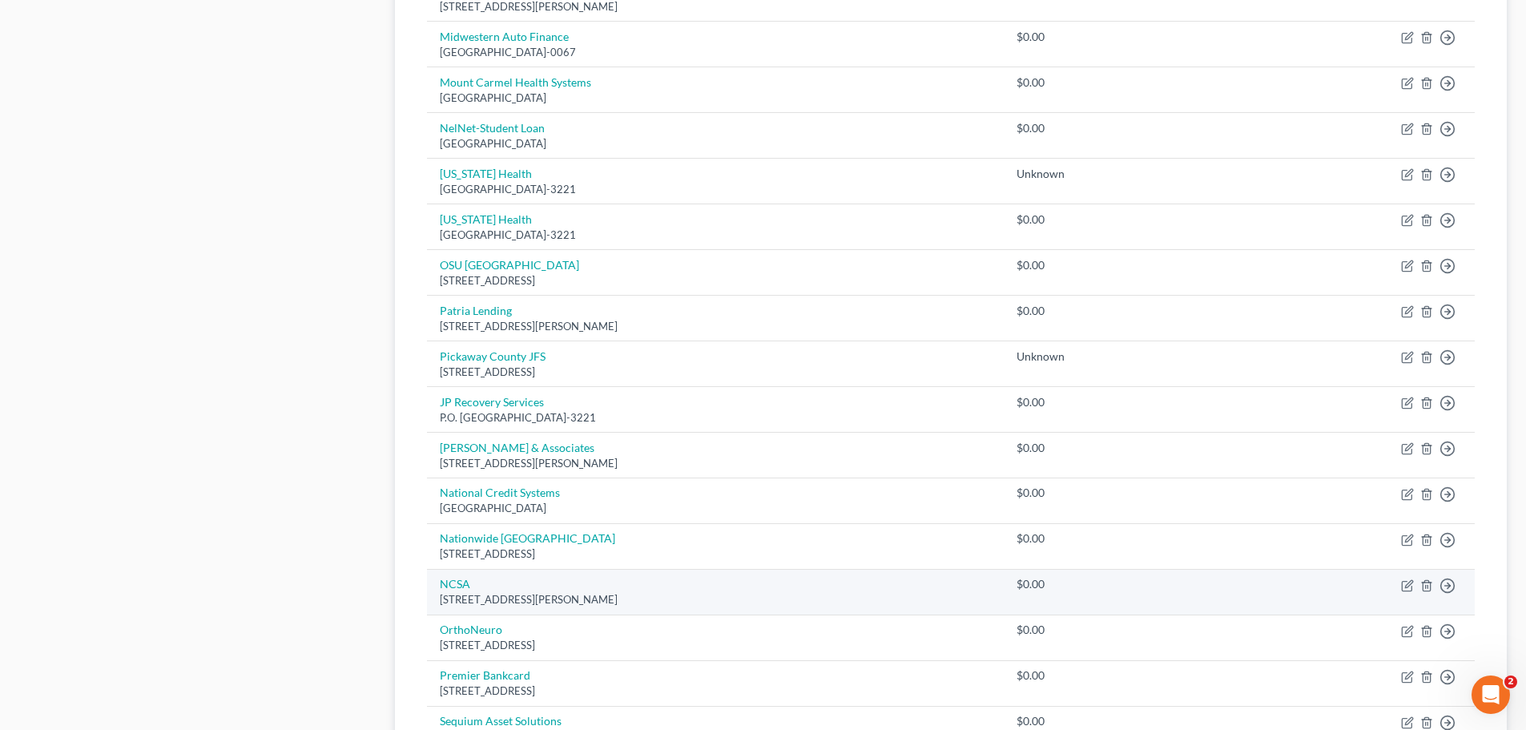
scroll to position [961, 0]
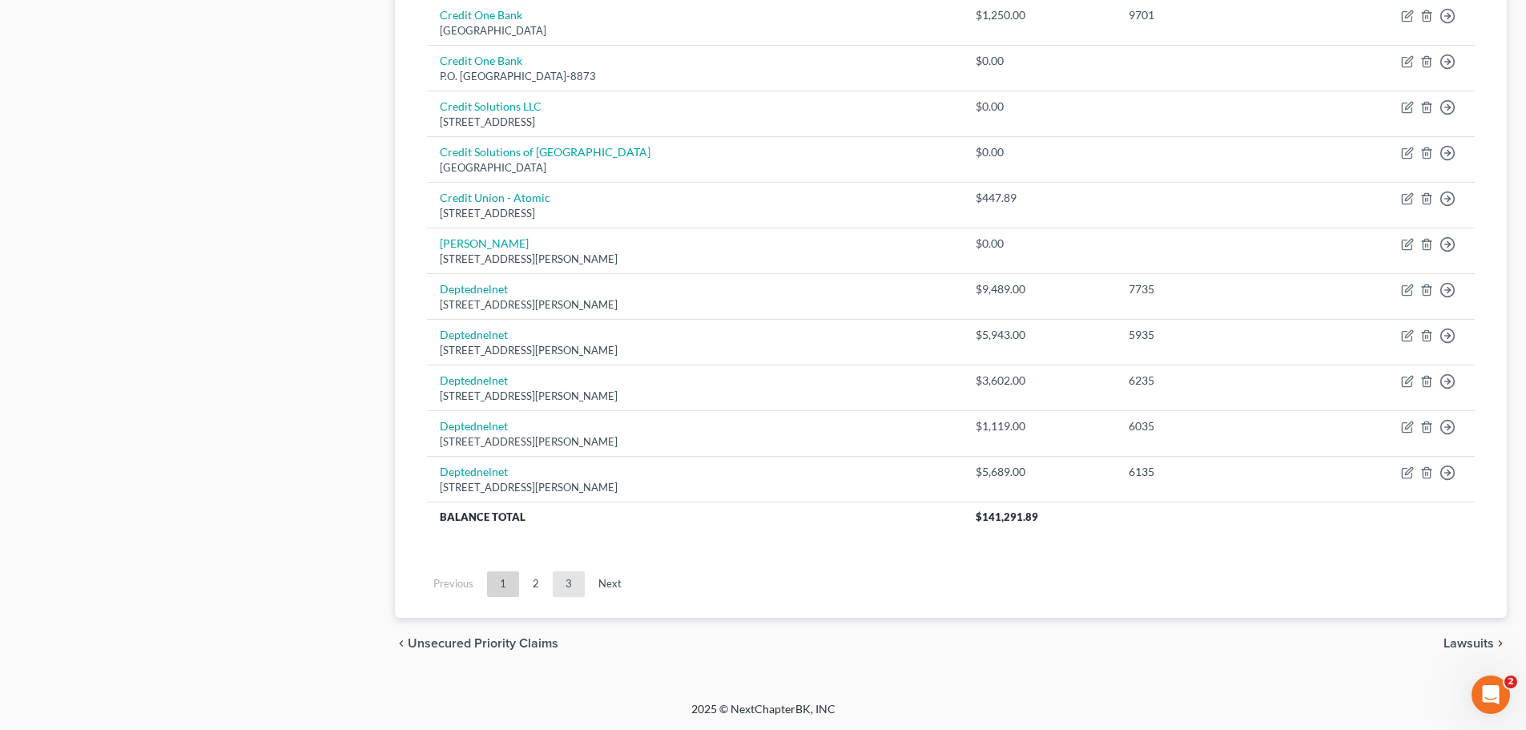
click at [577, 589] on link "3" at bounding box center [569, 584] width 32 height 26
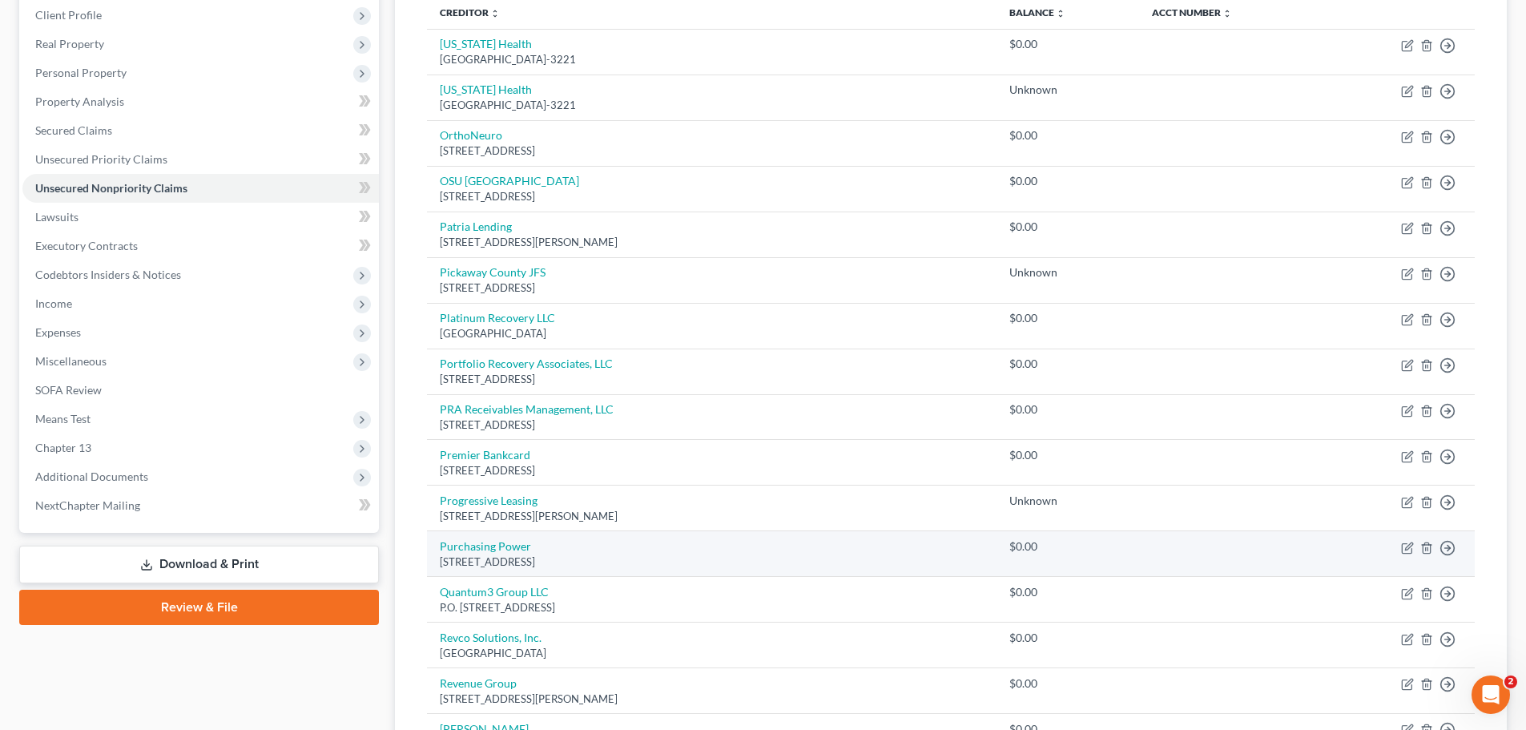
scroll to position [22, 0]
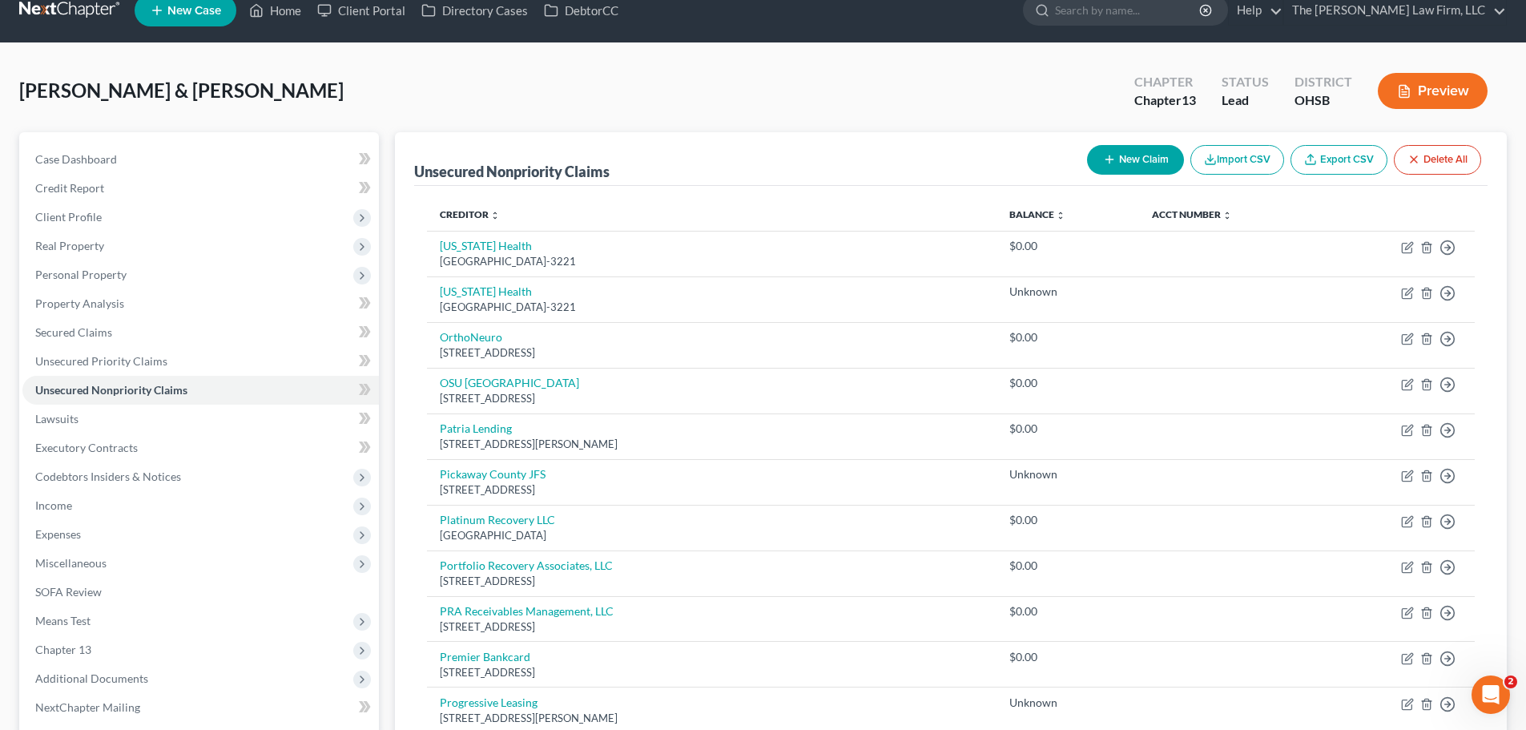
click at [1108, 147] on button "New Claim" at bounding box center [1135, 160] width 97 height 30
select select "2"
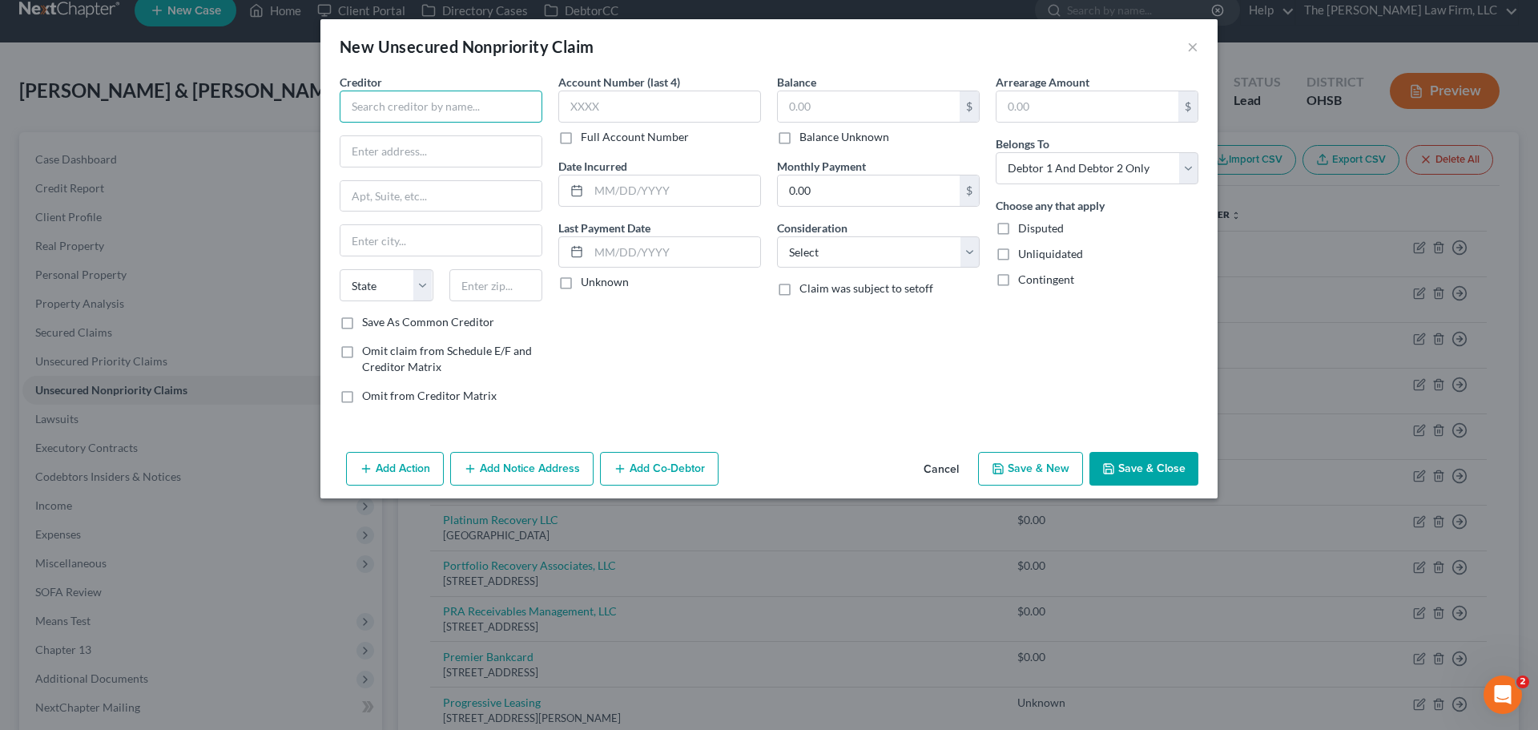
click at [485, 108] on input "text" at bounding box center [441, 107] width 203 height 32
type input "Source Receivables Management"
type input "PO Box 4068"
click at [501, 288] on input "text" at bounding box center [496, 285] width 94 height 32
type input "27404"
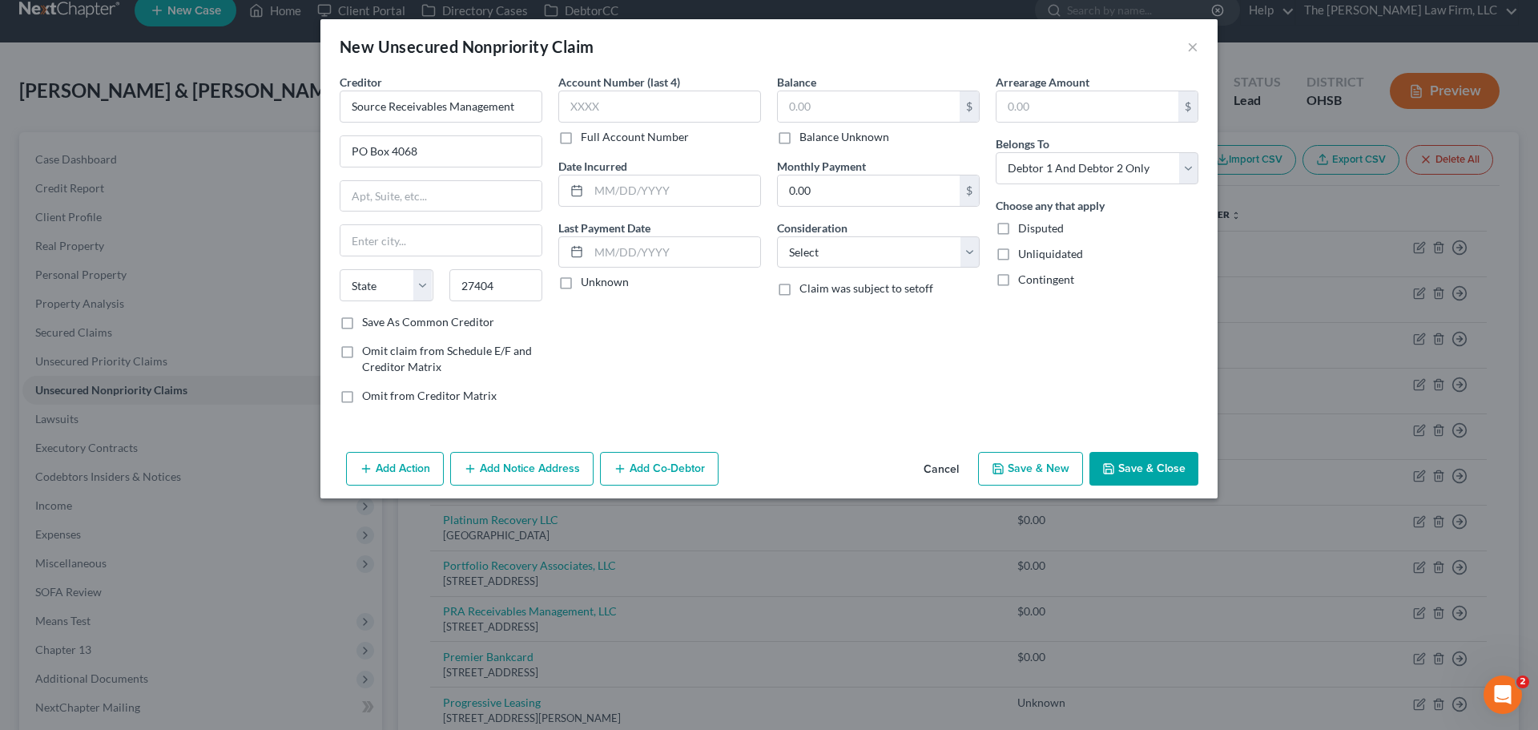
click at [362, 330] on label "Save As Common Creditor" at bounding box center [428, 322] width 132 height 16
click at [368, 324] on input "Save As Common Creditor" at bounding box center [373, 319] width 10 height 10
checkbox input "true"
type input "Greensboro"
select select "28"
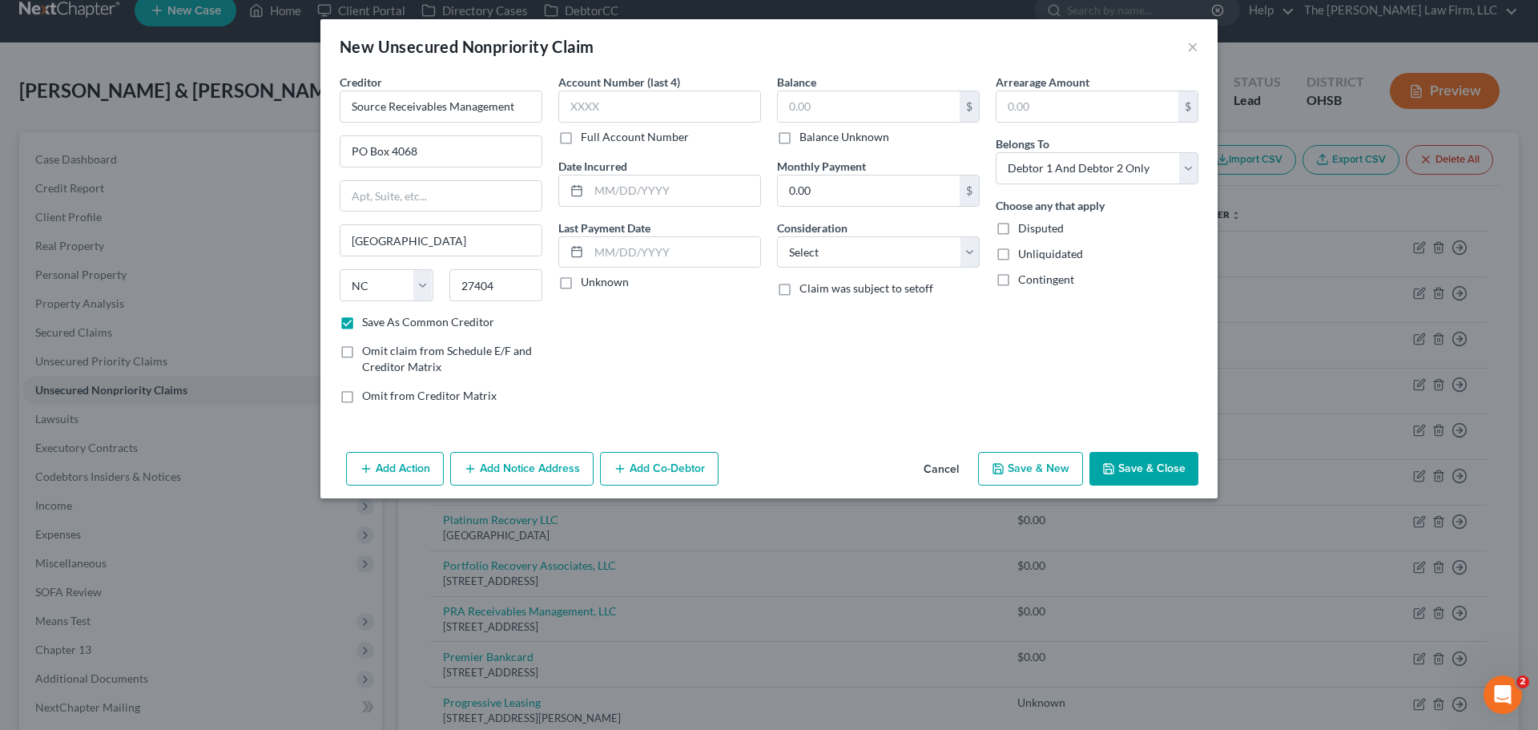
click at [1171, 475] on button "Save & Close" at bounding box center [1143, 469] width 109 height 34
checkbox input "false"
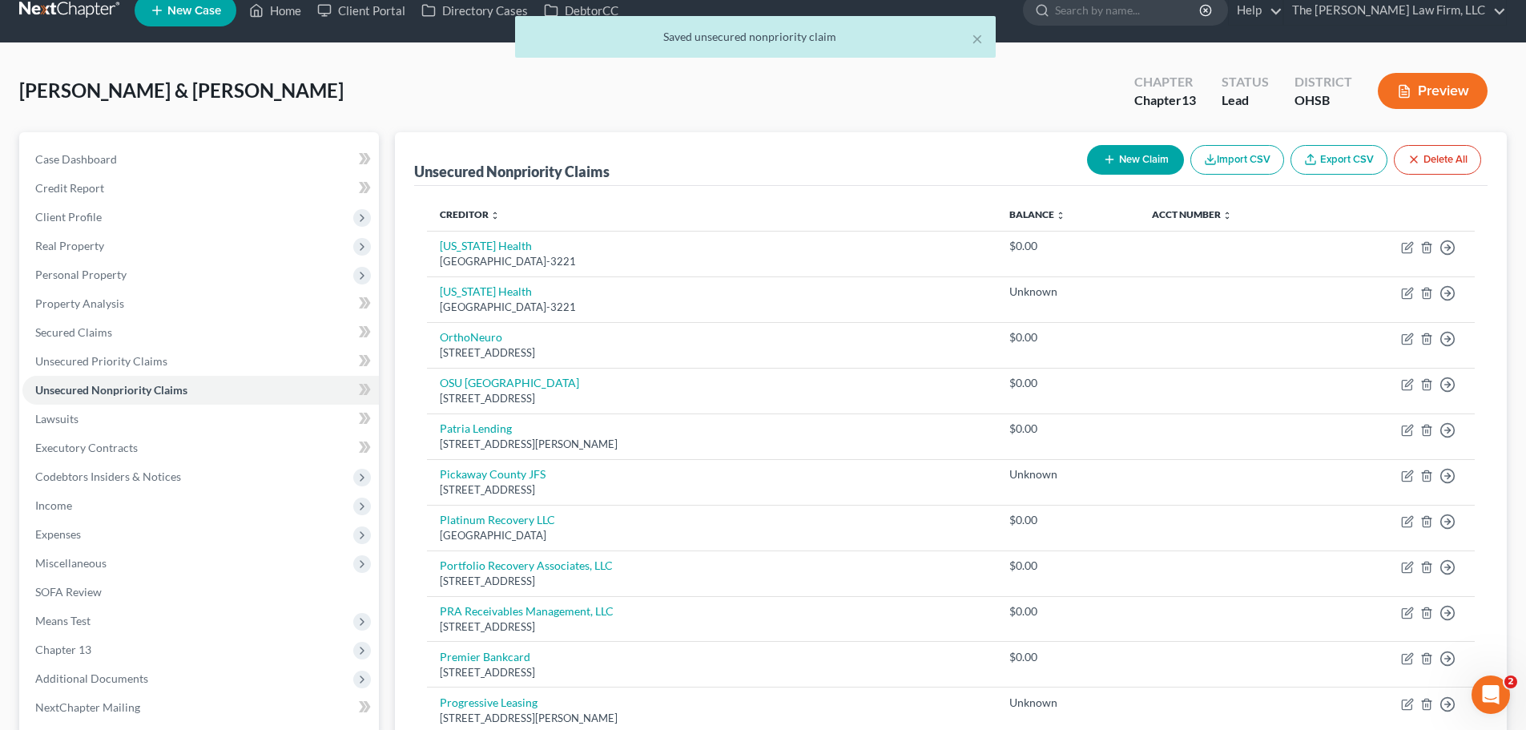
click at [1117, 152] on button "New Claim" at bounding box center [1135, 160] width 97 height 30
select select "2"
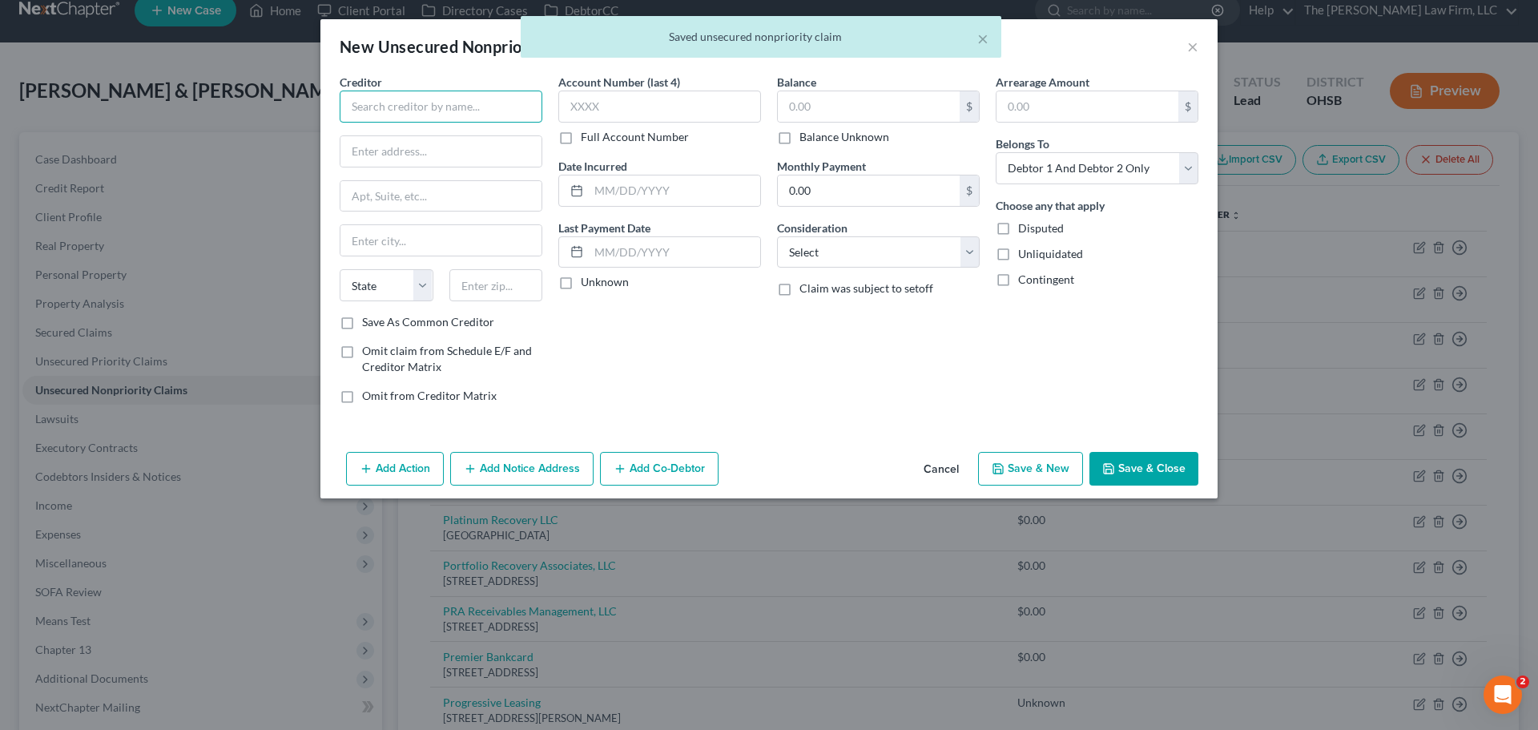
drag, startPoint x: 423, startPoint y: 91, endPoint x: 411, endPoint y: 103, distance: 17.6
click at [420, 93] on input "text" at bounding box center [441, 107] width 203 height 32
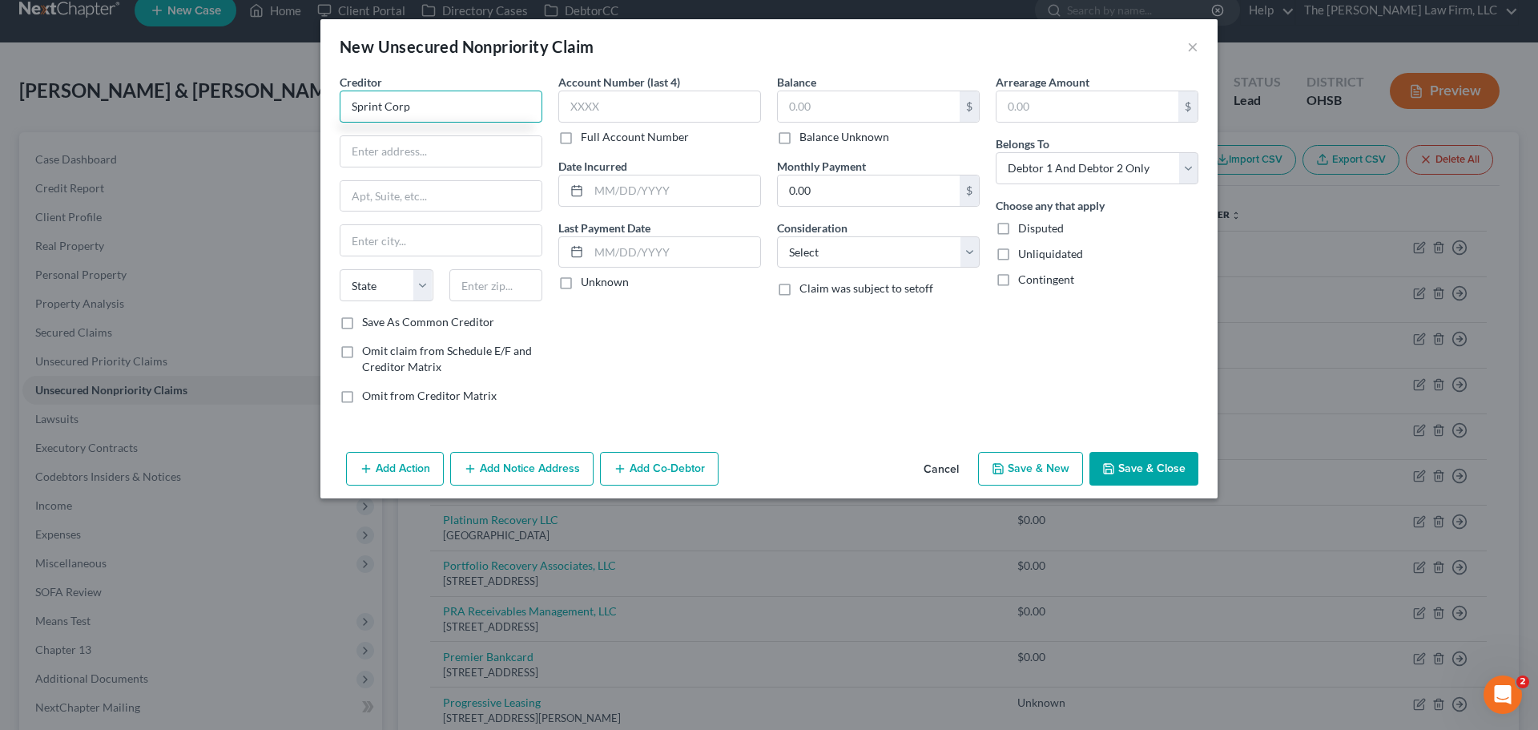
type input "Sprint Corp"
type input "PO Box 7949"
type input "66207"
click at [362, 319] on label "Save As Common Creditor" at bounding box center [428, 322] width 132 height 16
click at [368, 319] on input "Save As Common Creditor" at bounding box center [373, 319] width 10 height 10
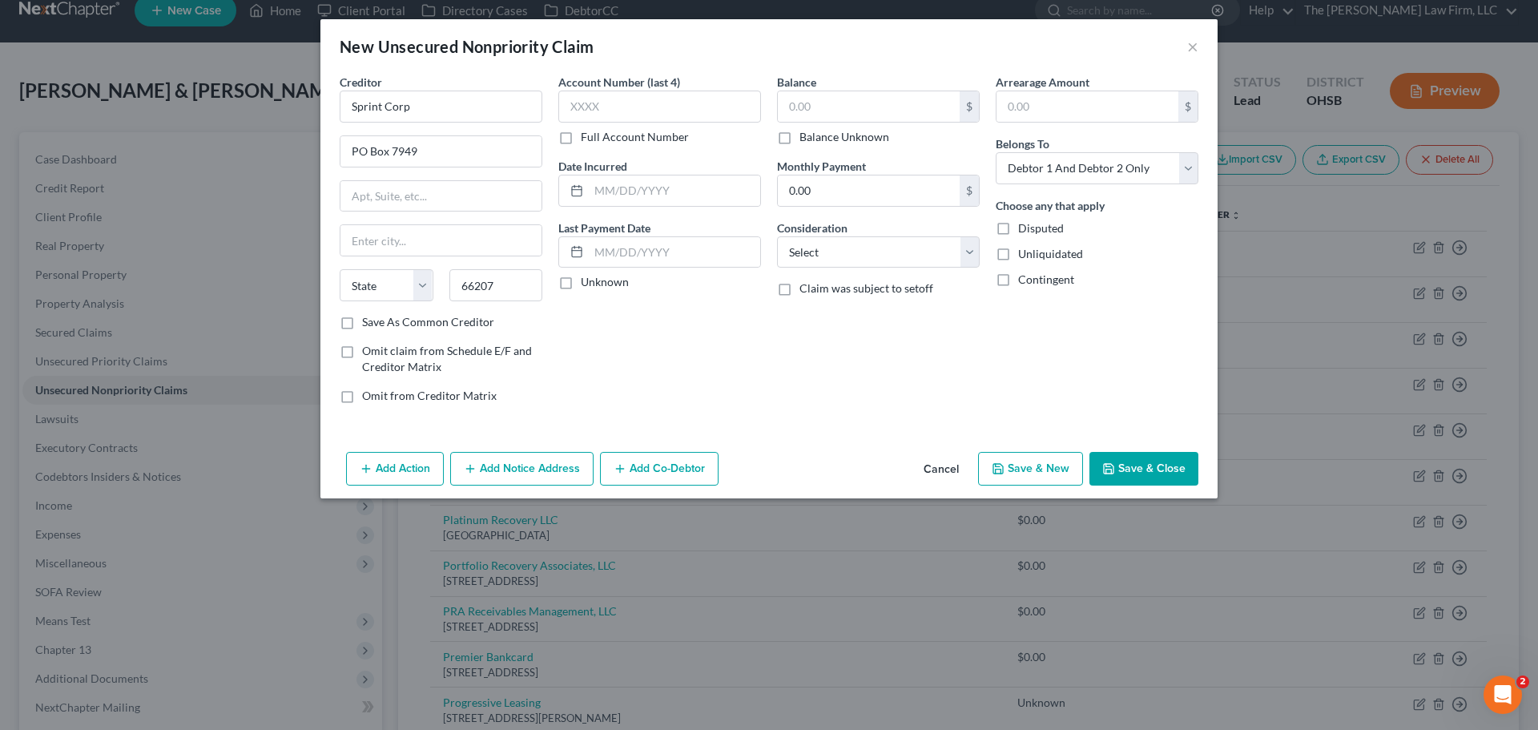
checkbox input "true"
type input "Shawnee Mission"
select select "17"
click at [1133, 459] on button "Save & Close" at bounding box center [1143, 469] width 109 height 34
checkbox input "false"
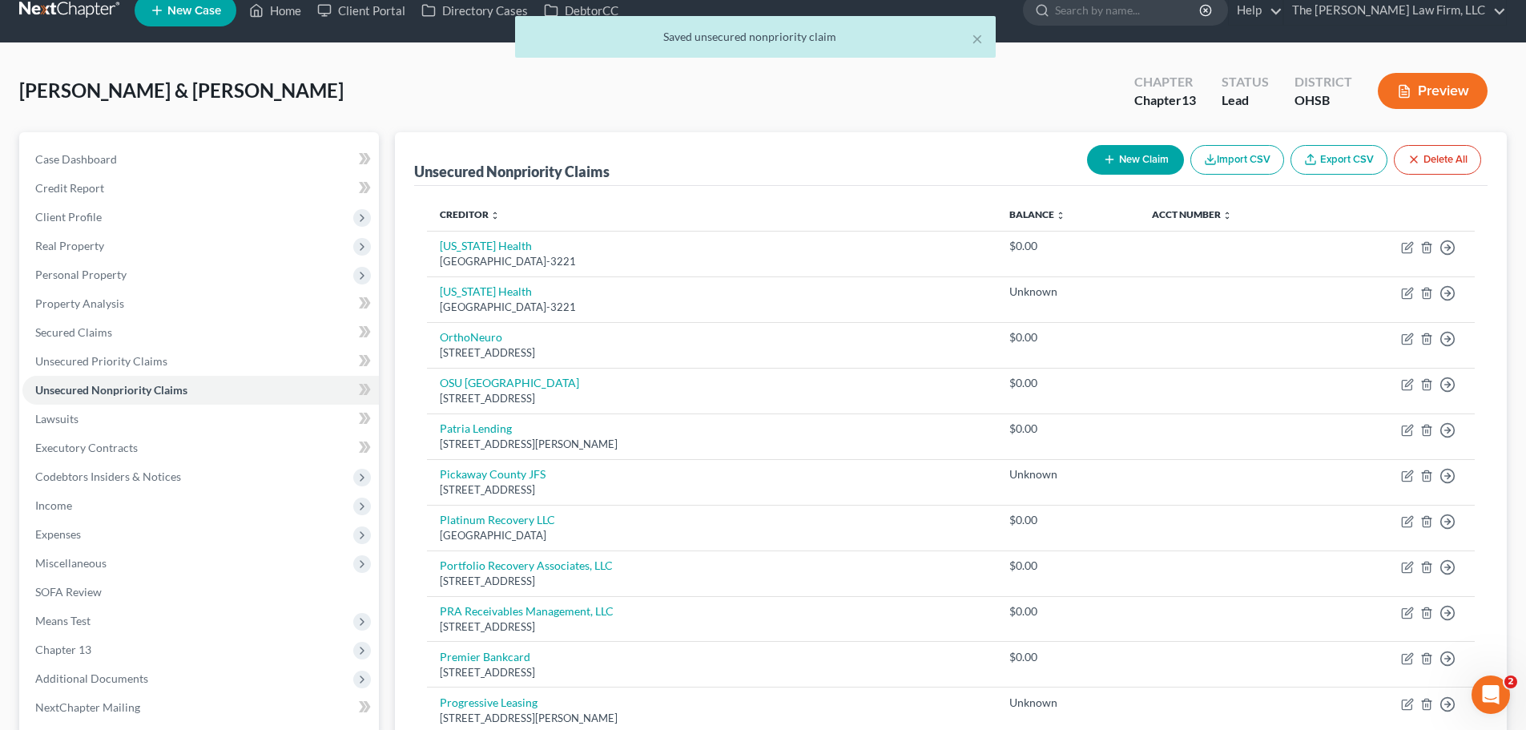
click at [1121, 150] on button "New Claim" at bounding box center [1135, 160] width 97 height 30
select select "2"
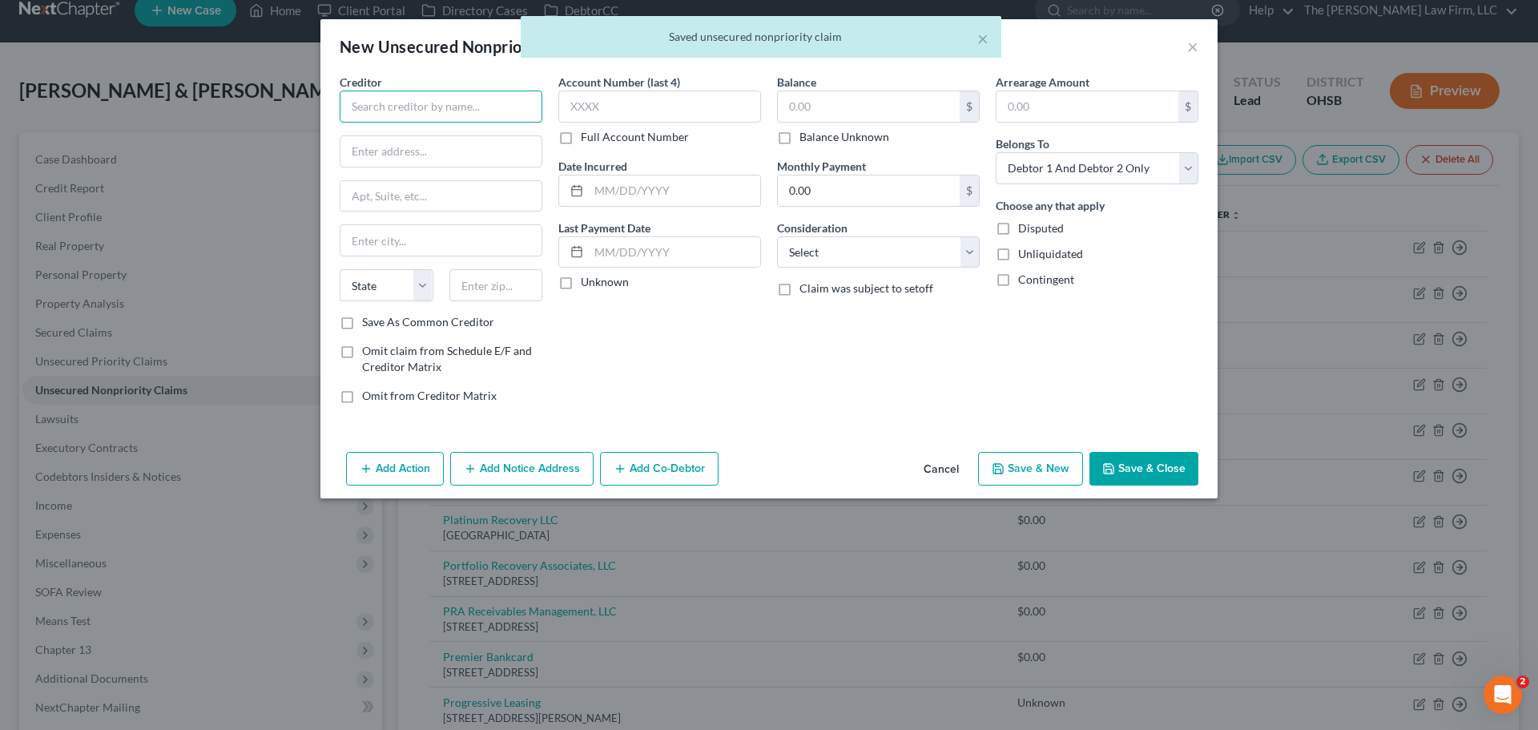
click at [432, 108] on input "text" at bounding box center [441, 107] width 203 height 32
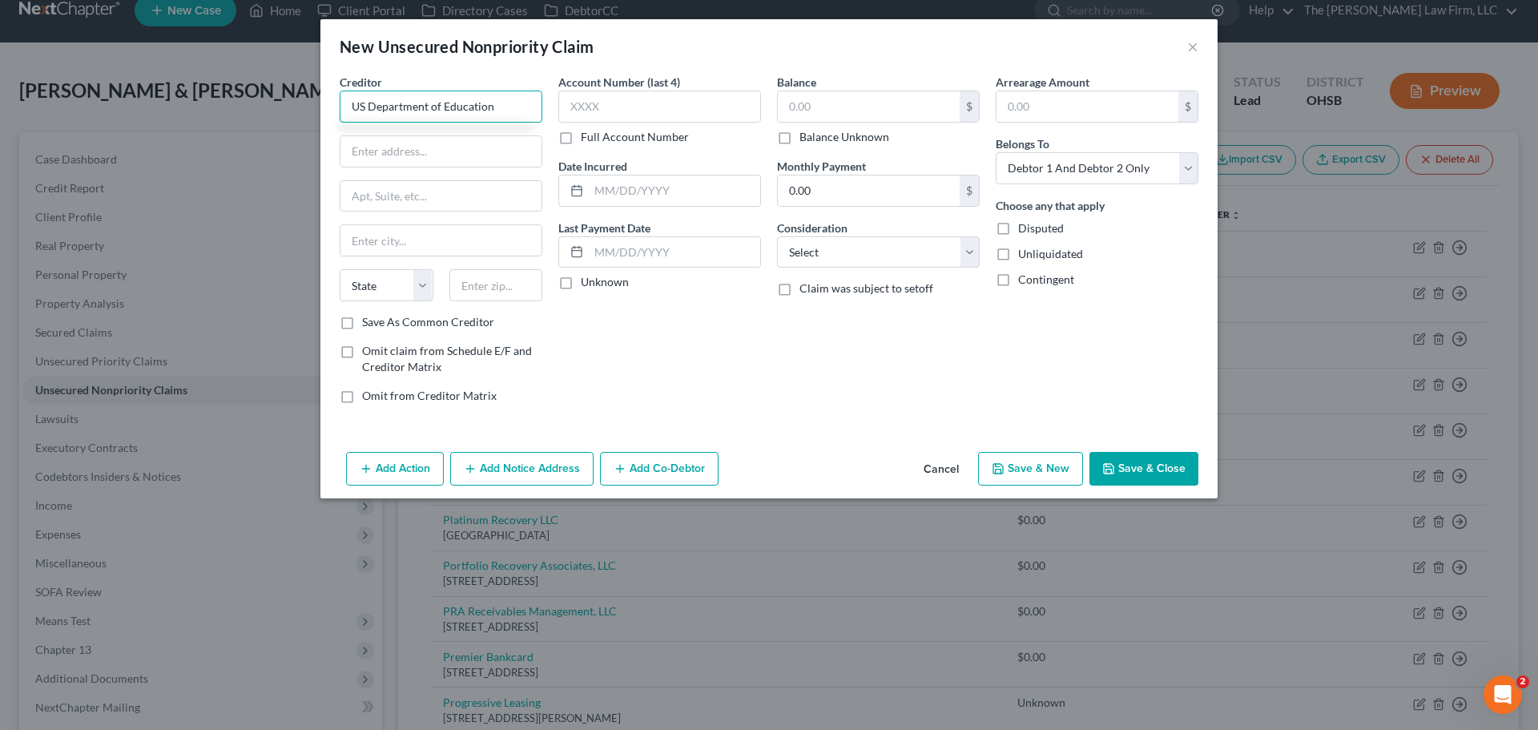
type input "US Department of Education"
type input "PO Box 7860"
type input "53707"
click at [362, 320] on label "Save As Common Creditor" at bounding box center [428, 322] width 132 height 16
click at [368, 320] on input "Save As Common Creditor" at bounding box center [373, 319] width 10 height 10
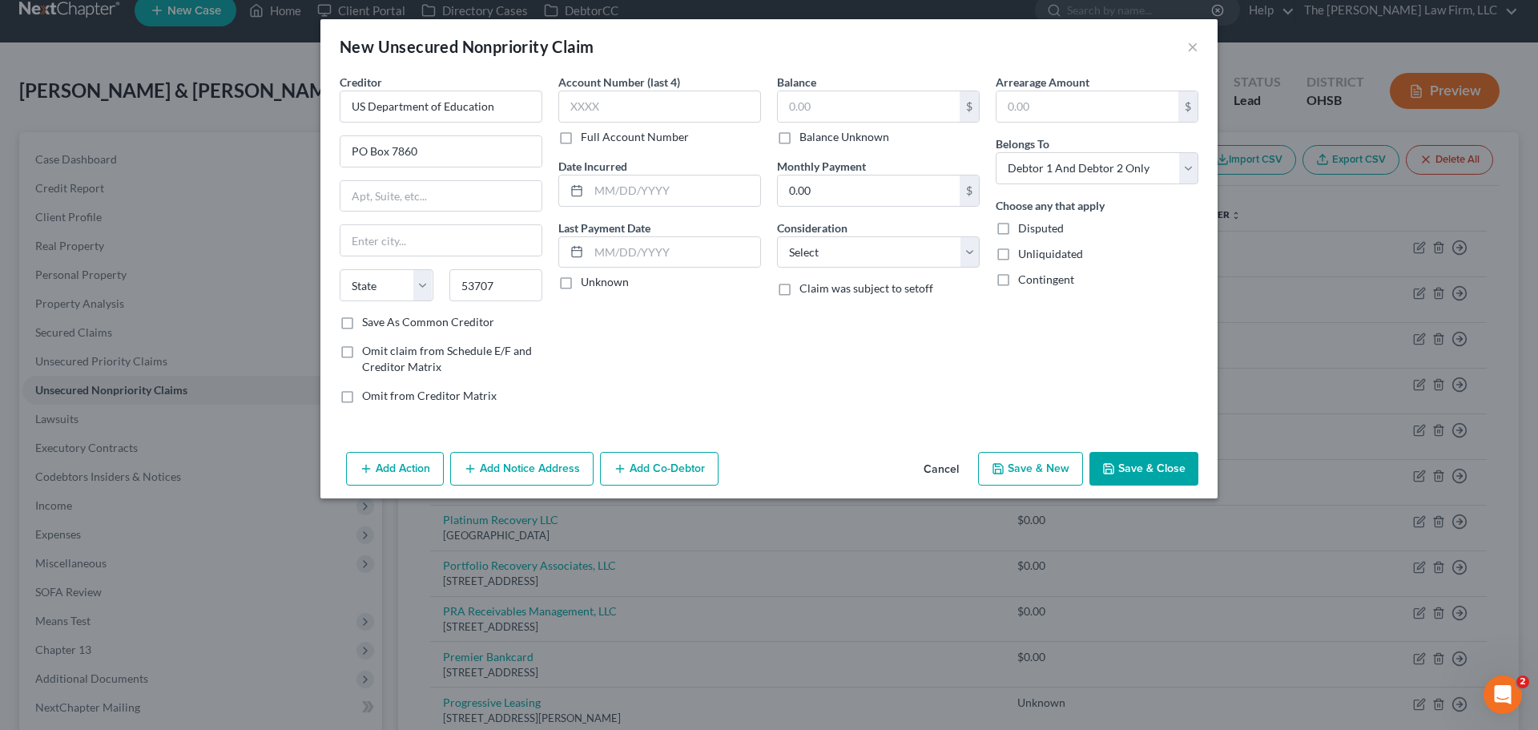
checkbox input "true"
type input "Madison"
select select "52"
drag, startPoint x: 1137, startPoint y: 473, endPoint x: 1153, endPoint y: 473, distance: 15.2
click at [1138, 473] on button "Save & Close" at bounding box center [1143, 469] width 109 height 34
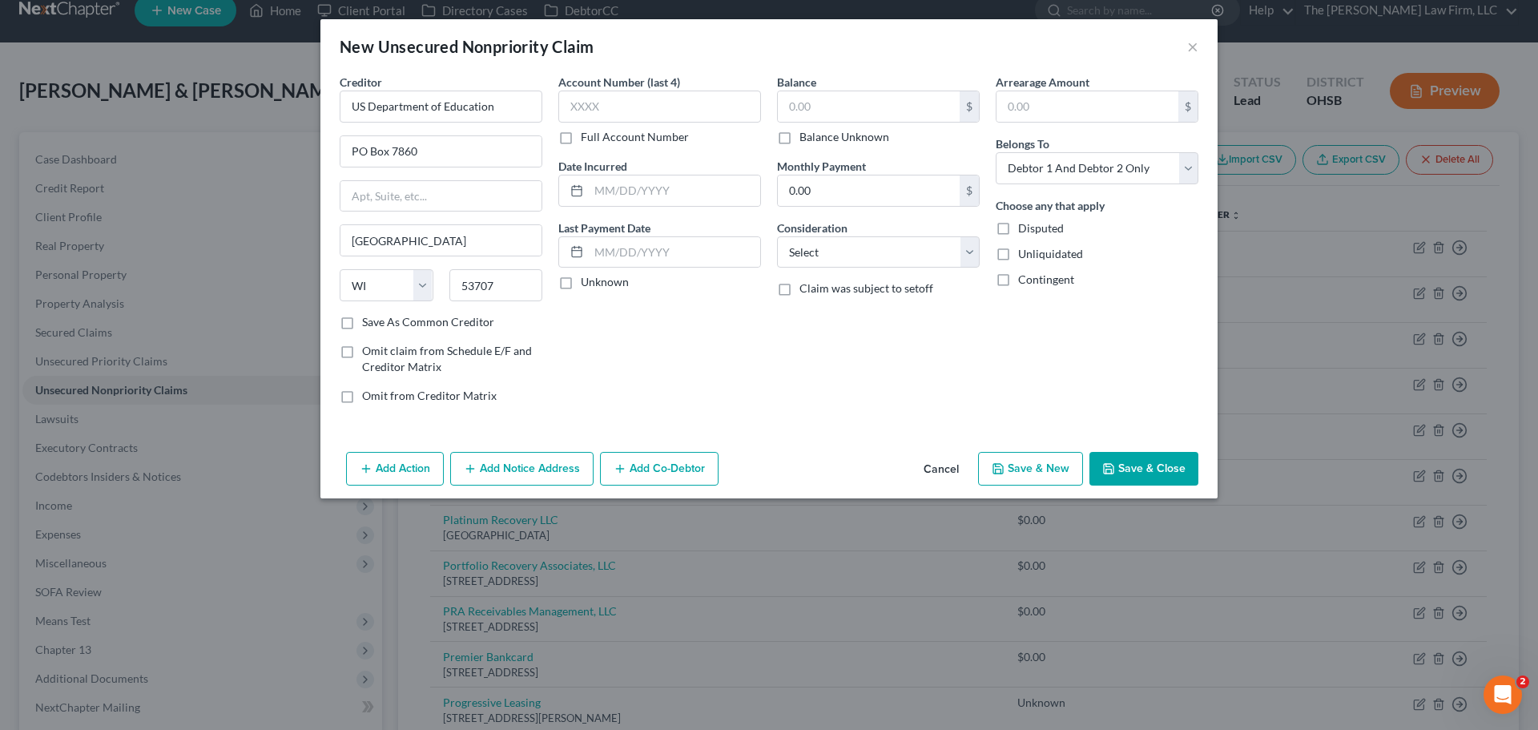
checkbox input "false"
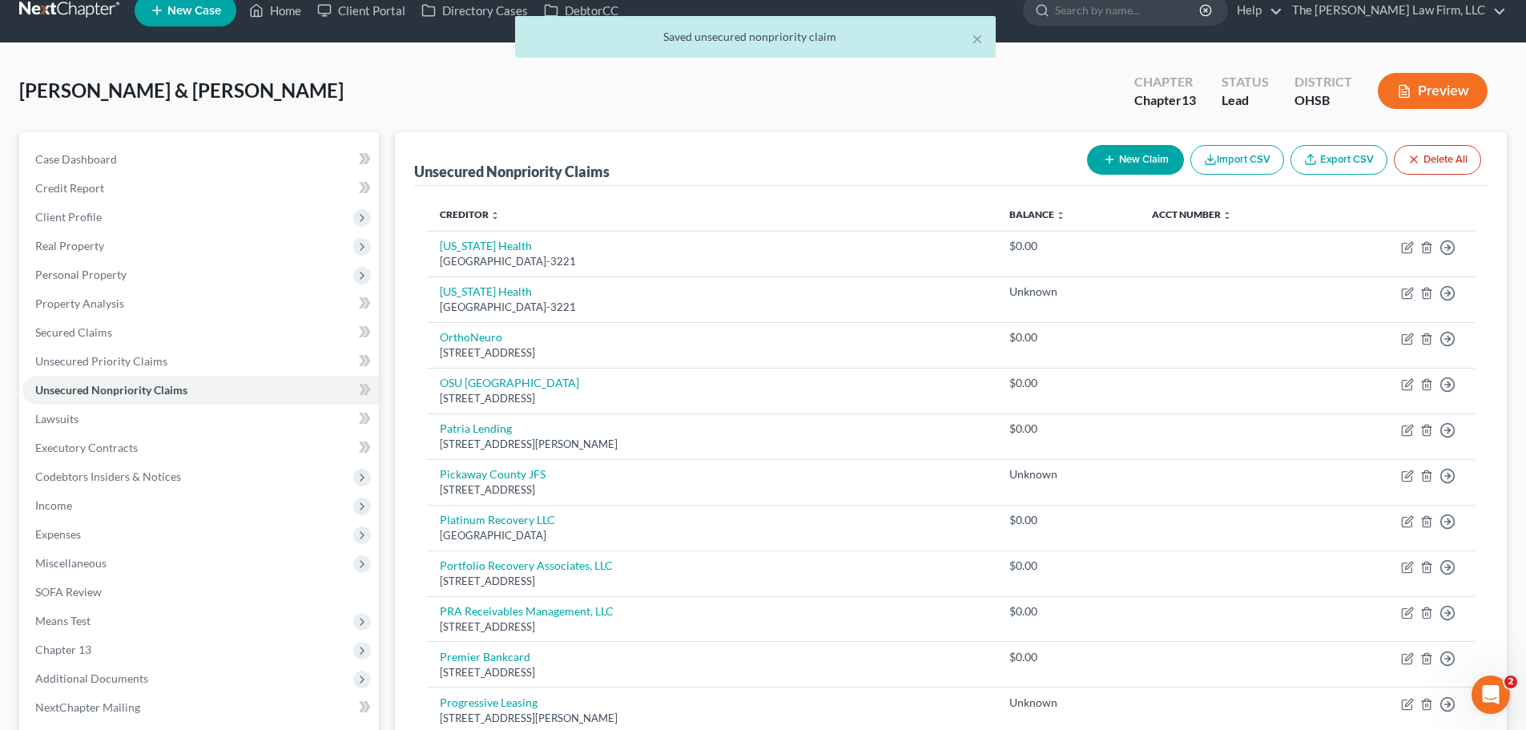
click at [1139, 159] on button "New Claim" at bounding box center [1135, 160] width 97 height 30
select select "2"
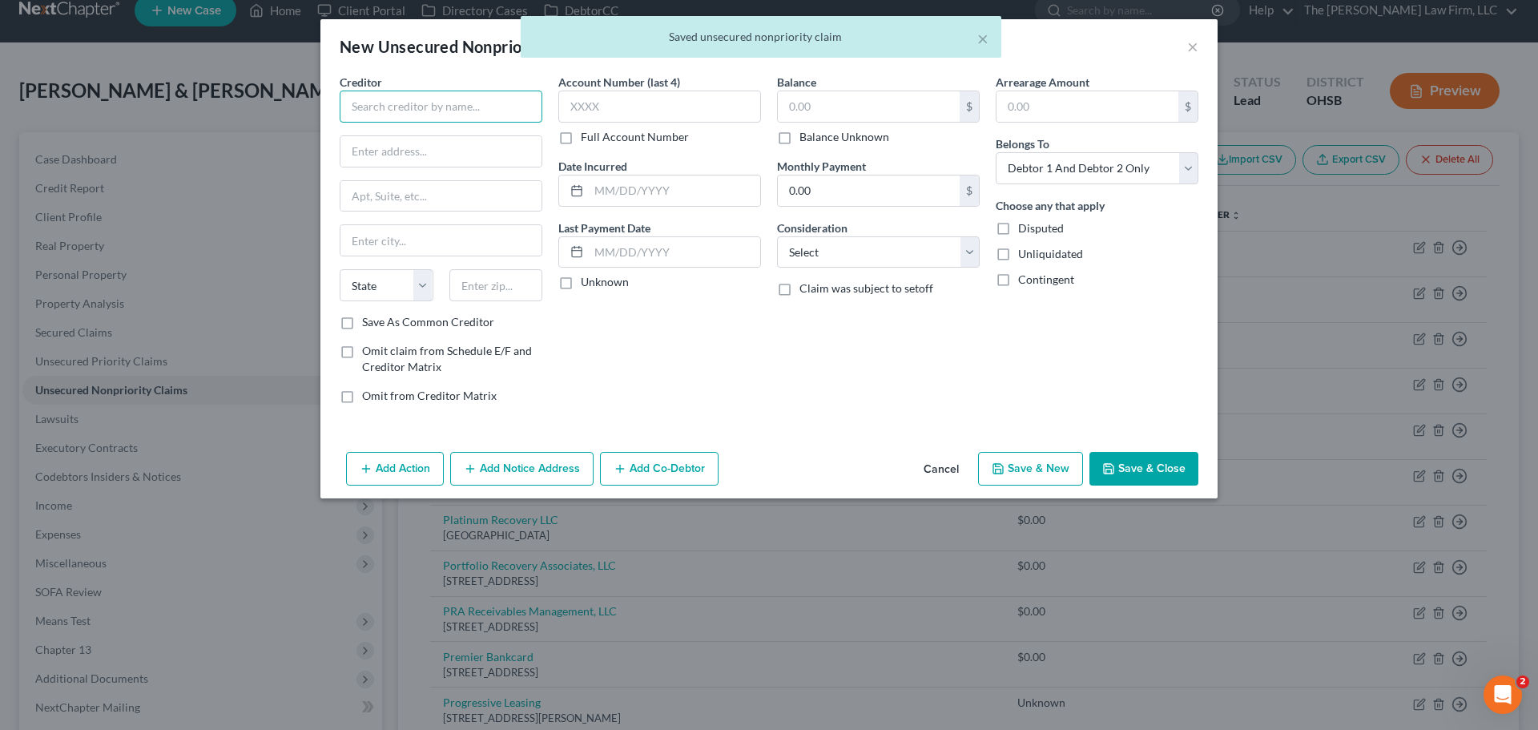
click at [468, 112] on input "text" at bounding box center [441, 107] width 203 height 32
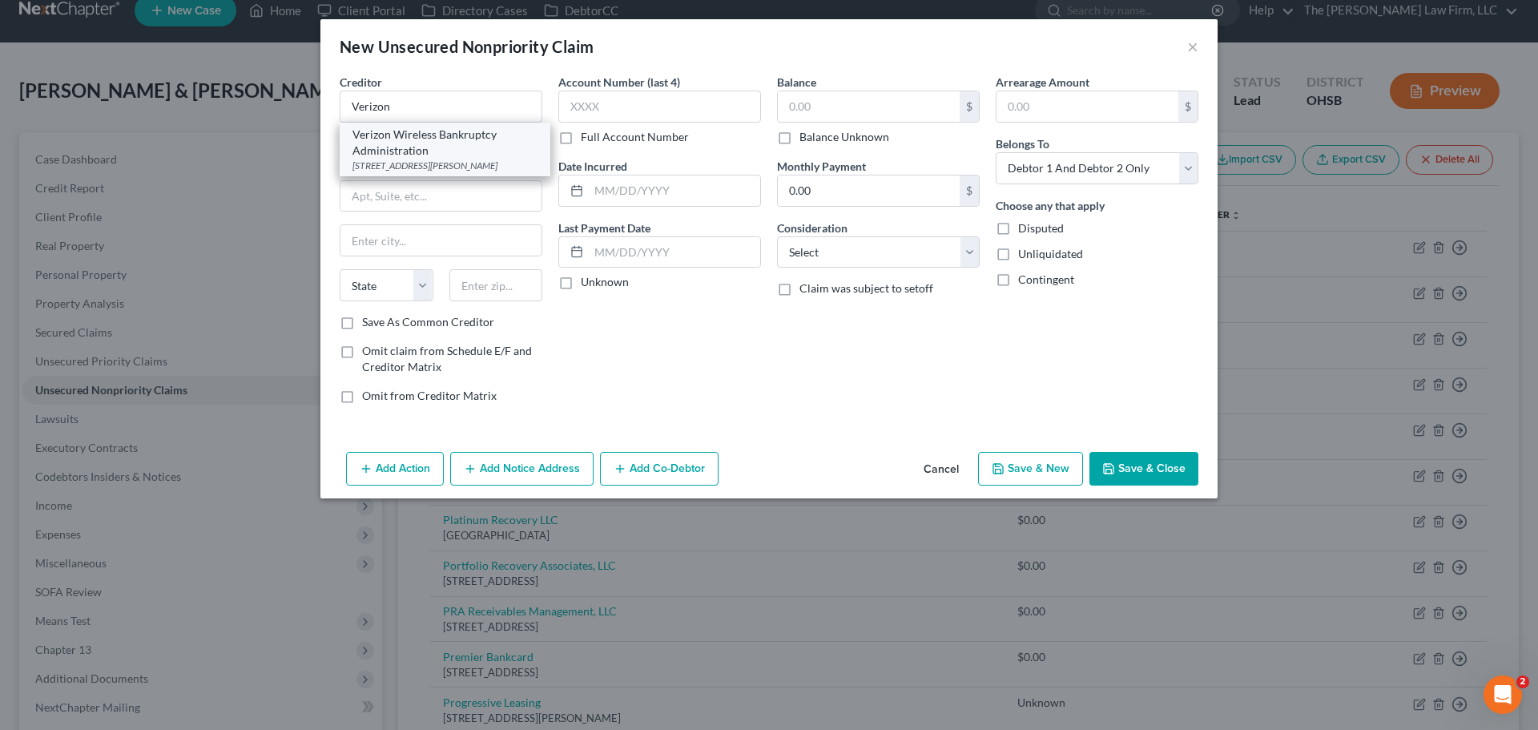
click at [425, 148] on div "Verizon Wireless Bankruptcy Administration" at bounding box center [444, 143] width 185 height 32
type input "Verizon Wireless Bankruptcy Administration"
type input "500 Technology Drive"
type input "Suite 550"
type input "Saint Charles"
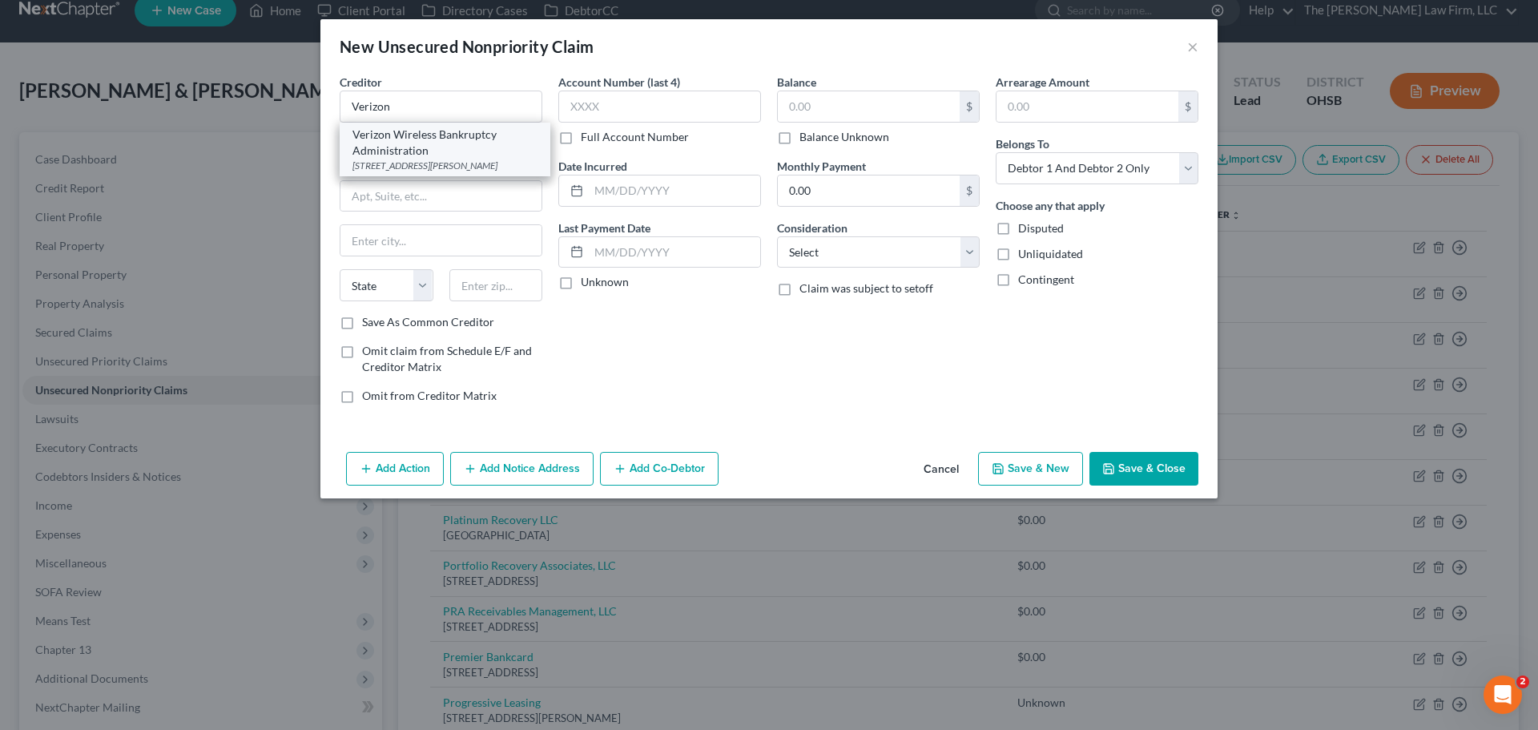
select select "26"
type input "63304"
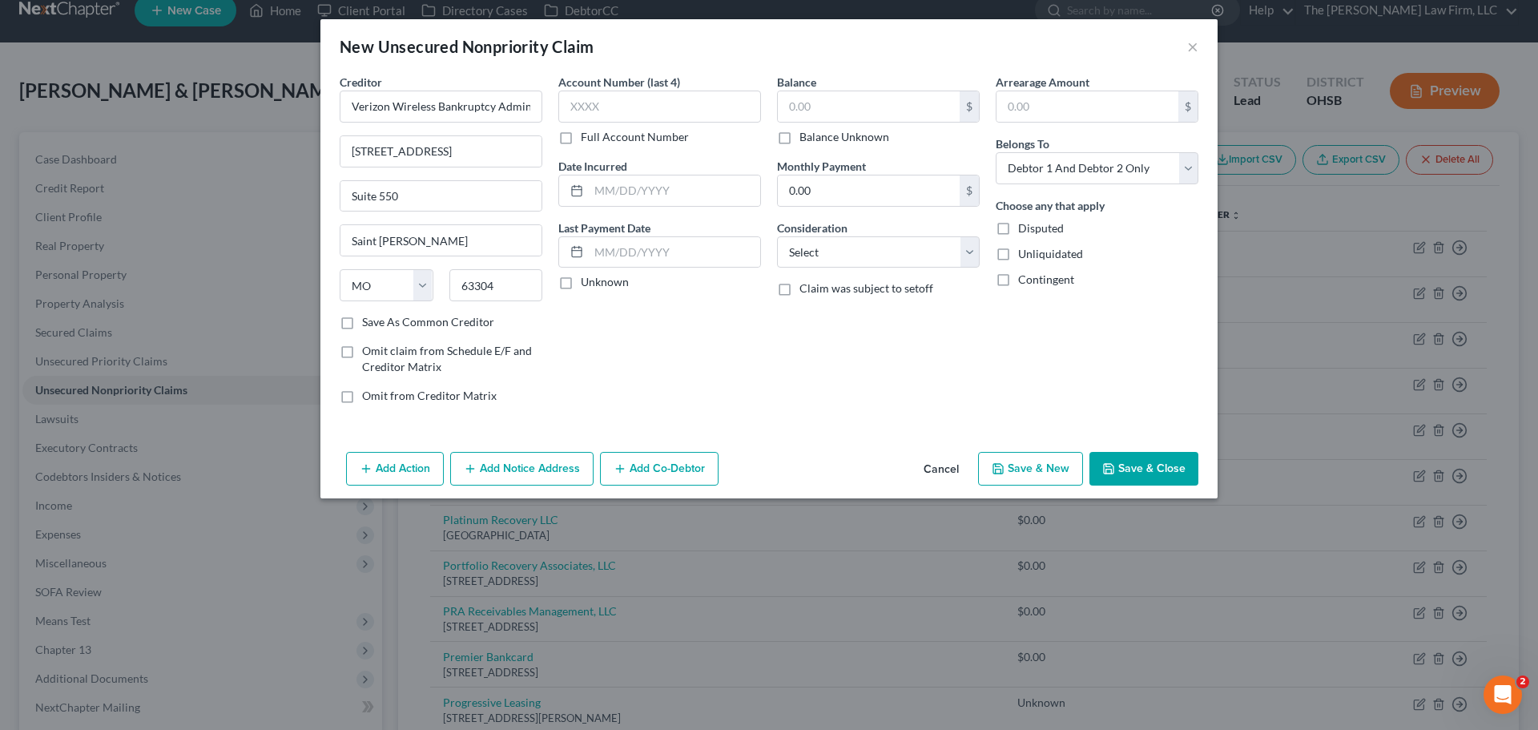
click at [1160, 471] on button "Save & Close" at bounding box center [1143, 469] width 109 height 34
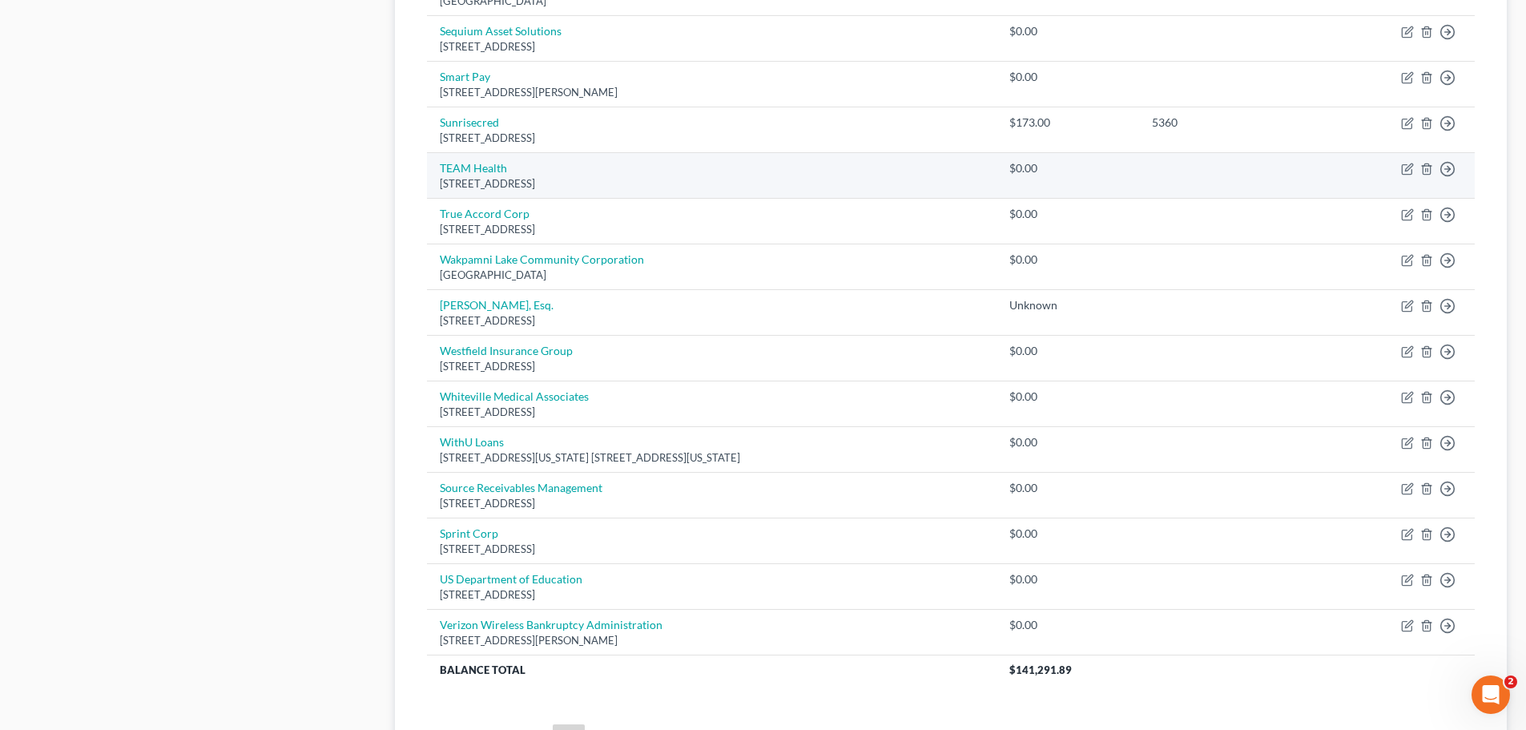
scroll to position [1165, 0]
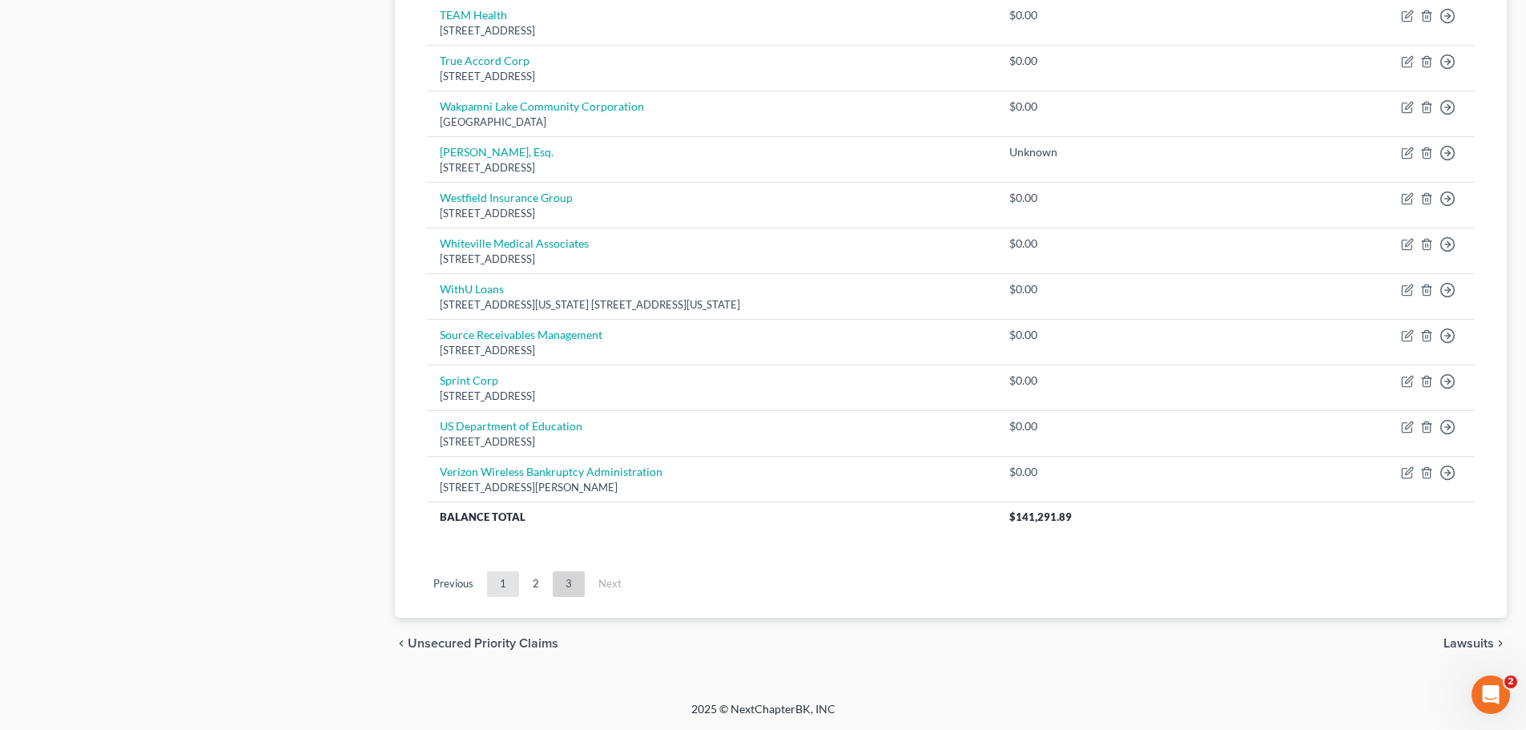
click at [498, 583] on link "1" at bounding box center [503, 584] width 32 height 26
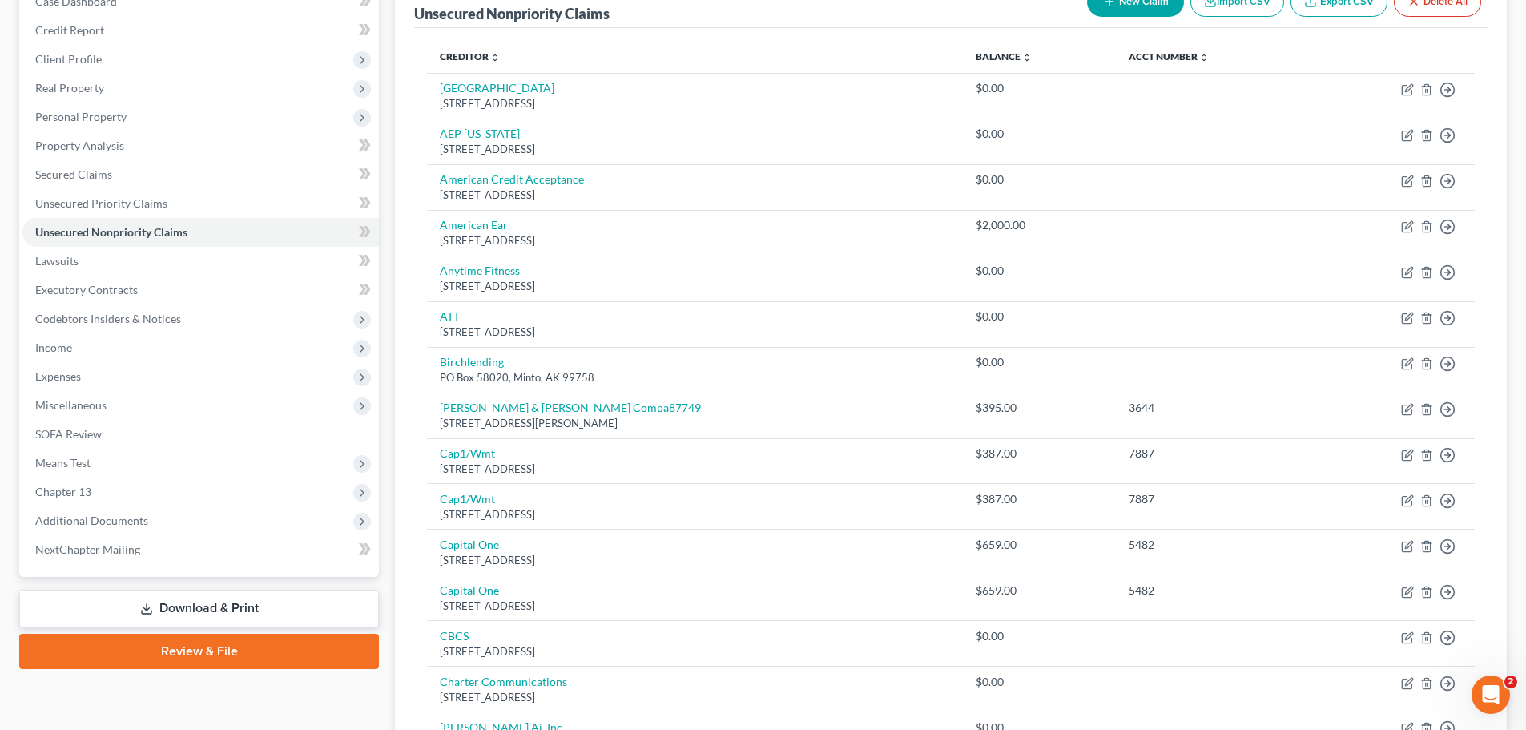
scroll to position [1120, 0]
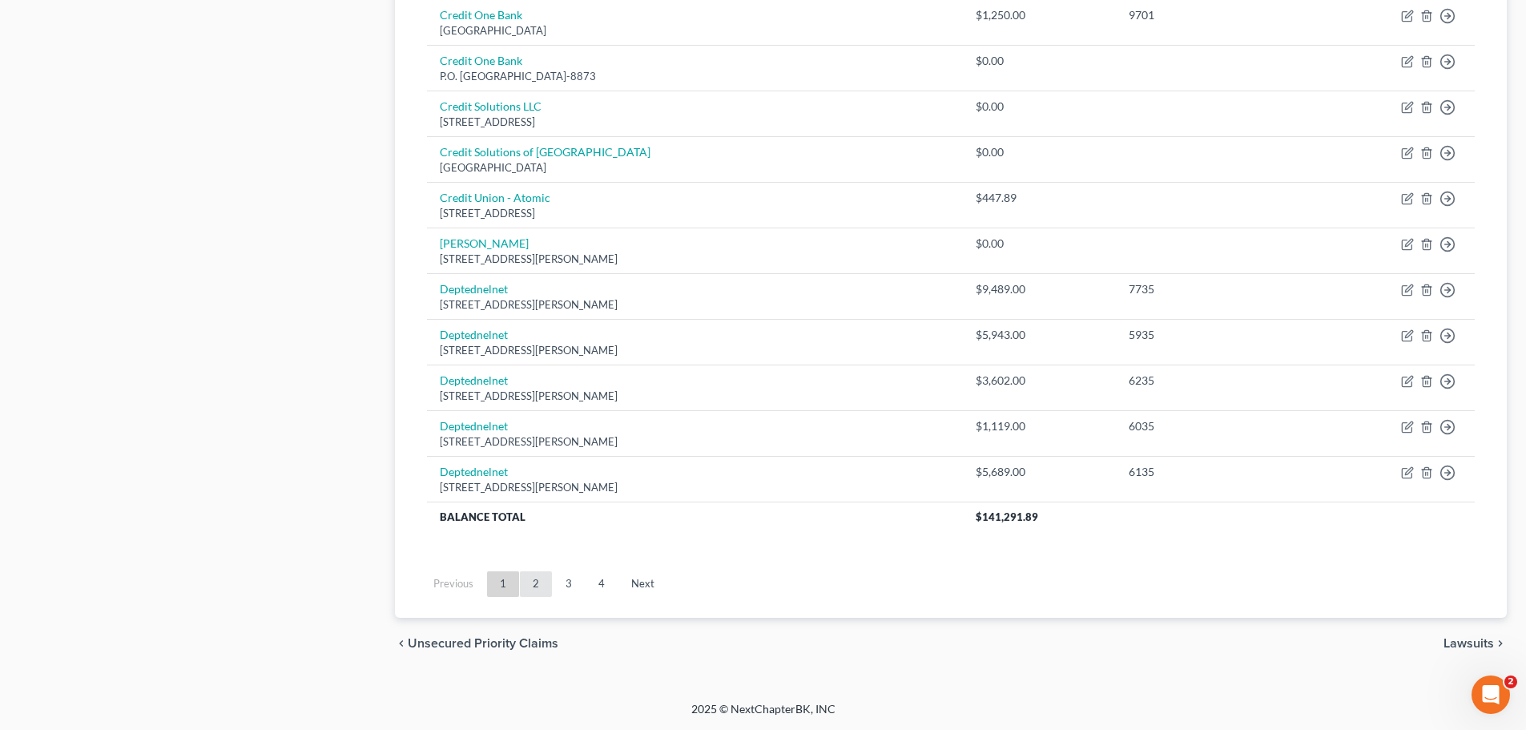
click at [531, 583] on link "2" at bounding box center [536, 584] width 32 height 26
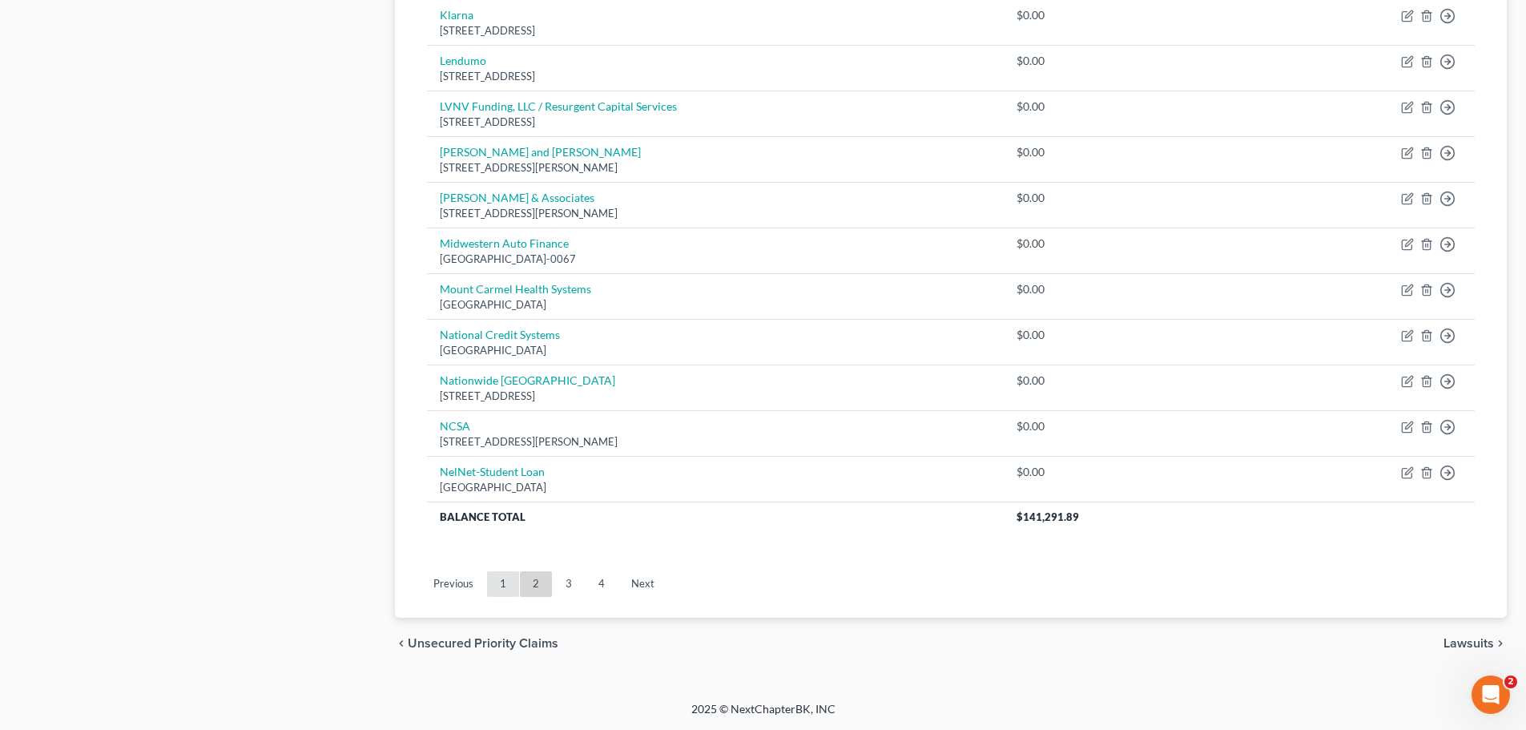
click at [497, 592] on link "1" at bounding box center [503, 584] width 32 height 26
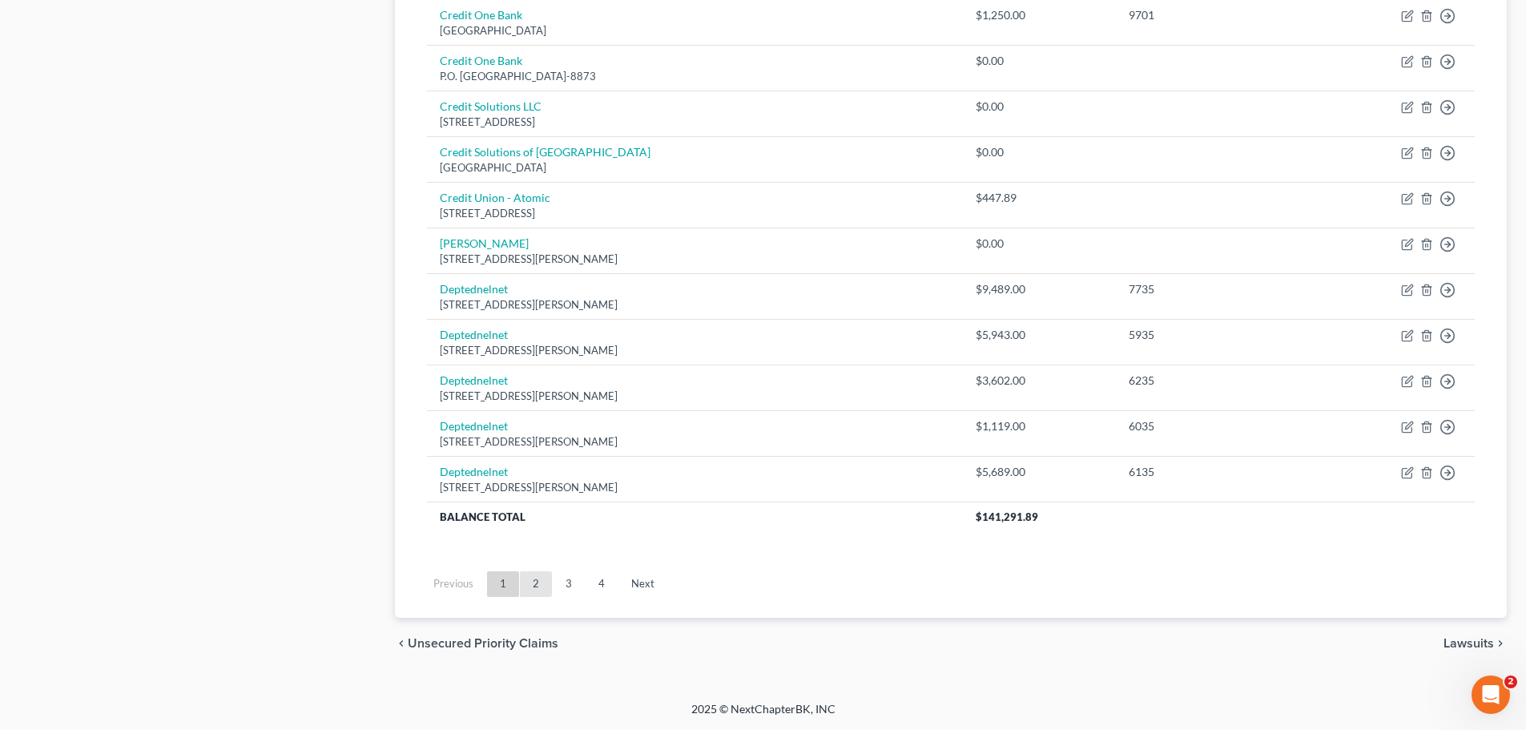
click at [531, 586] on link "2" at bounding box center [536, 584] width 32 height 26
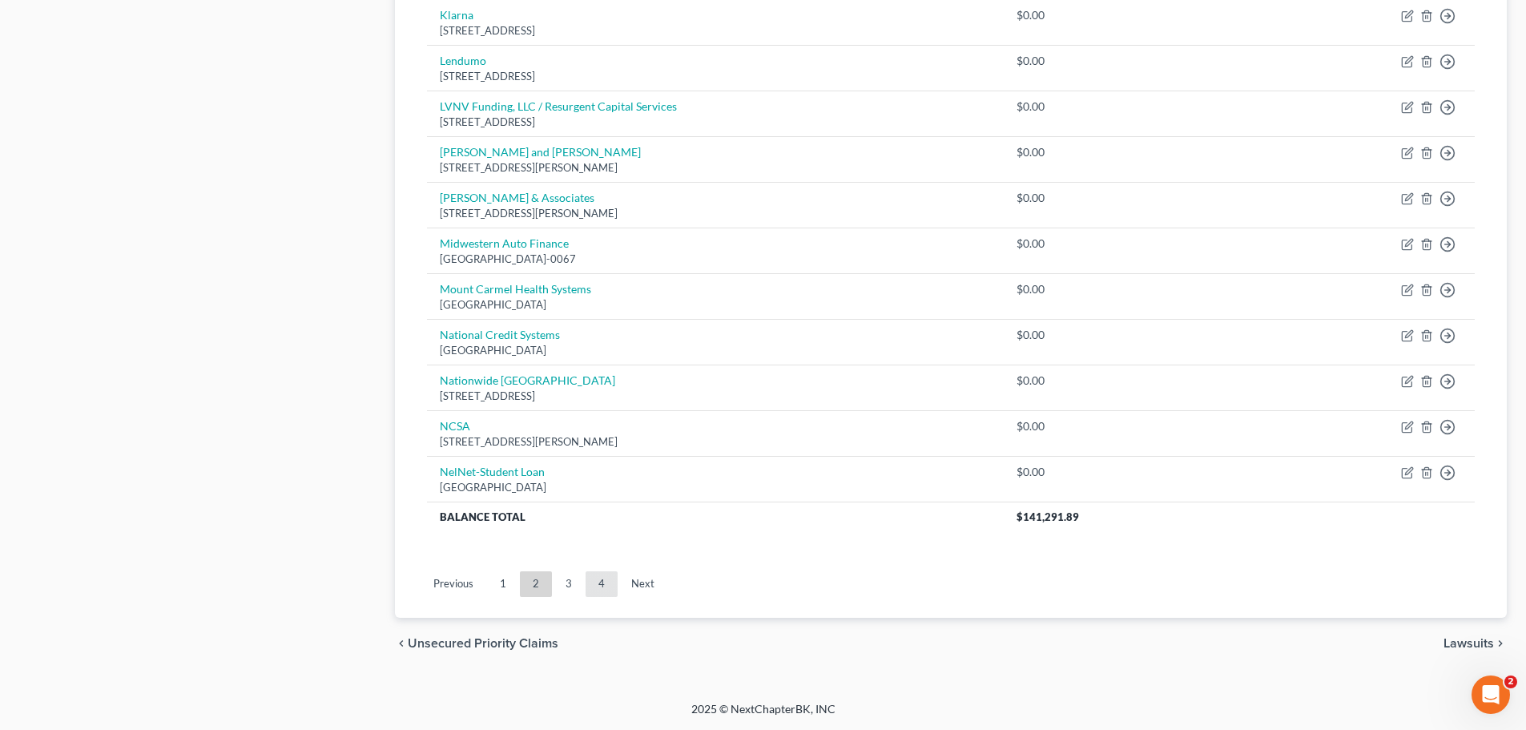
click at [602, 581] on link "4" at bounding box center [601, 584] width 32 height 26
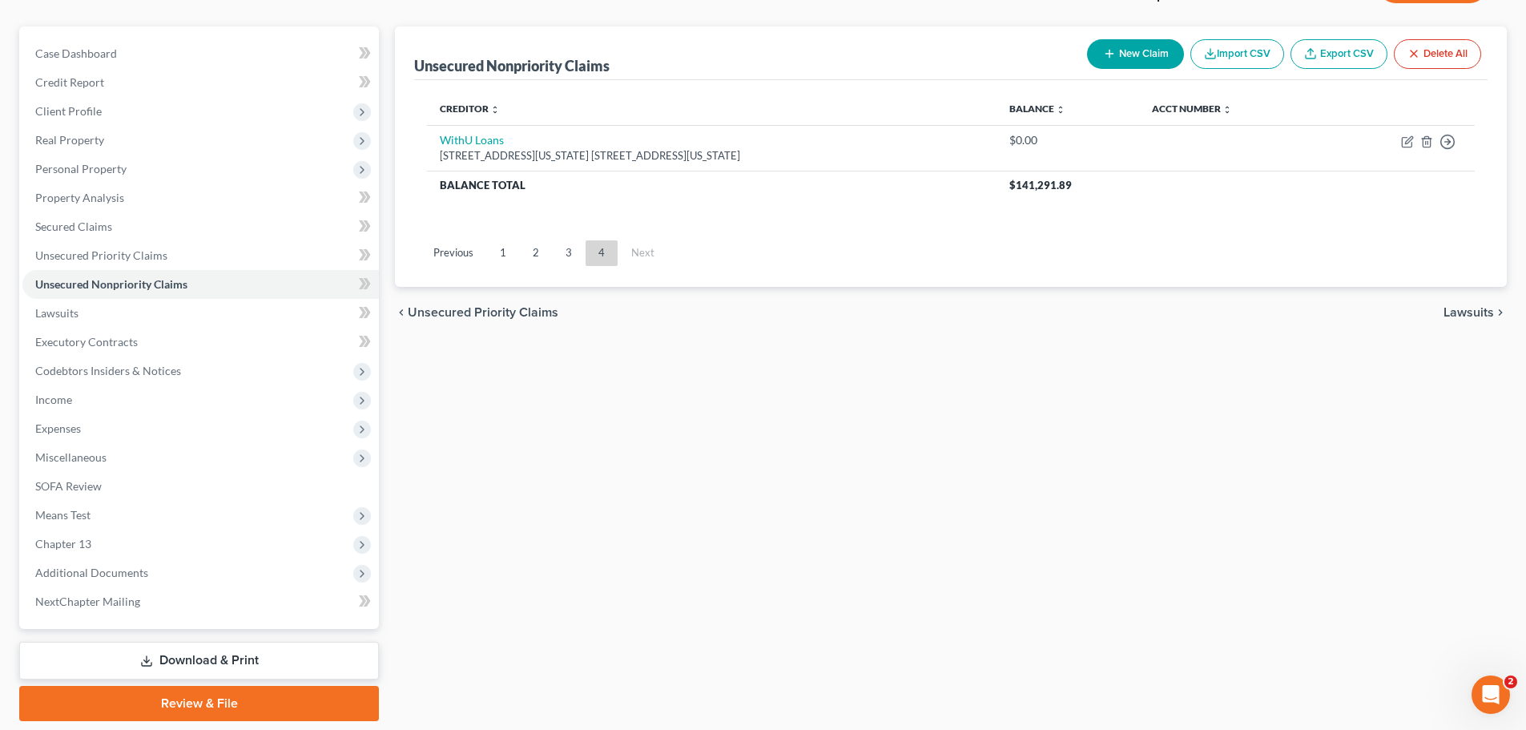
scroll to position [99, 0]
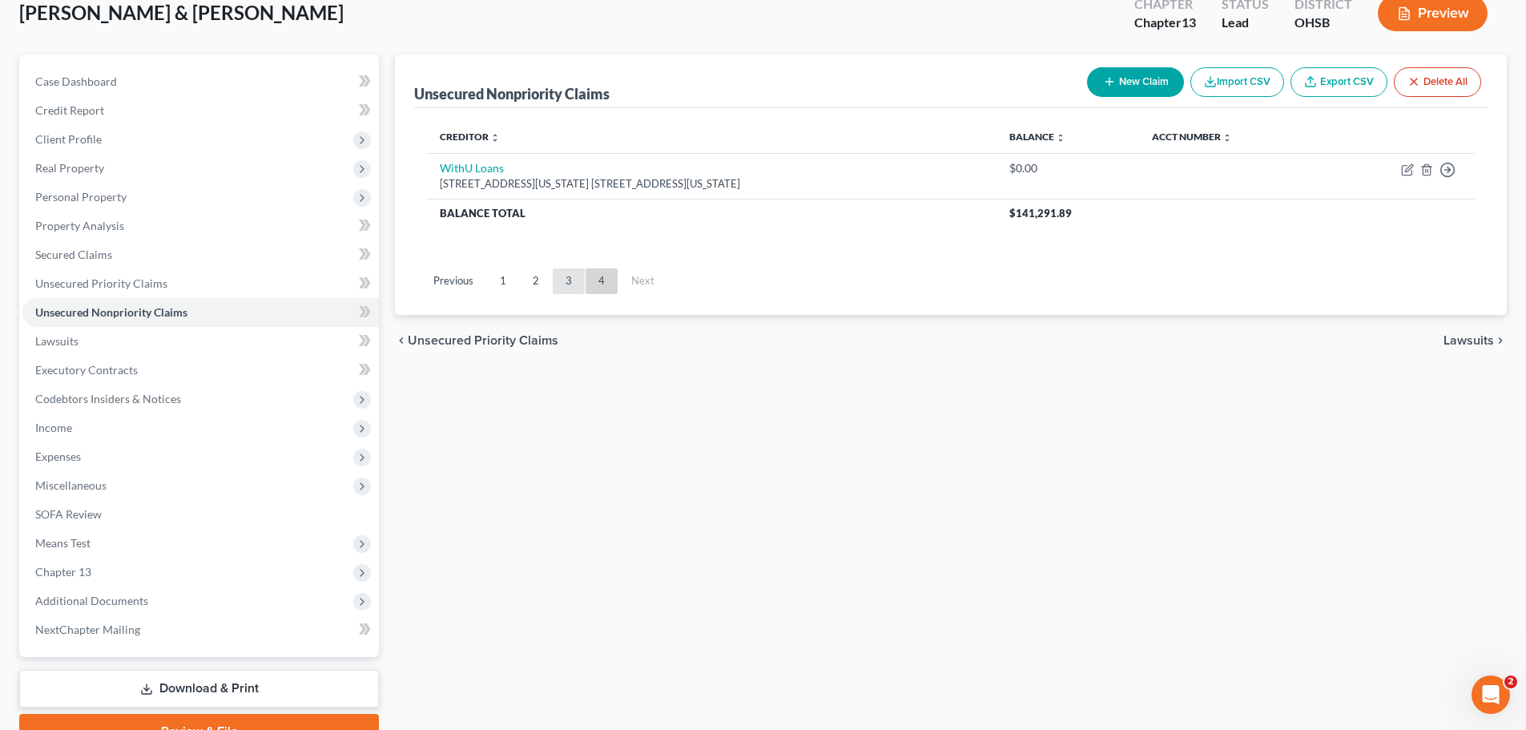
click at [571, 281] on link "3" at bounding box center [569, 281] width 32 height 26
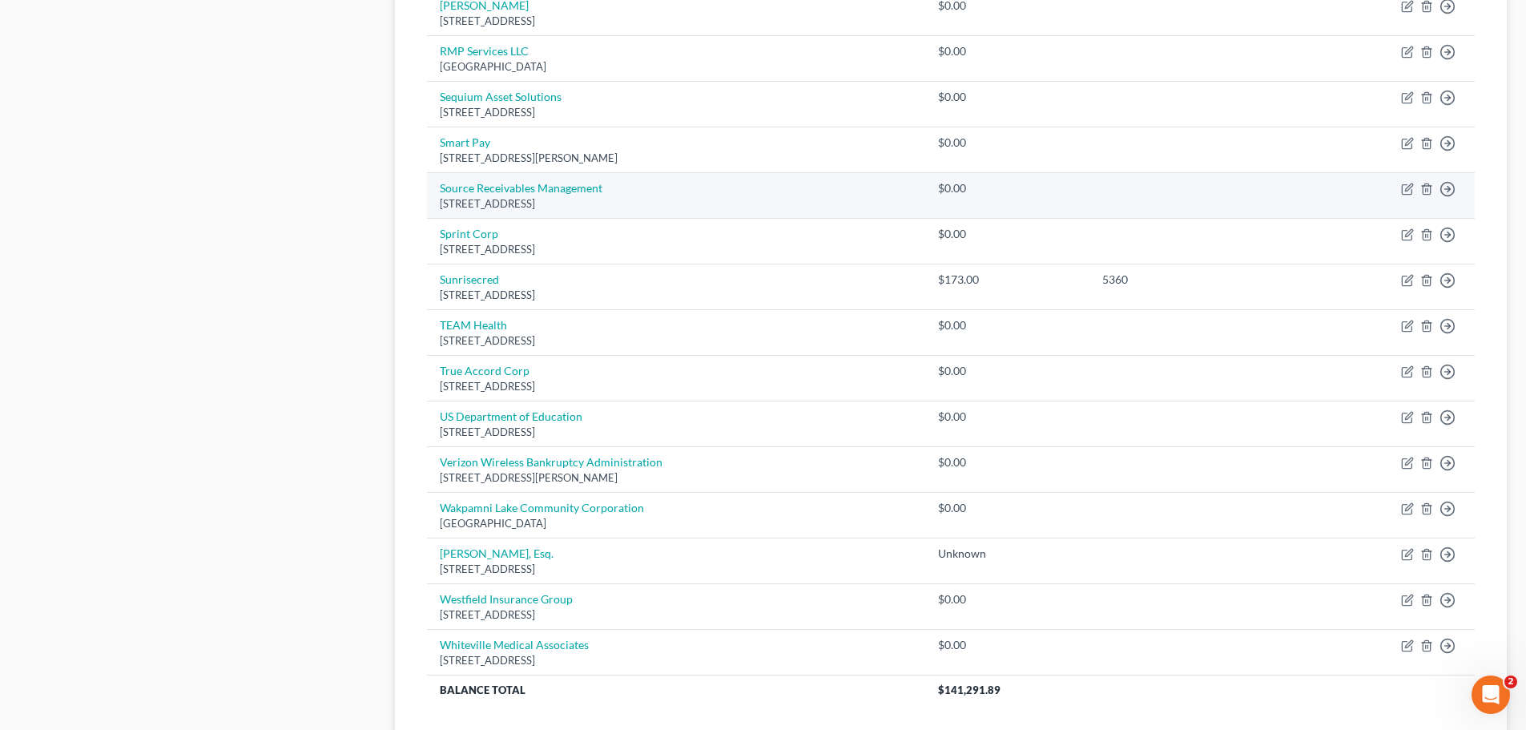
scroll to position [1120, 0]
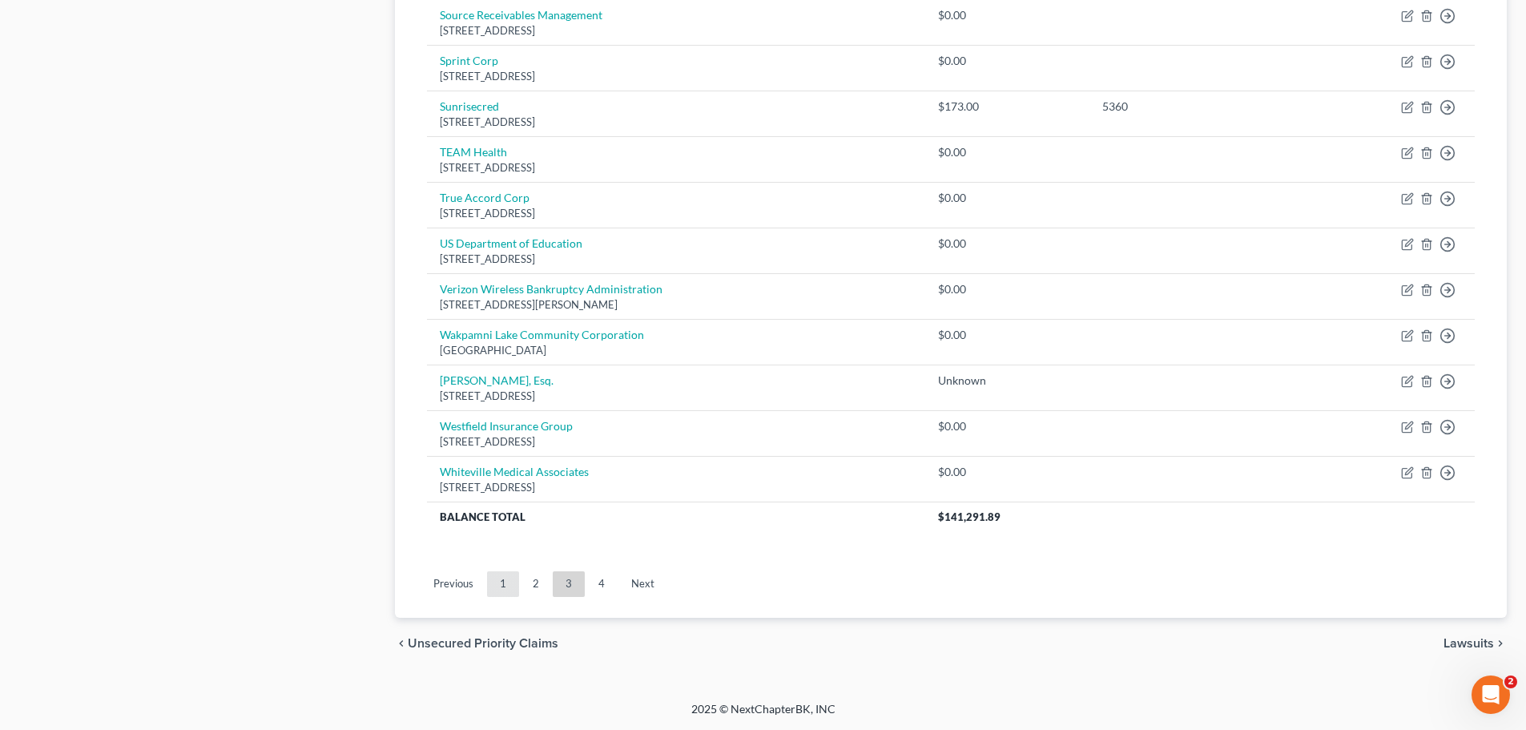
click at [501, 585] on link "1" at bounding box center [503, 584] width 32 height 26
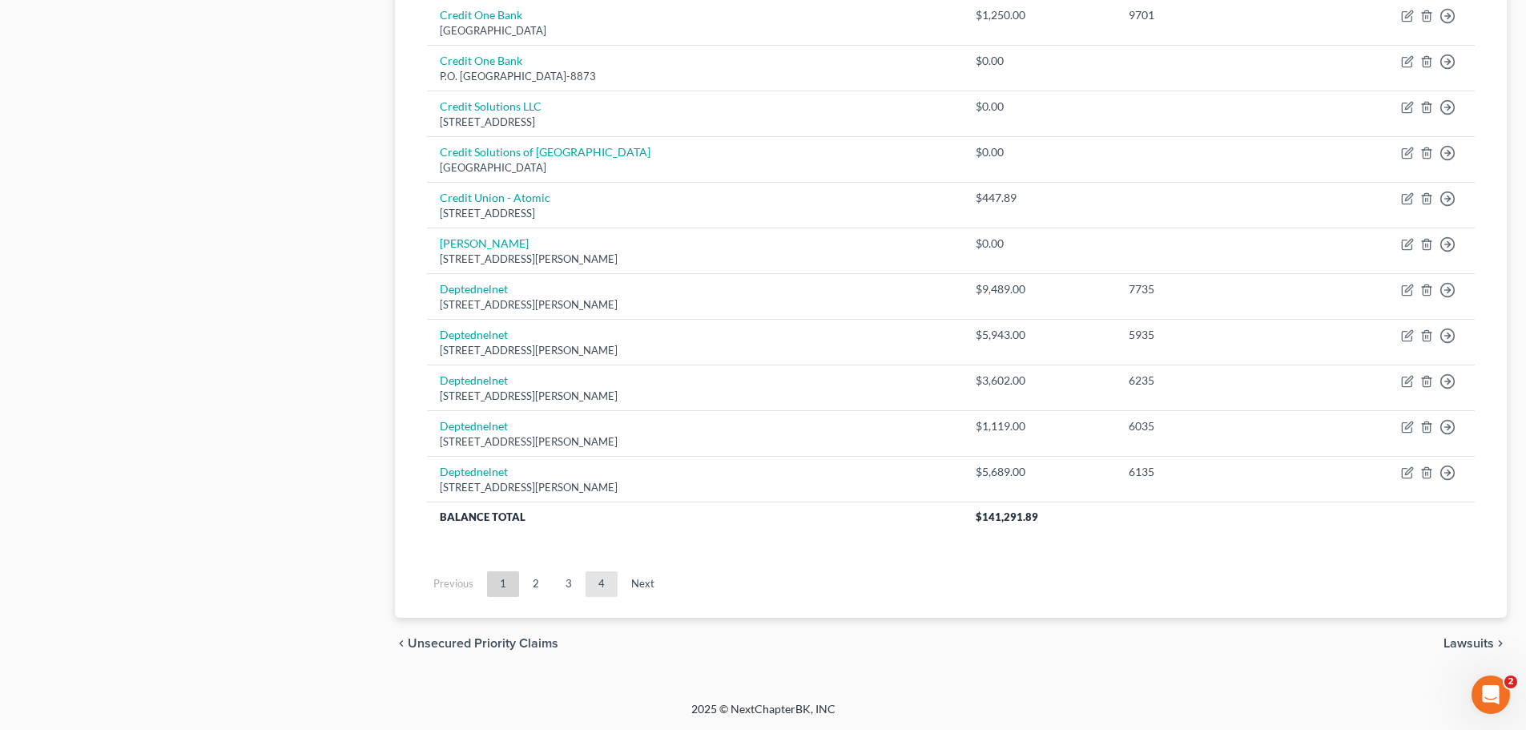
click at [590, 583] on link "4" at bounding box center [601, 584] width 32 height 26
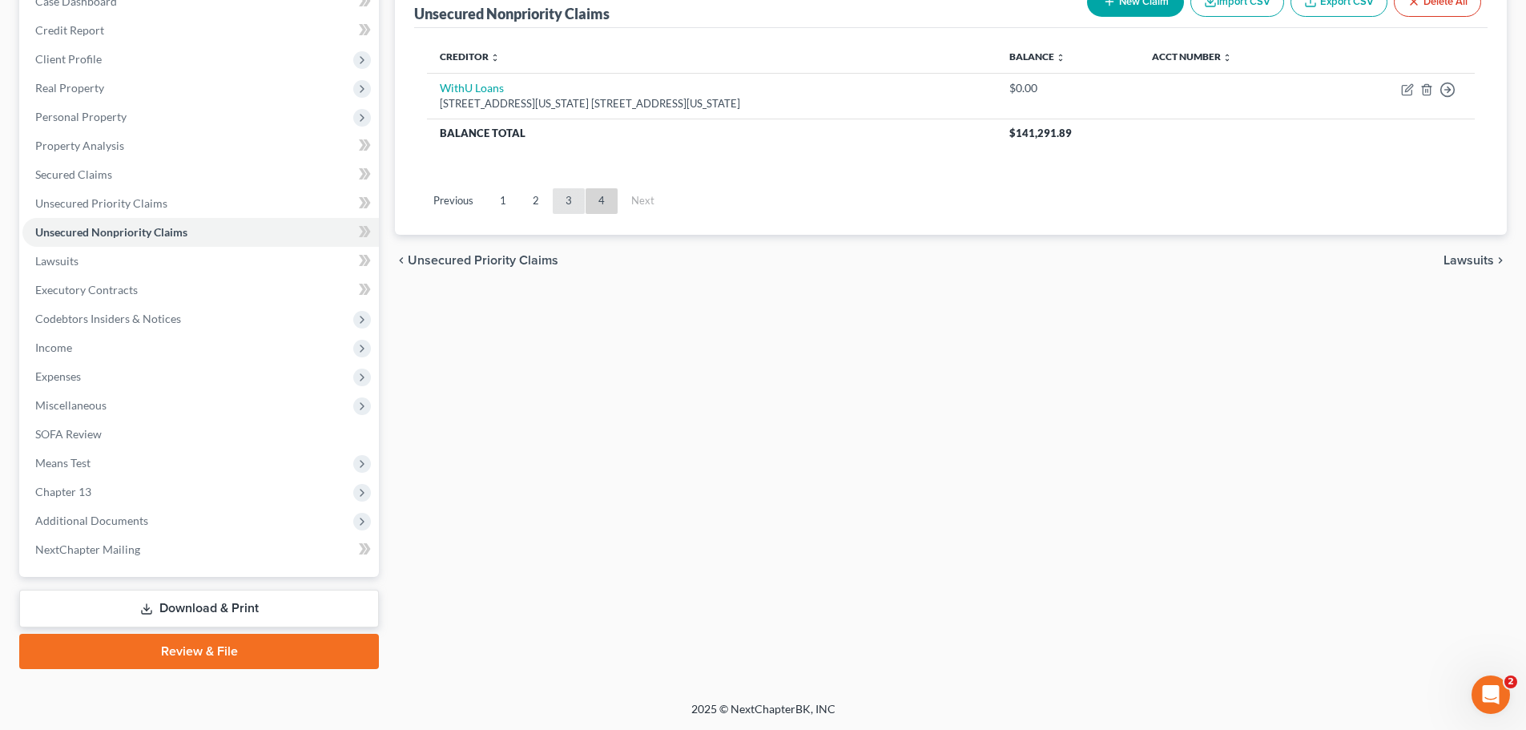
click at [565, 204] on link "3" at bounding box center [569, 201] width 32 height 26
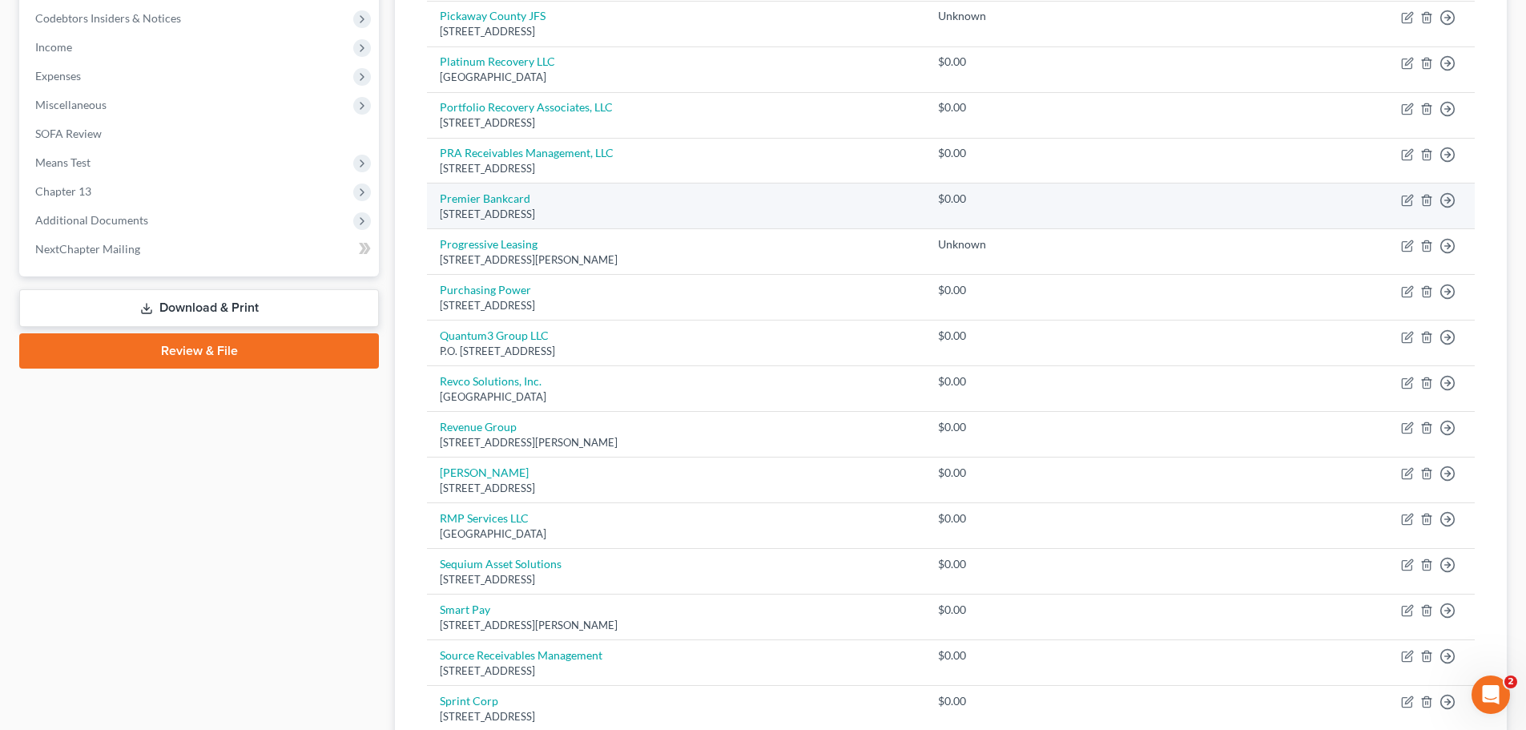
scroll to position [500, 0]
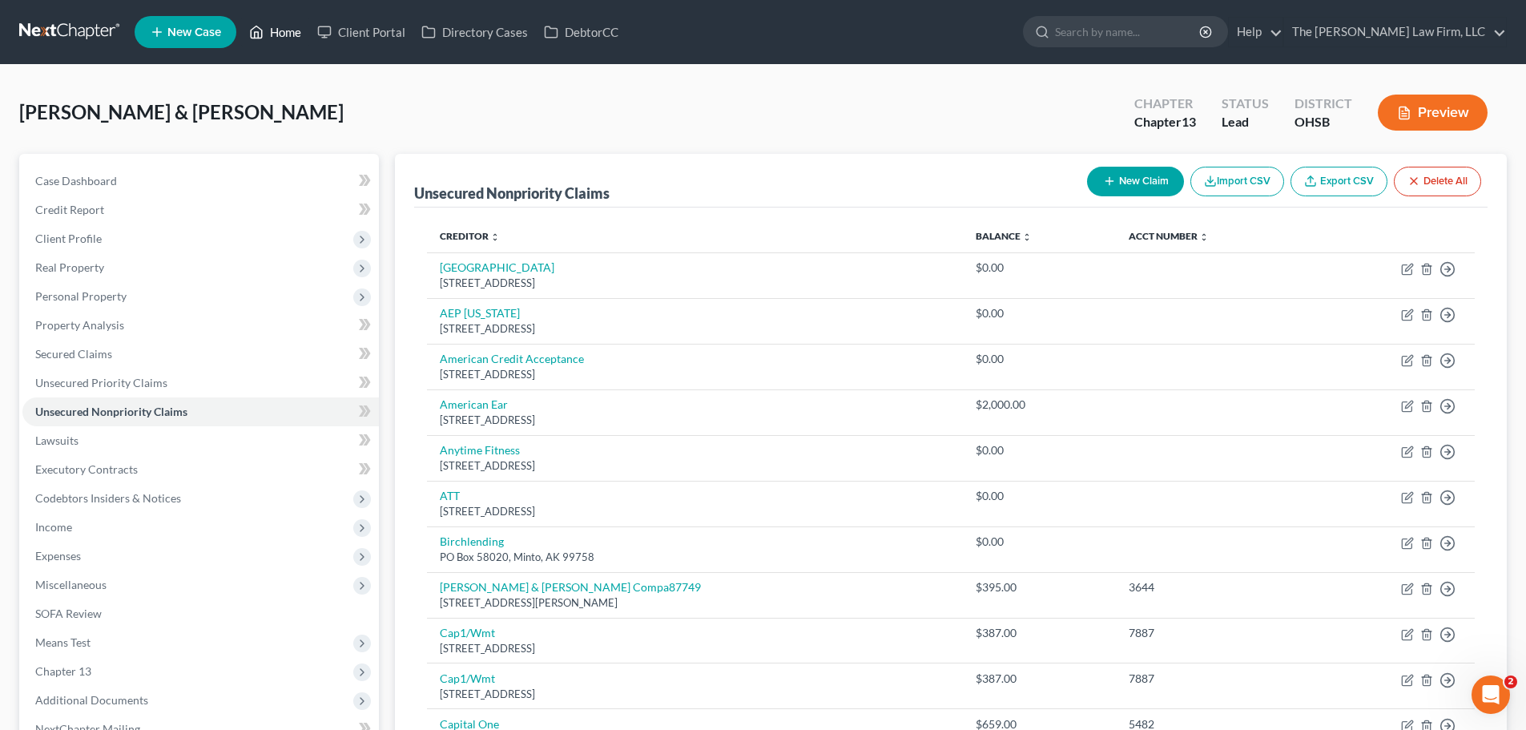
drag, startPoint x: 280, startPoint y: 30, endPoint x: 348, endPoint y: 62, distance: 76.0
click at [280, 30] on link "Home" at bounding box center [275, 32] width 68 height 29
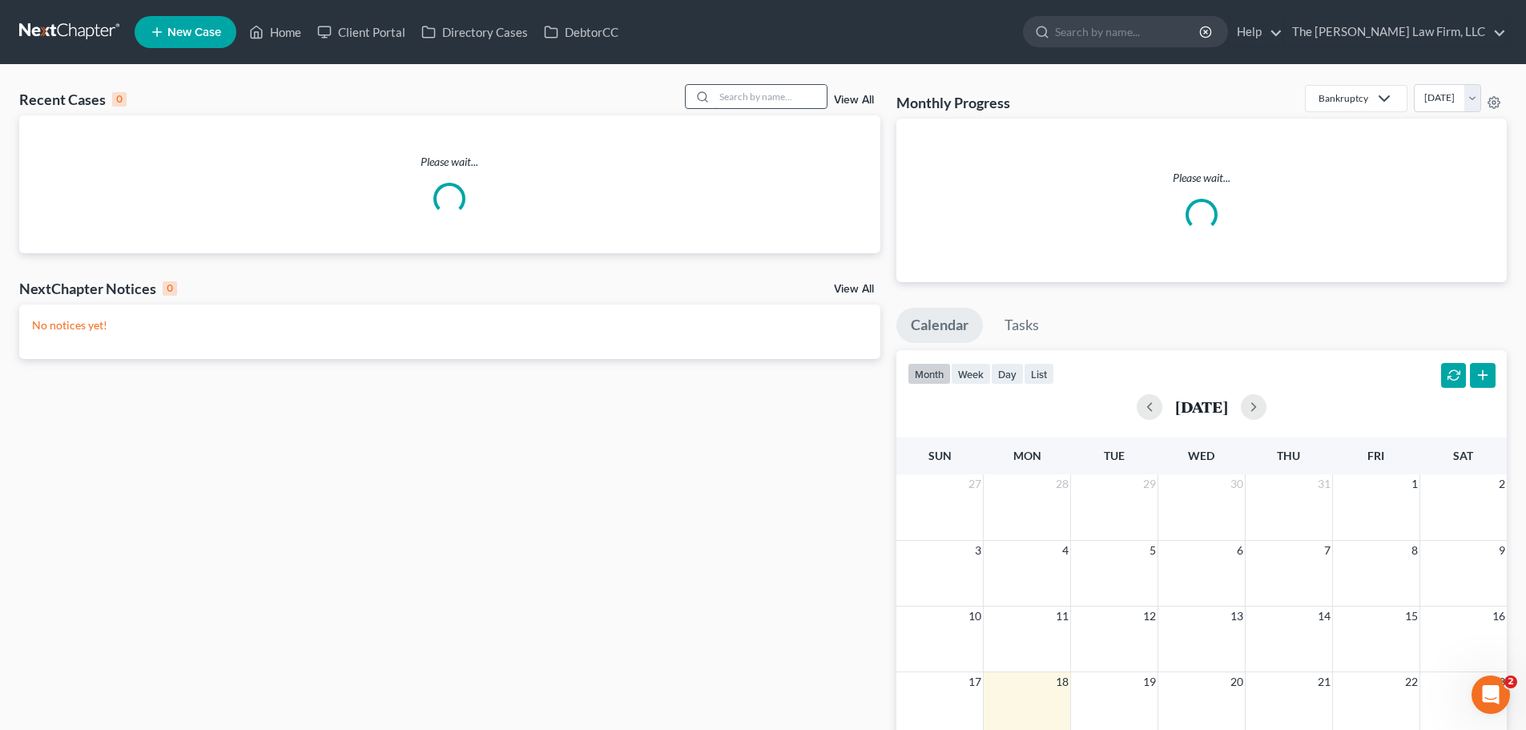
click at [739, 92] on input "search" at bounding box center [770, 96] width 112 height 23
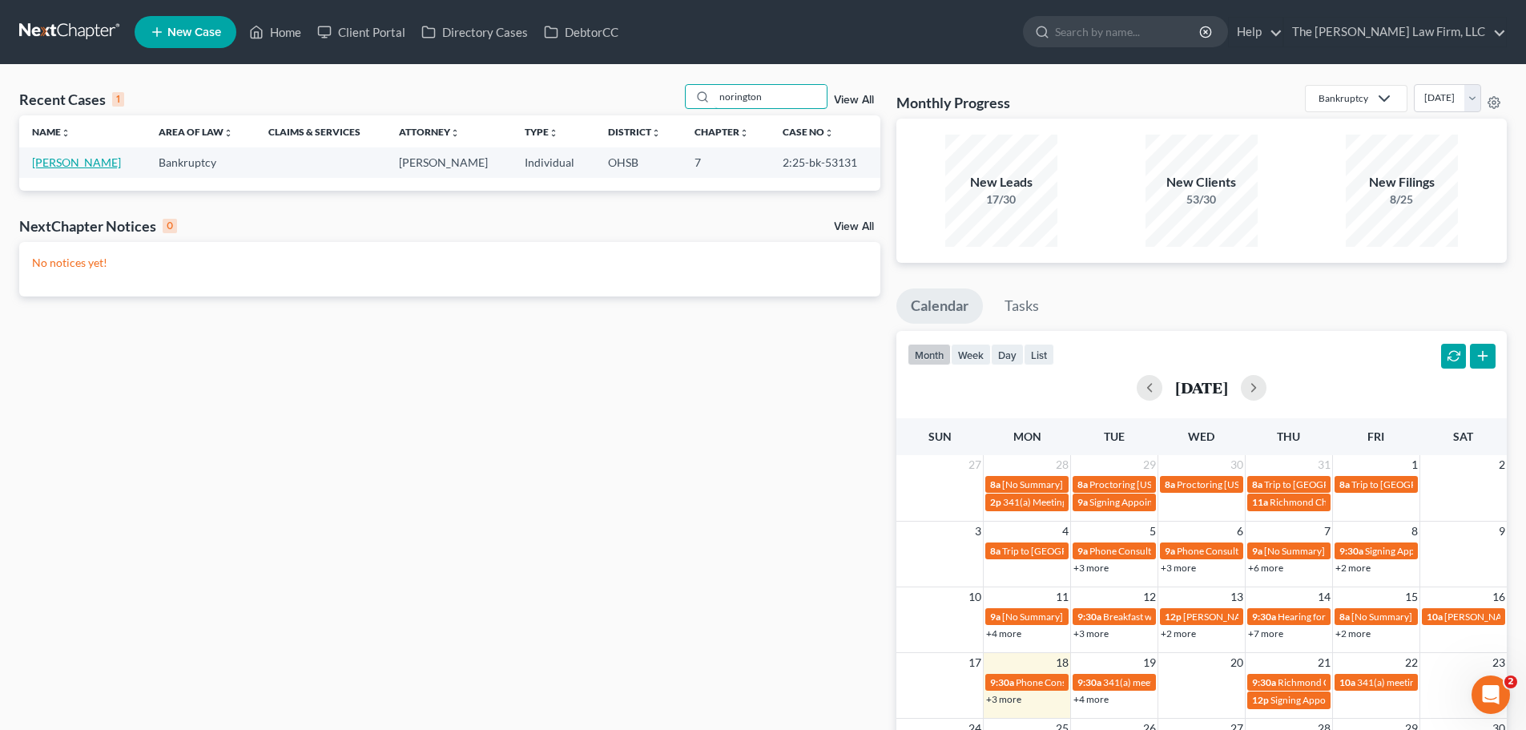
type input "norington"
click at [96, 161] on link "[PERSON_NAME]" at bounding box center [76, 162] width 89 height 14
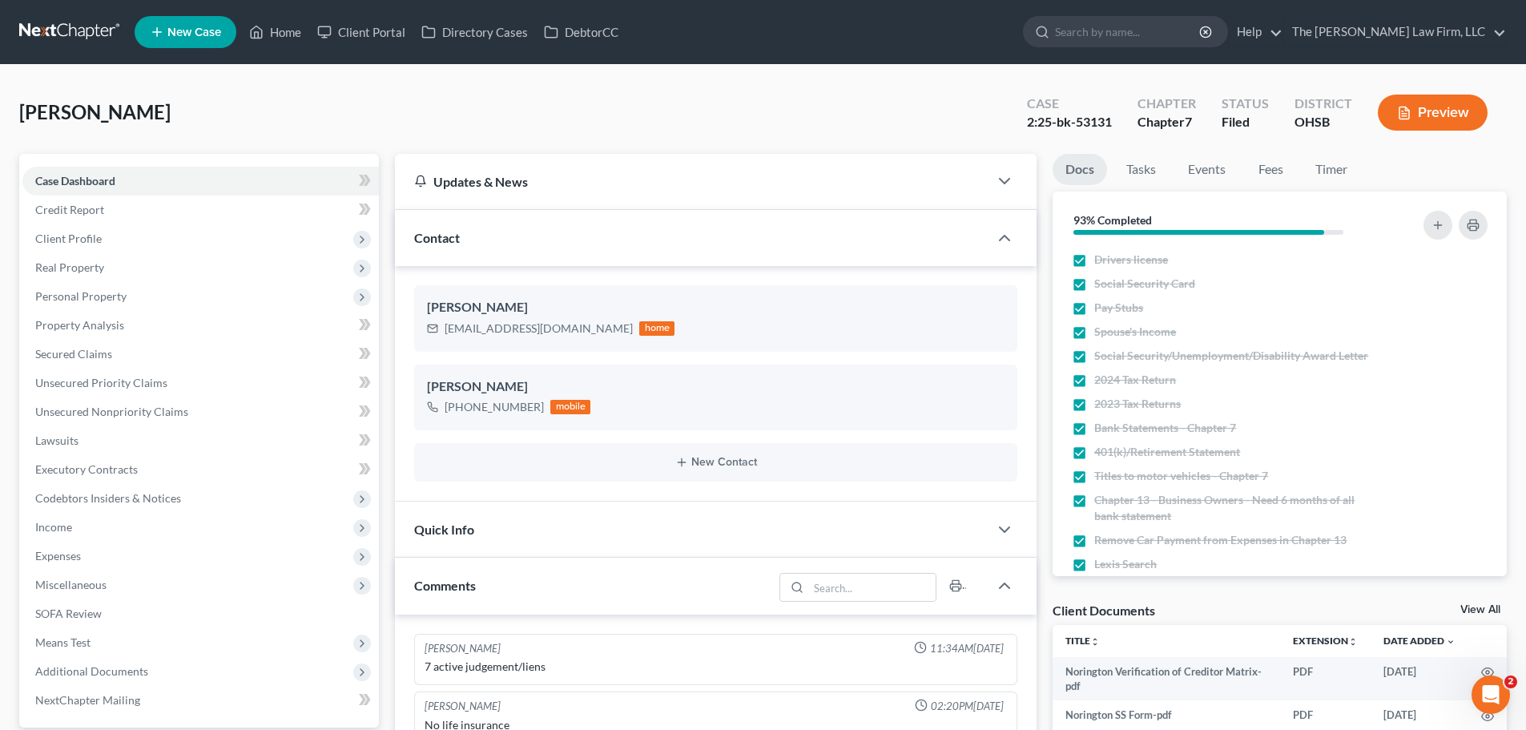
scroll to position [561, 0]
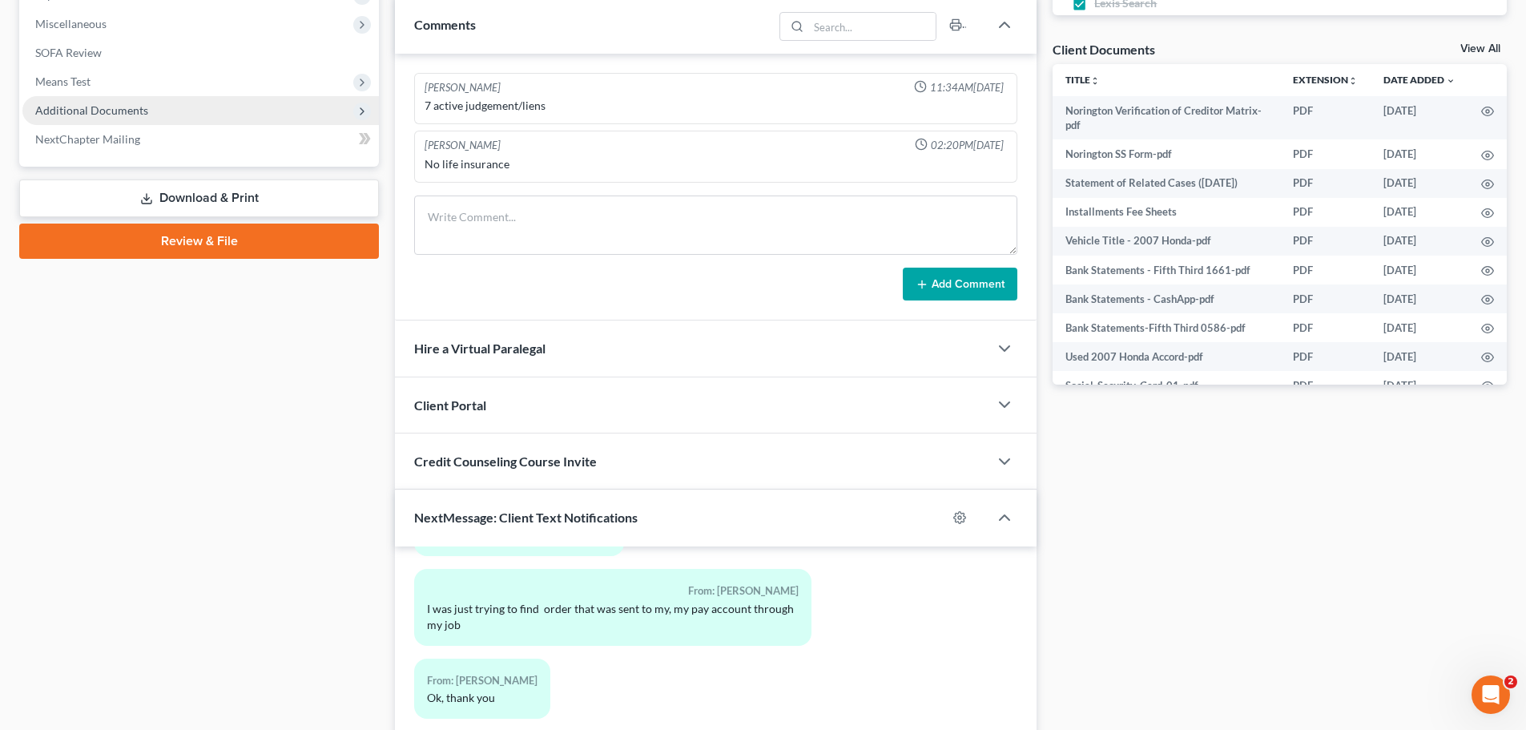
click at [108, 114] on span "Additional Documents" at bounding box center [91, 110] width 113 height 14
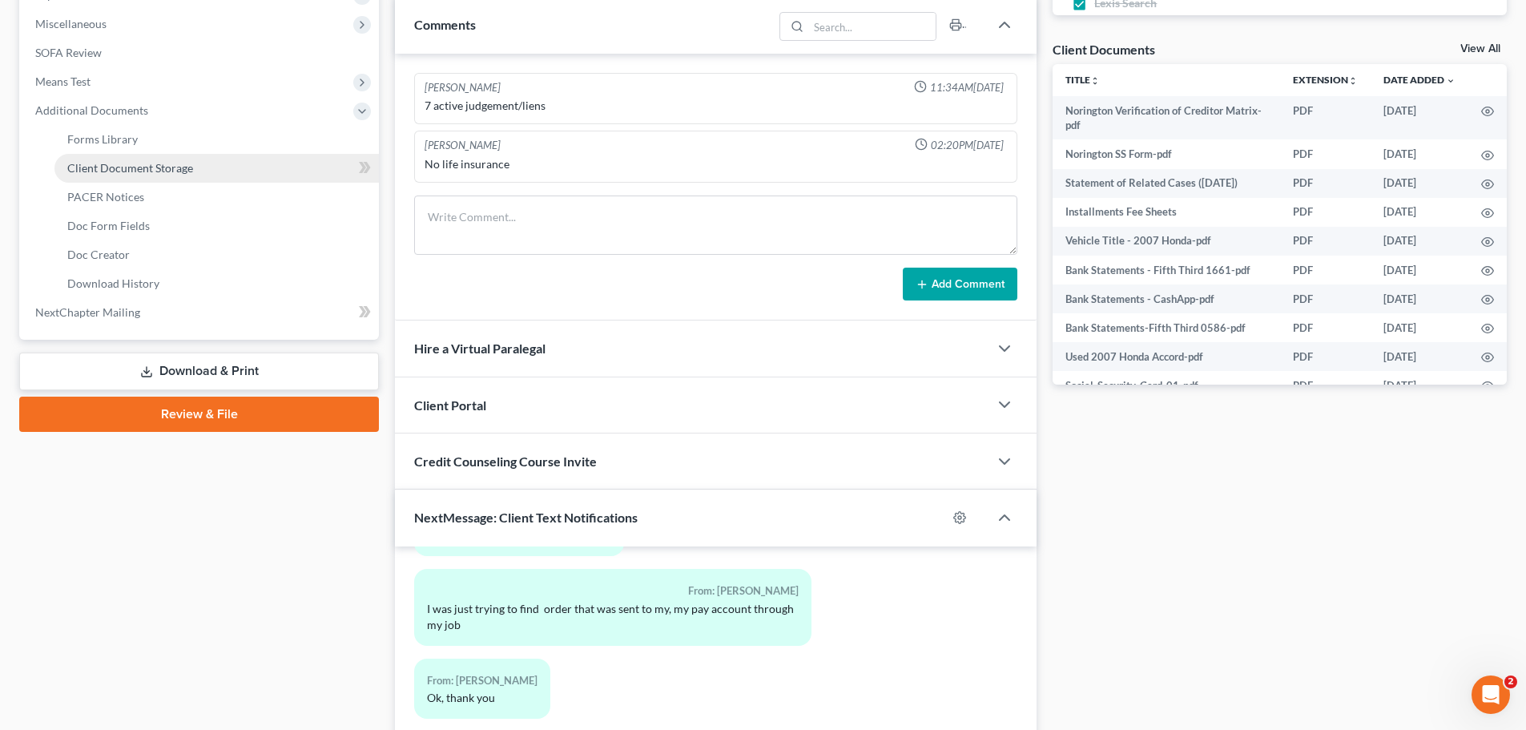
drag, startPoint x: 137, startPoint y: 167, endPoint x: 155, endPoint y: 171, distance: 19.0
click at [139, 167] on span "Client Document Storage" at bounding box center [130, 168] width 126 height 14
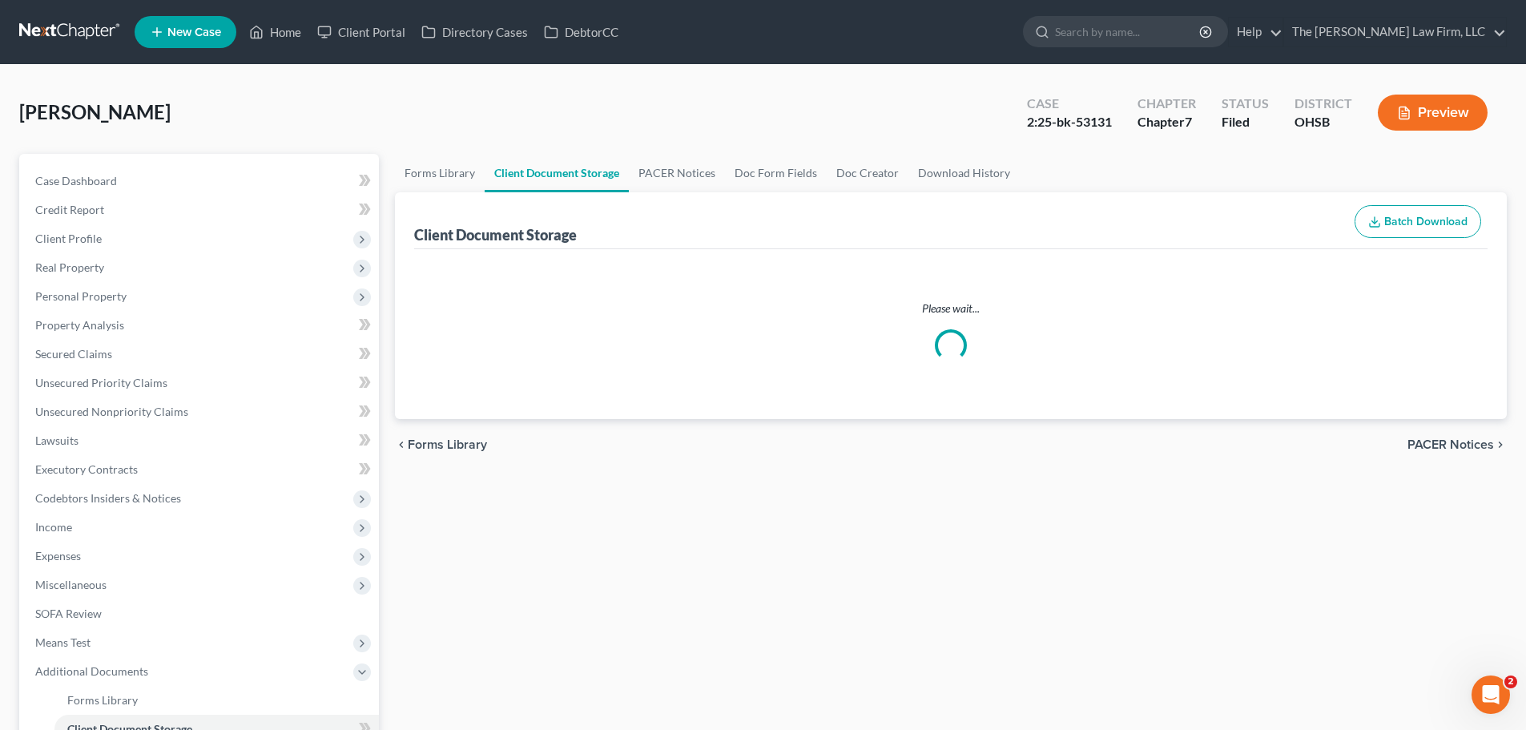
select select "7"
select select "37"
select select "52"
select select "61"
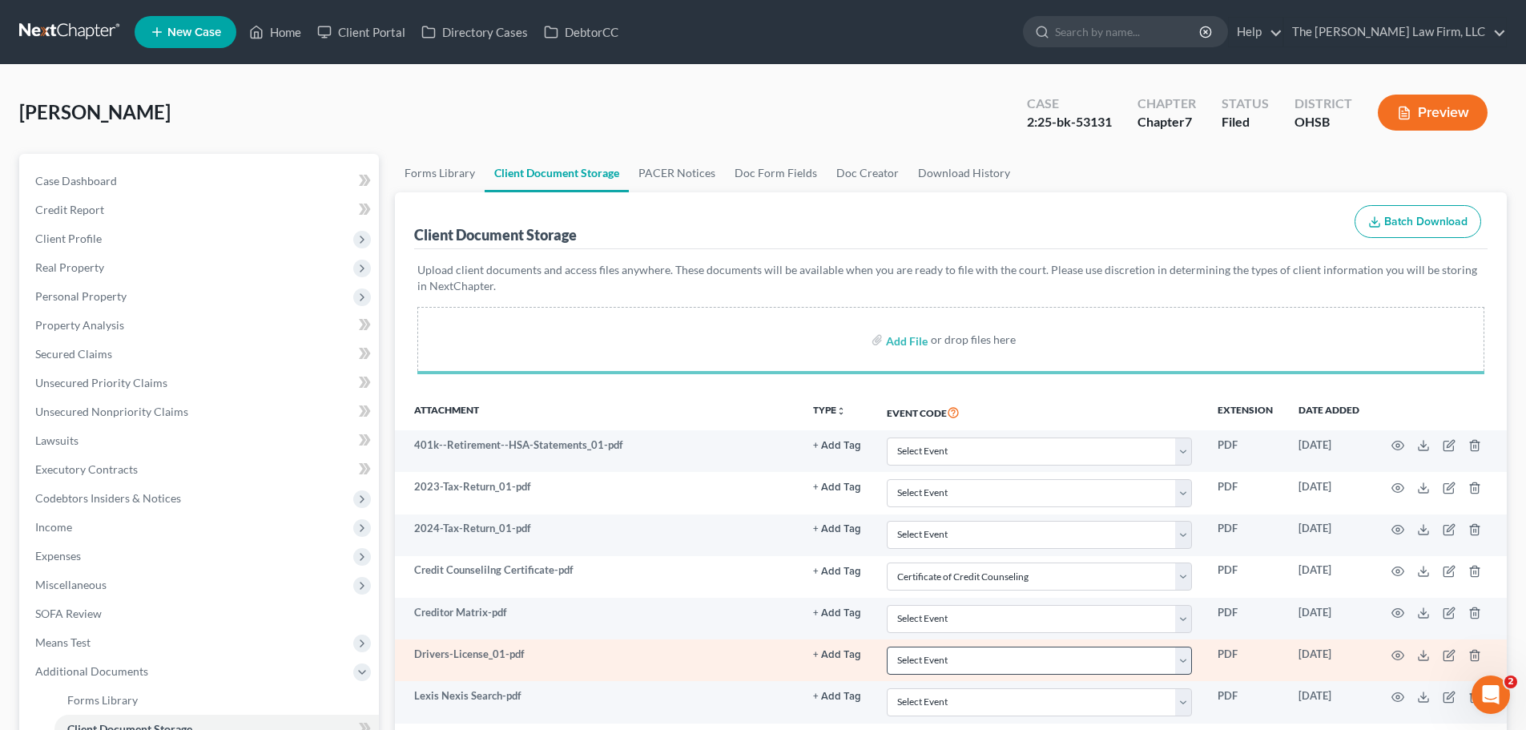
select select "7"
select select "37"
select select "52"
select select "61"
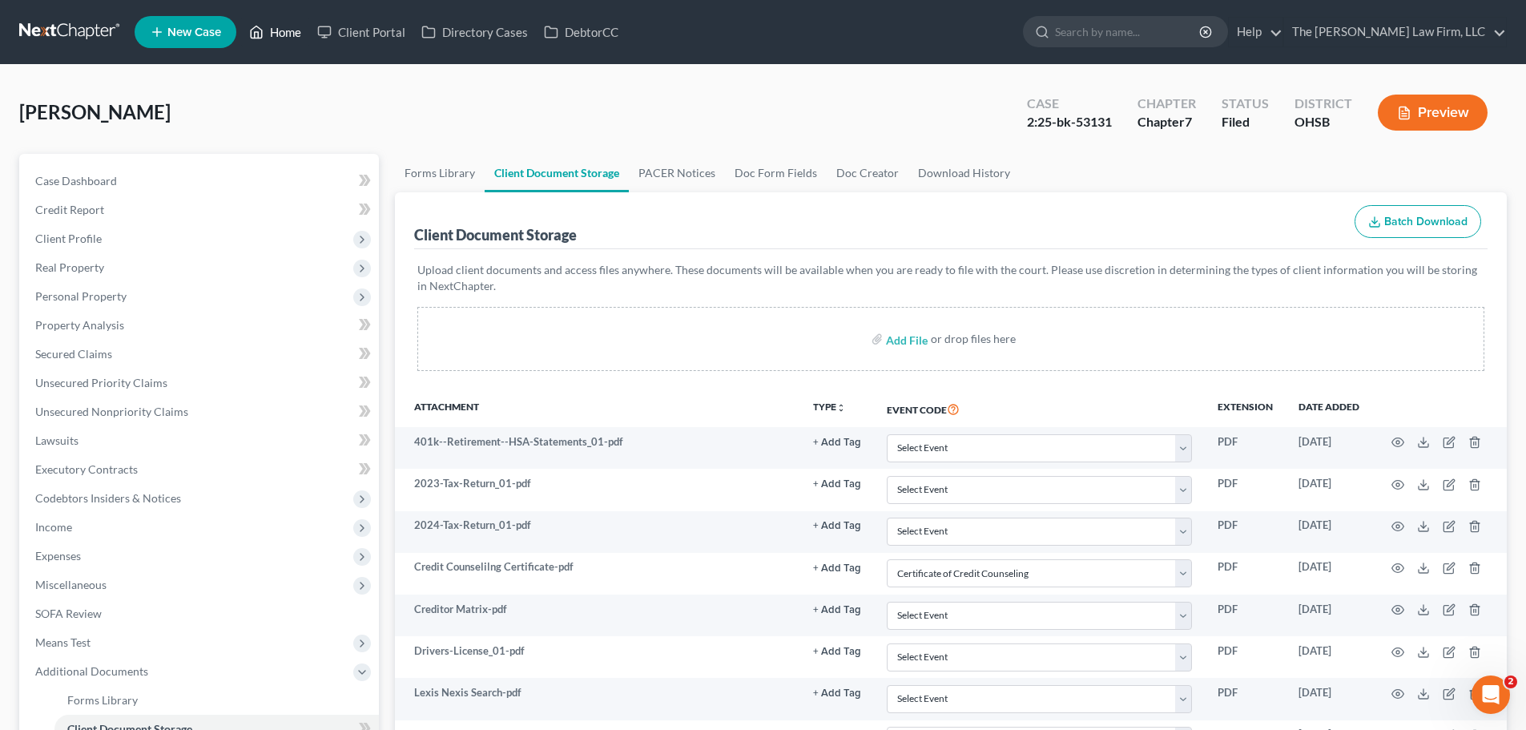
click at [285, 34] on link "Home" at bounding box center [275, 32] width 68 height 29
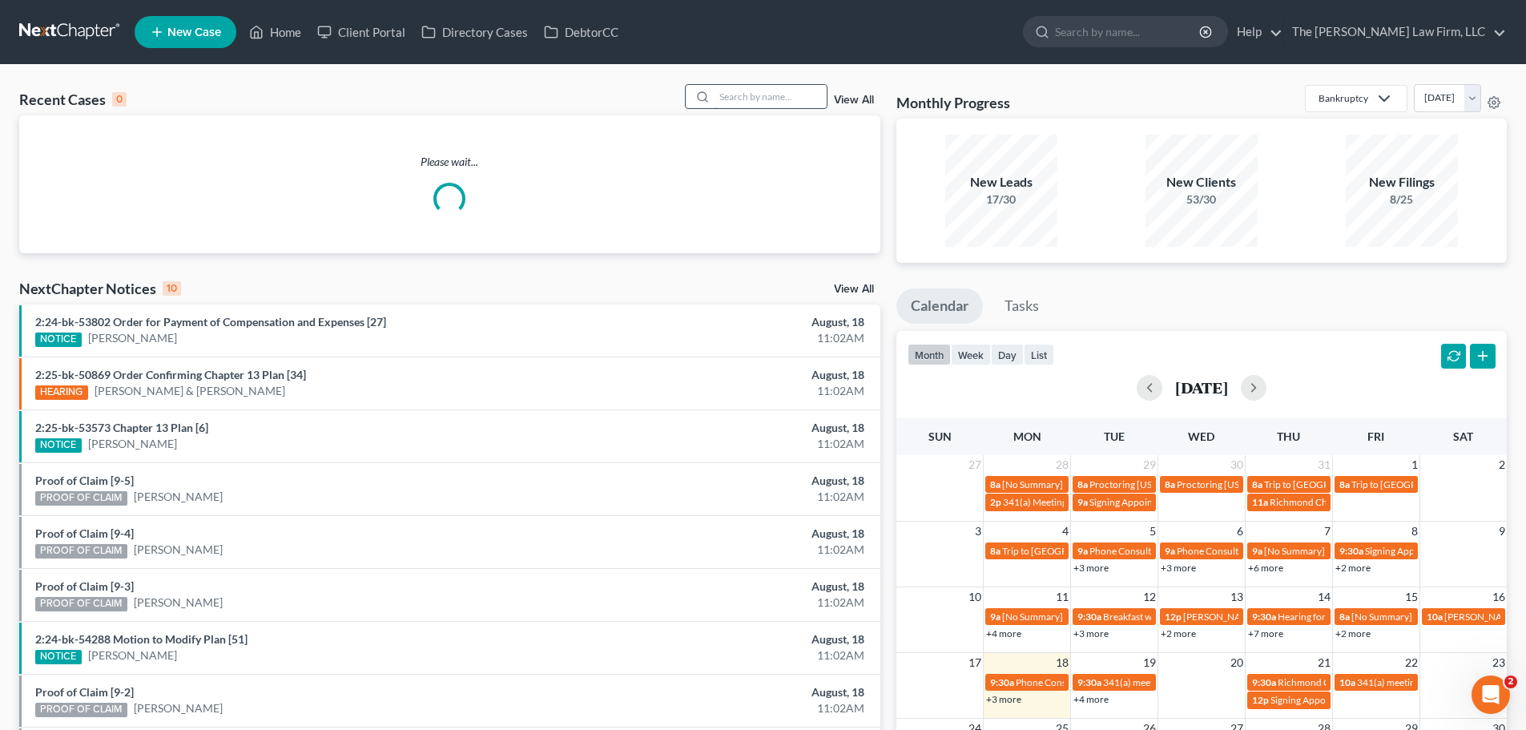
click at [768, 90] on input "search" at bounding box center [770, 96] width 112 height 23
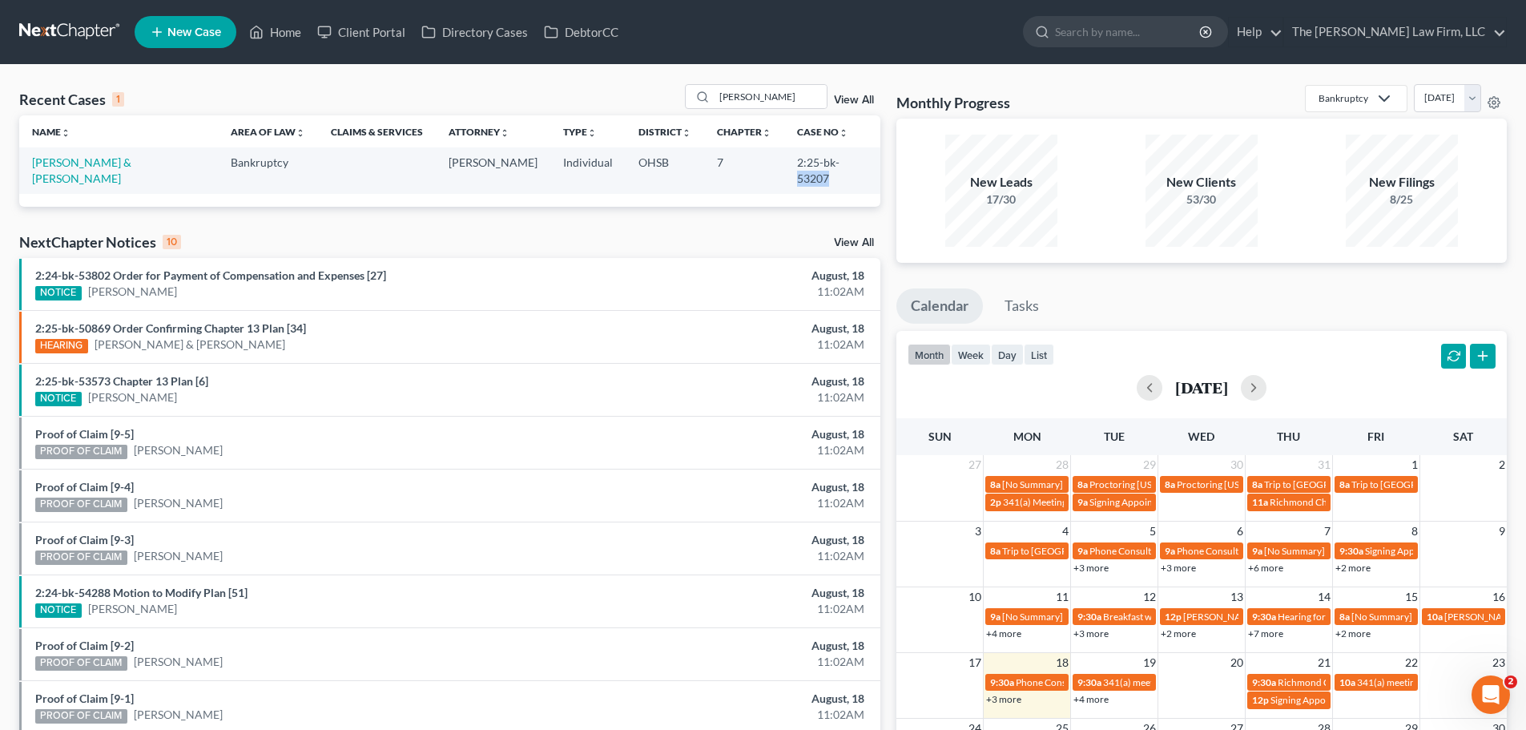
drag, startPoint x: 831, startPoint y: 163, endPoint x: 862, endPoint y: 165, distance: 30.5
click at [862, 165] on td "2:25-bk-53207" at bounding box center [832, 170] width 96 height 46
copy td "53207"
click at [280, 30] on link "Home" at bounding box center [275, 32] width 68 height 29
click at [786, 90] on input "[PERSON_NAME]" at bounding box center [770, 96] width 112 height 23
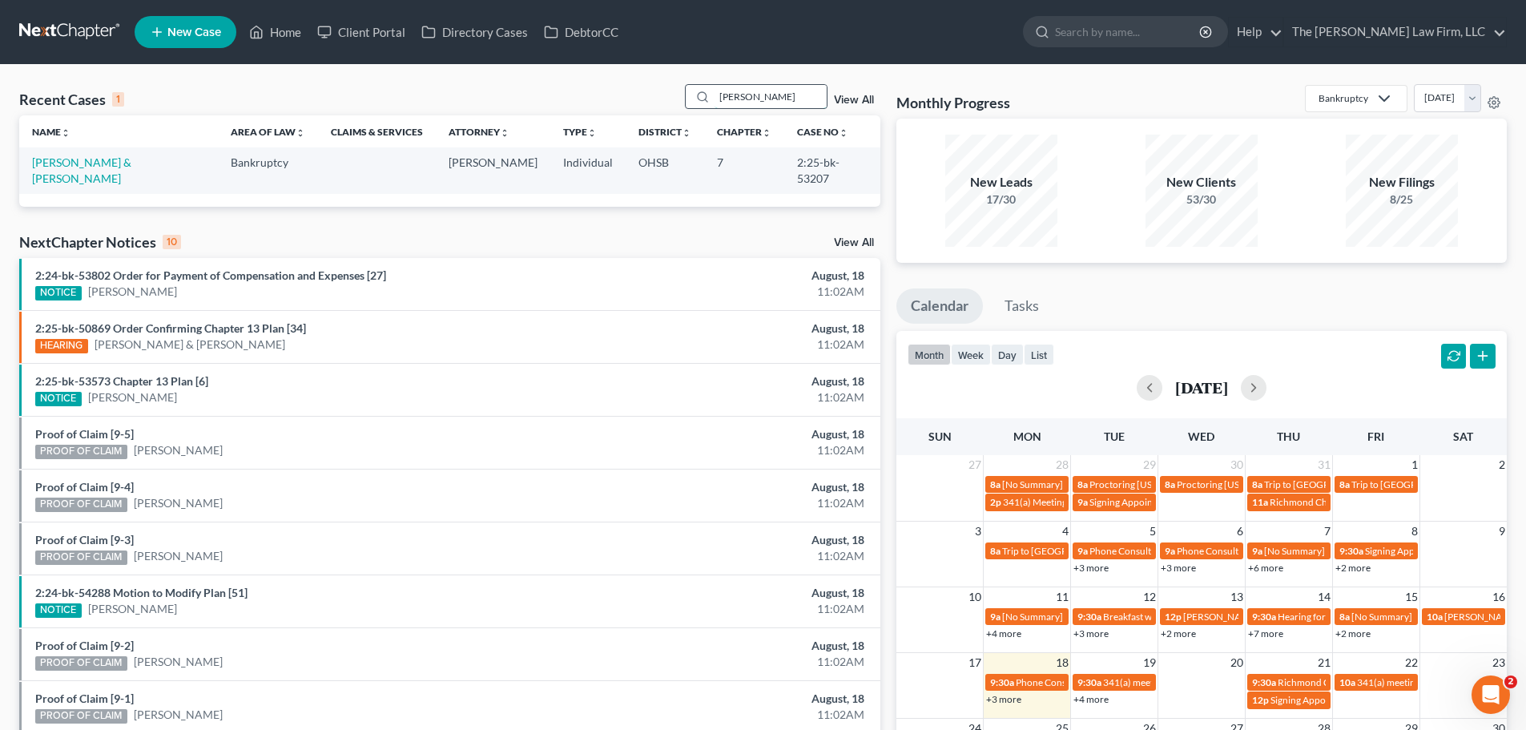
click at [784, 88] on input "[PERSON_NAME]" at bounding box center [770, 96] width 112 height 23
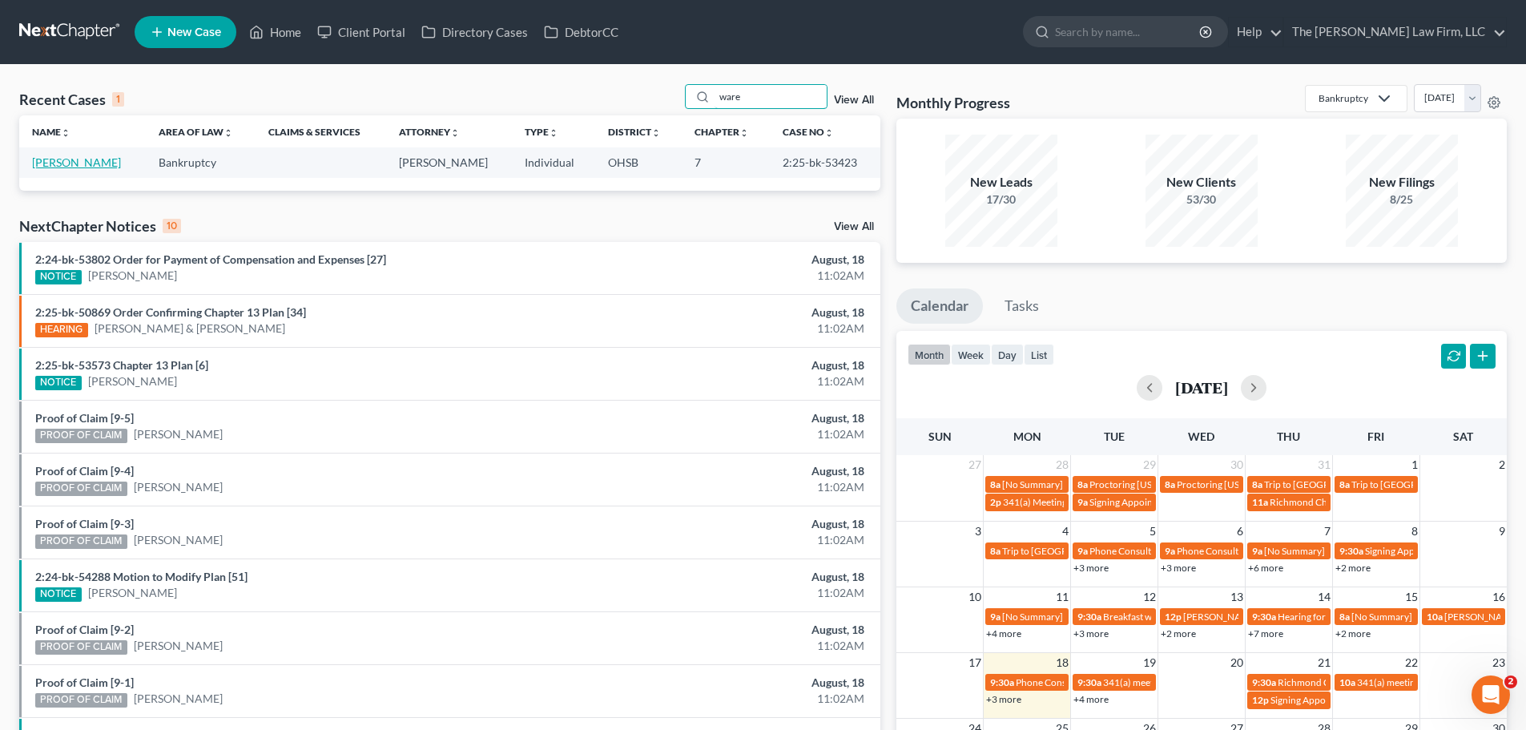
type input "ware"
click at [62, 163] on link "[PERSON_NAME]" at bounding box center [76, 162] width 89 height 14
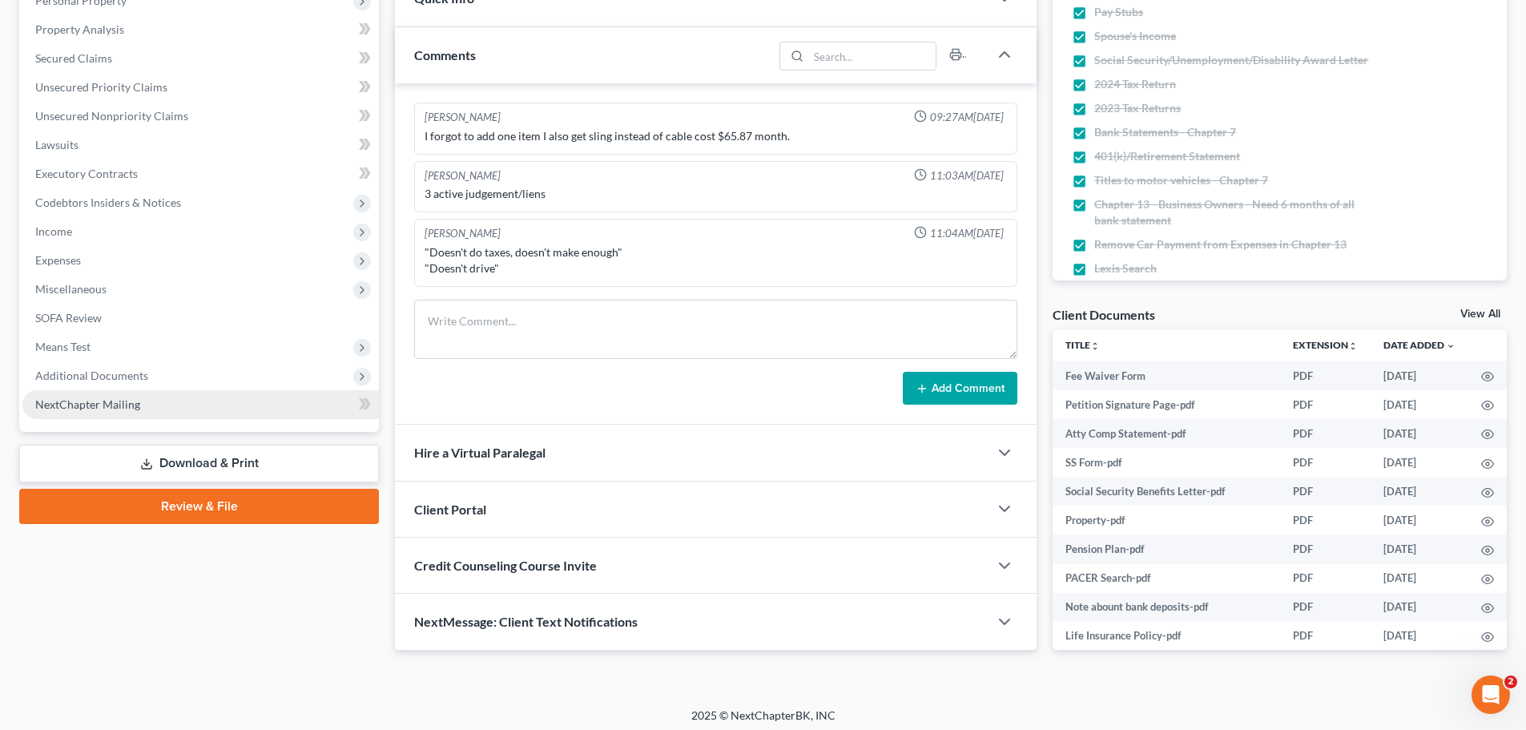
scroll to position [302, 0]
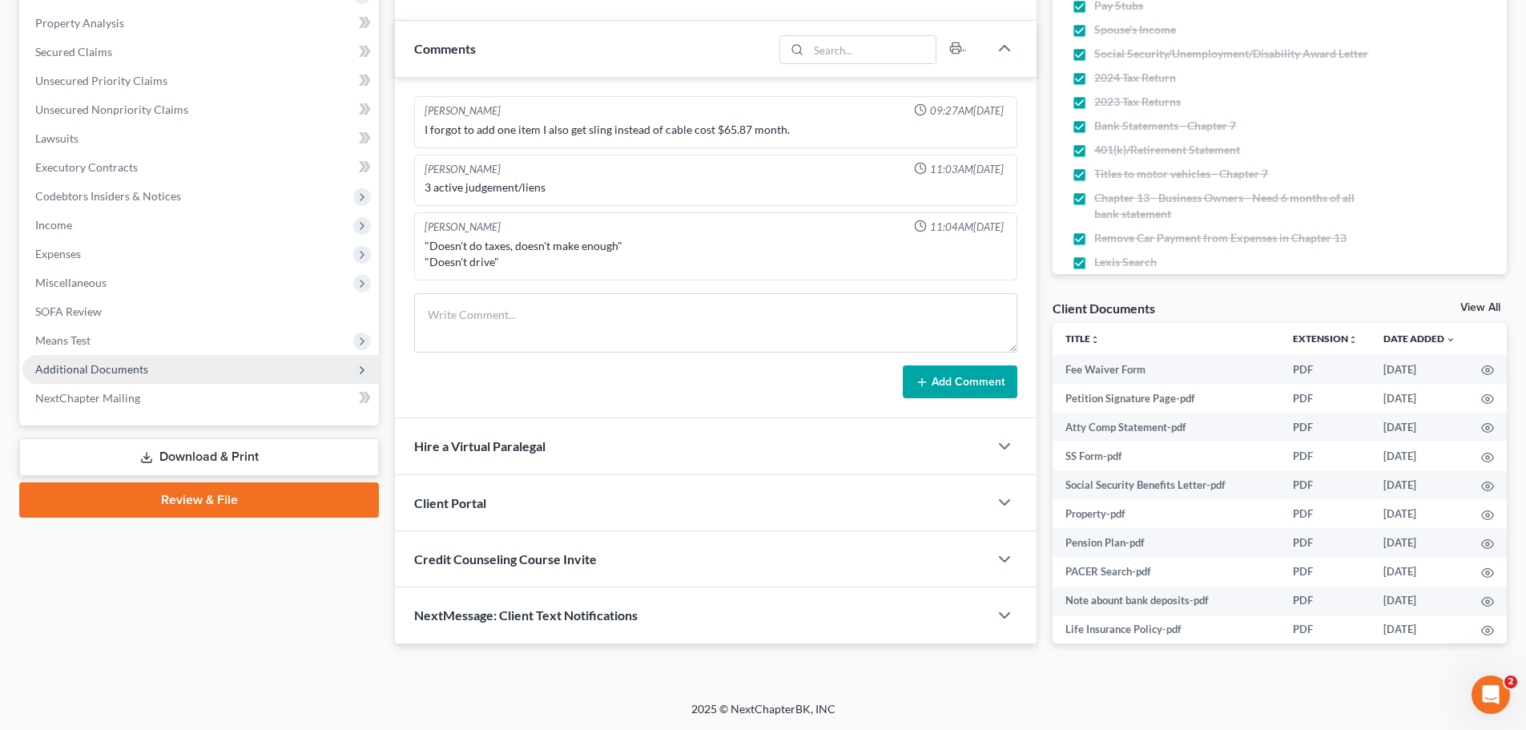
click at [85, 369] on span "Additional Documents" at bounding box center [91, 369] width 113 height 14
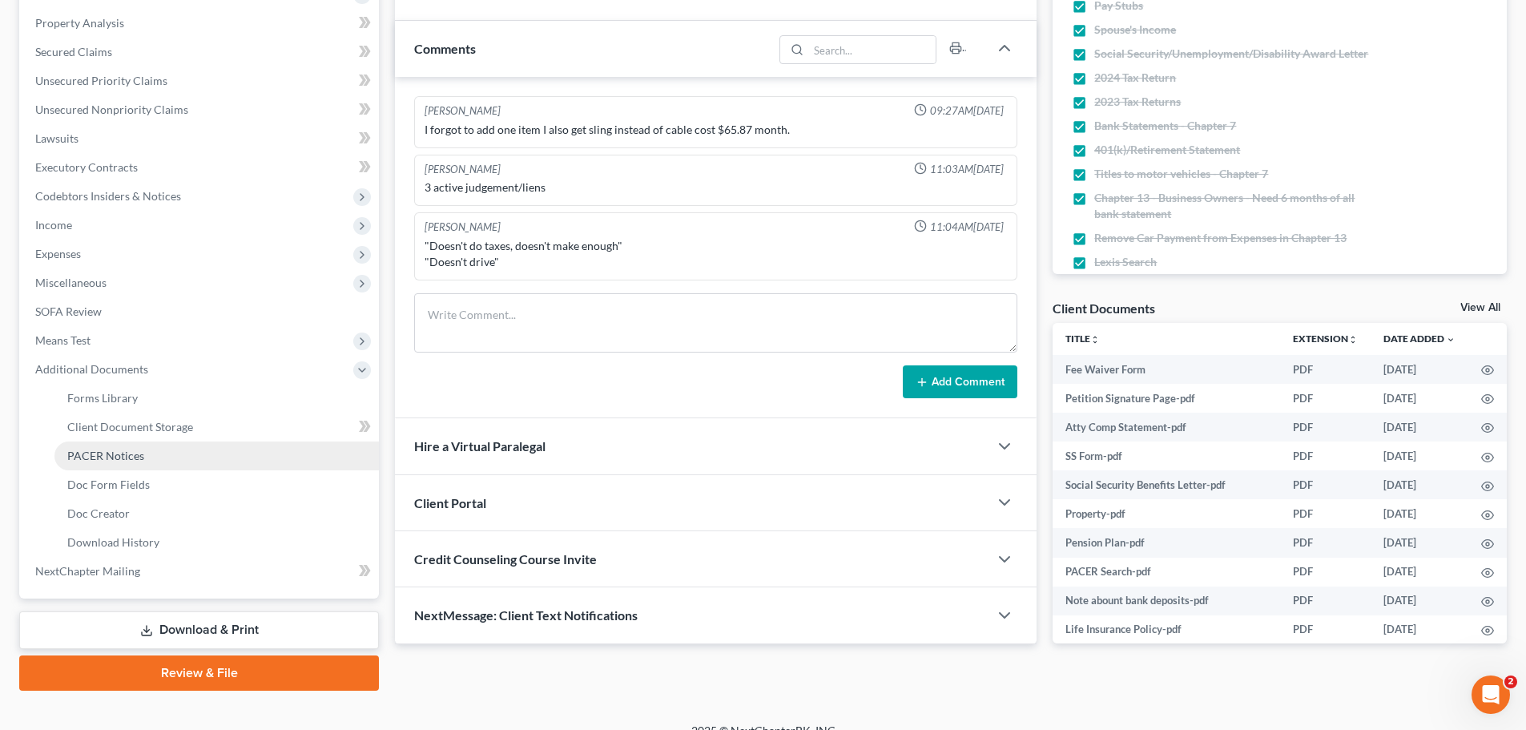
click at [99, 451] on span "PACER Notices" at bounding box center [105, 456] width 77 height 14
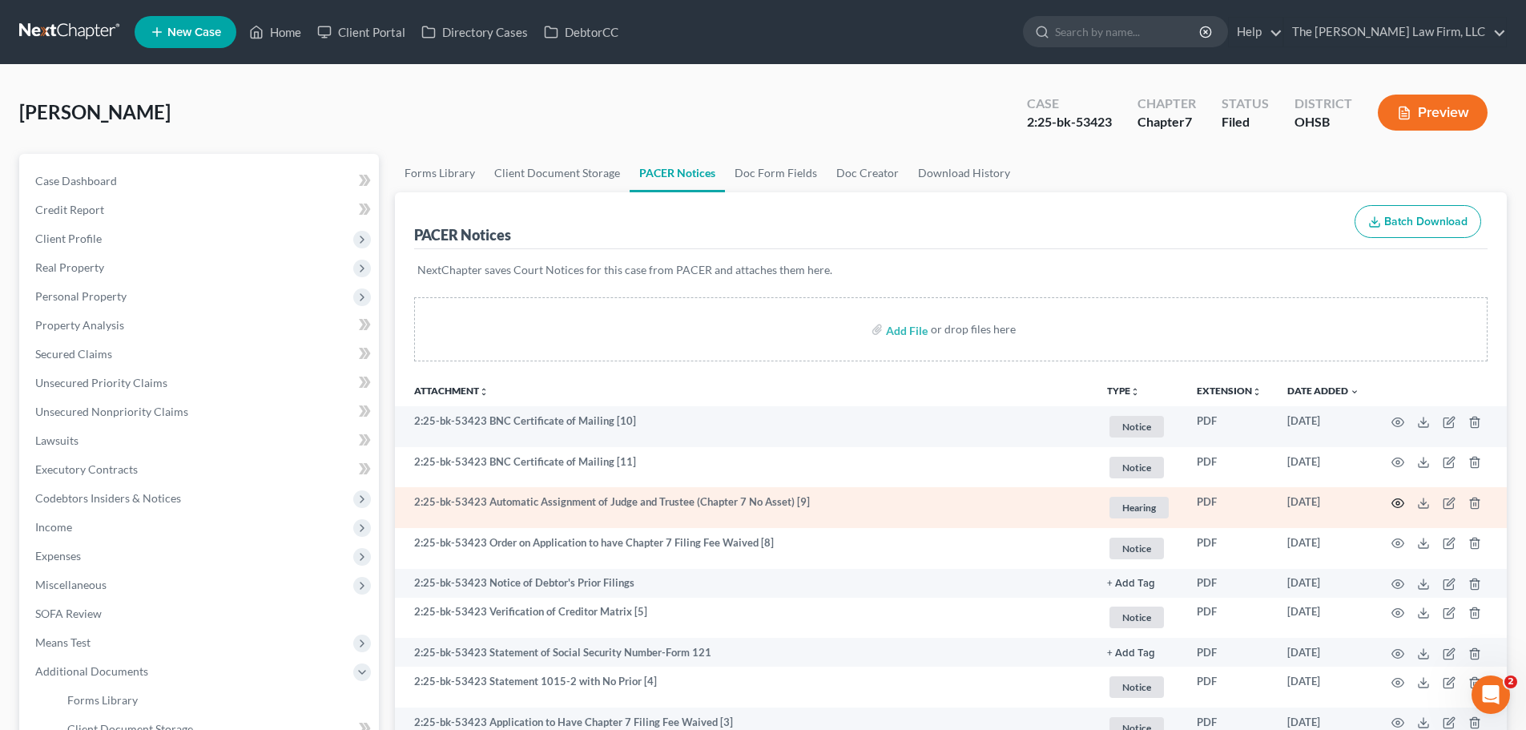
click at [1395, 502] on icon "button" at bounding box center [1397, 503] width 13 height 13
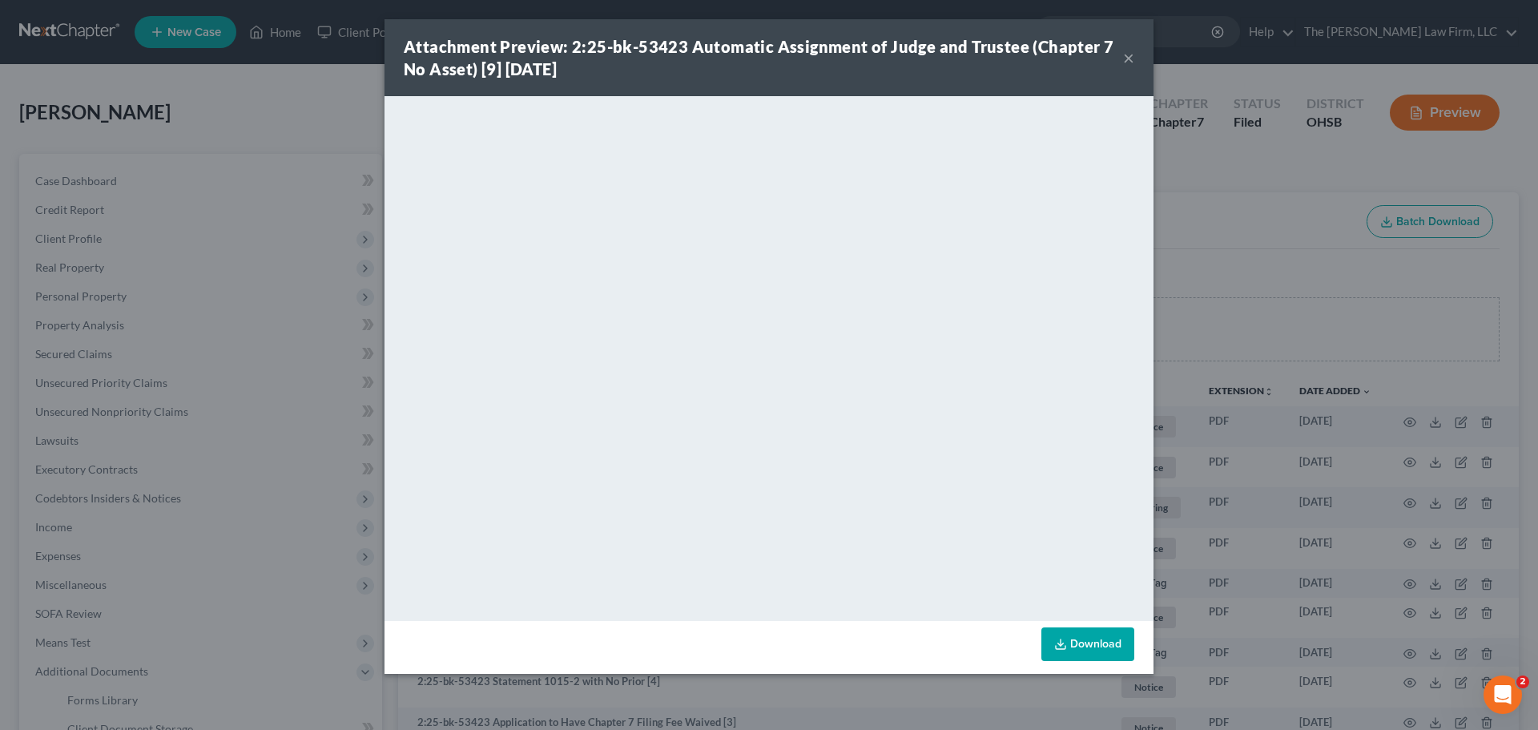
click at [1130, 59] on button "×" at bounding box center [1128, 57] width 11 height 19
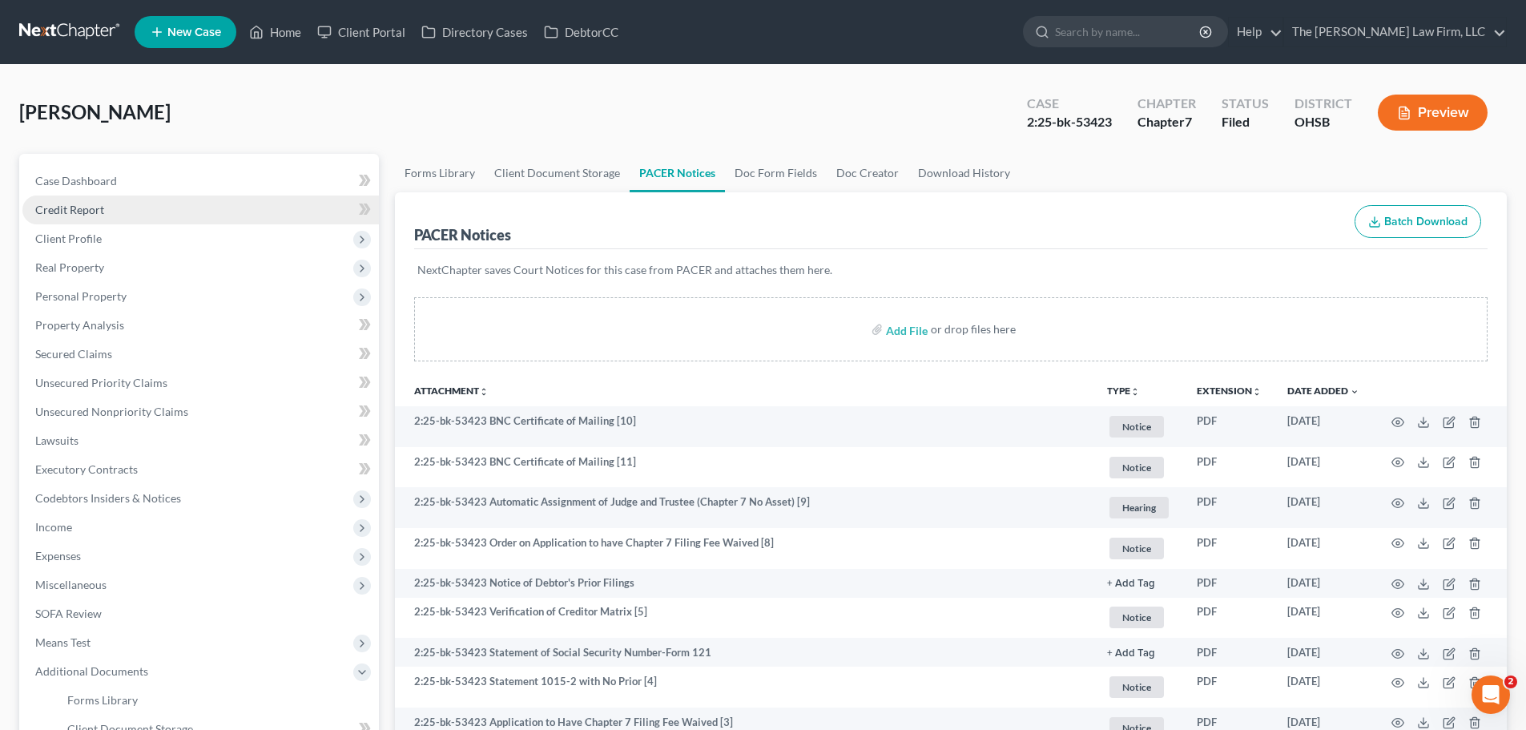
click at [100, 211] on span "Credit Report" at bounding box center [69, 210] width 69 height 14
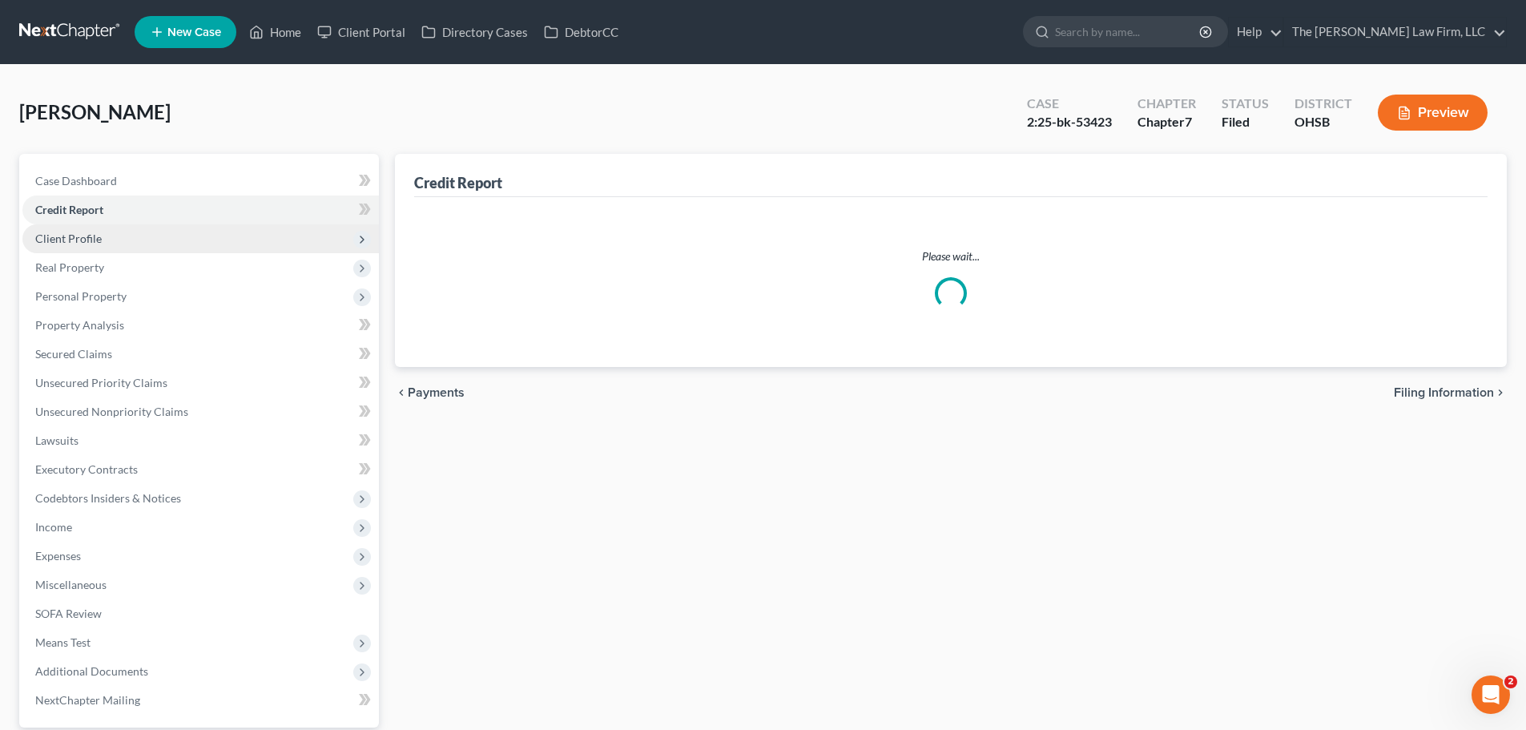
click at [93, 237] on span "Client Profile" at bounding box center [68, 238] width 66 height 14
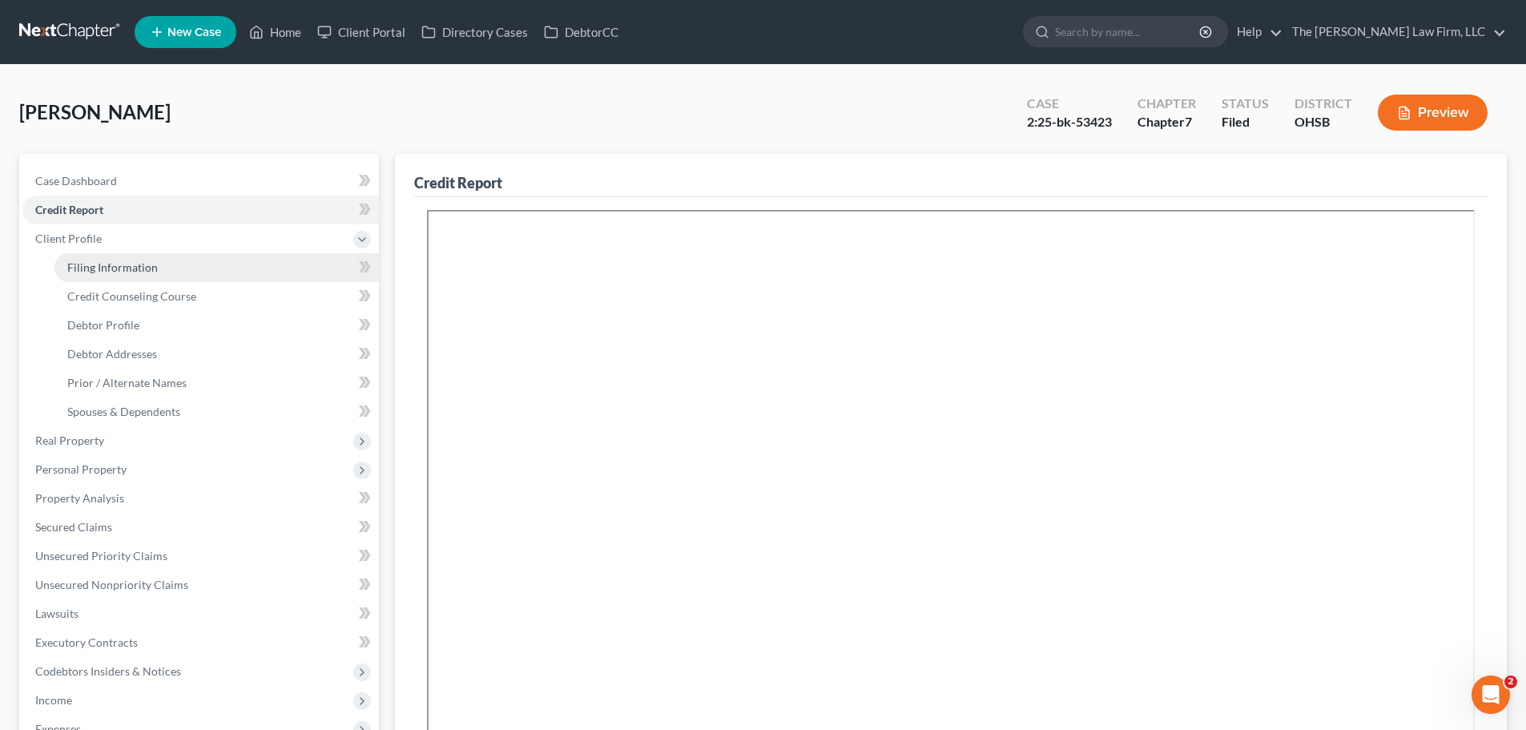
click at [162, 267] on link "Filing Information" at bounding box center [216, 267] width 324 height 29
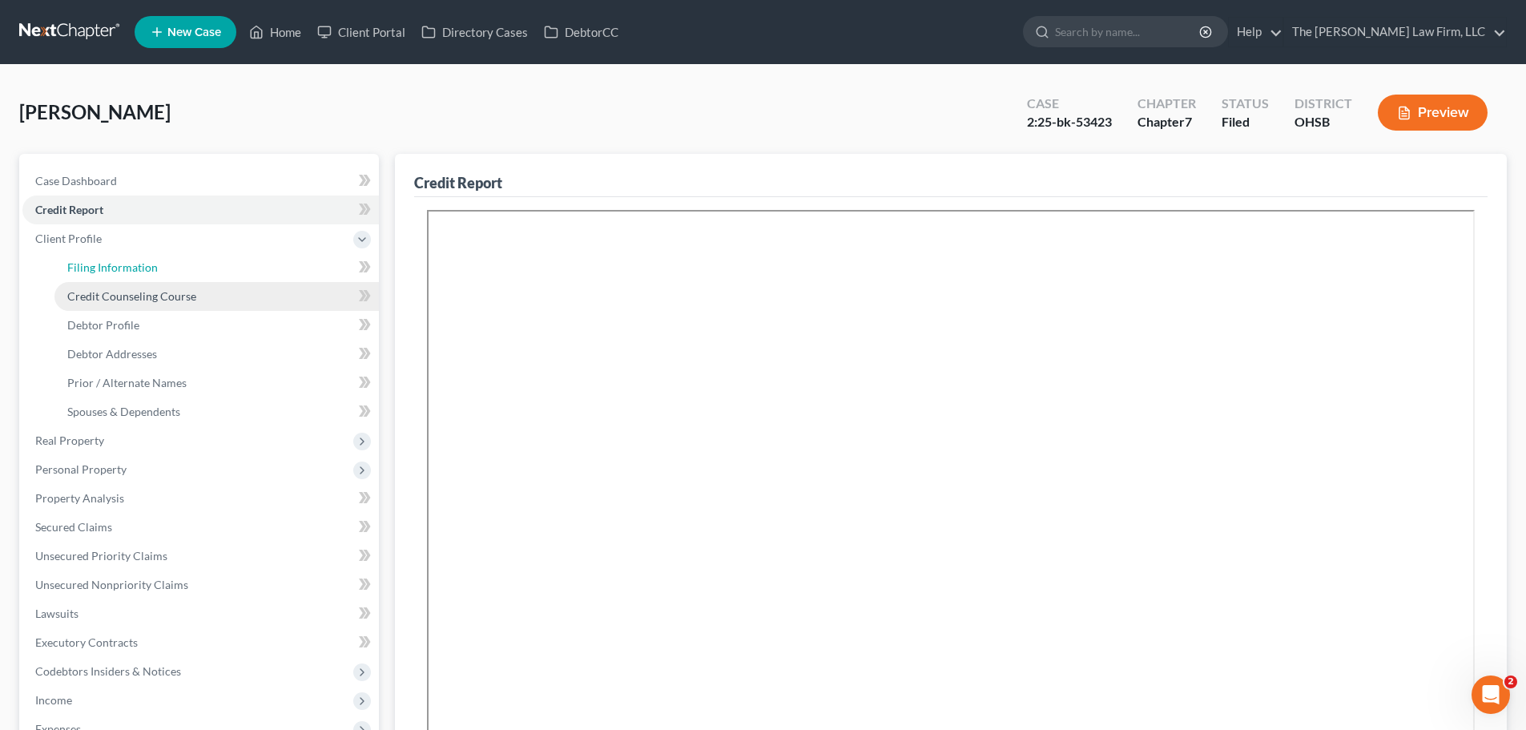
select select "1"
select select "0"
select select "36"
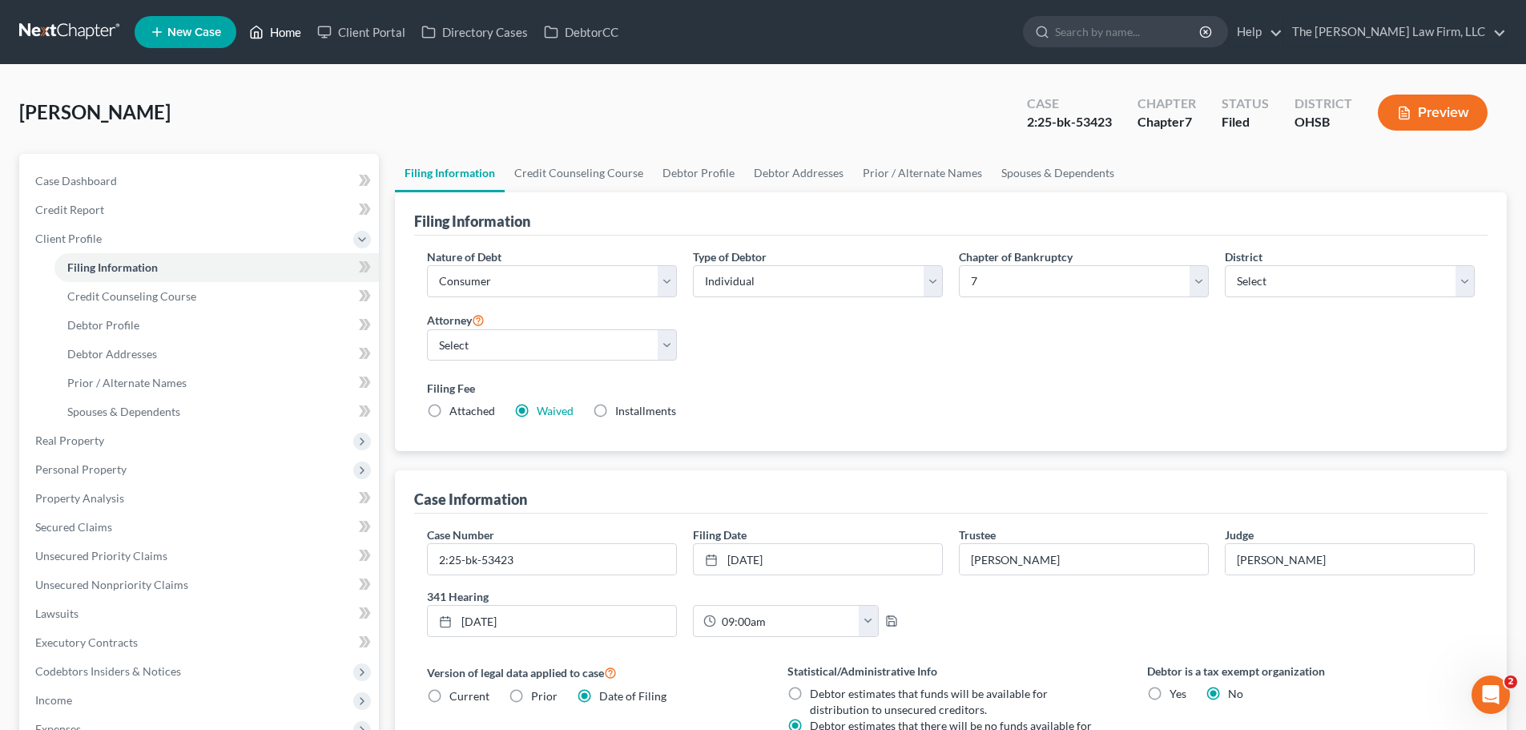
drag, startPoint x: 286, startPoint y: 23, endPoint x: 301, endPoint y: 39, distance: 22.1
click at [286, 23] on link "Home" at bounding box center [275, 32] width 68 height 29
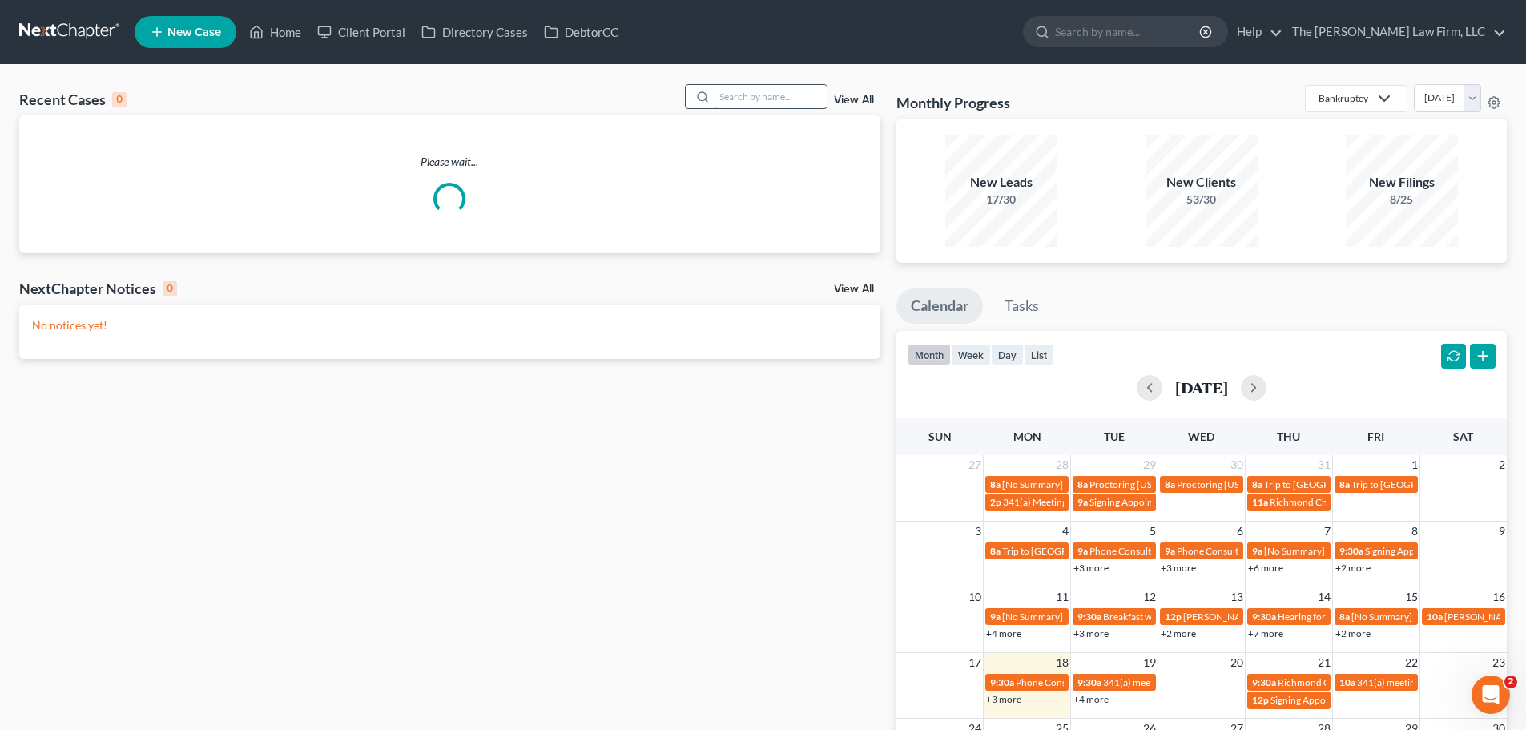
click at [775, 89] on input "search" at bounding box center [770, 96] width 112 height 23
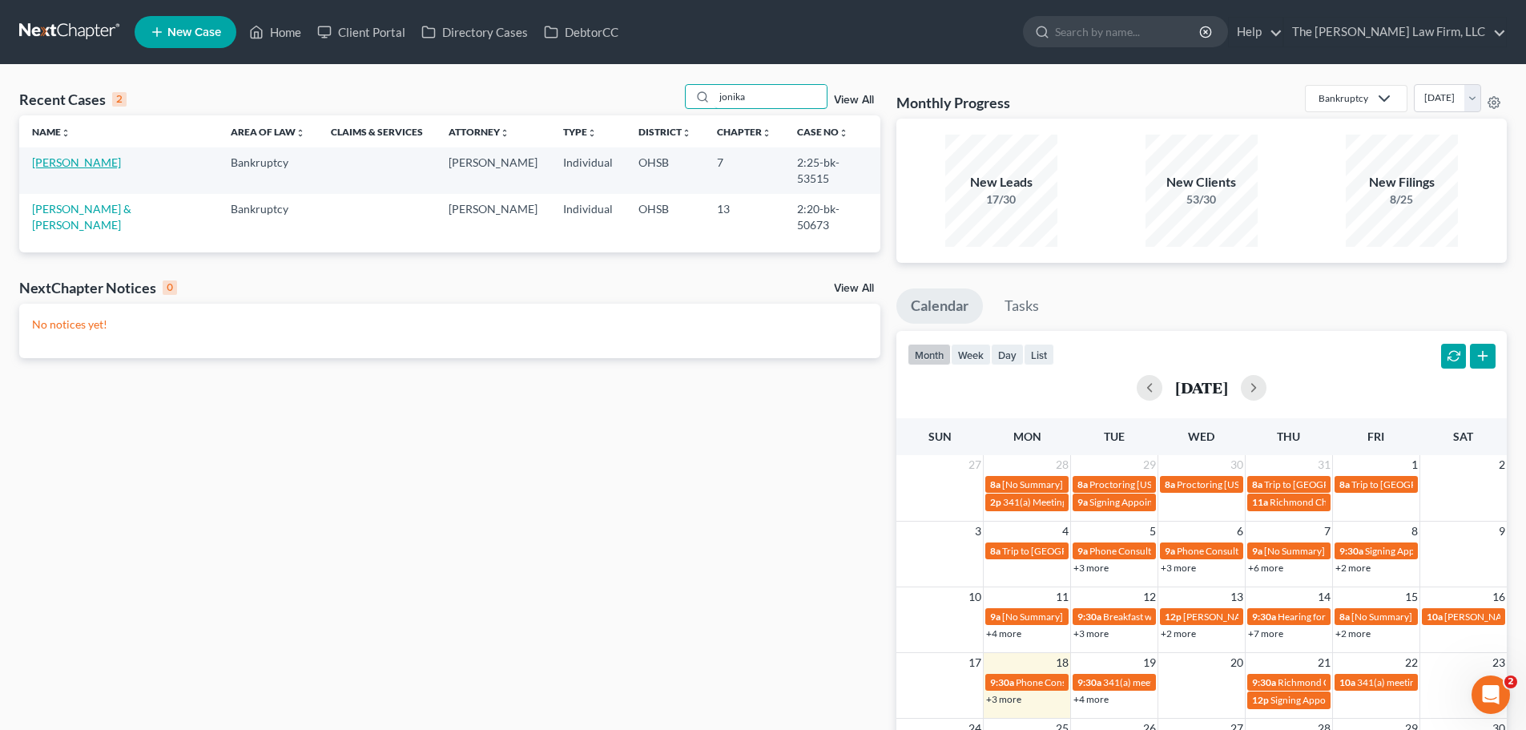
type input "jonika"
click at [74, 159] on link "[PERSON_NAME]" at bounding box center [76, 162] width 89 height 14
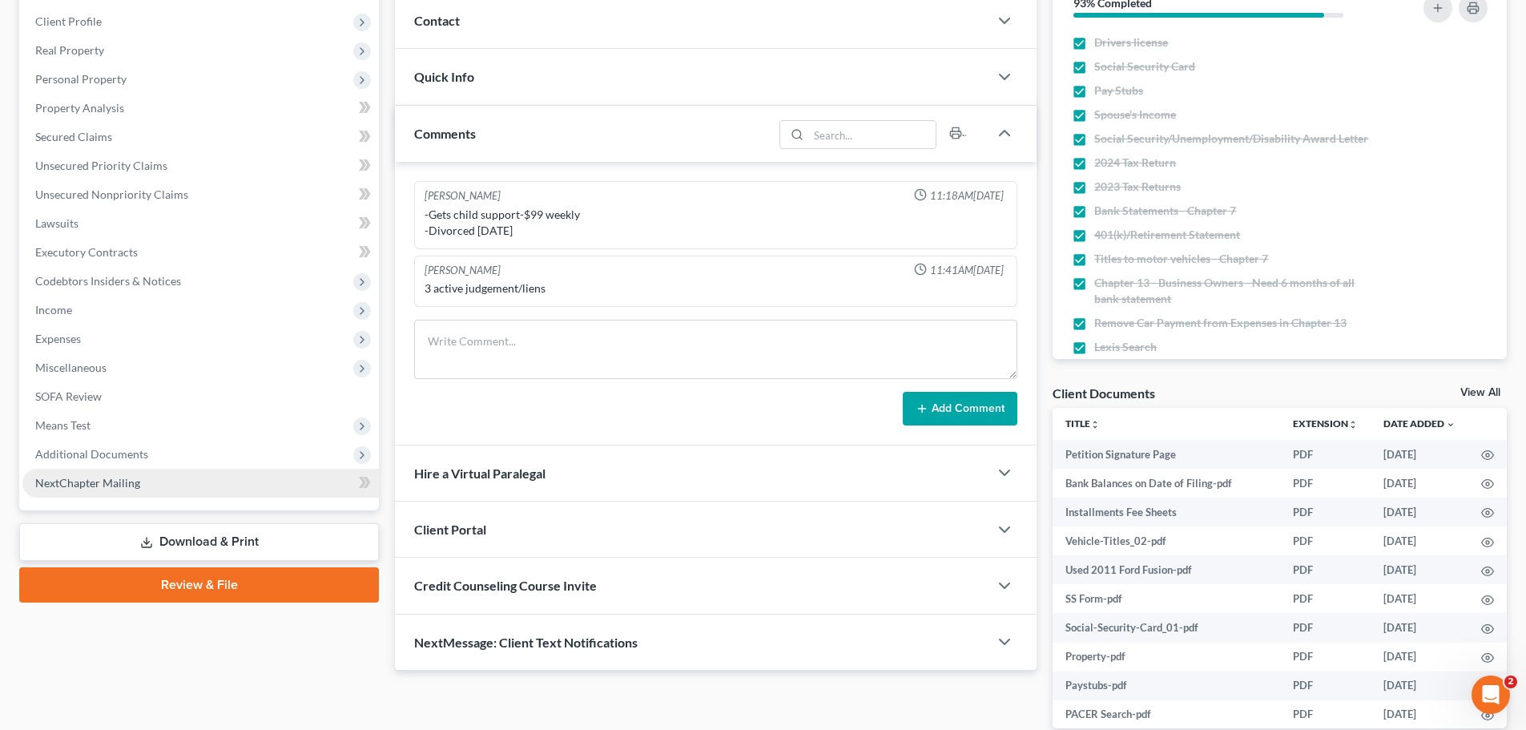
scroll to position [302, 0]
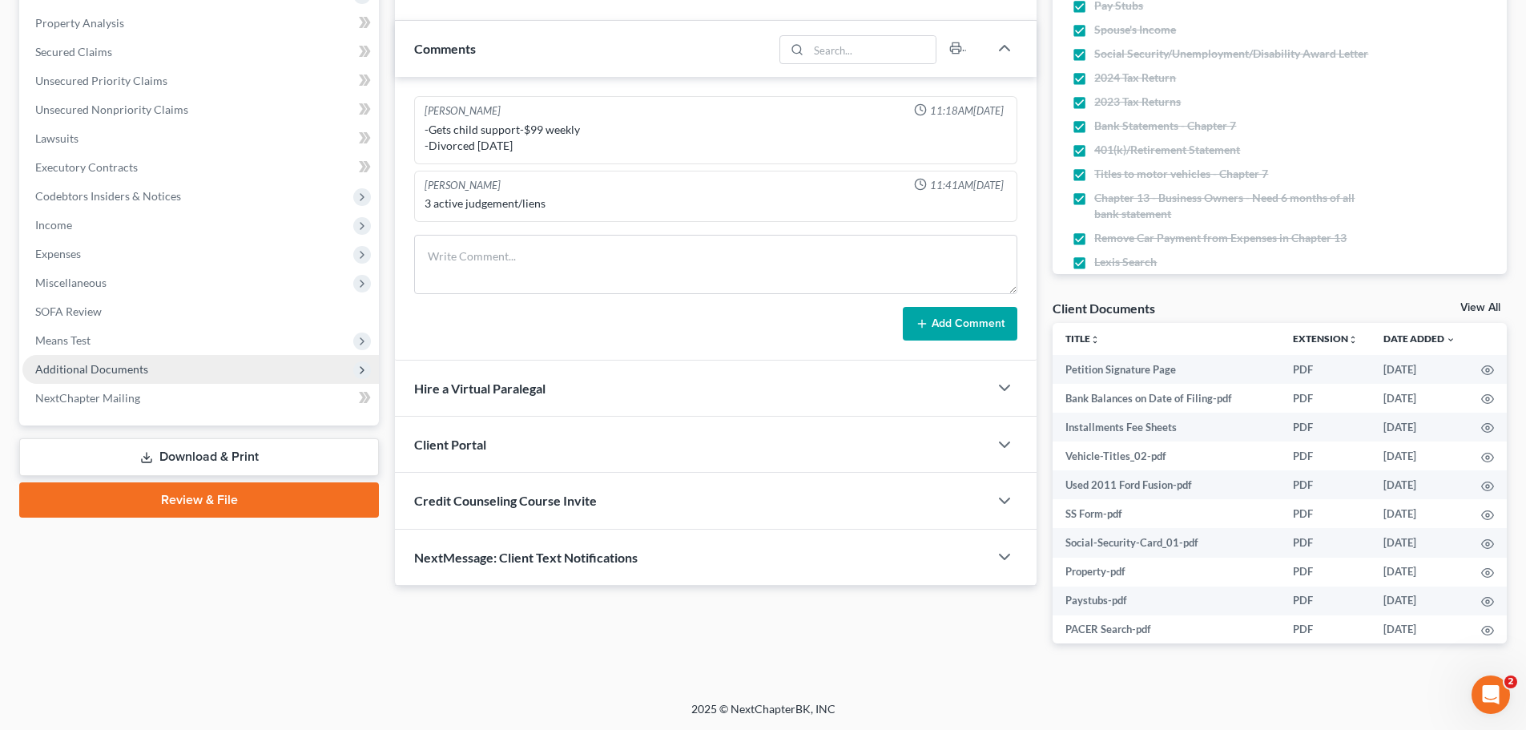
click at [92, 375] on span "Additional Documents" at bounding box center [91, 369] width 113 height 14
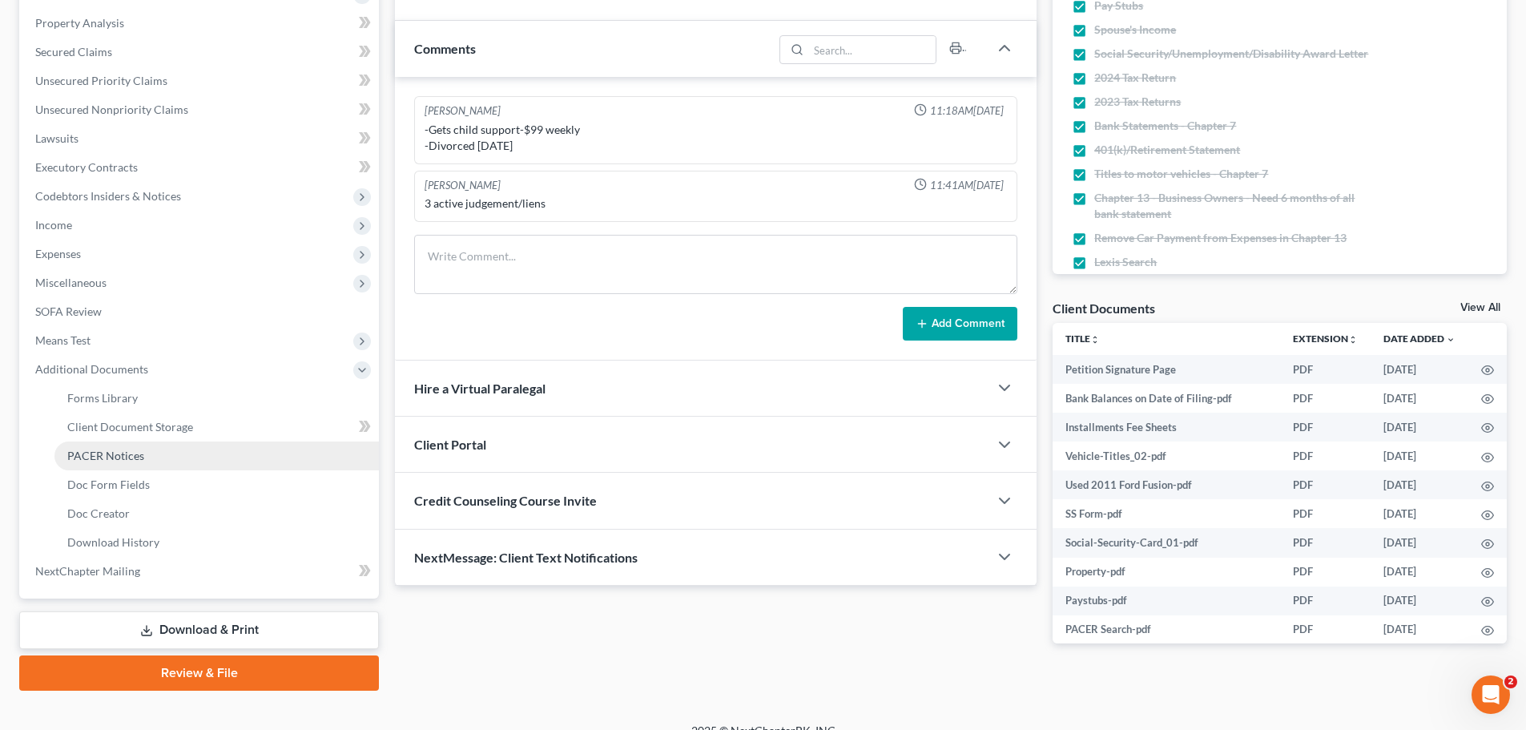
click at [129, 455] on span "PACER Notices" at bounding box center [105, 456] width 77 height 14
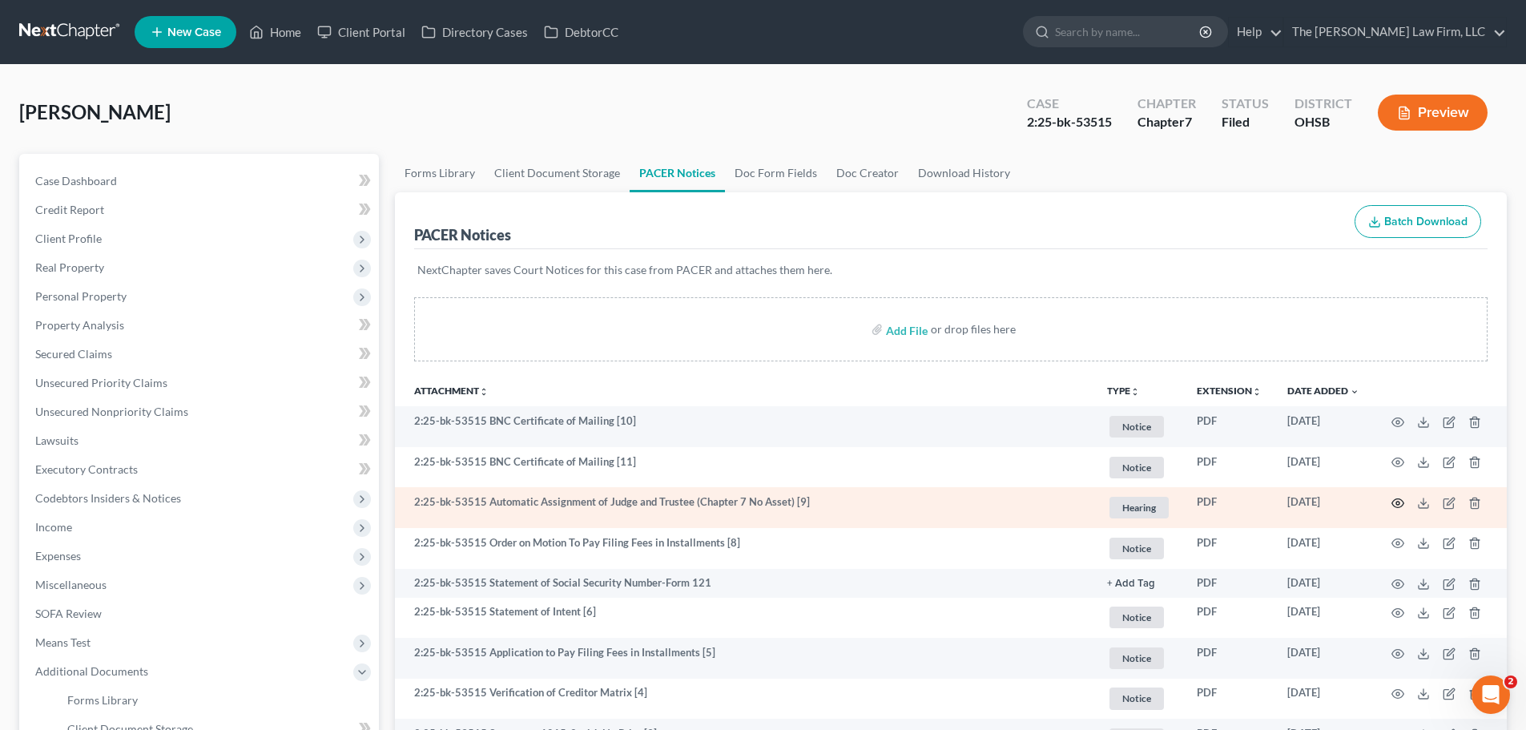
click at [1403, 503] on icon "button" at bounding box center [1398, 503] width 12 height 9
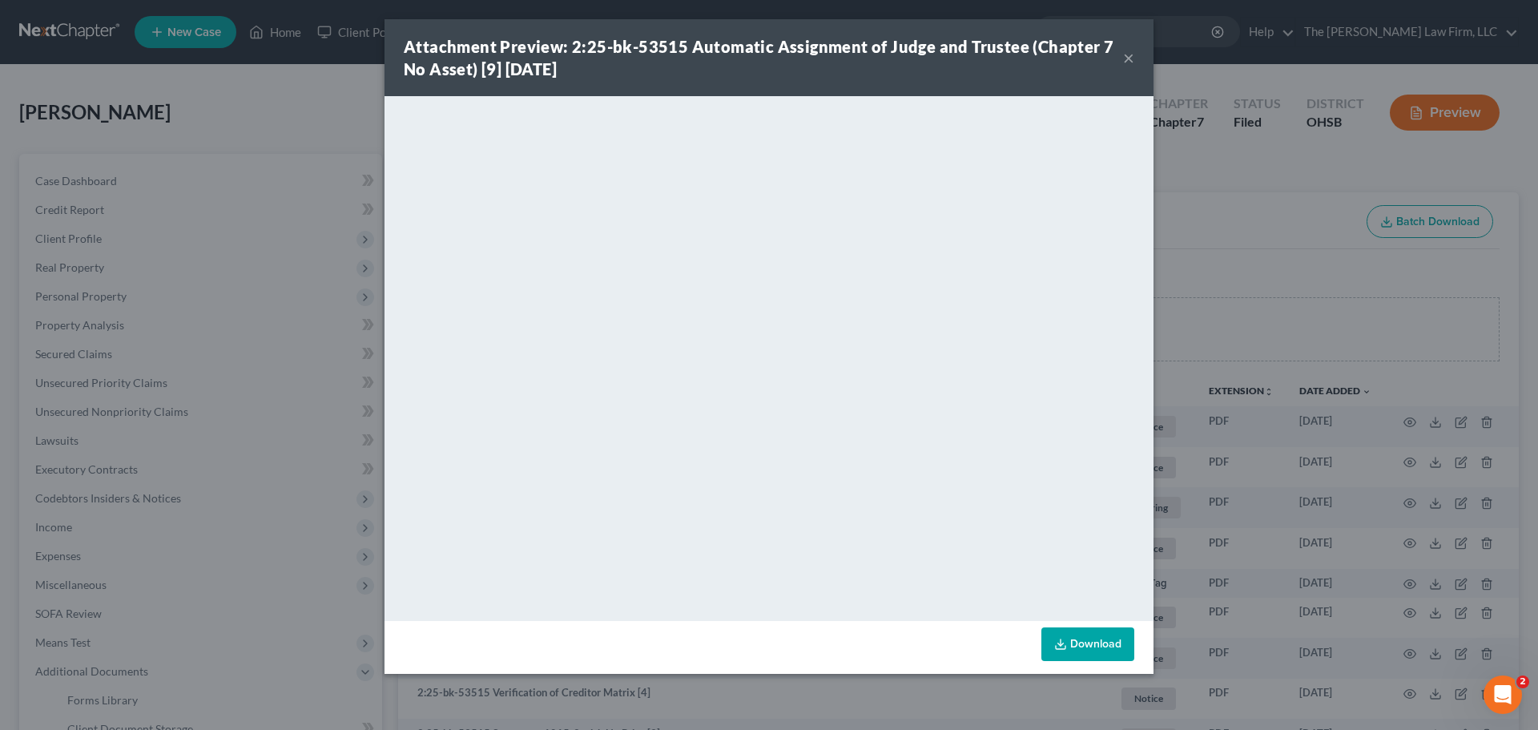
click at [1129, 56] on button "×" at bounding box center [1128, 57] width 11 height 19
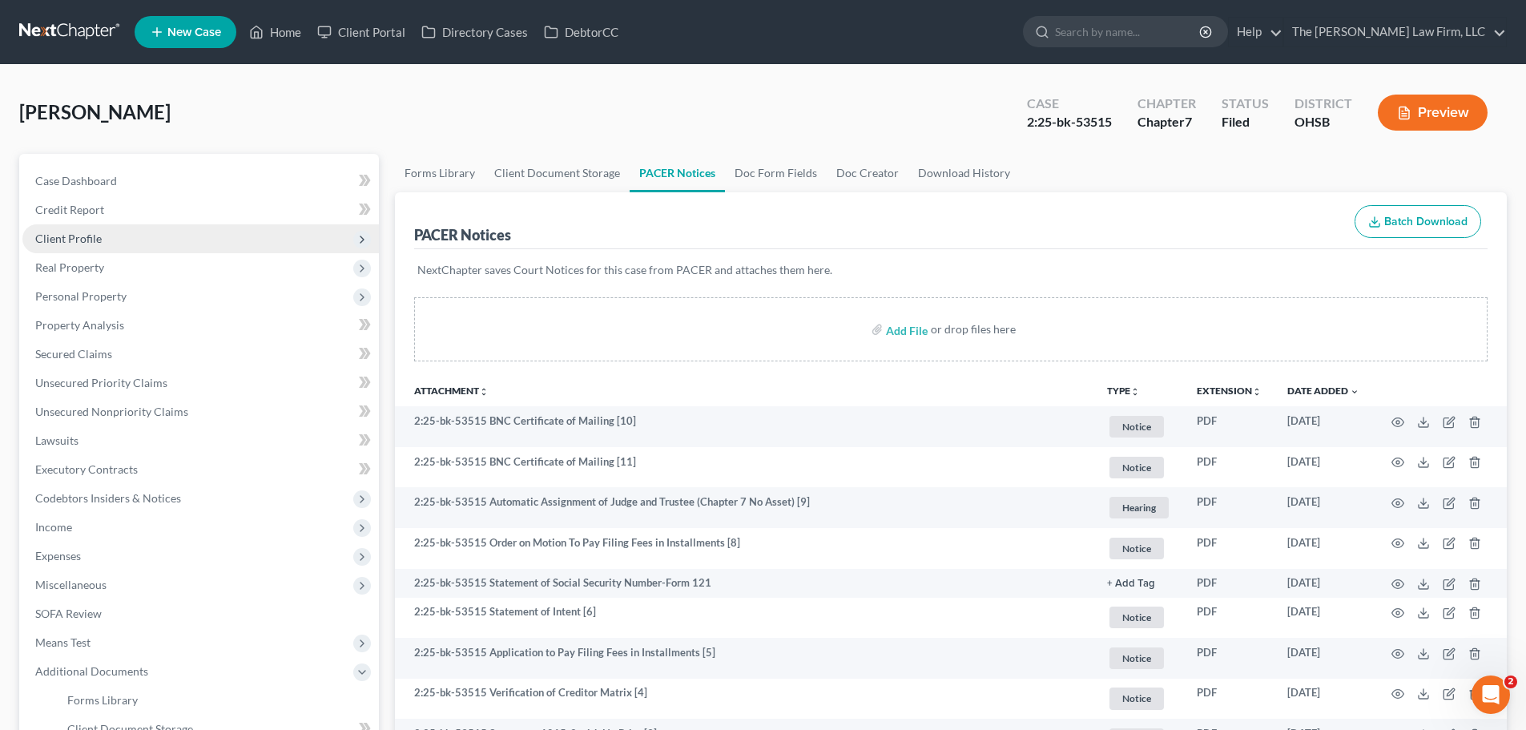
click at [82, 241] on span "Client Profile" at bounding box center [68, 238] width 66 height 14
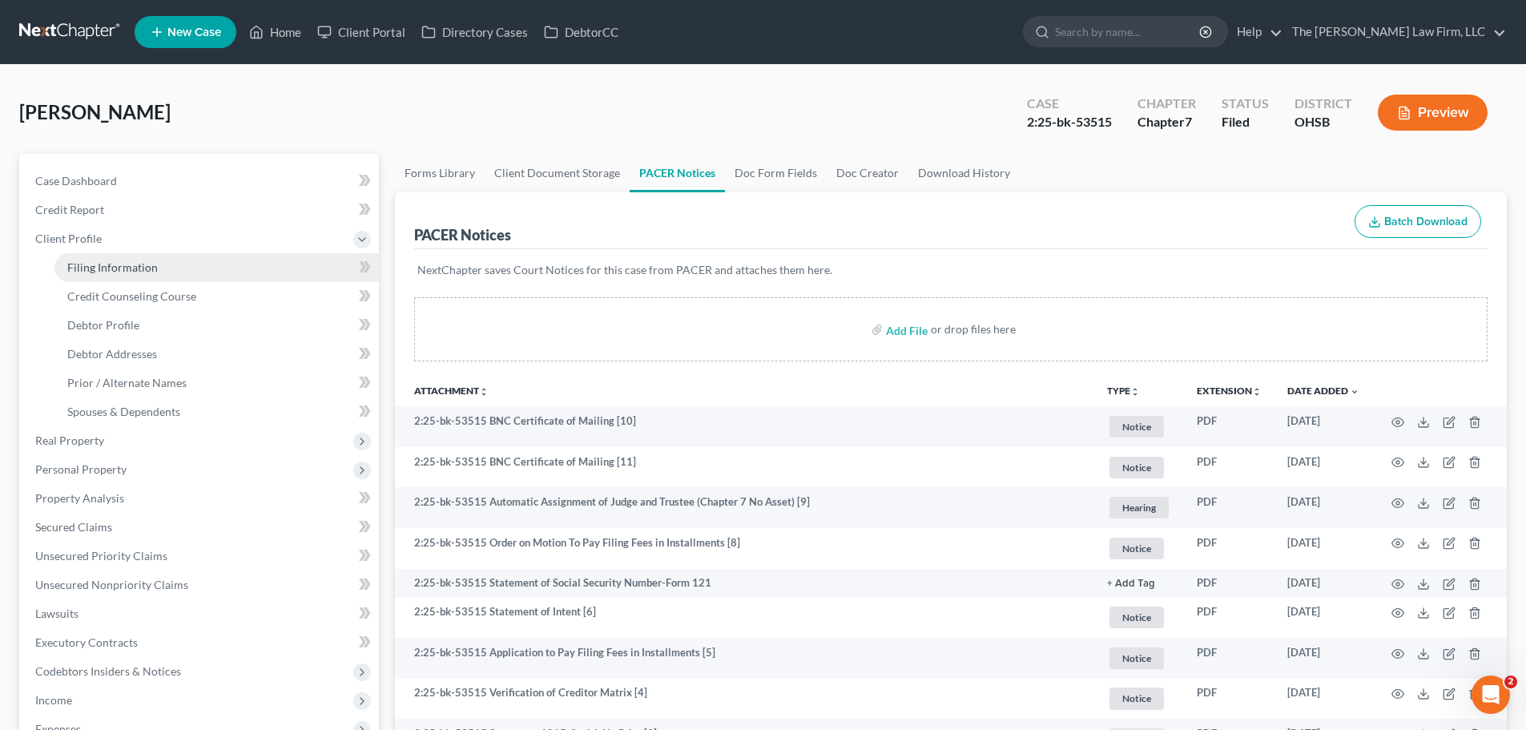
click at [90, 260] on span "Filing Information" at bounding box center [112, 267] width 91 height 14
select select "1"
select select "0"
select select "62"
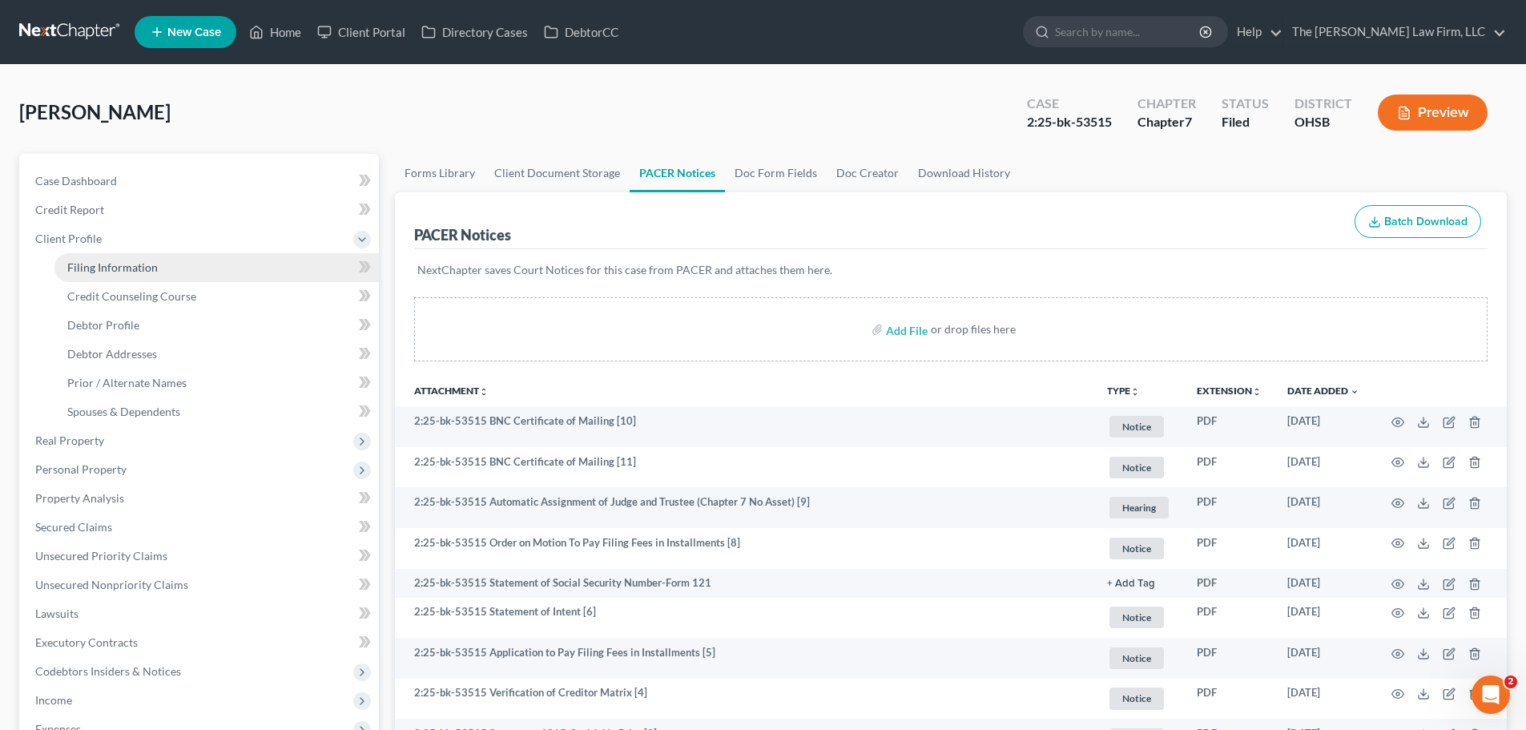
select select "0"
select select "36"
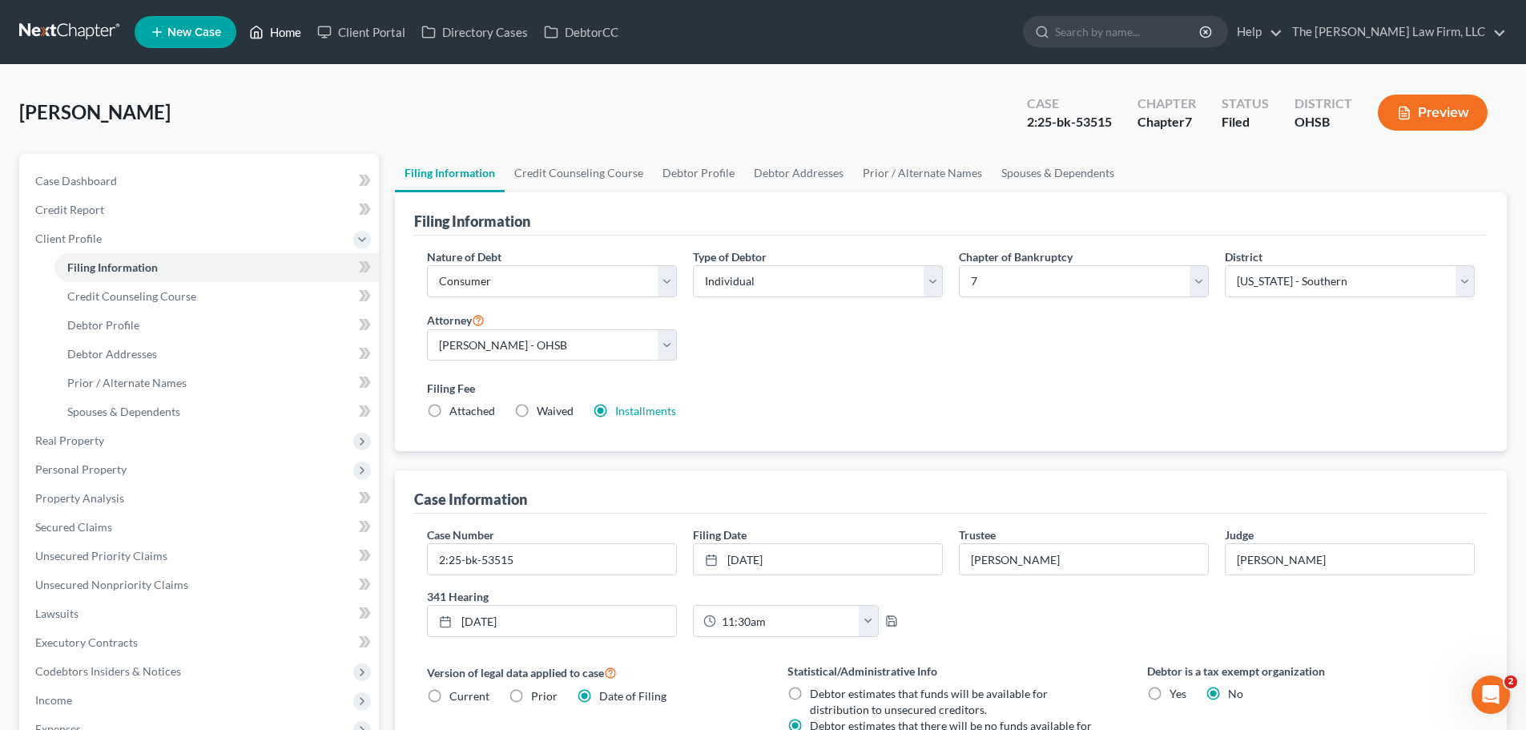
click at [281, 30] on link "Home" at bounding box center [275, 32] width 68 height 29
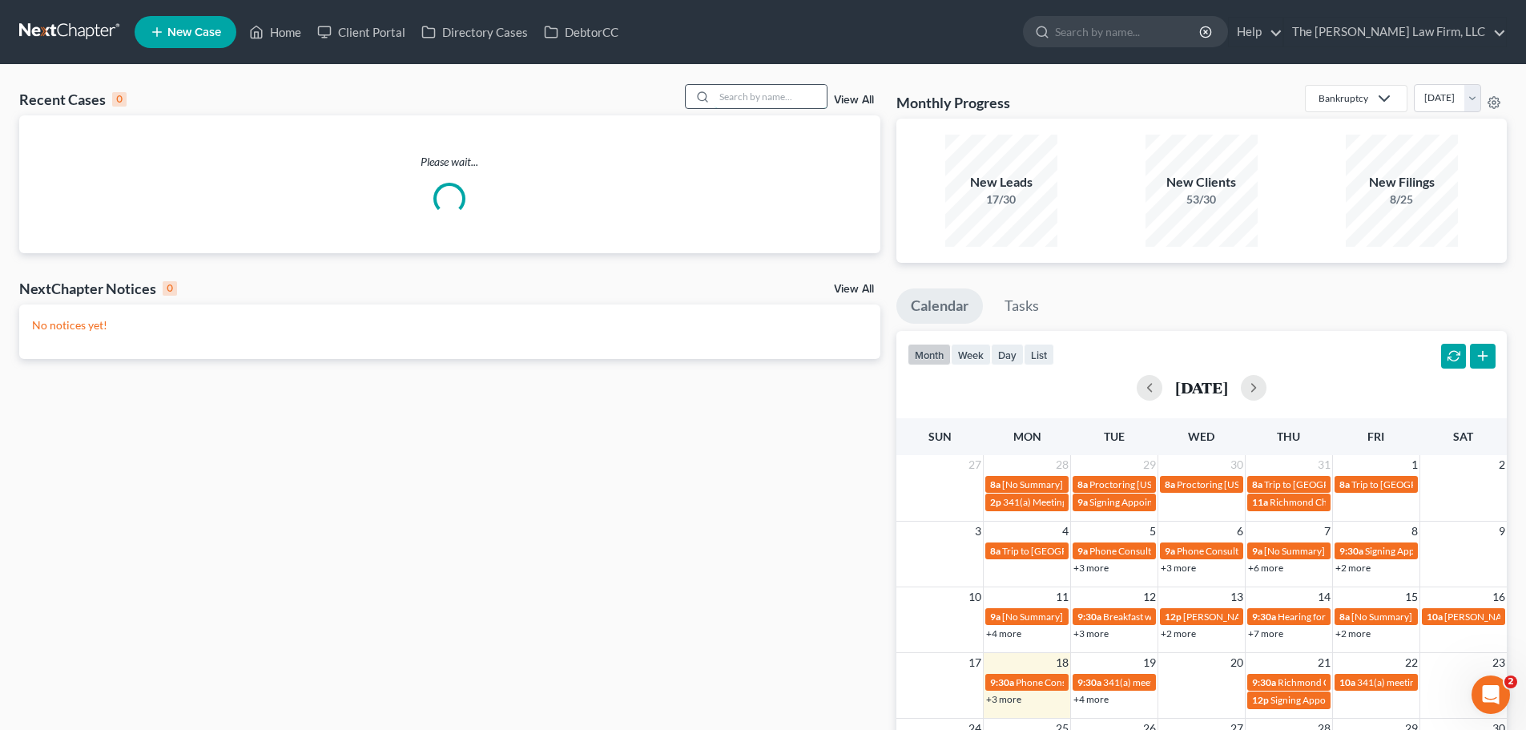
click at [787, 101] on input "search" at bounding box center [770, 96] width 112 height 23
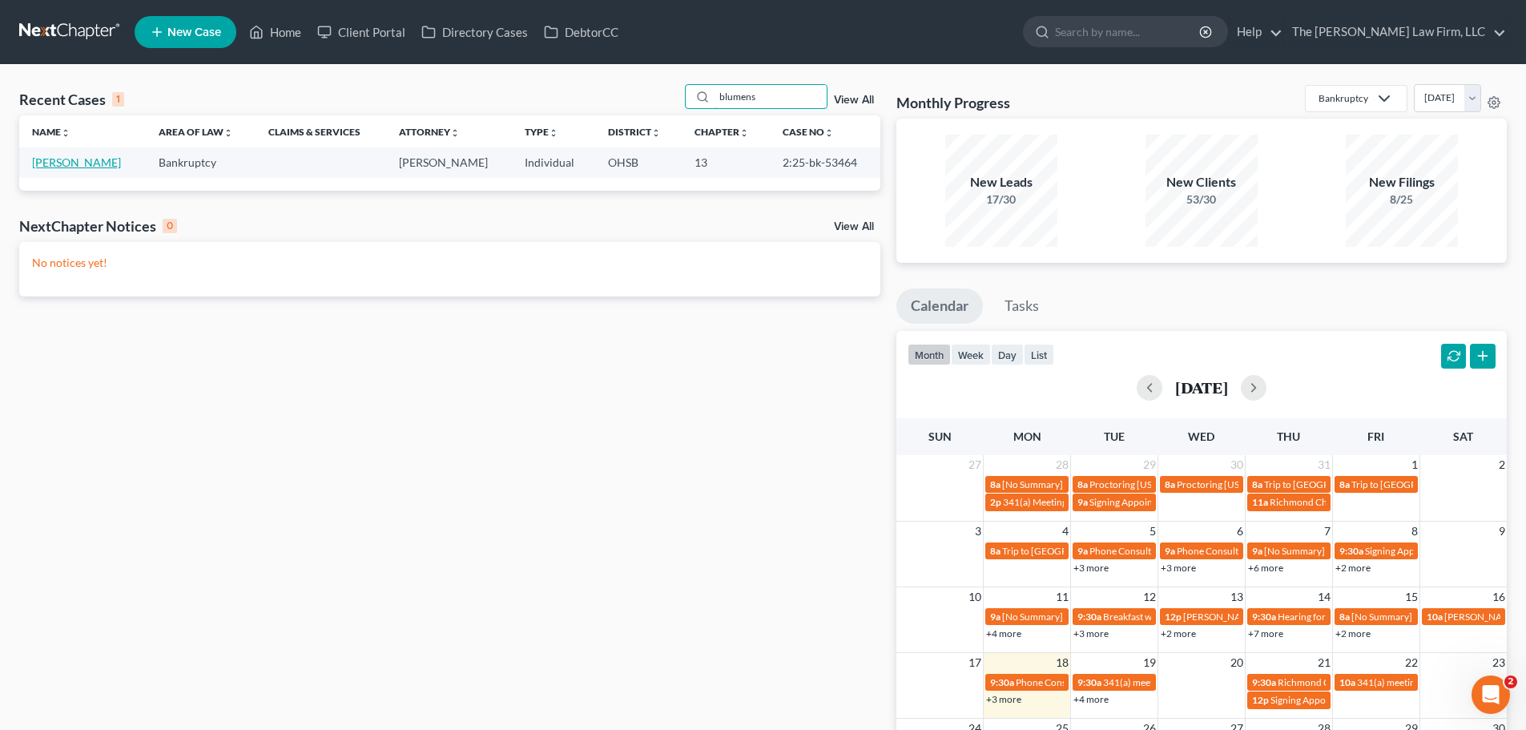
type input "blumens"
click at [104, 163] on link "[PERSON_NAME]" at bounding box center [76, 162] width 89 height 14
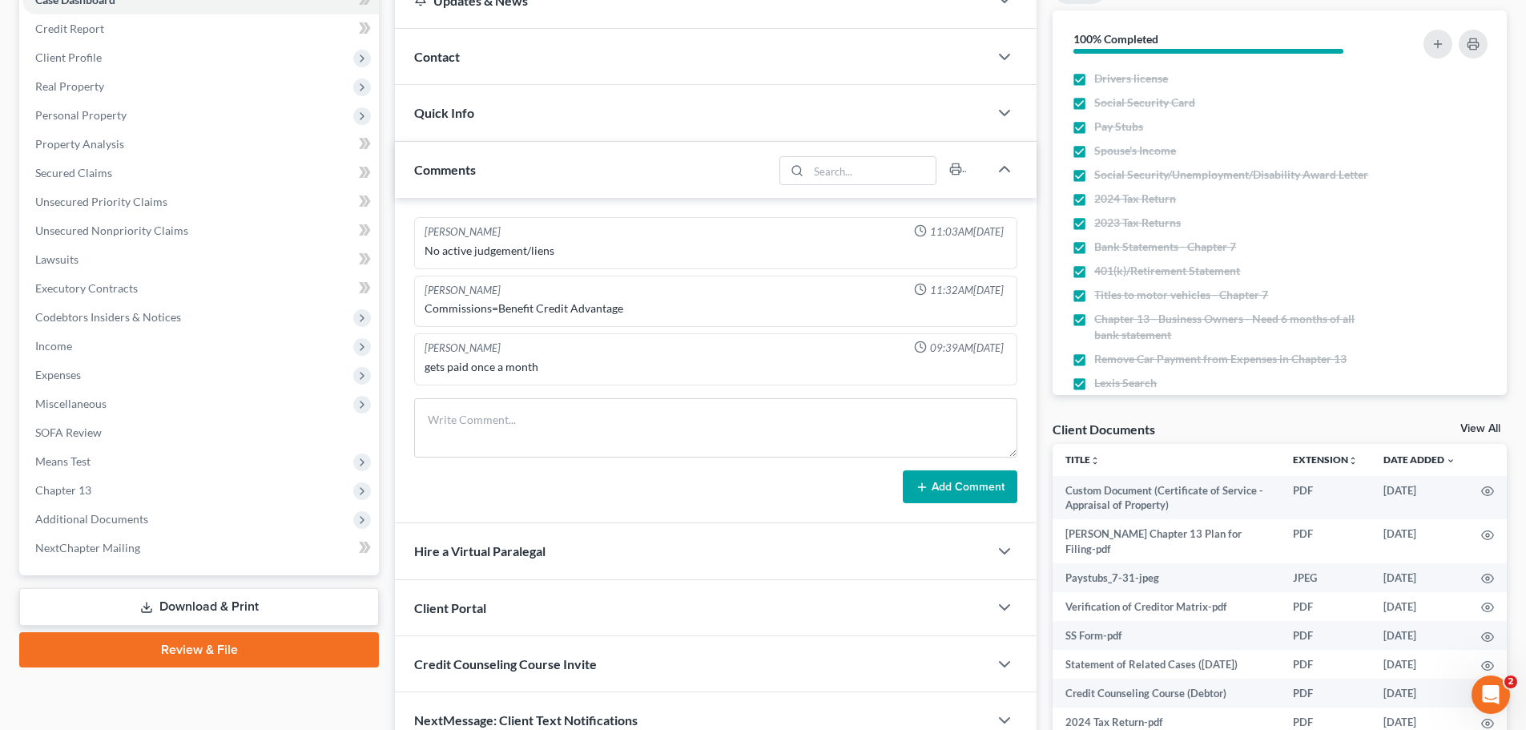
scroll to position [302, 0]
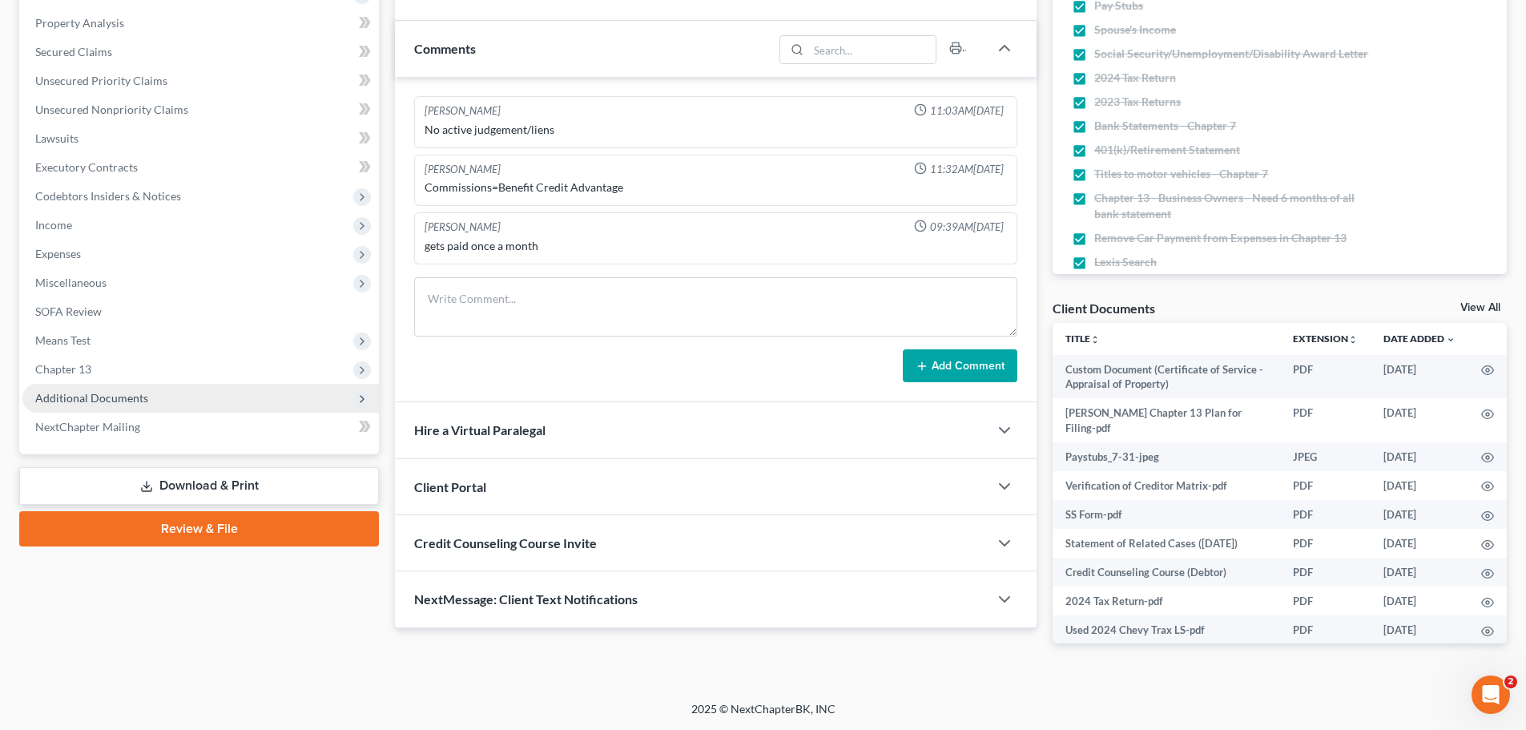
click at [103, 403] on span "Additional Documents" at bounding box center [91, 398] width 113 height 14
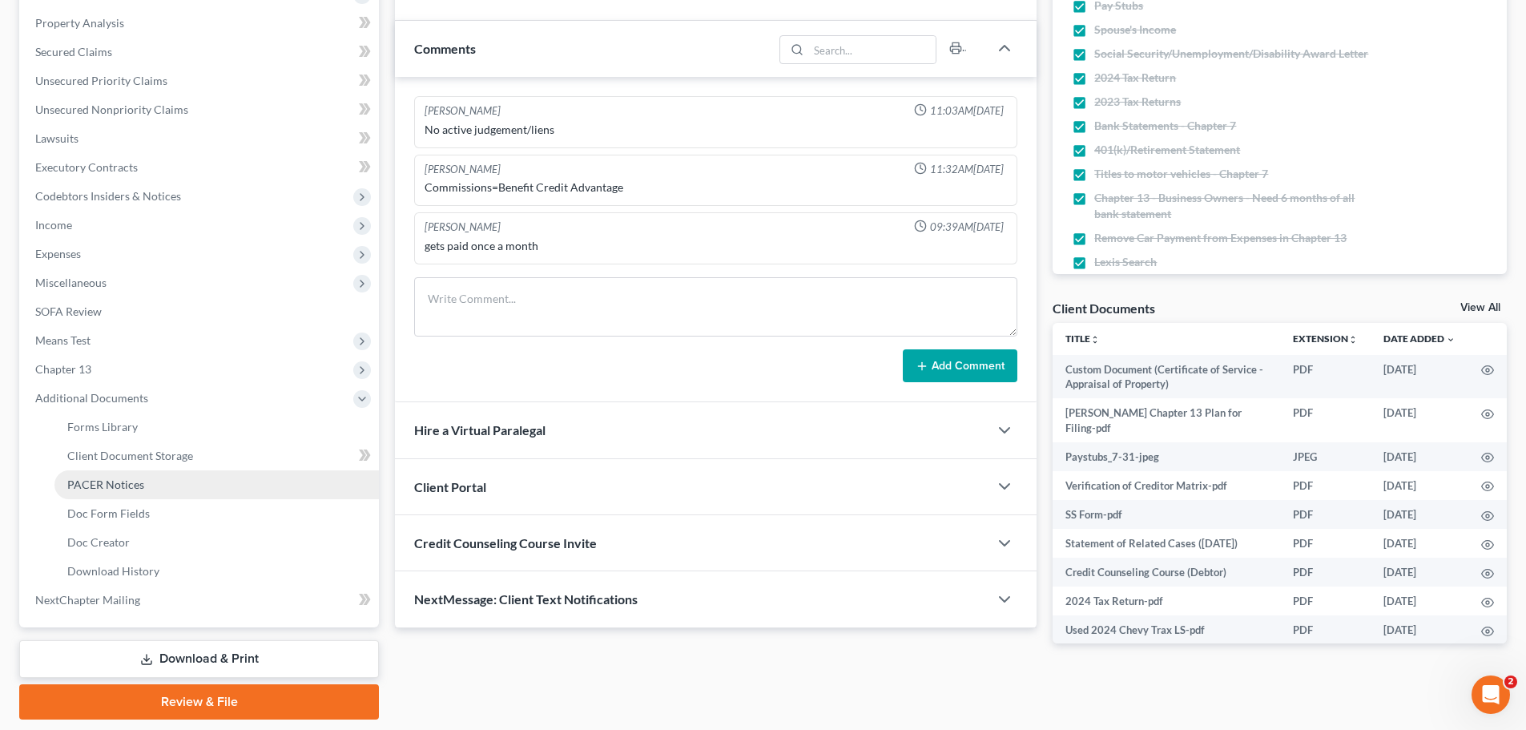
click at [138, 492] on link "PACER Notices" at bounding box center [216, 484] width 324 height 29
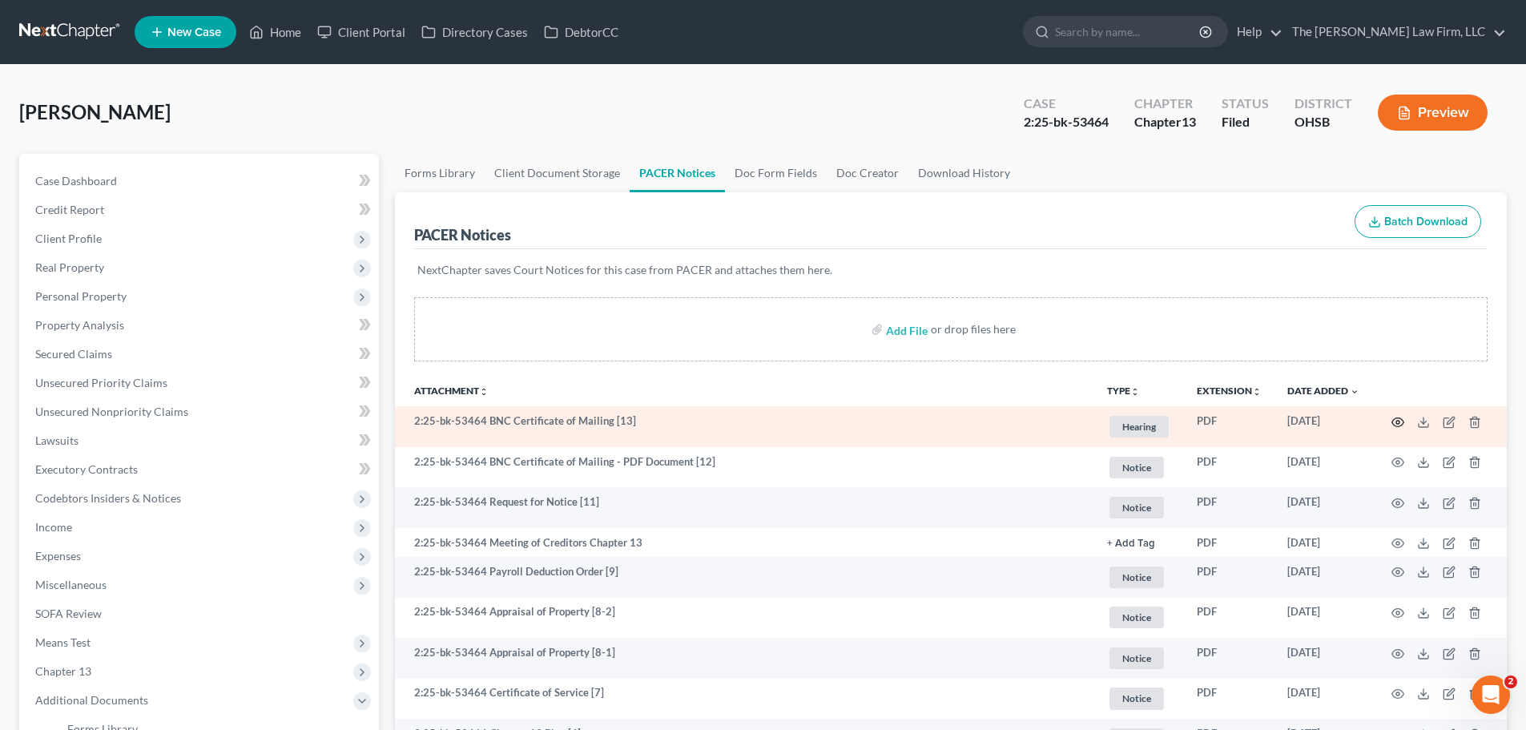
click at [1397, 424] on circle "button" at bounding box center [1397, 421] width 3 height 3
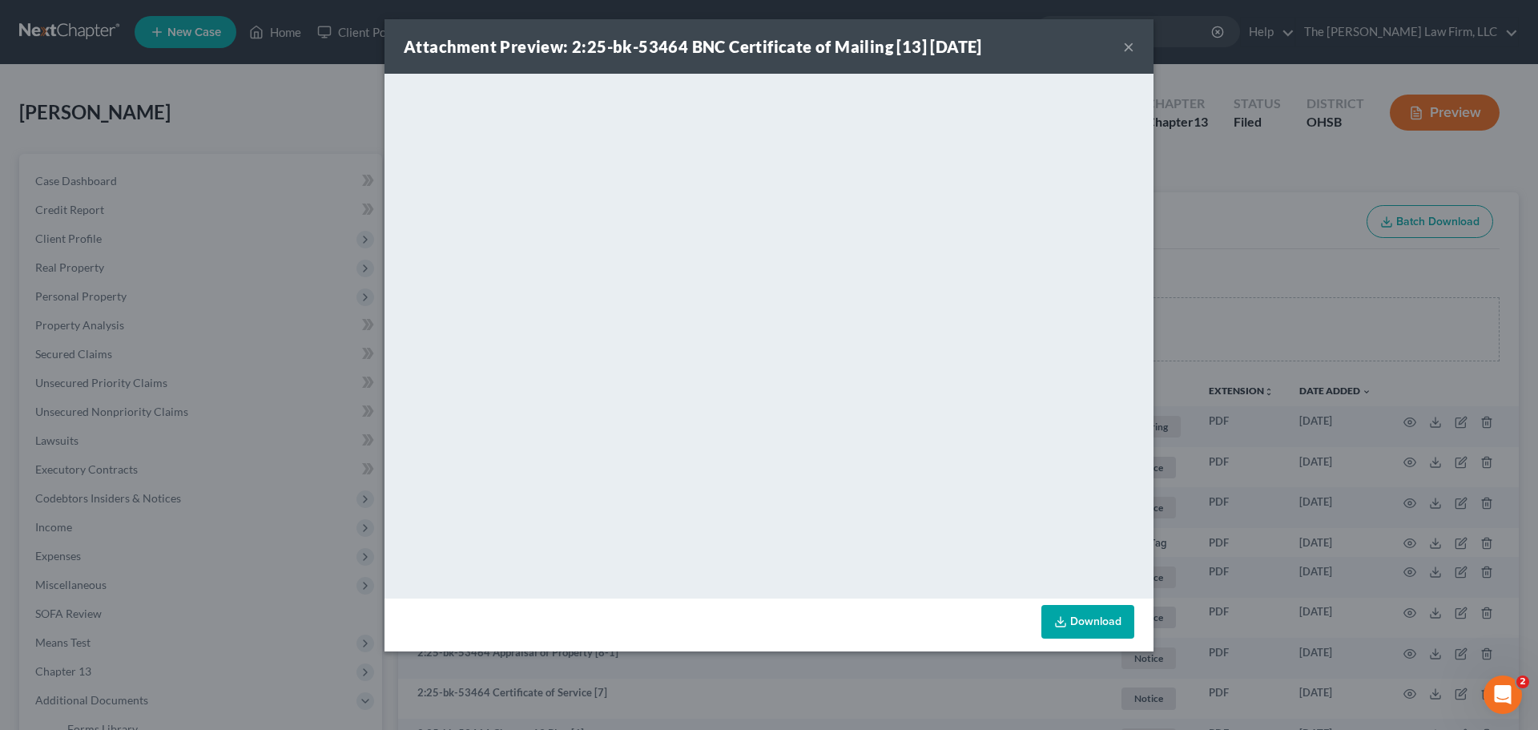
click at [1124, 47] on button "×" at bounding box center [1128, 46] width 11 height 19
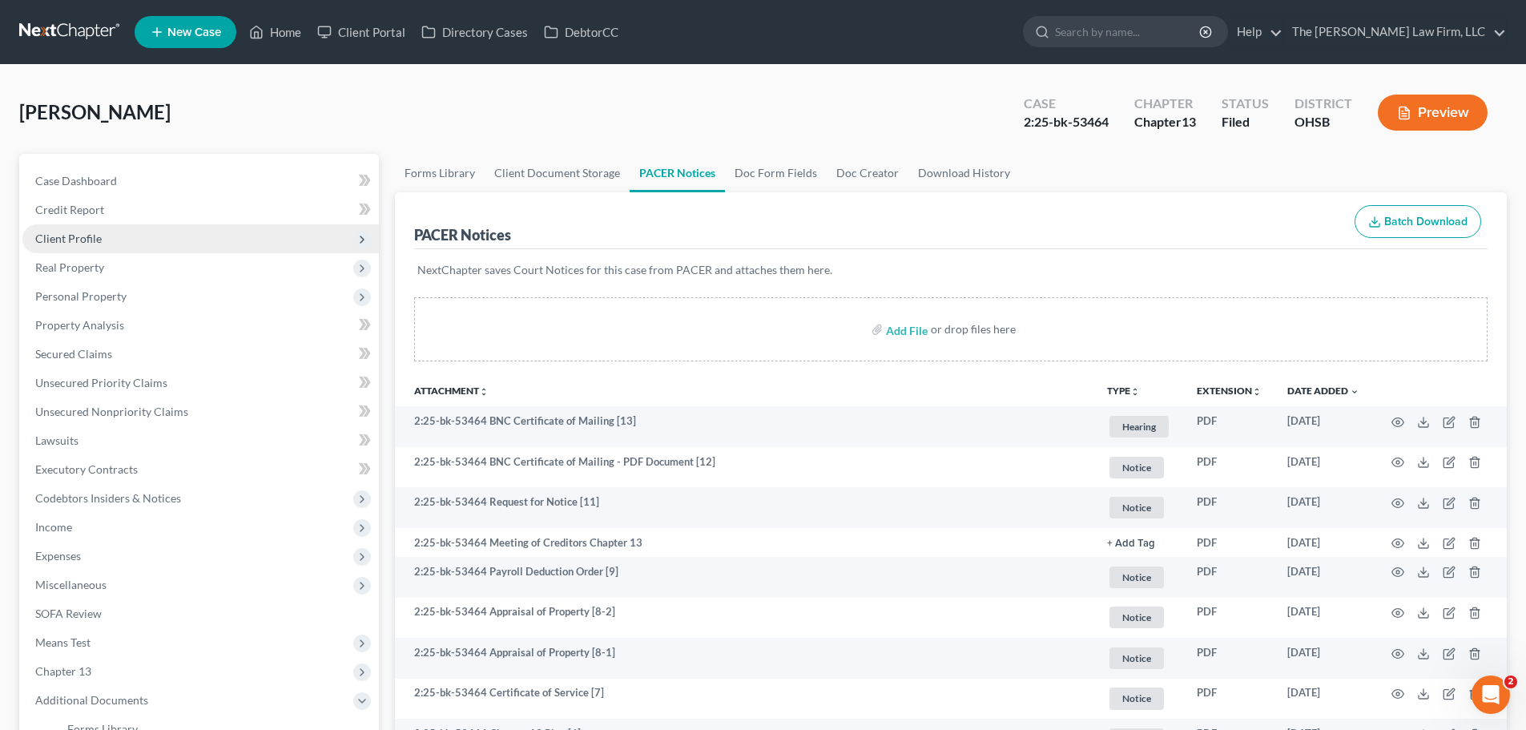
click at [83, 234] on span "Client Profile" at bounding box center [68, 238] width 66 height 14
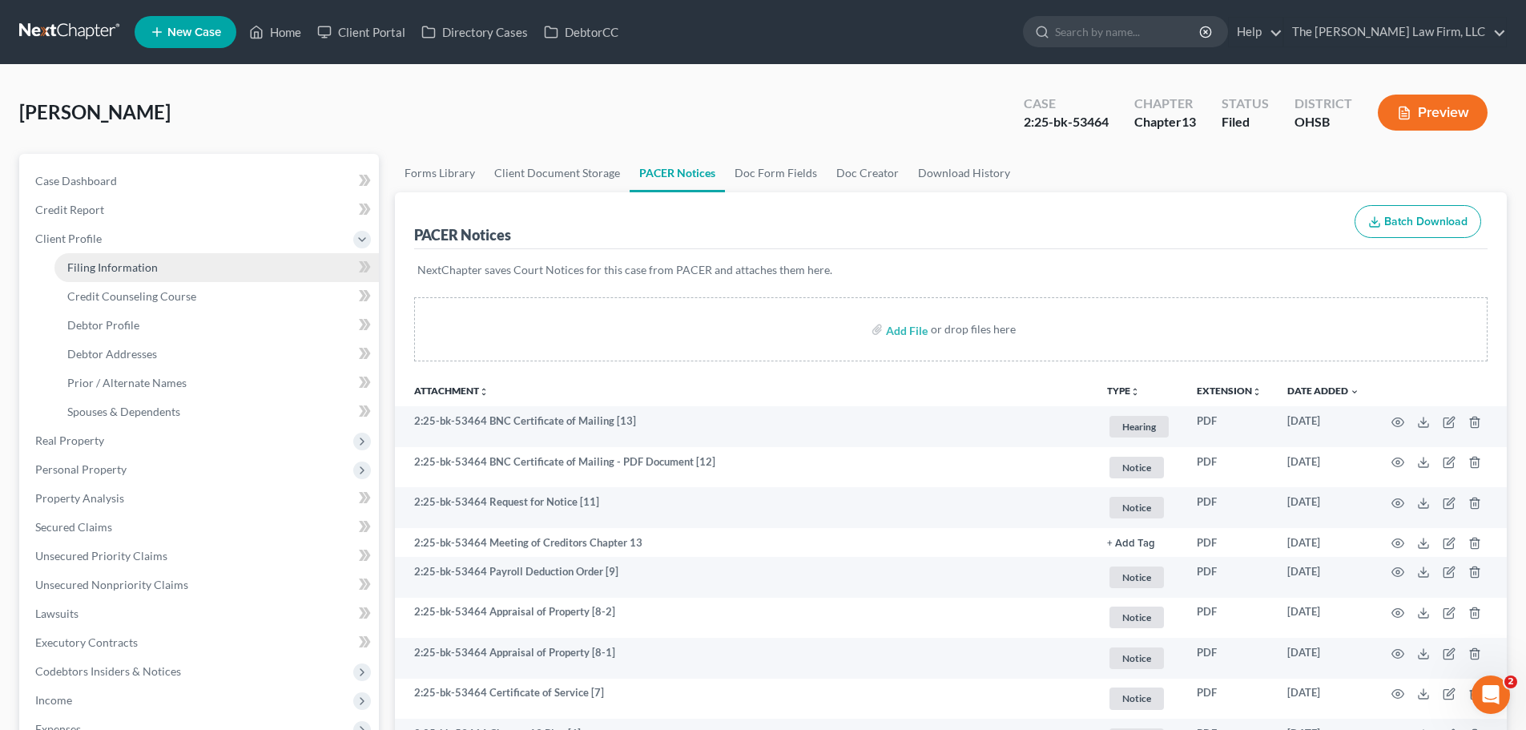
click at [111, 272] on span "Filing Information" at bounding box center [112, 267] width 91 height 14
select select "1"
select select "0"
select select "3"
select select "62"
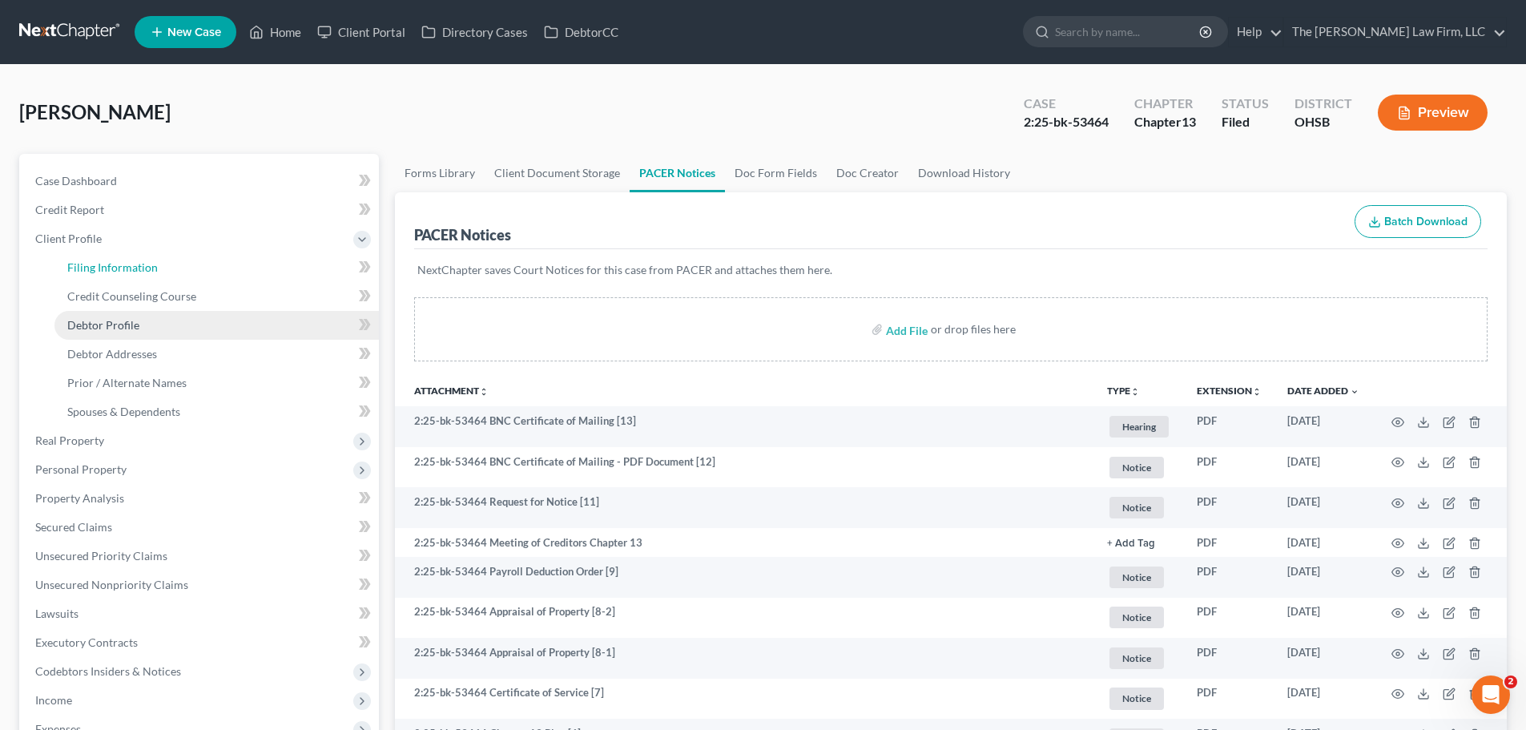
select select "2"
select select "36"
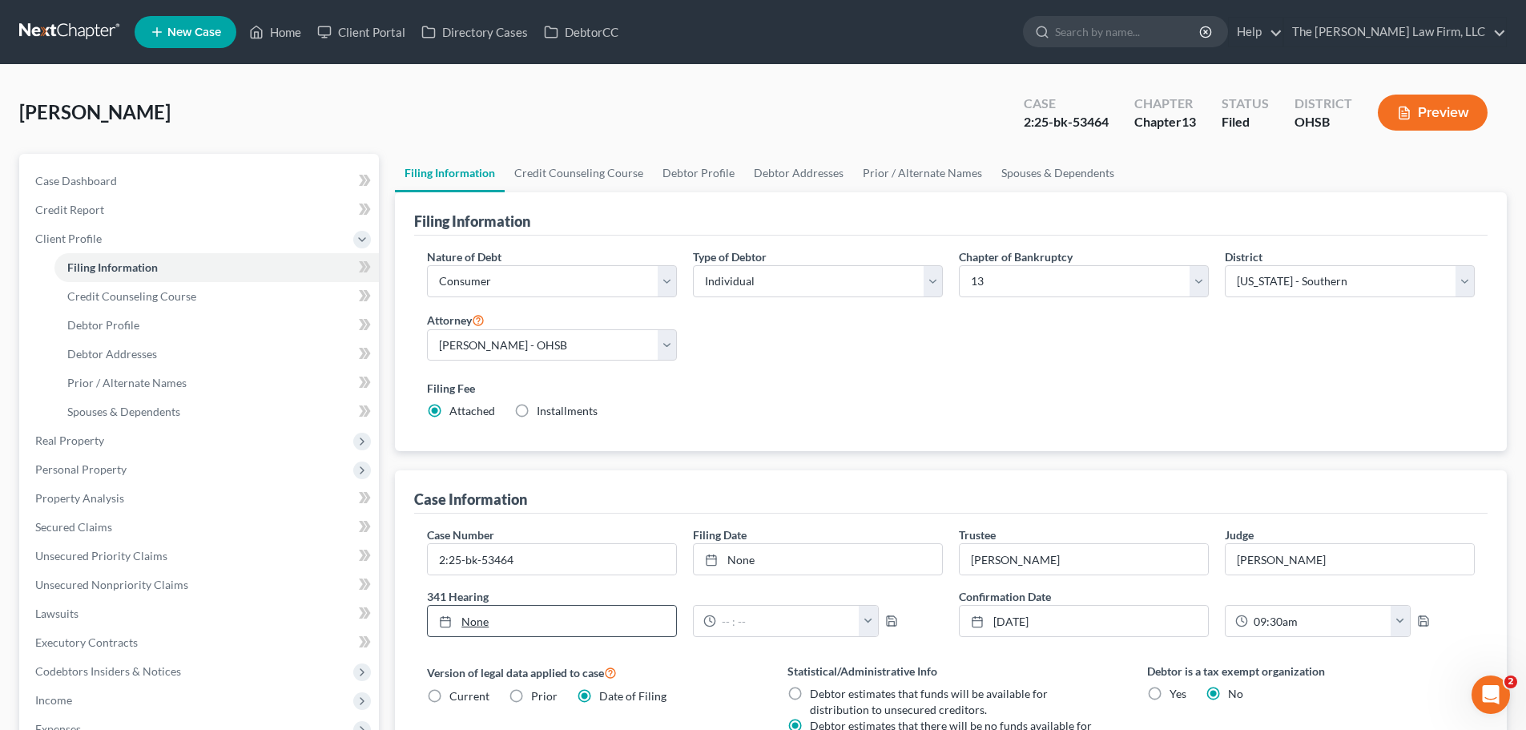
type input "[DATE]"
click at [477, 626] on link "[DATE]" at bounding box center [552, 621] width 248 height 30
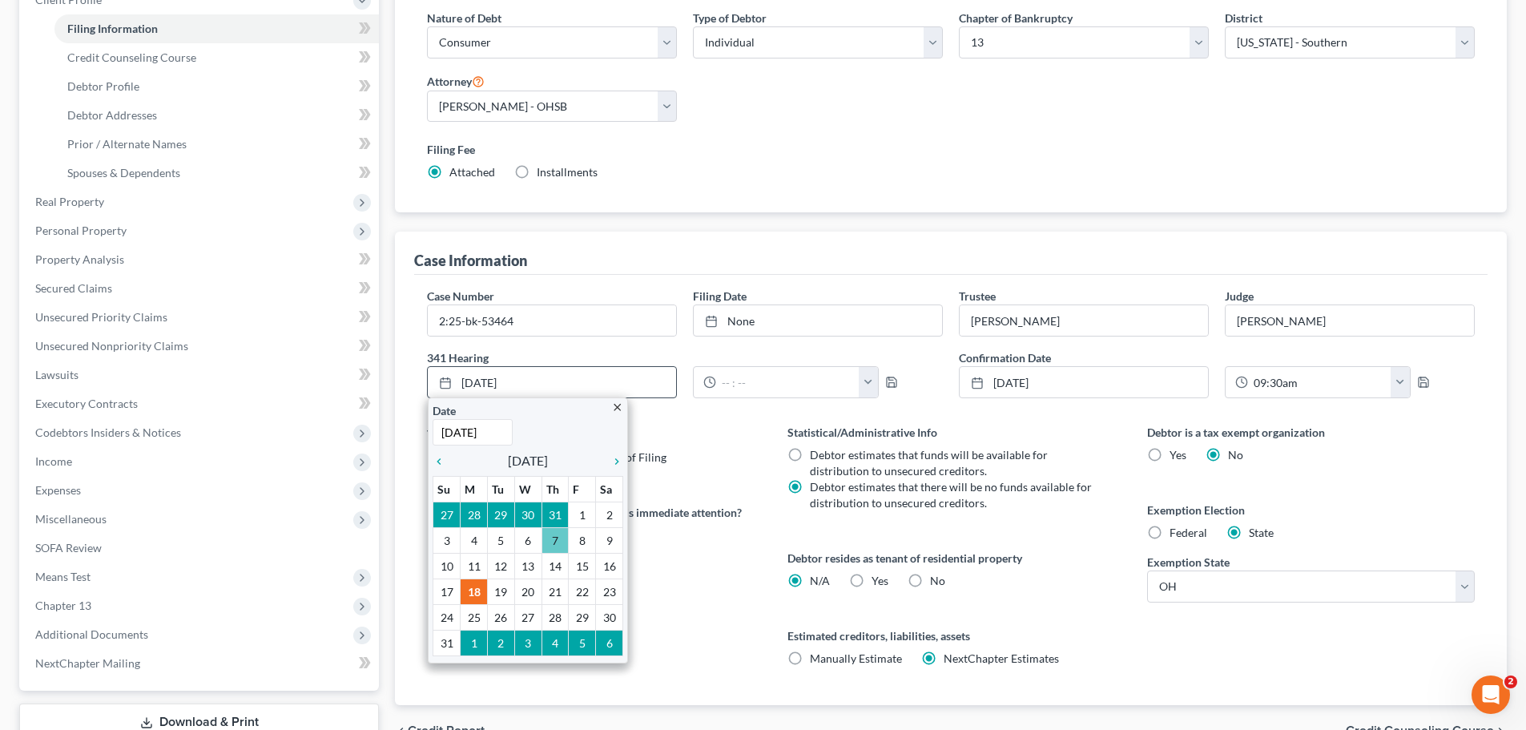
scroll to position [240, 0]
click at [614, 457] on icon "chevron_right" at bounding box center [612, 459] width 21 height 13
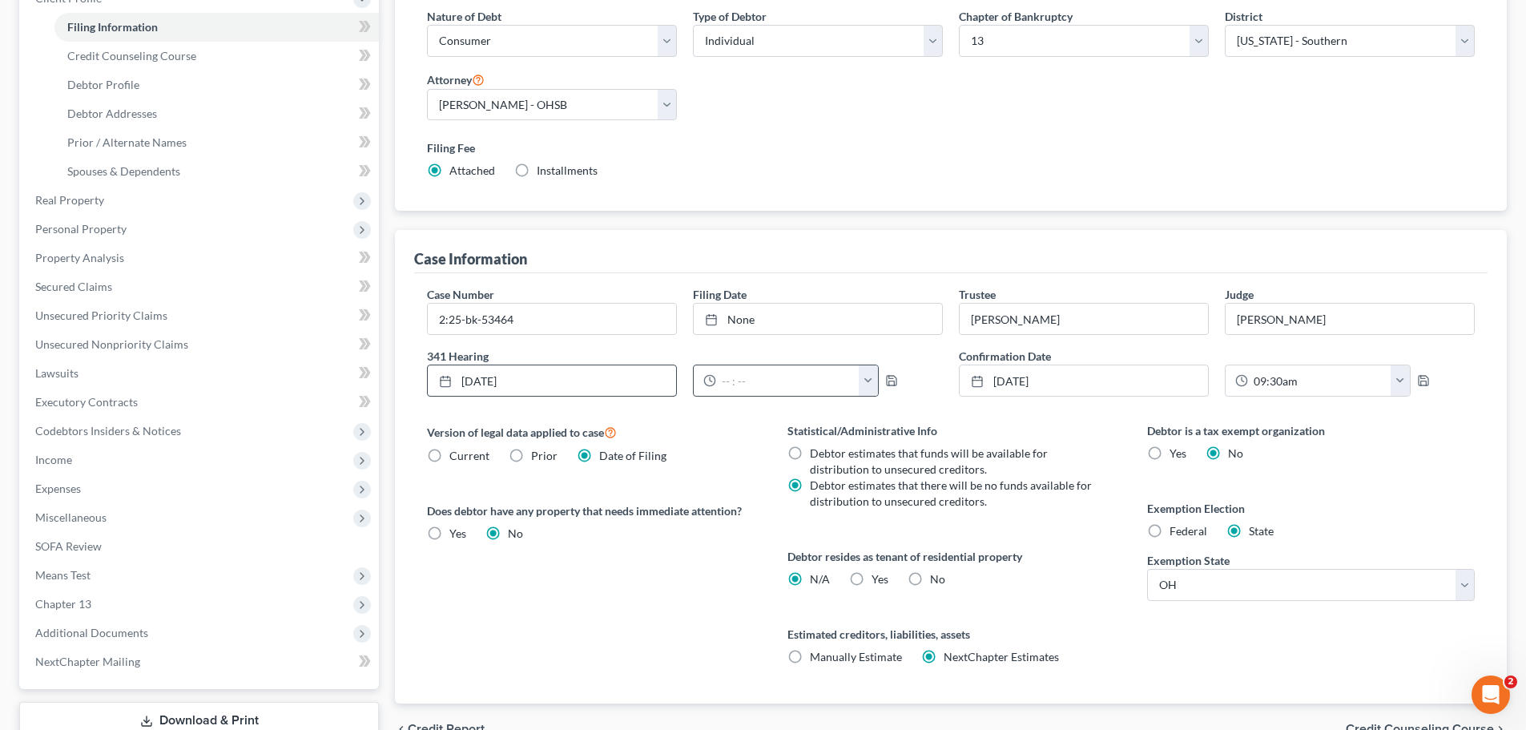
click at [859, 380] on button "button" at bounding box center [868, 380] width 19 height 30
click at [889, 473] on link "10:00am" at bounding box center [900, 473] width 90 height 27
type input "10:00am"
click at [891, 381] on polyline "button" at bounding box center [891, 383] width 6 height 4
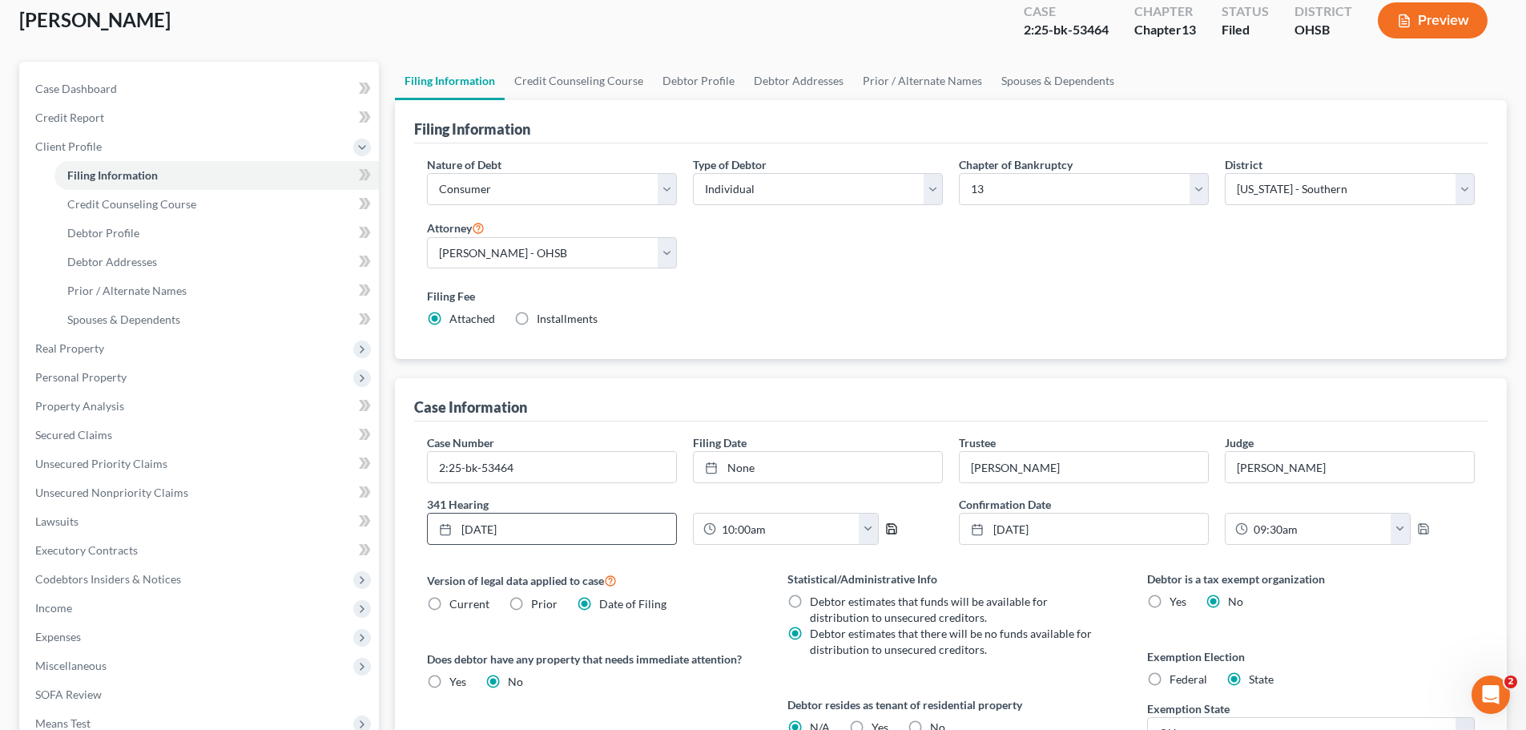
scroll to position [0, 0]
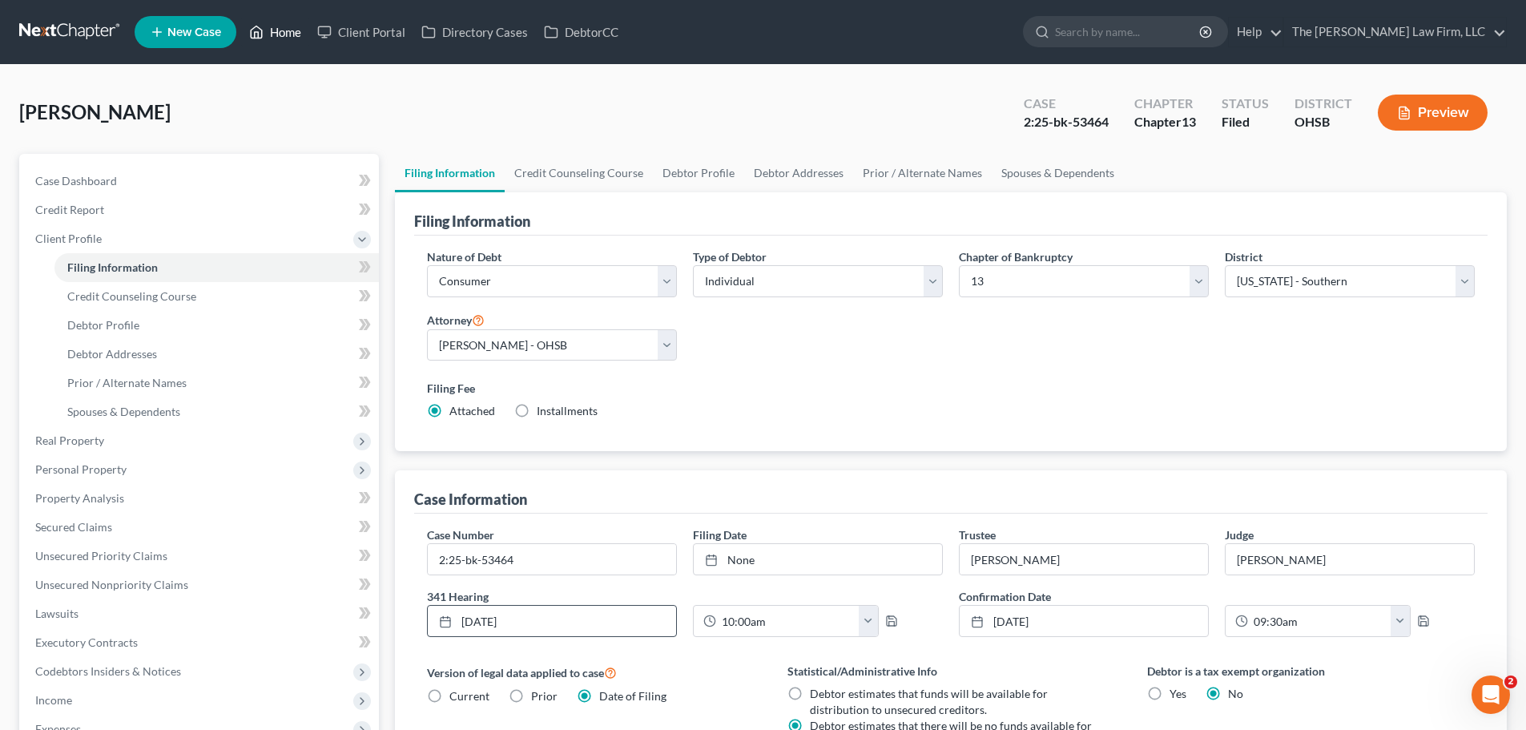
drag, startPoint x: 287, startPoint y: 34, endPoint x: 307, endPoint y: 41, distance: 21.3
click at [287, 34] on link "Home" at bounding box center [275, 32] width 68 height 29
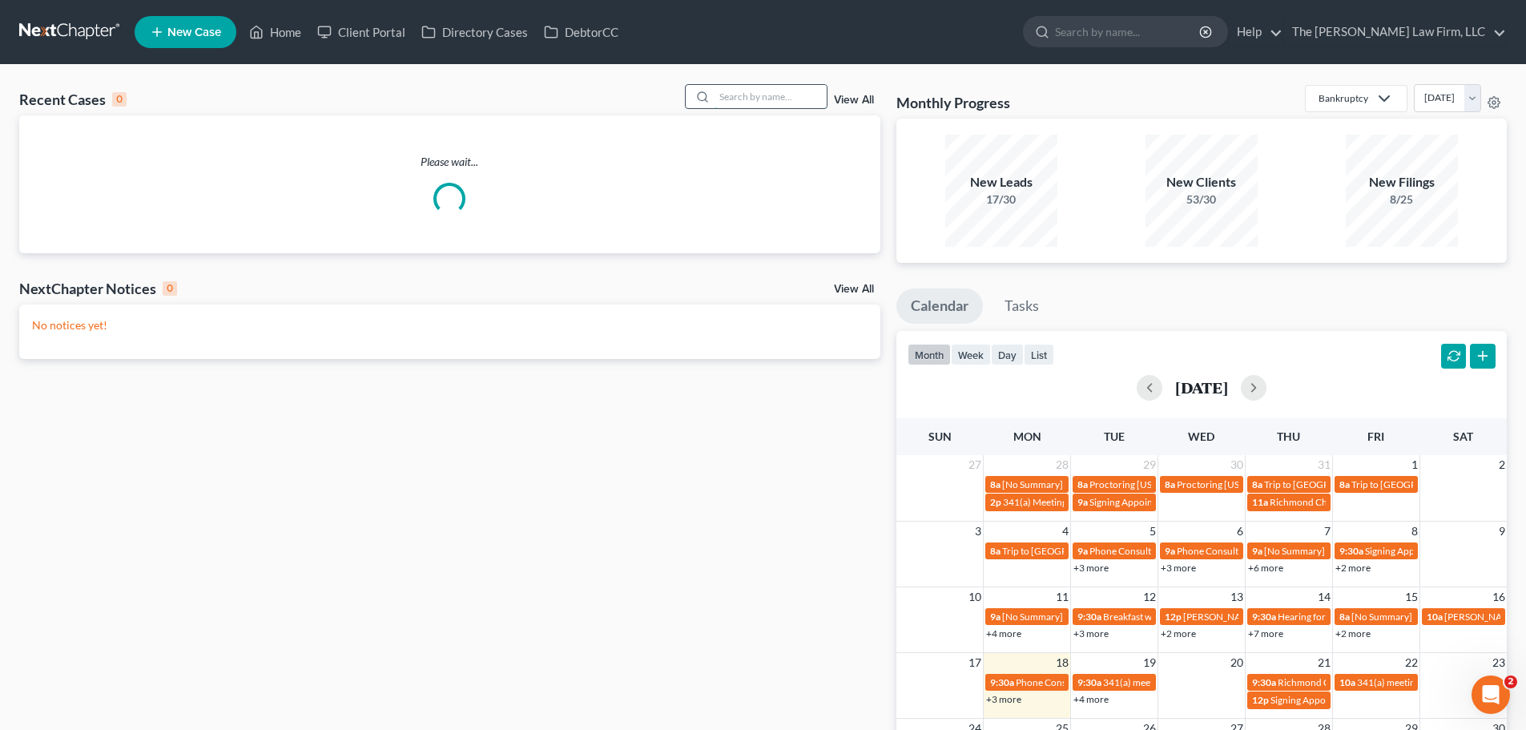
click at [734, 103] on input "search" at bounding box center [770, 96] width 112 height 23
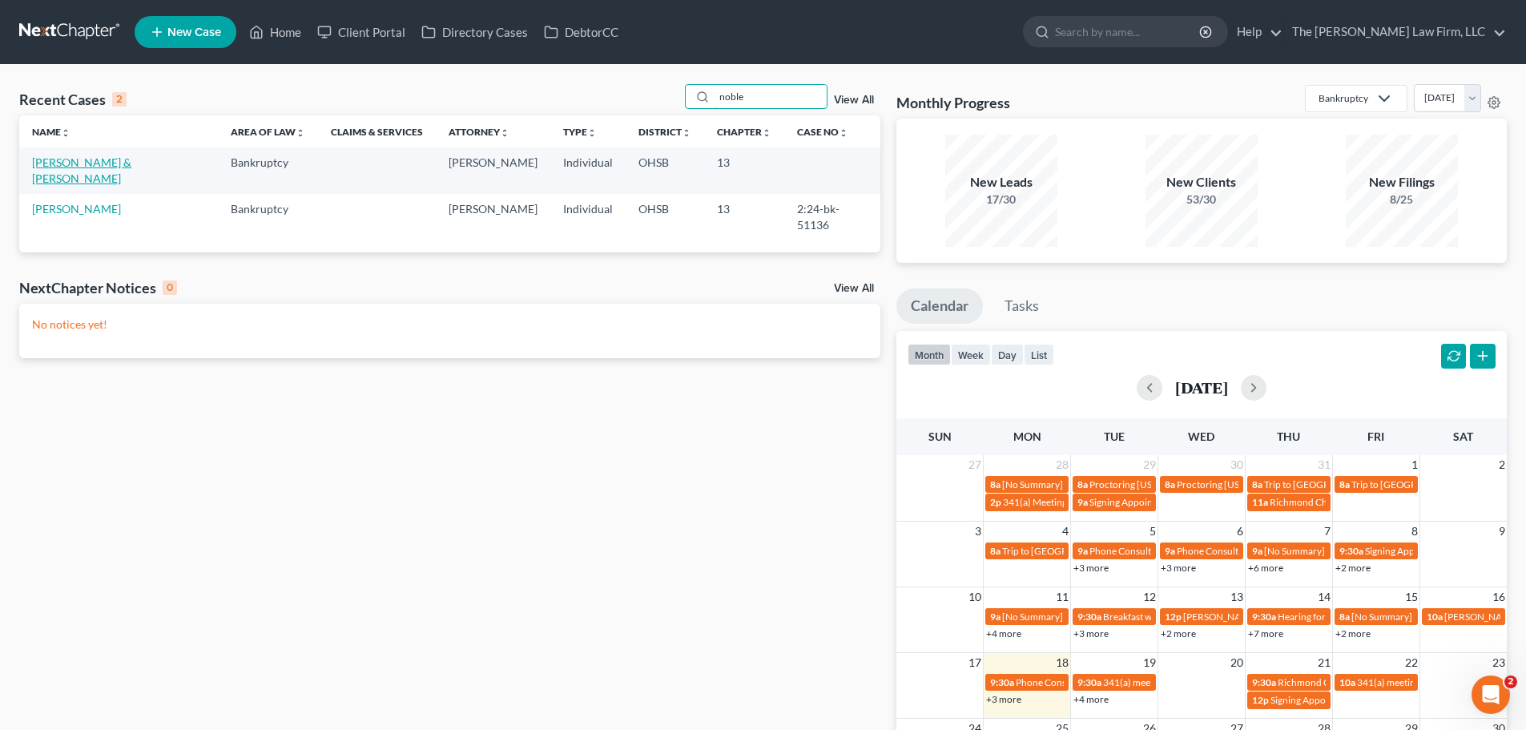
type input "noble"
click at [103, 161] on link "[PERSON_NAME] & [PERSON_NAME]" at bounding box center [81, 170] width 99 height 30
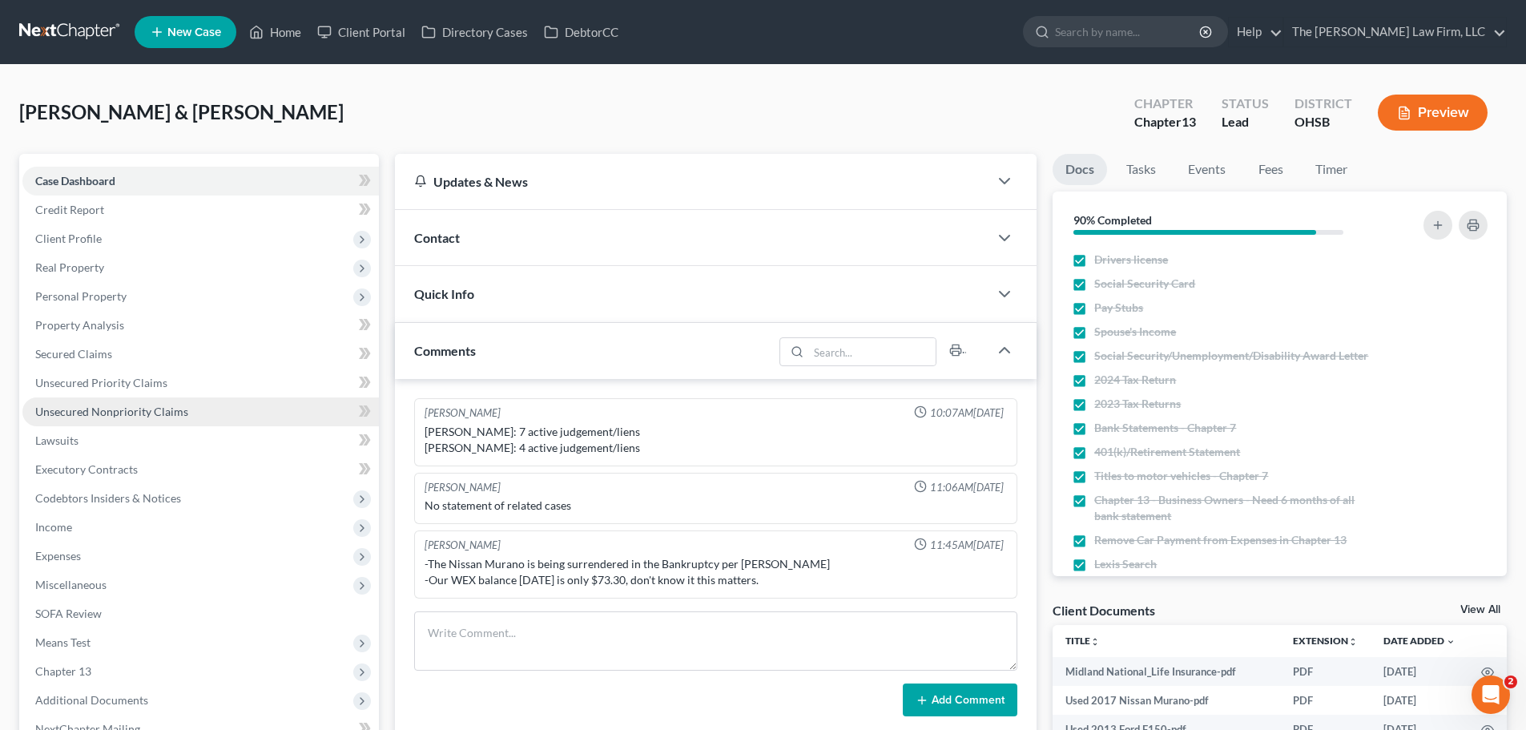
click at [168, 416] on span "Unsecured Nonpriority Claims" at bounding box center [111, 411] width 153 height 14
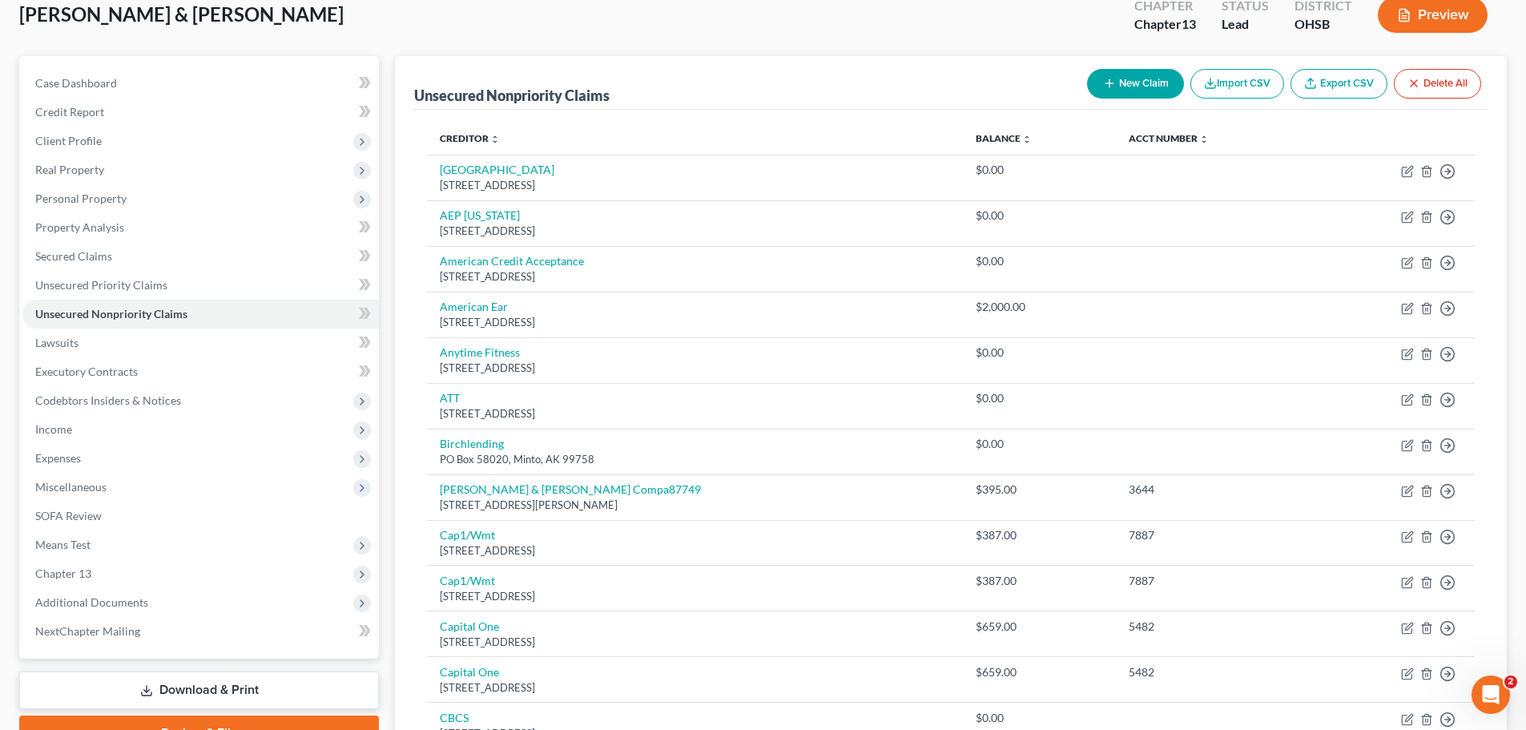
scroll to position [78, 0]
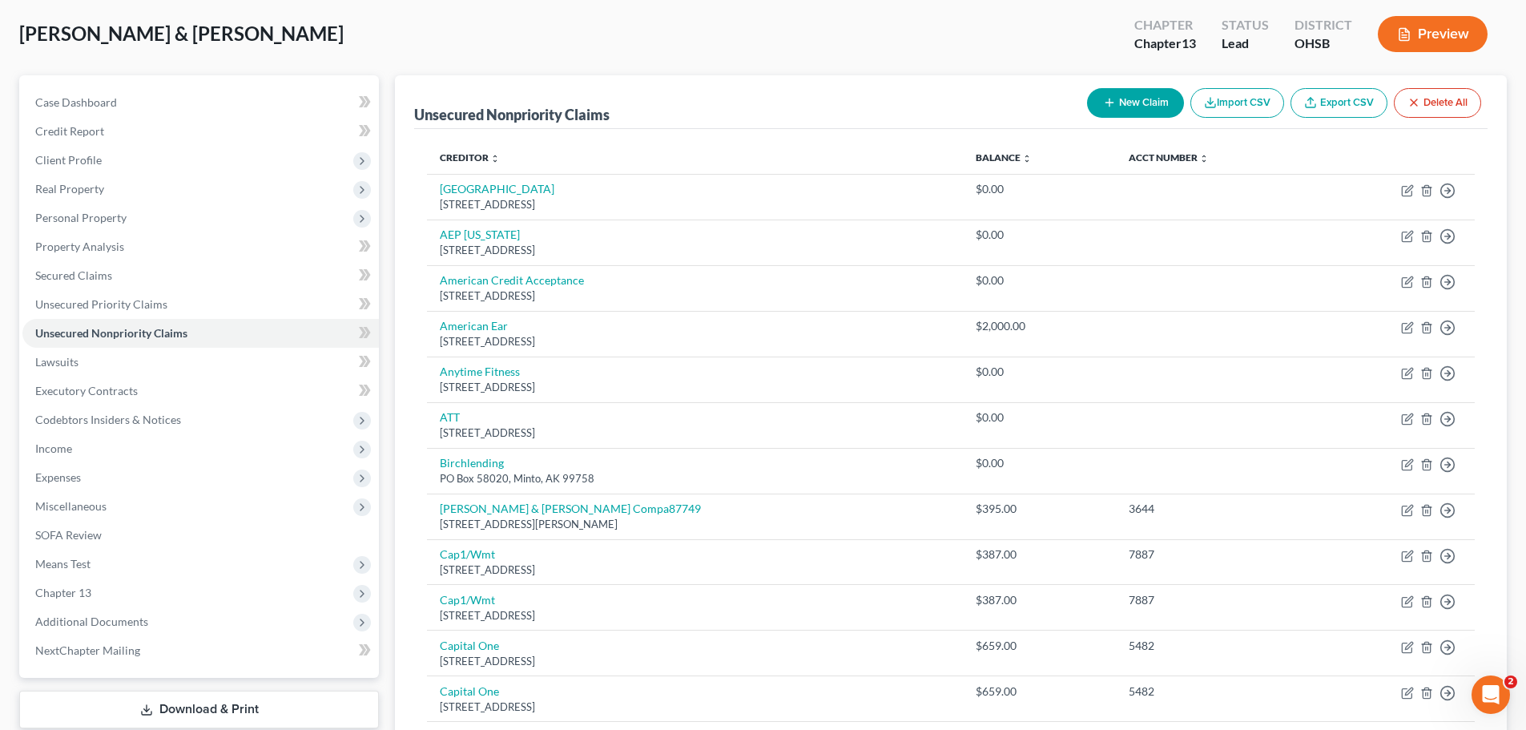
click at [1329, 103] on link "Export CSV" at bounding box center [1338, 103] width 97 height 30
